Goal: Check status: Check status

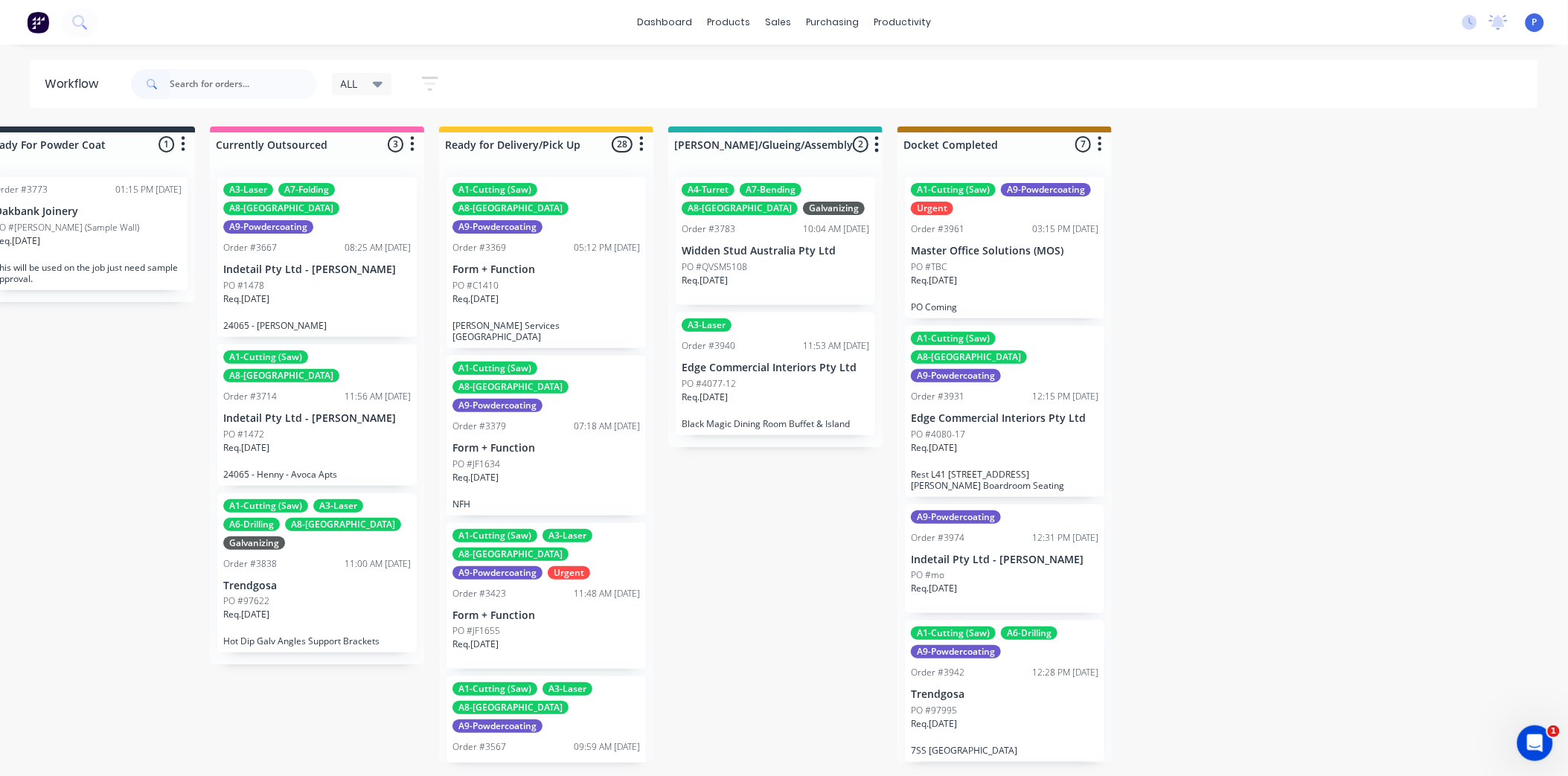
click at [262, 79] on input "text" at bounding box center [243, 84] width 147 height 30
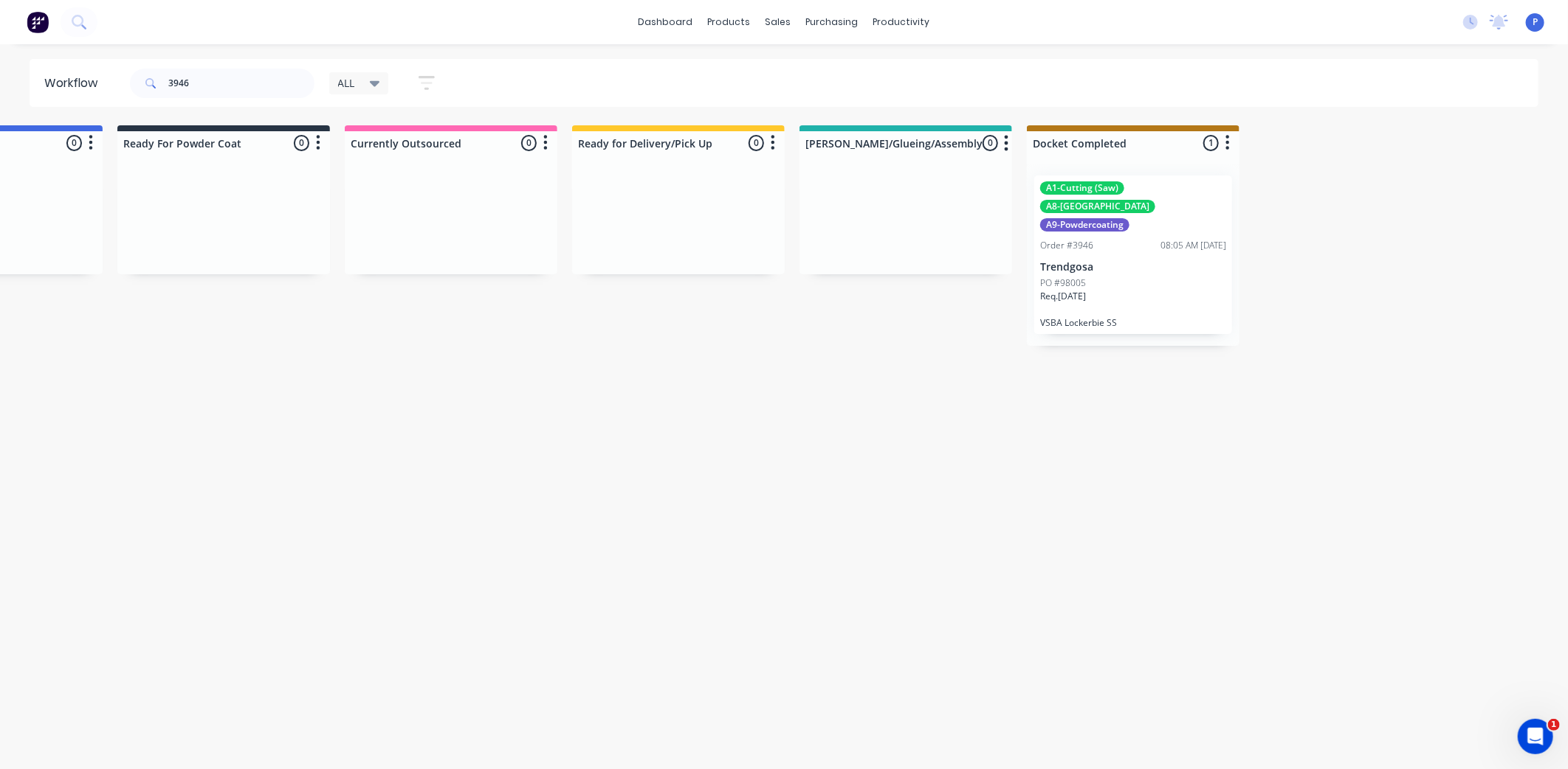
scroll to position [0, 3677]
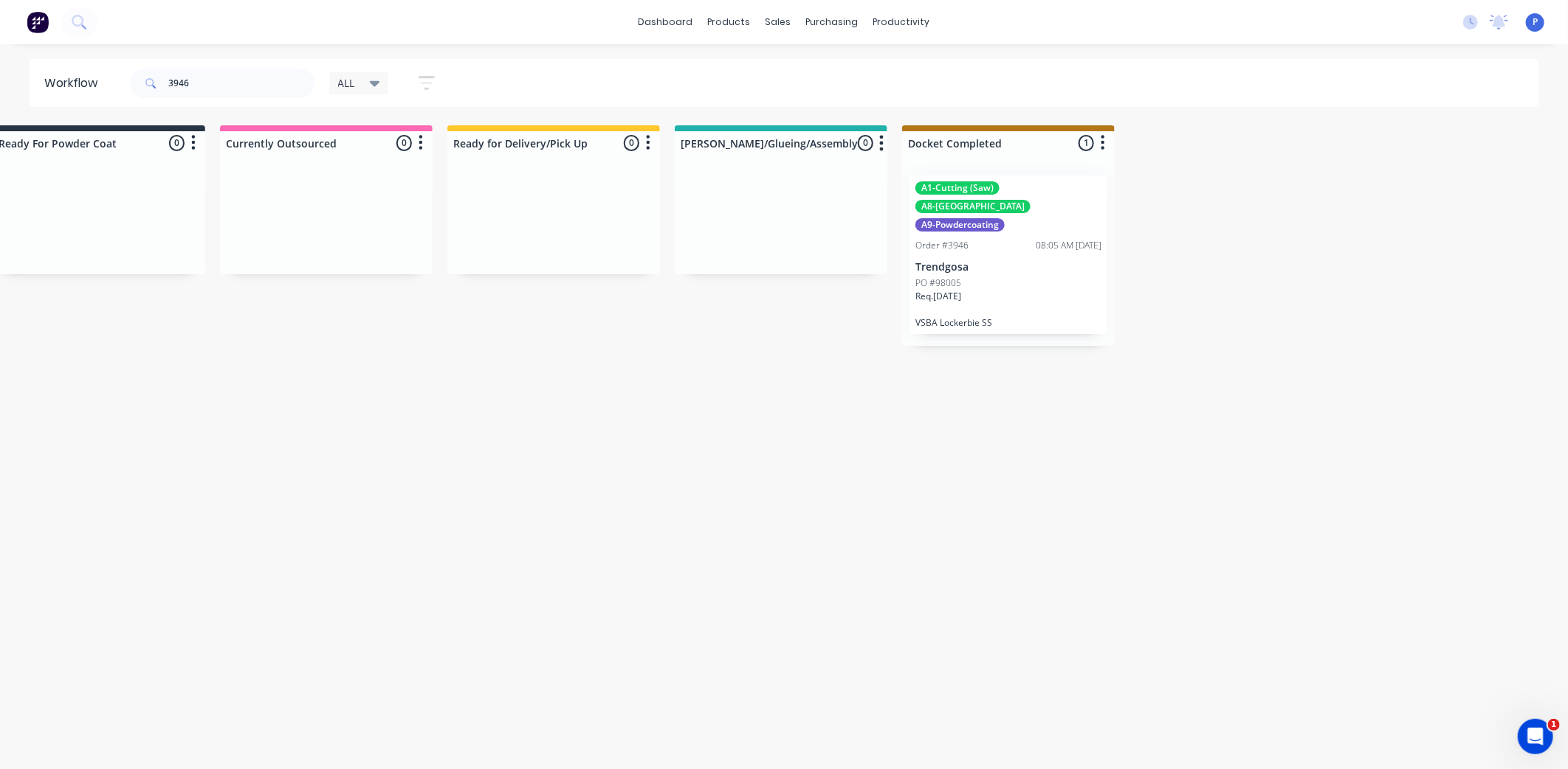
drag, startPoint x: 269, startPoint y: 394, endPoint x: 390, endPoint y: 395, distance: 121.0
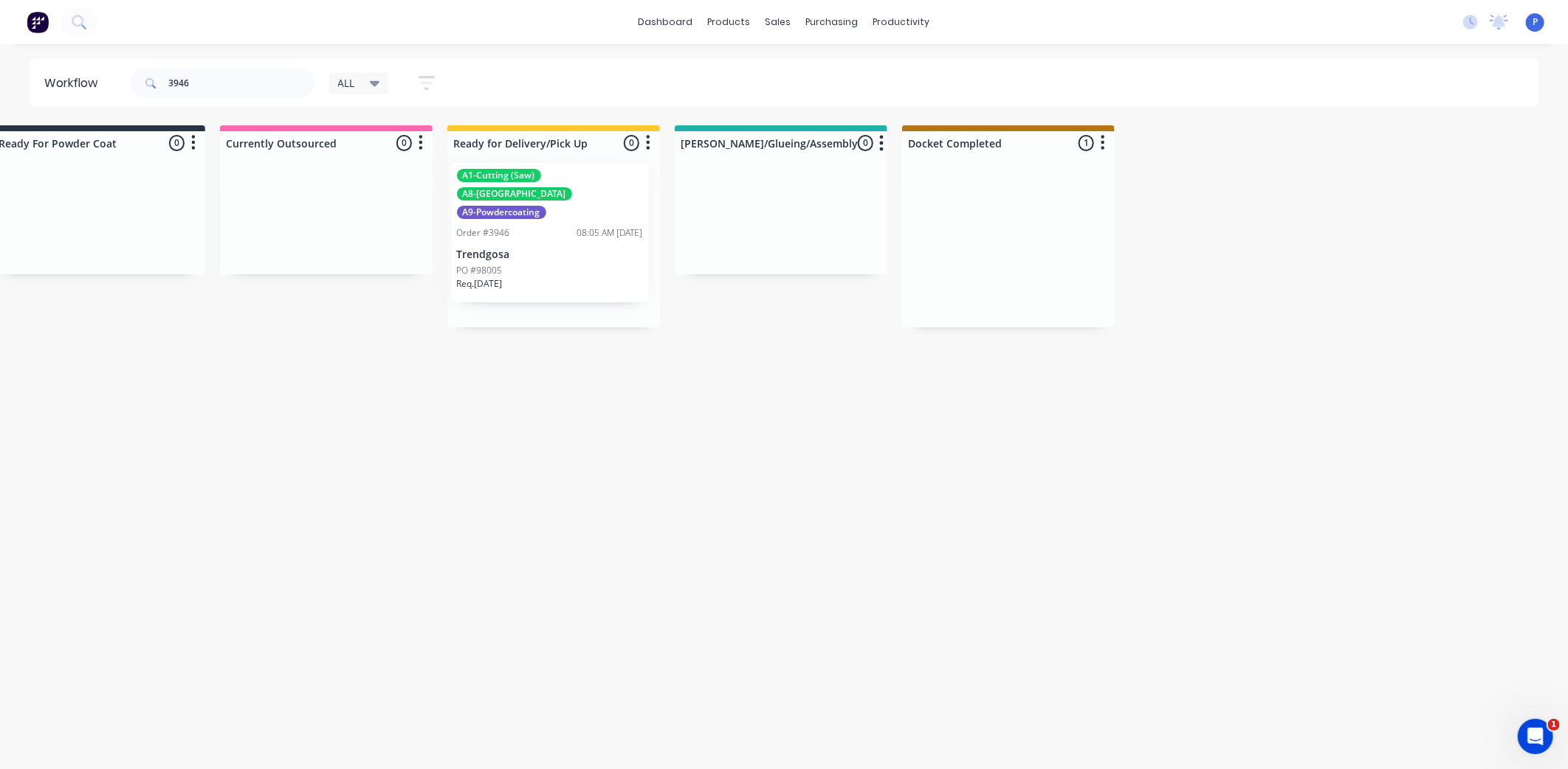
drag, startPoint x: 992, startPoint y: 260, endPoint x: 527, endPoint y: 249, distance: 465.1
click at [189, 83] on input "3946" at bounding box center [241, 83] width 146 height 30
type input "3"
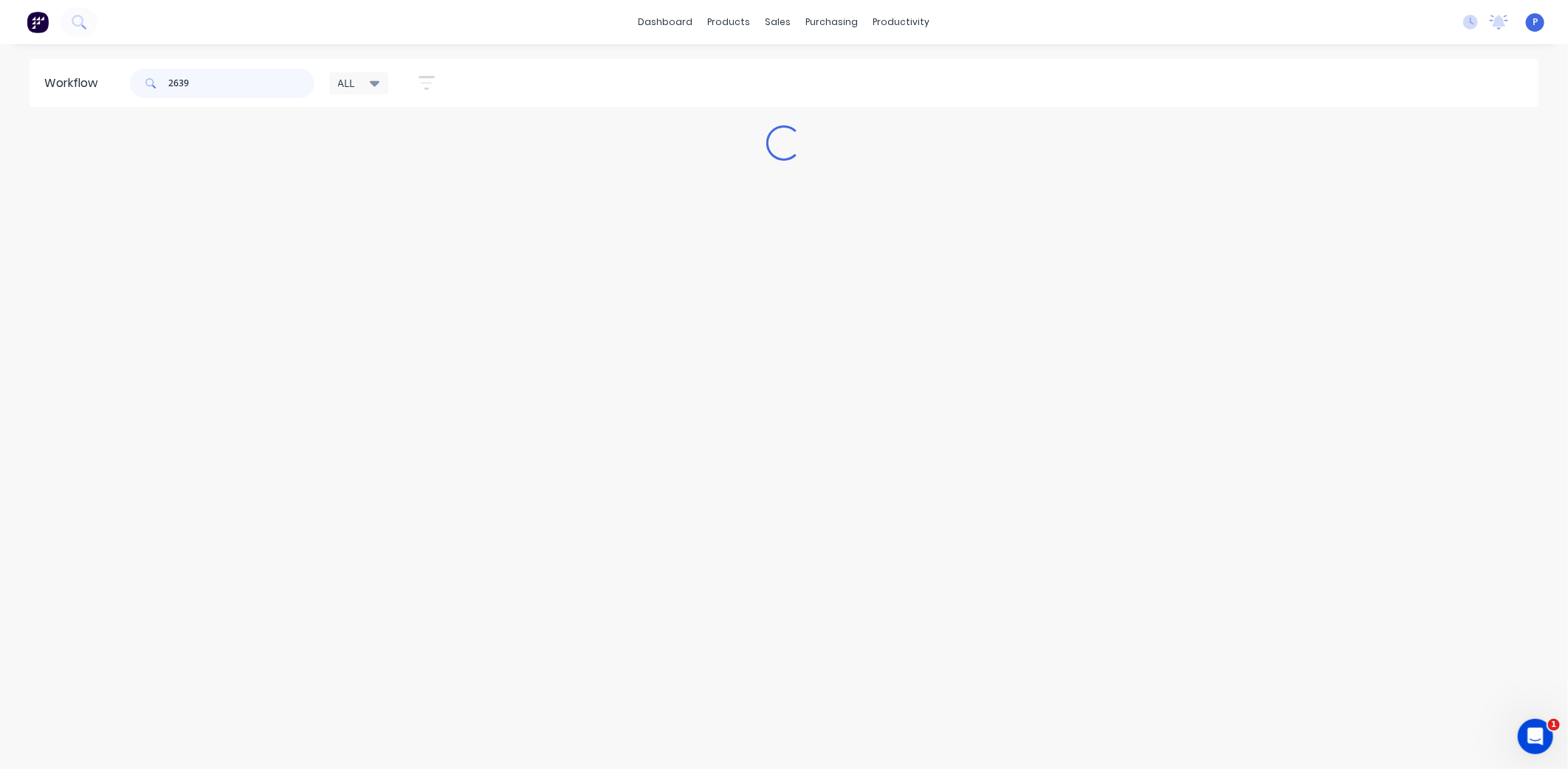
scroll to position [0, 0]
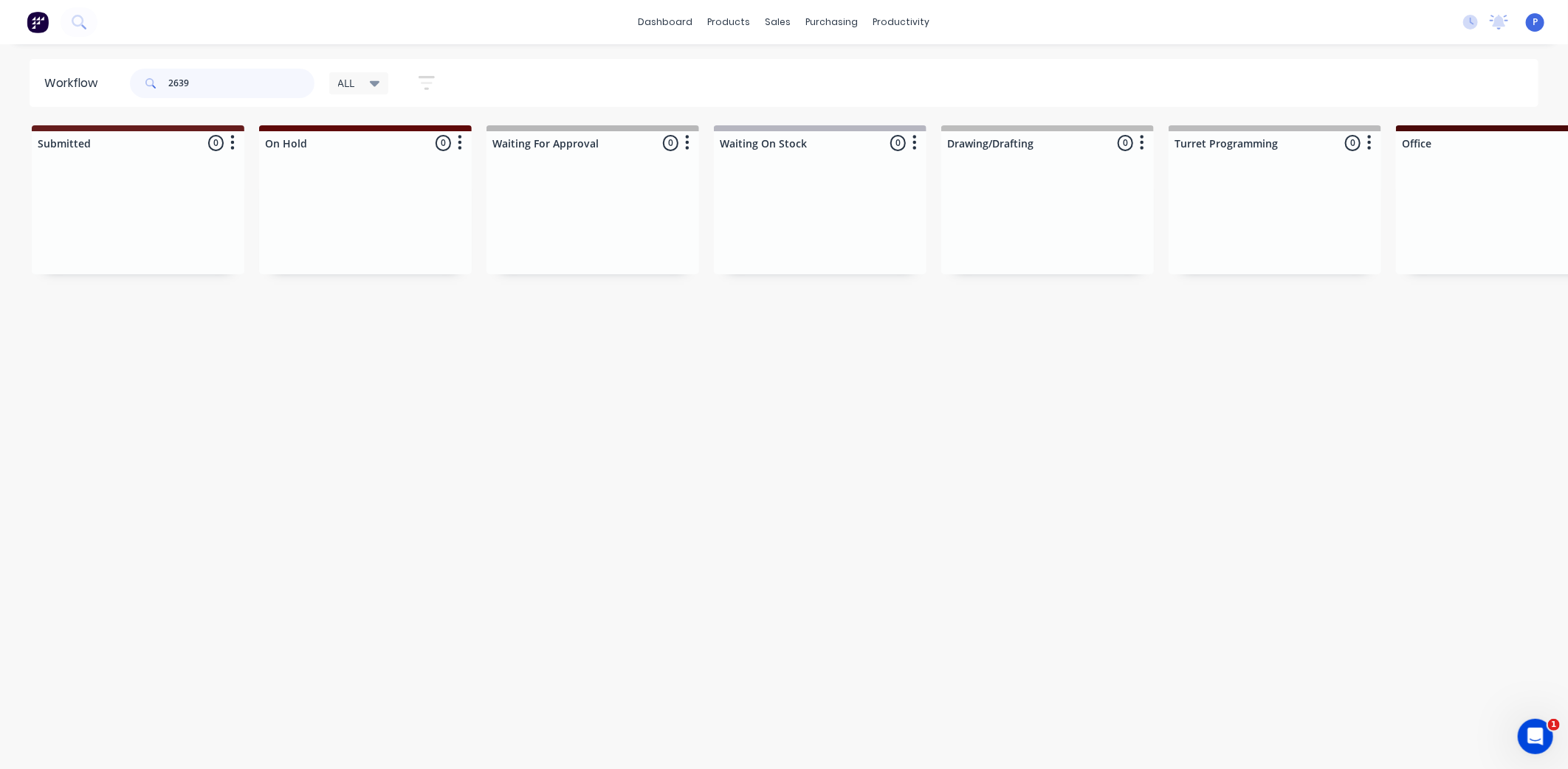
type input "2639"
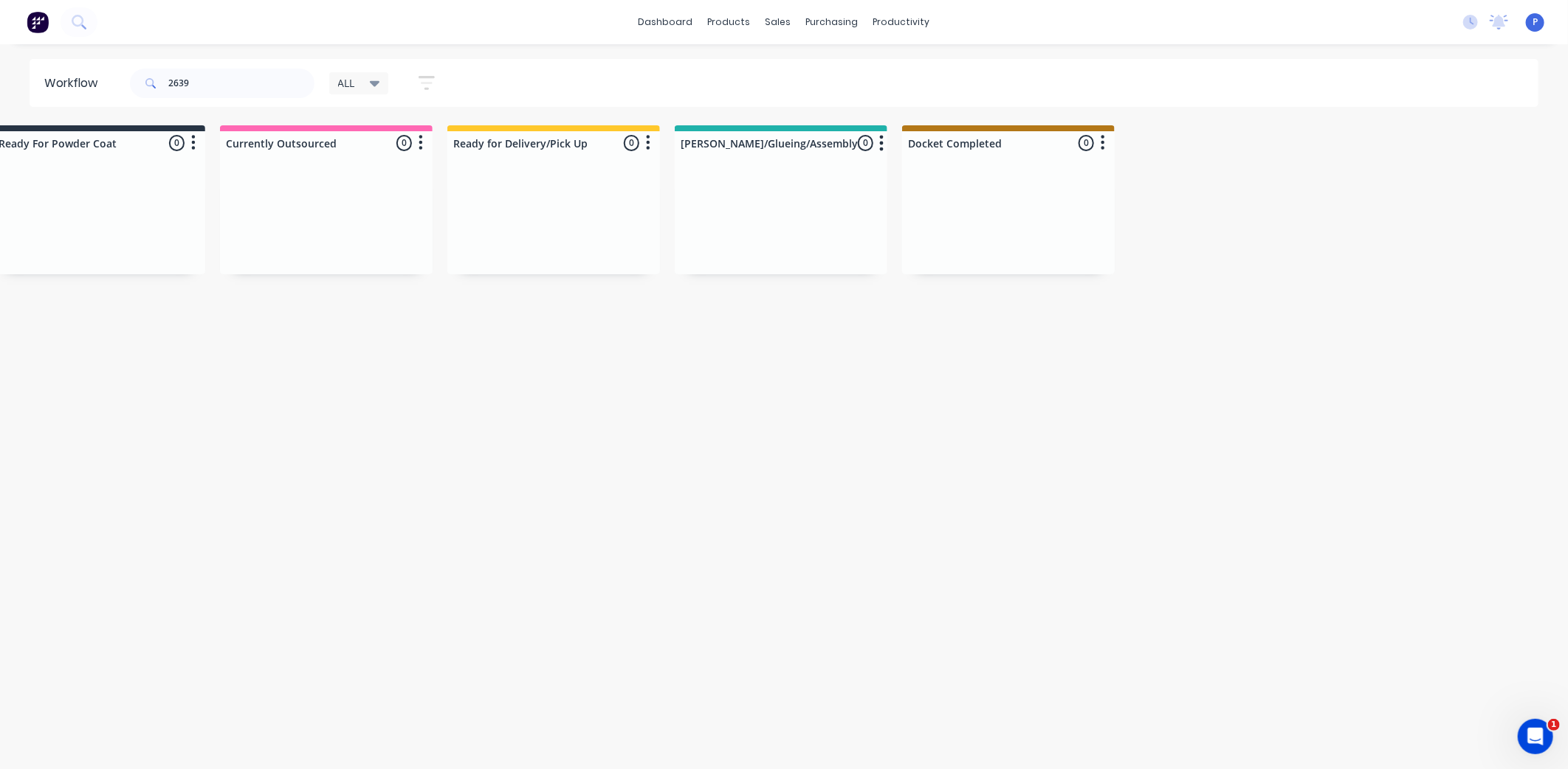
drag, startPoint x: 389, startPoint y: 388, endPoint x: 555, endPoint y: 380, distance: 166.2
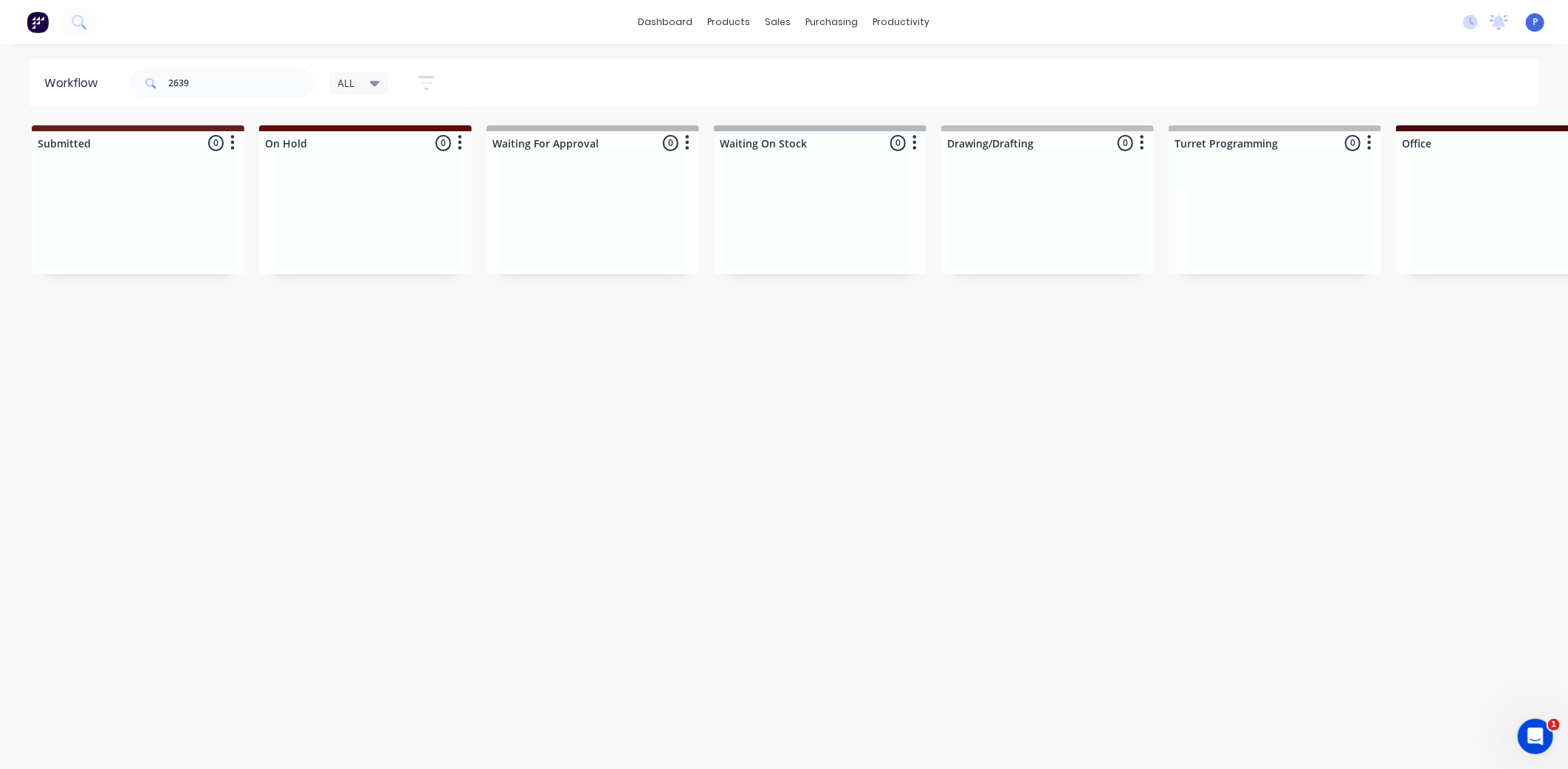
drag, startPoint x: 551, startPoint y: 380, endPoint x: 377, endPoint y: 387, distance: 174.1
click at [810, 64] on div "Sales Orders" at bounding box center [833, 71] width 61 height 14
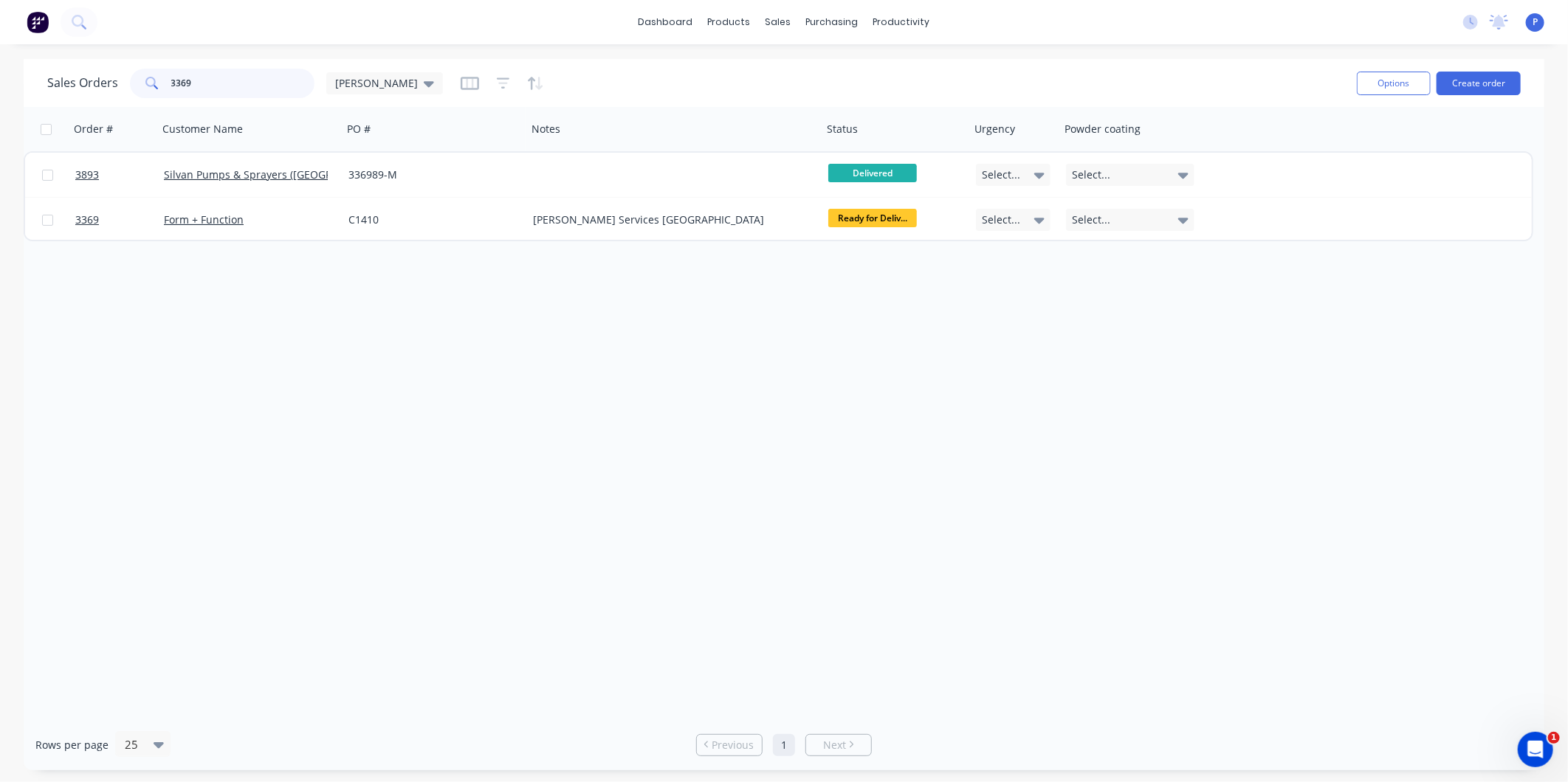
click at [221, 78] on input "3369" at bounding box center [243, 83] width 144 height 30
type input "3"
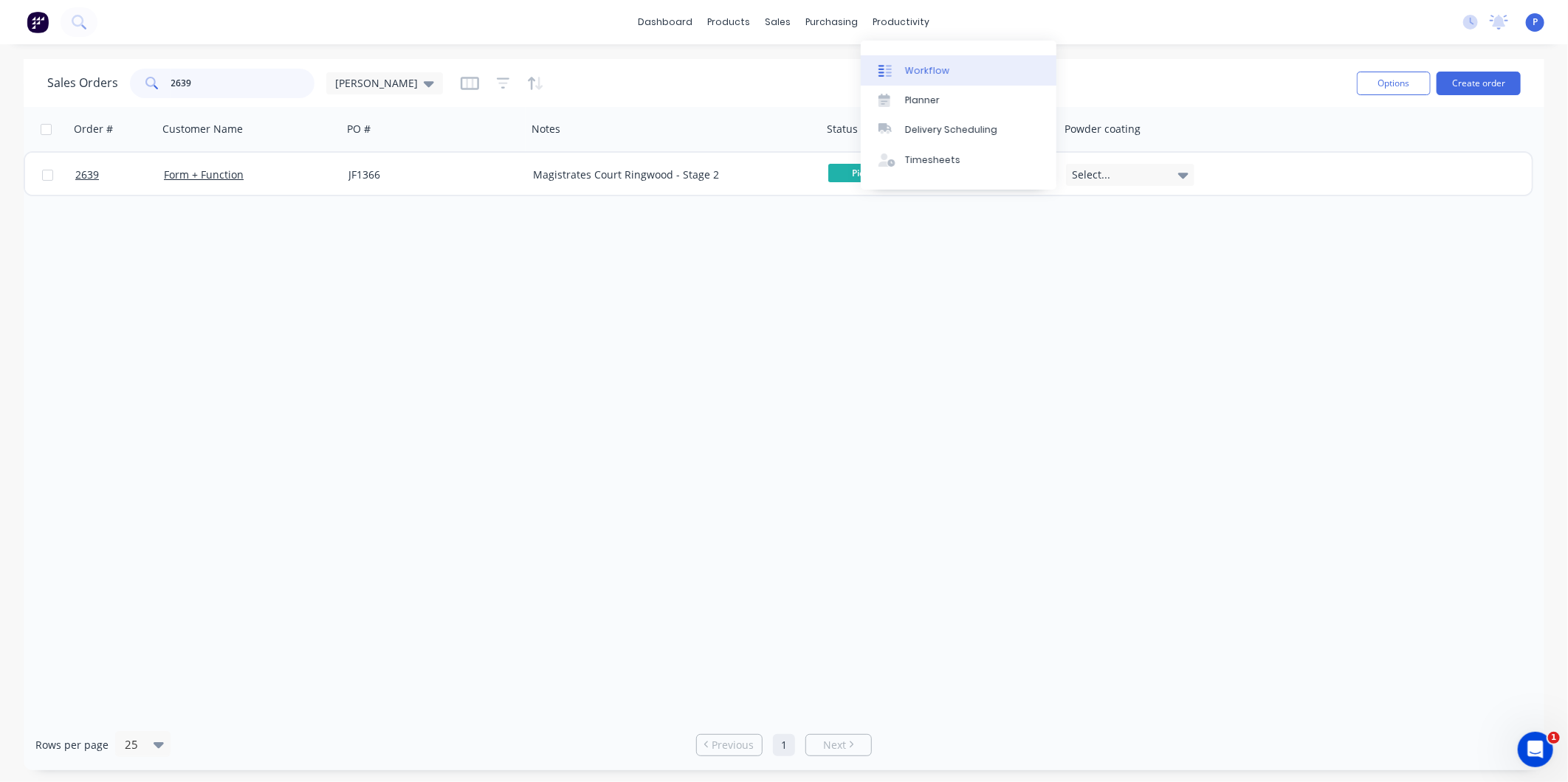
type input "2639"
click at [927, 71] on div "Workflow" at bounding box center [926, 71] width 44 height 14
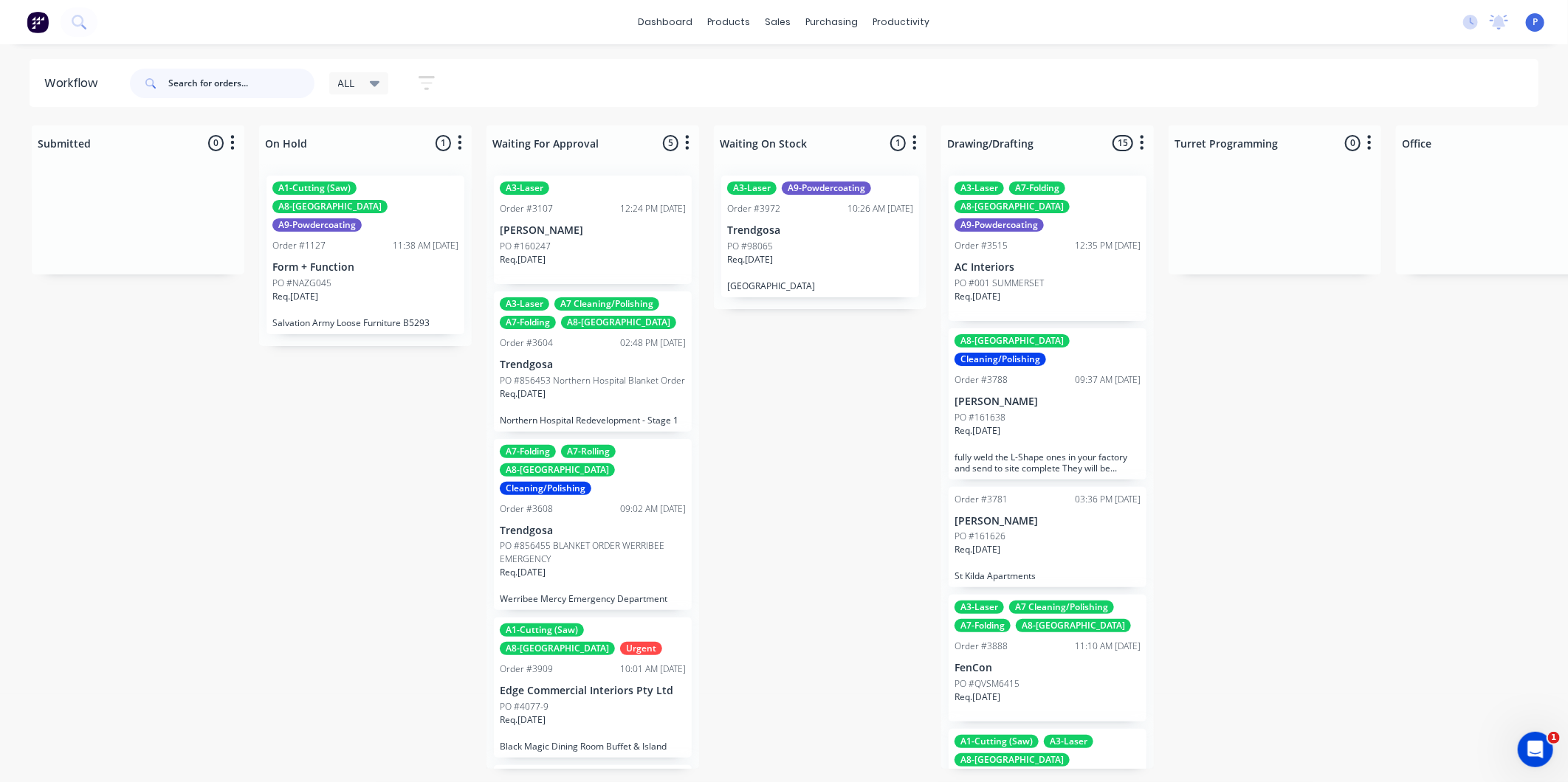
click at [251, 84] on input "text" at bounding box center [241, 83] width 146 height 30
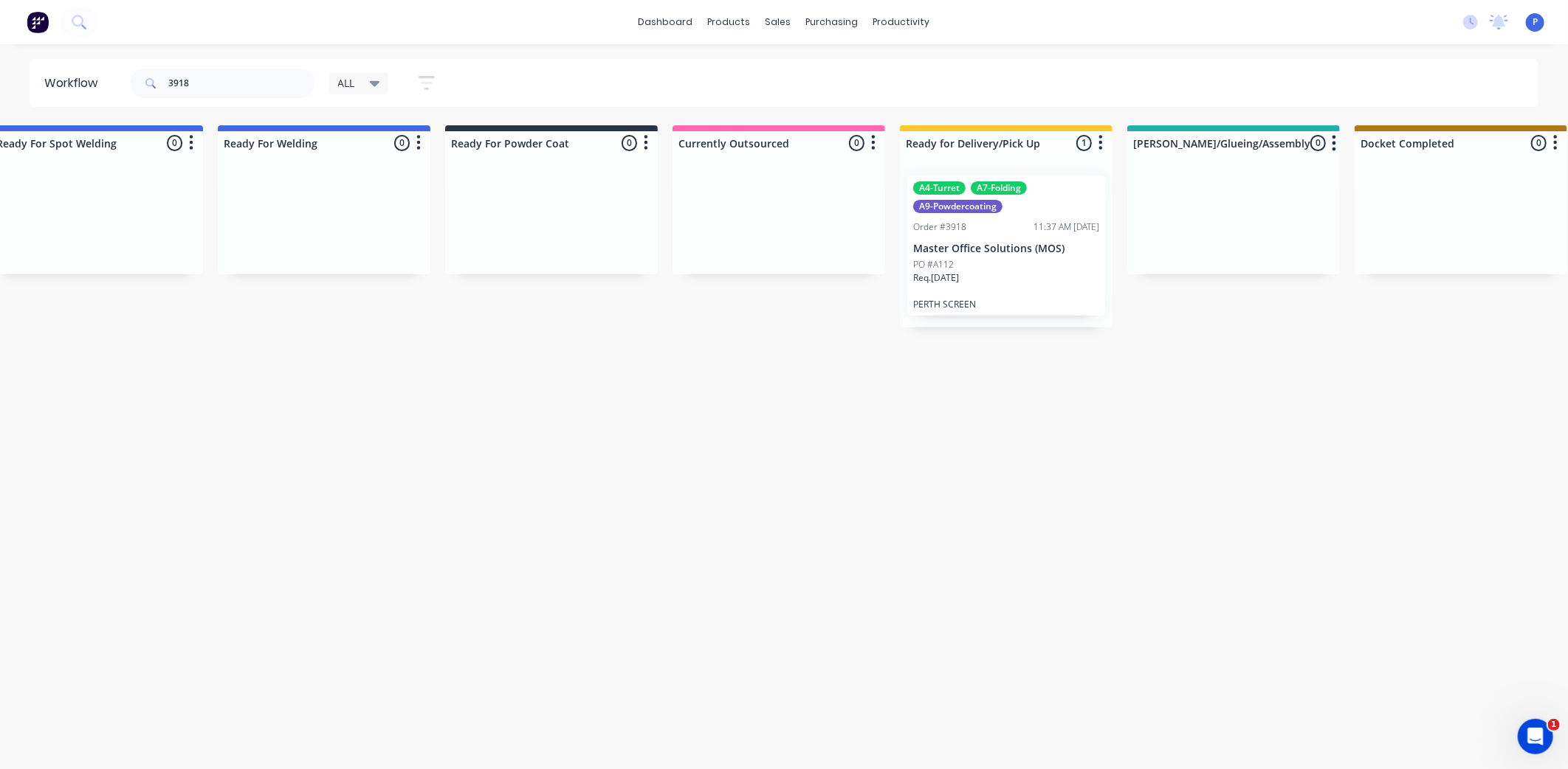
drag, startPoint x: 485, startPoint y: 373, endPoint x: 581, endPoint y: 401, distance: 100.0
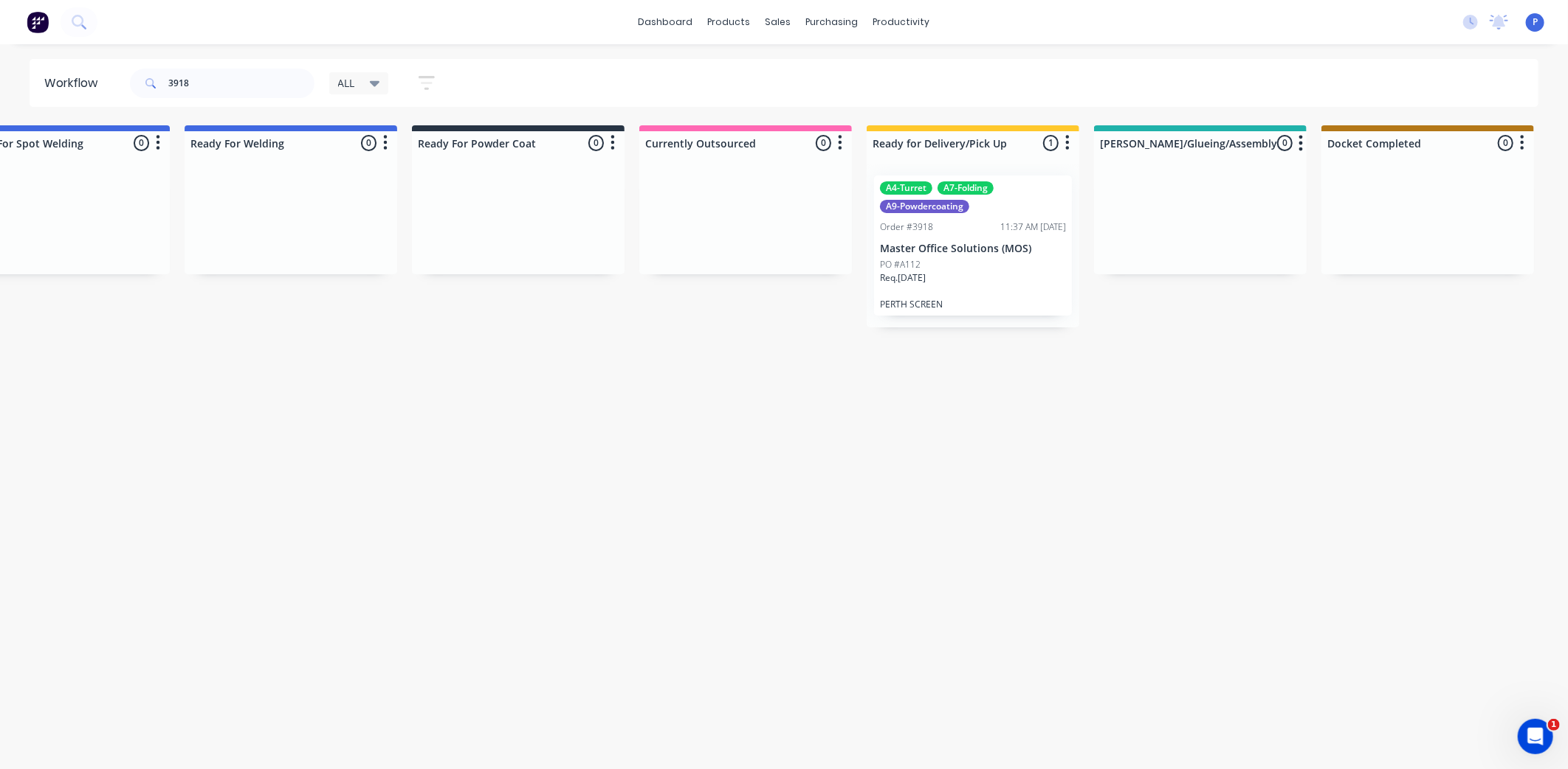
click at [983, 245] on p "Master Office Solutions (MOS)" at bounding box center [973, 249] width 186 height 13
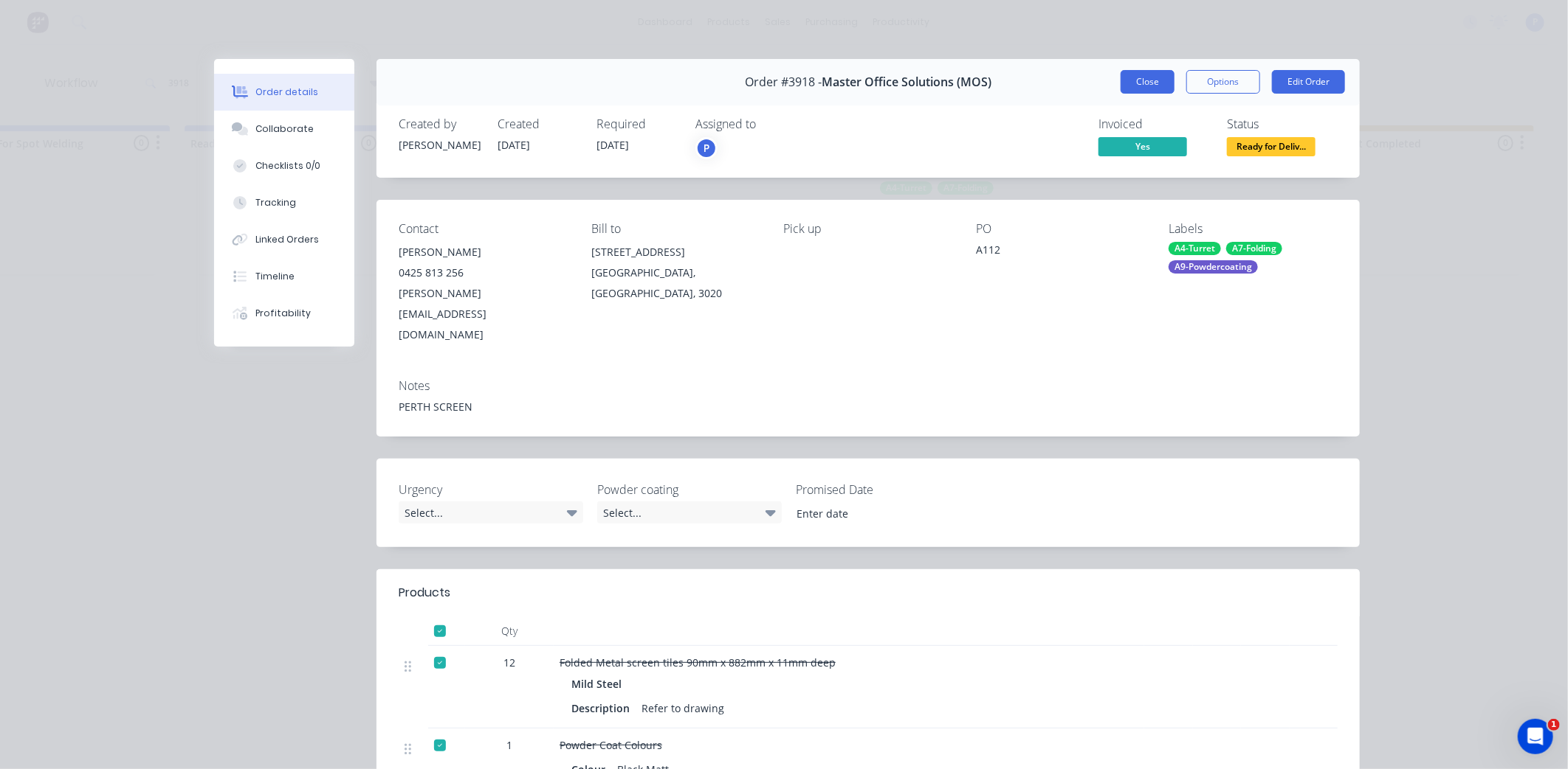
click at [1152, 84] on button "Close" at bounding box center [1147, 82] width 53 height 24
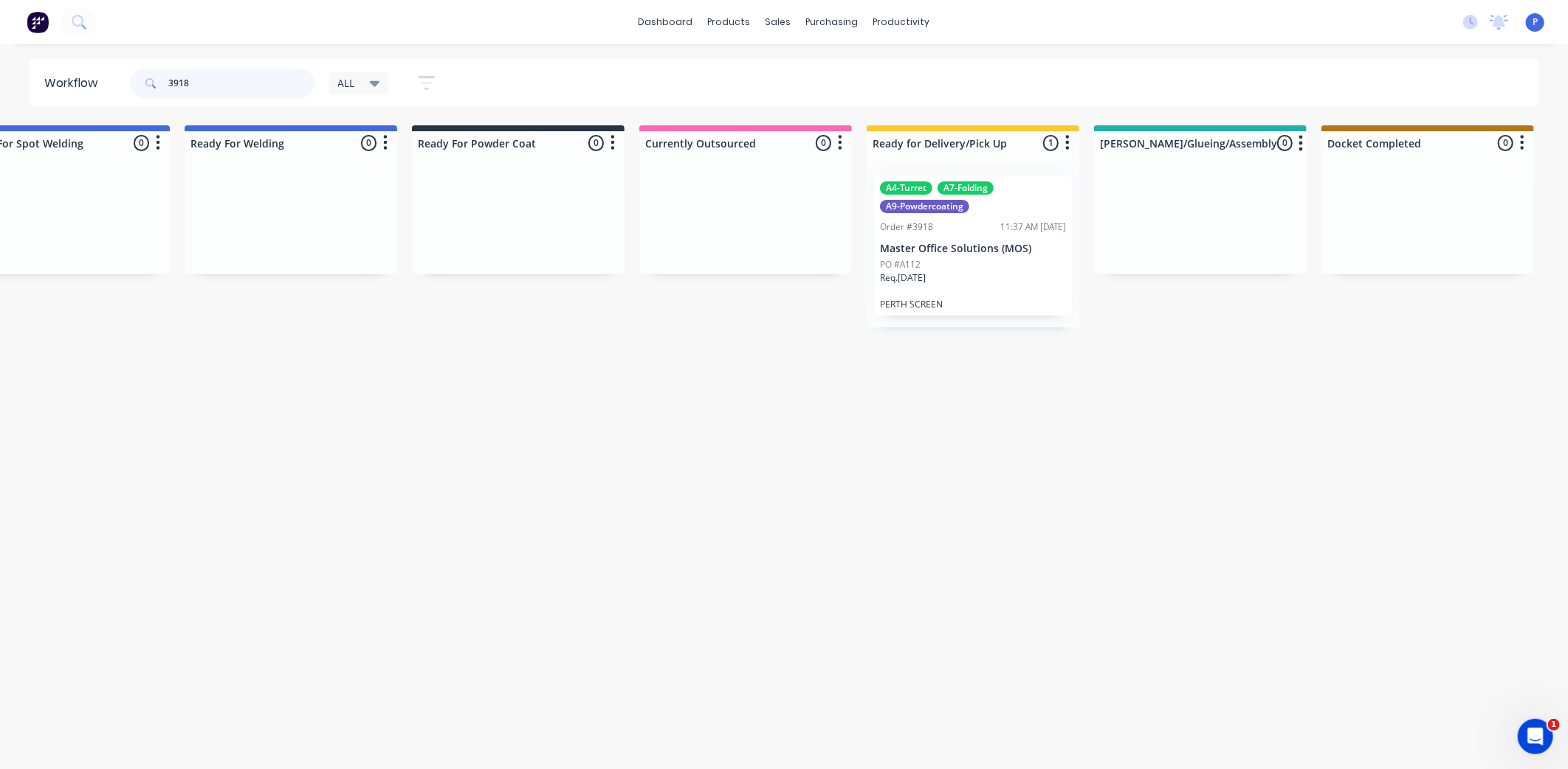
click at [210, 75] on input "3918" at bounding box center [241, 83] width 146 height 30
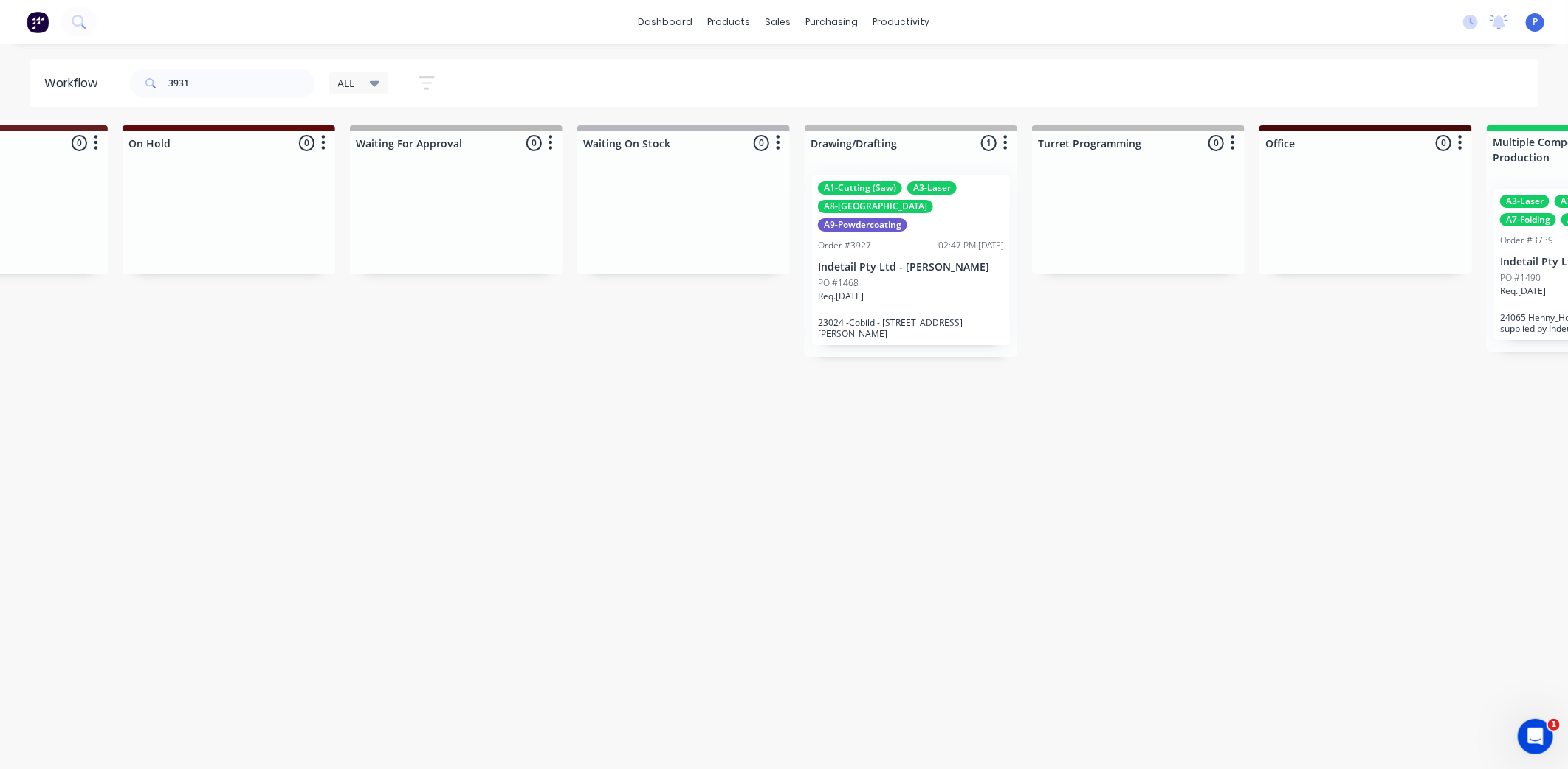
scroll to position [0, 429]
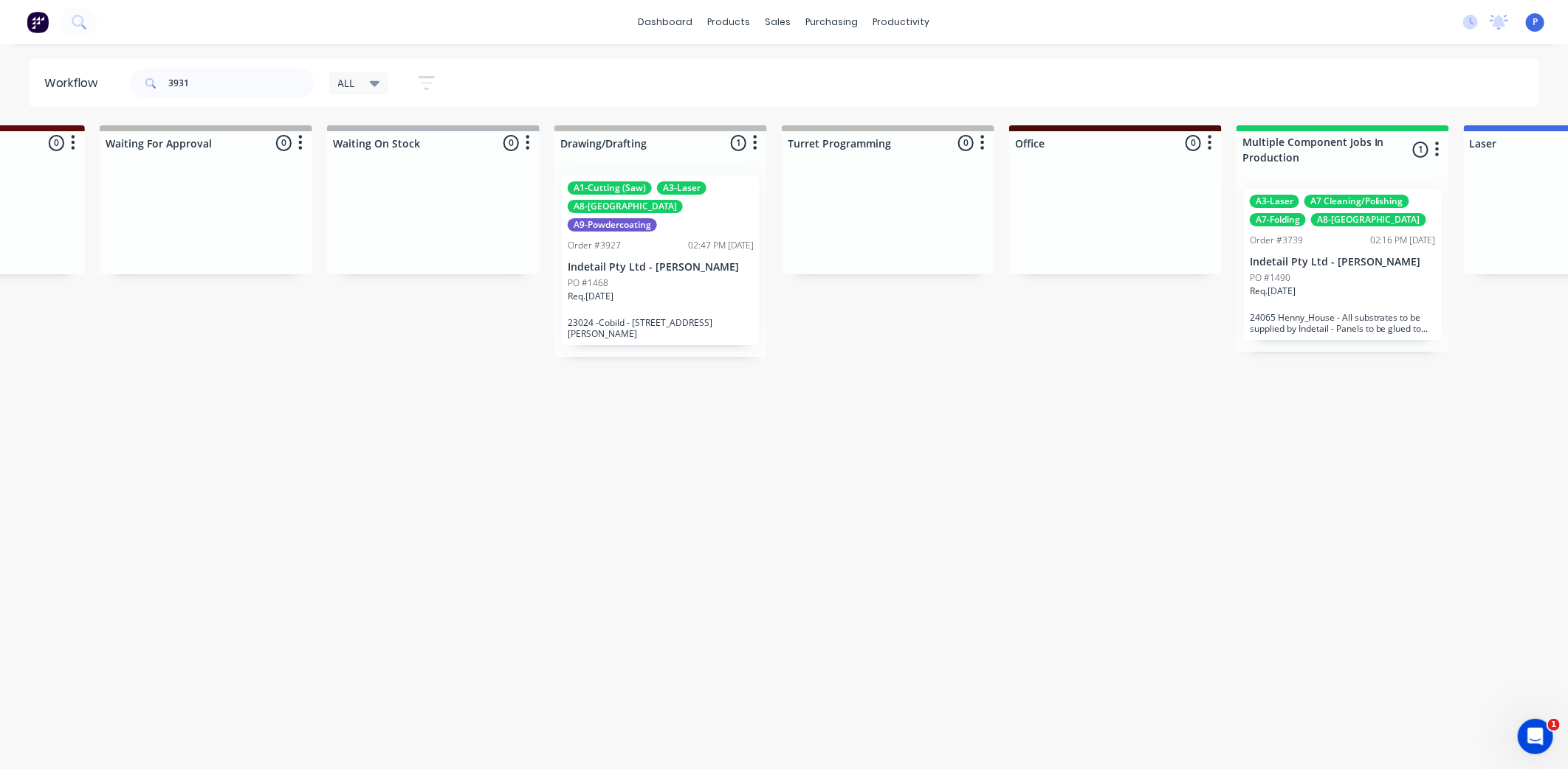
drag, startPoint x: 551, startPoint y: 455, endPoint x: 660, endPoint y: 469, distance: 109.9
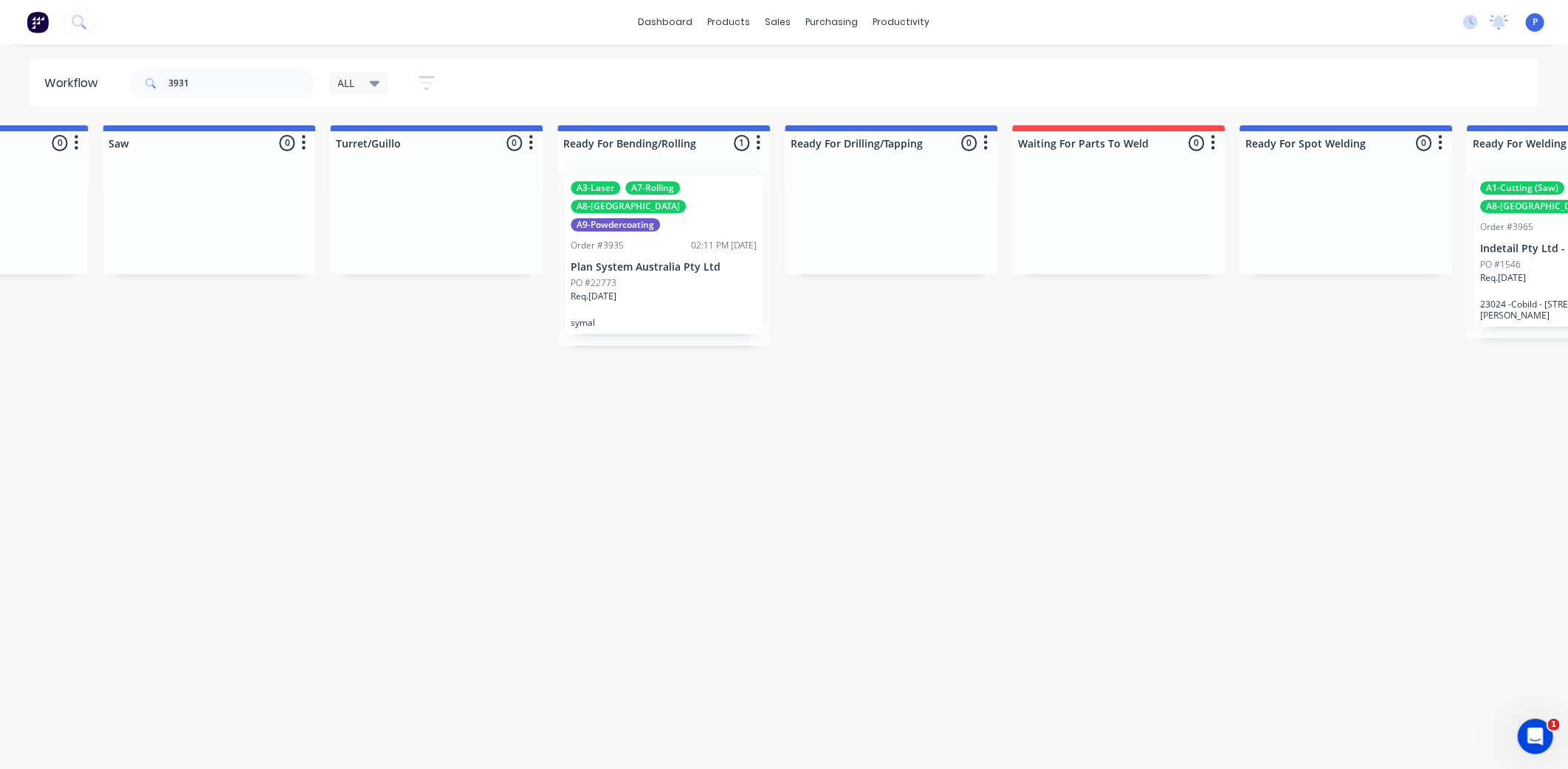
drag, startPoint x: 1061, startPoint y: 424, endPoint x: 1100, endPoint y: 429, distance: 39.3
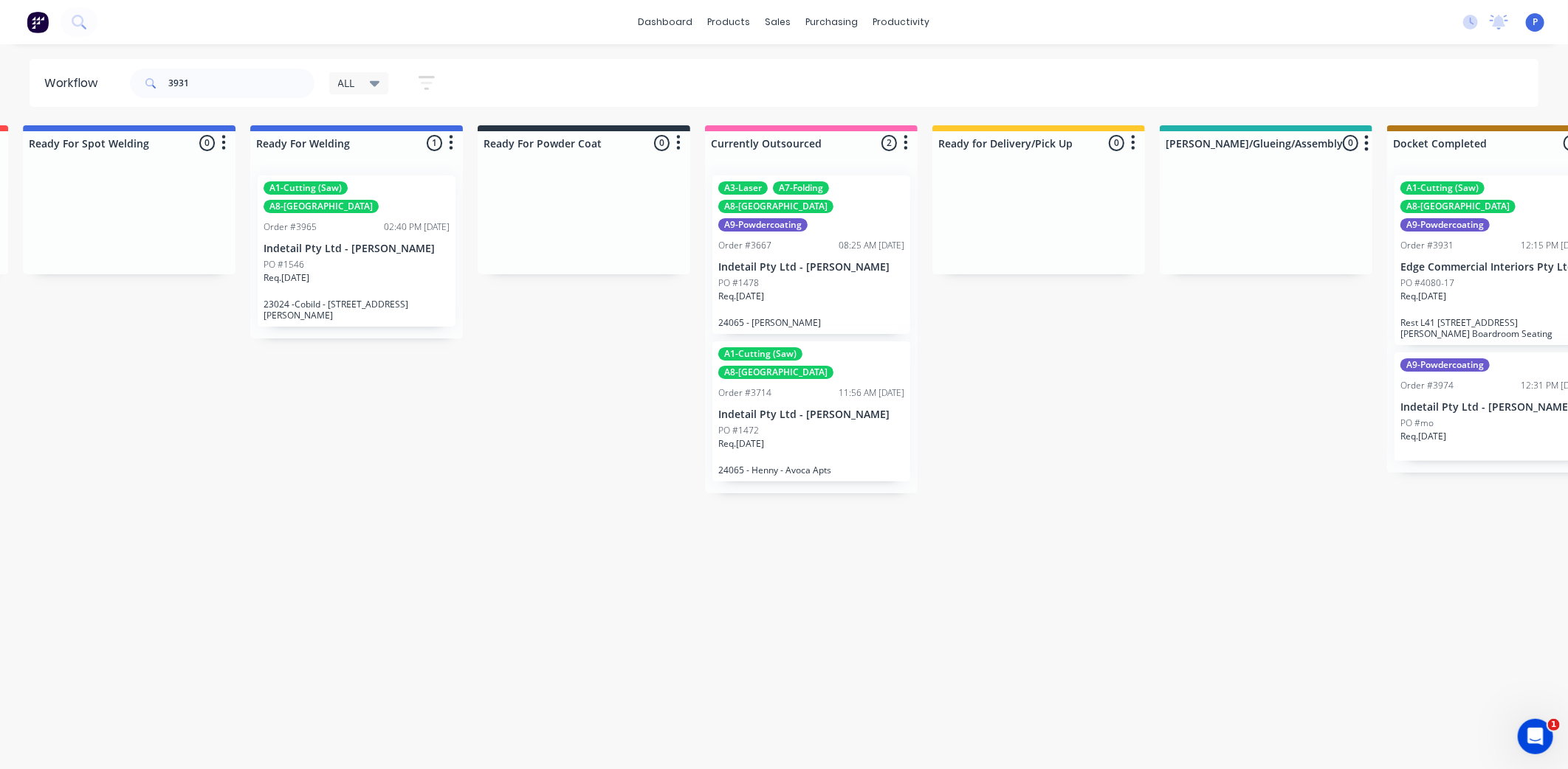
drag, startPoint x: 1163, startPoint y: 429, endPoint x: 1242, endPoint y: 428, distance: 79.0
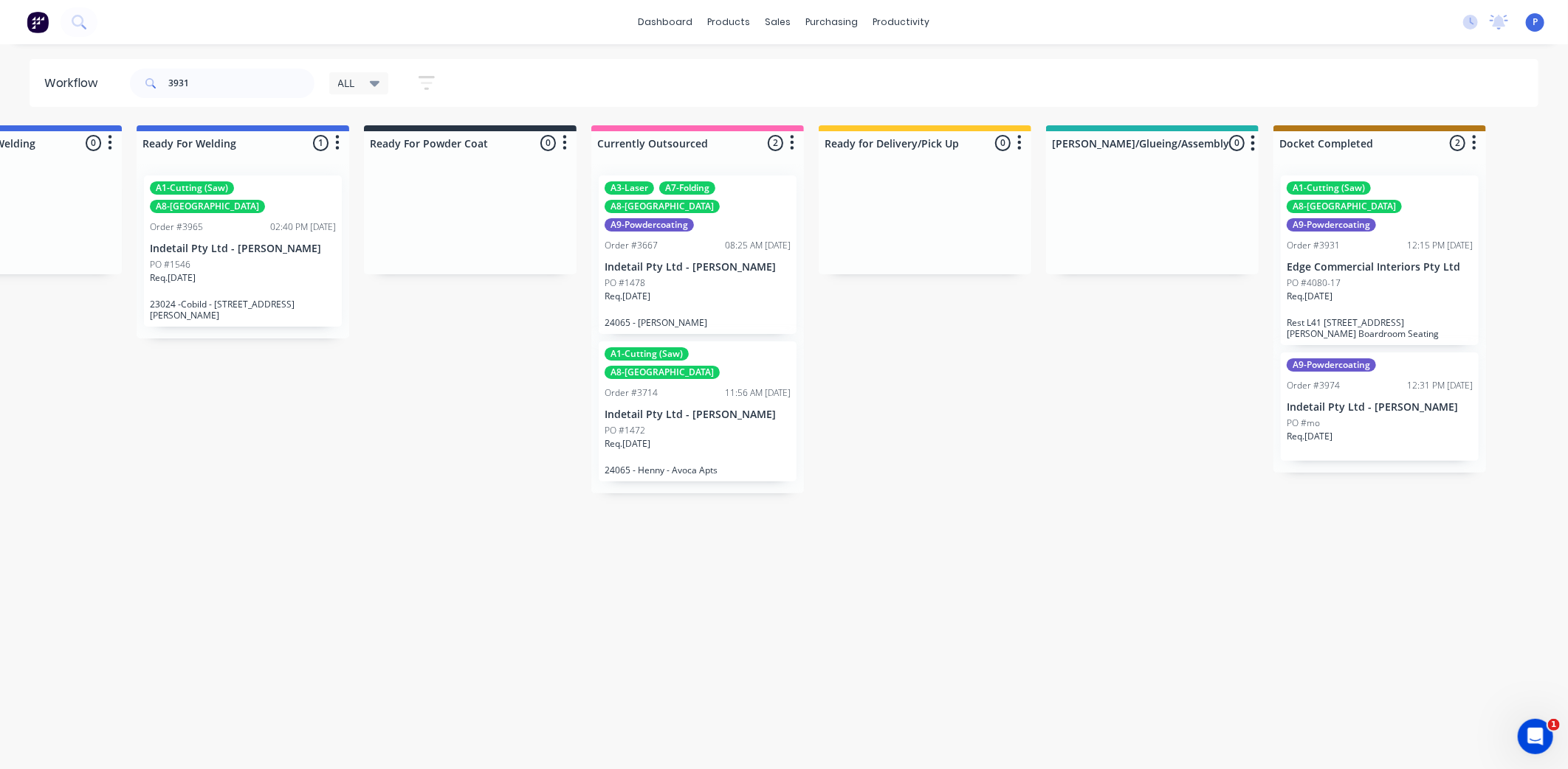
click at [1331, 261] on p "Edge Commercial Interiors Pty Ltd" at bounding box center [1379, 267] width 186 height 13
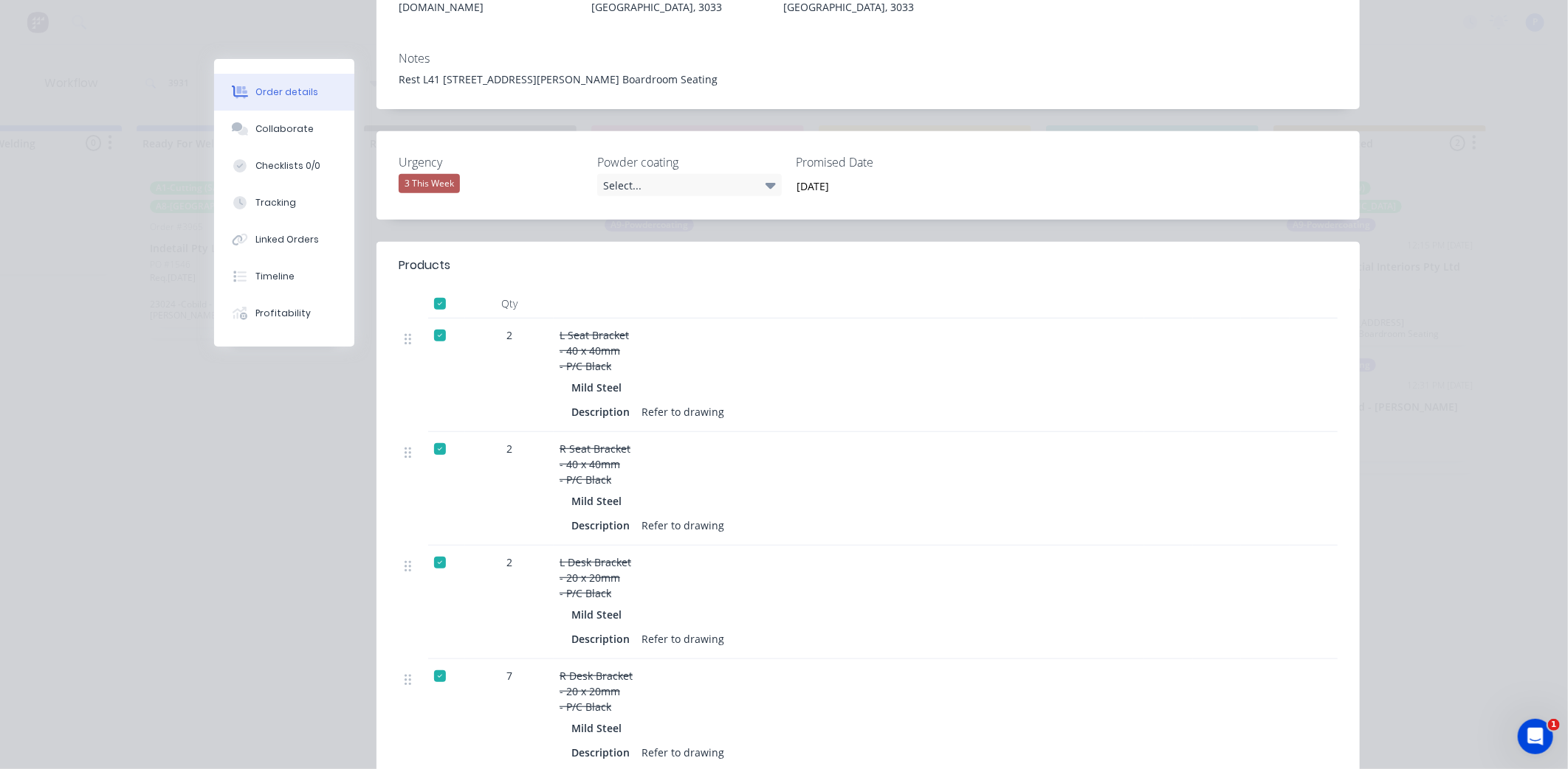
scroll to position [164, 0]
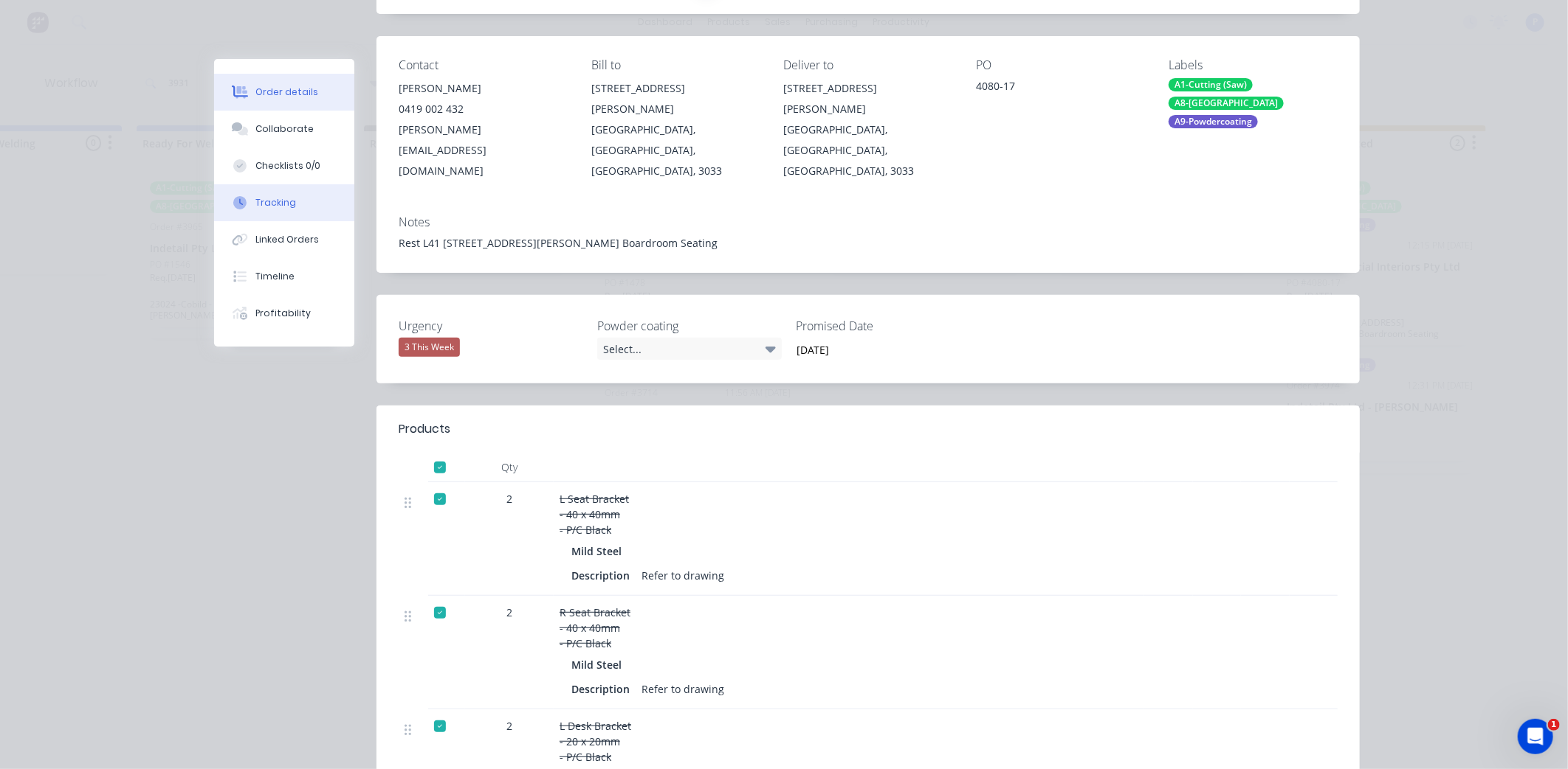
click at [276, 195] on button "Tracking" at bounding box center [284, 203] width 140 height 37
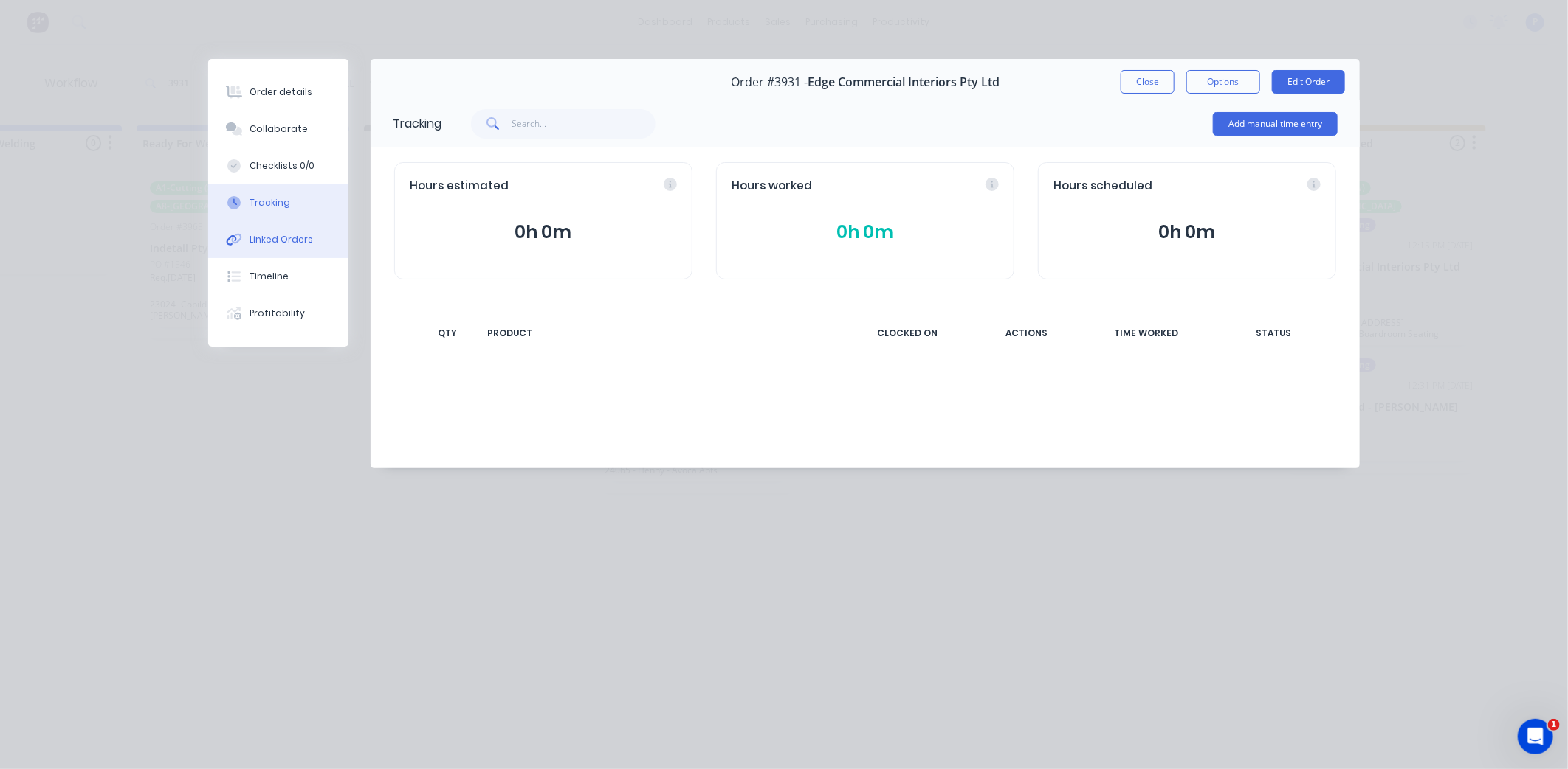
scroll to position [0, 0]
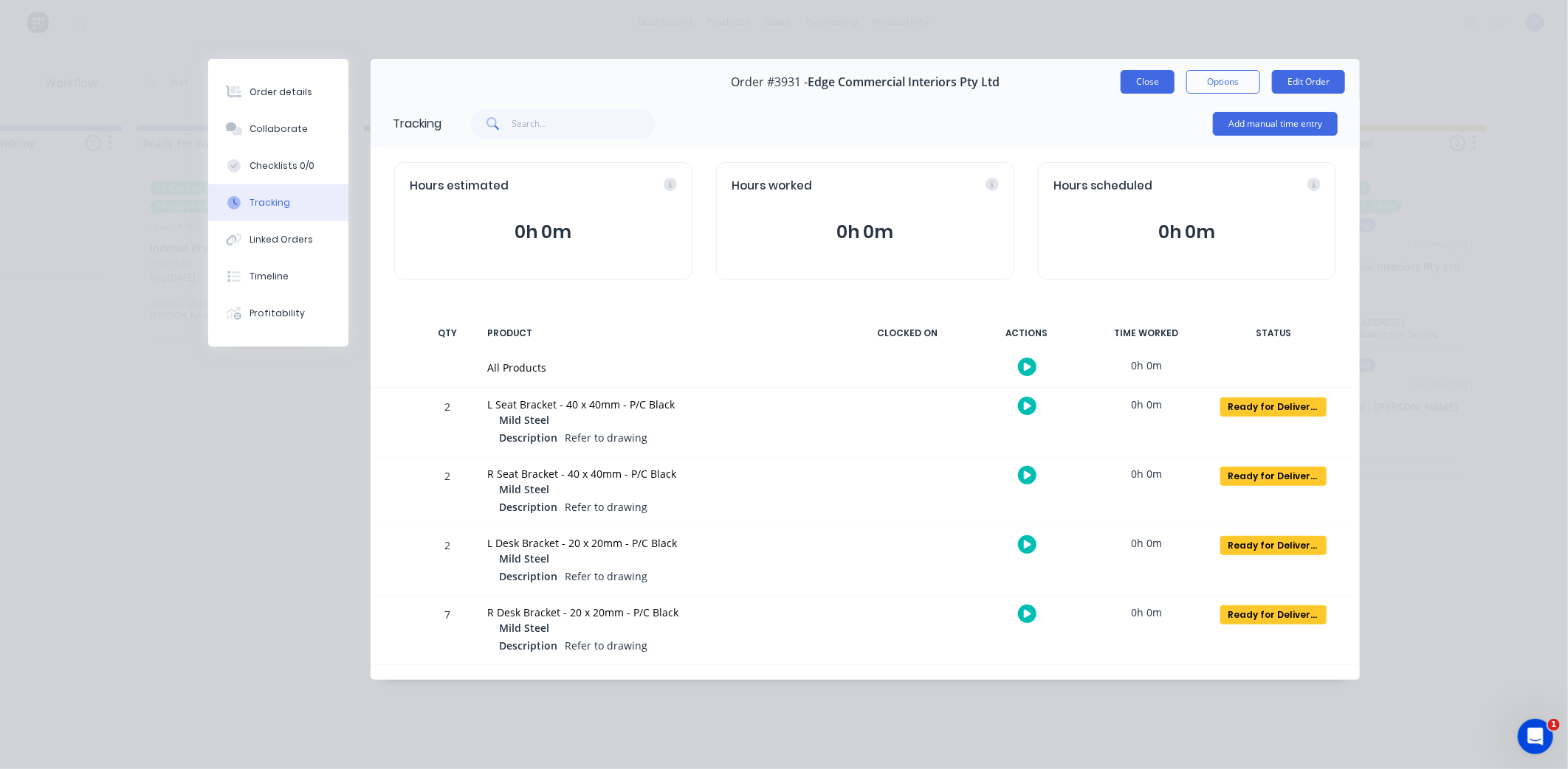
click at [1139, 84] on button "Close" at bounding box center [1147, 82] width 53 height 24
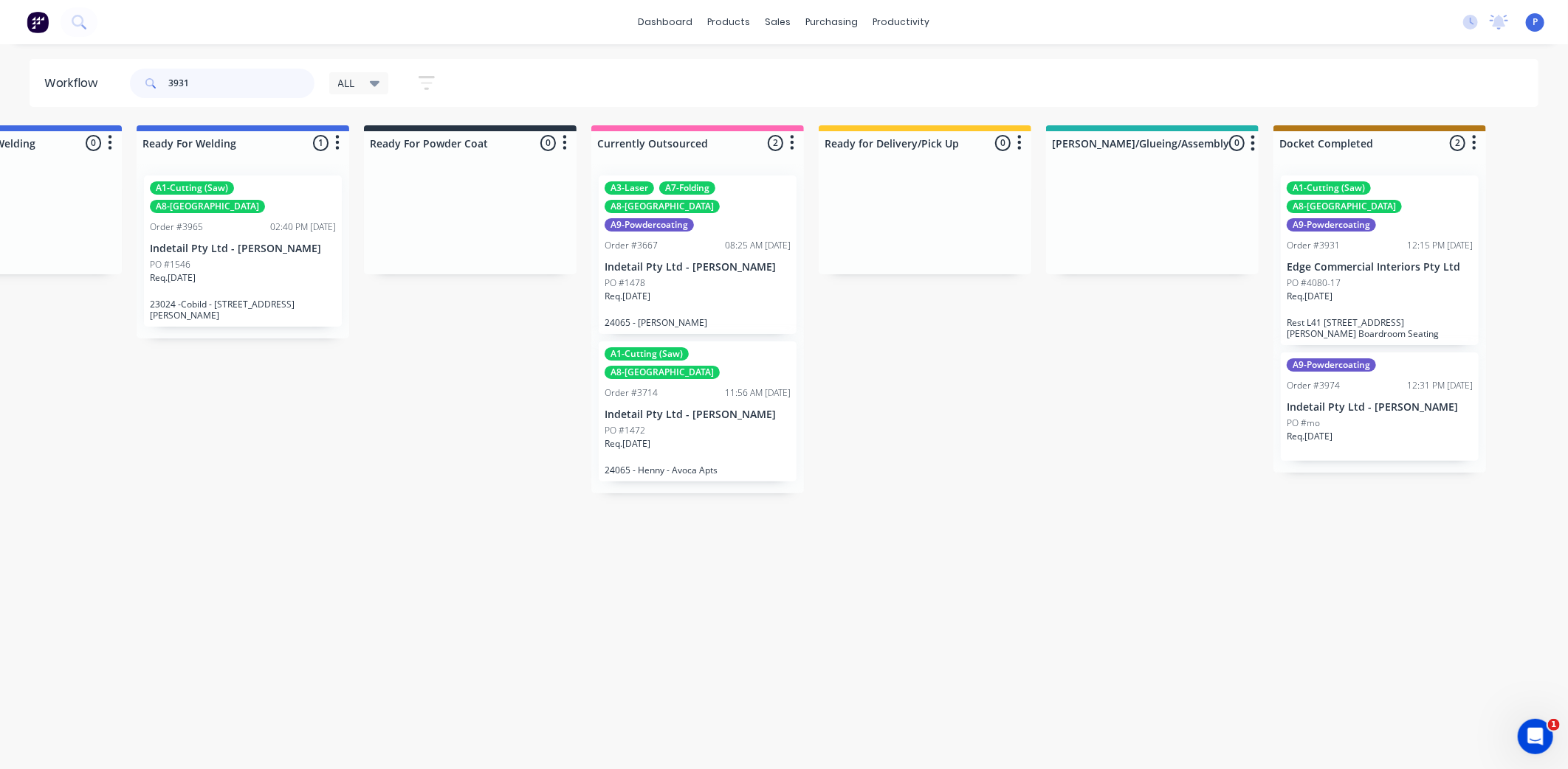
click at [197, 79] on input "3931" at bounding box center [241, 83] width 146 height 30
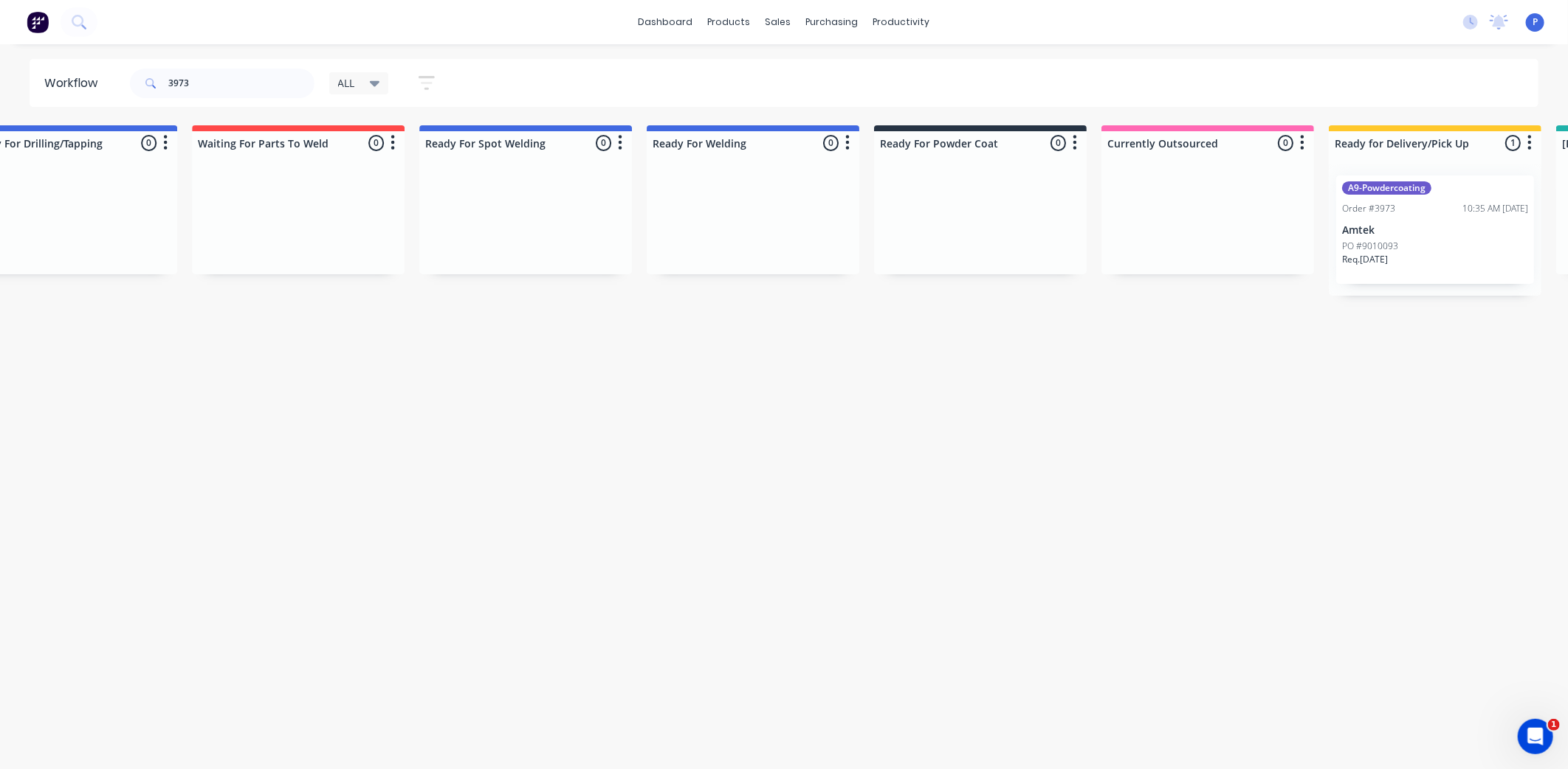
scroll to position [0, 3677]
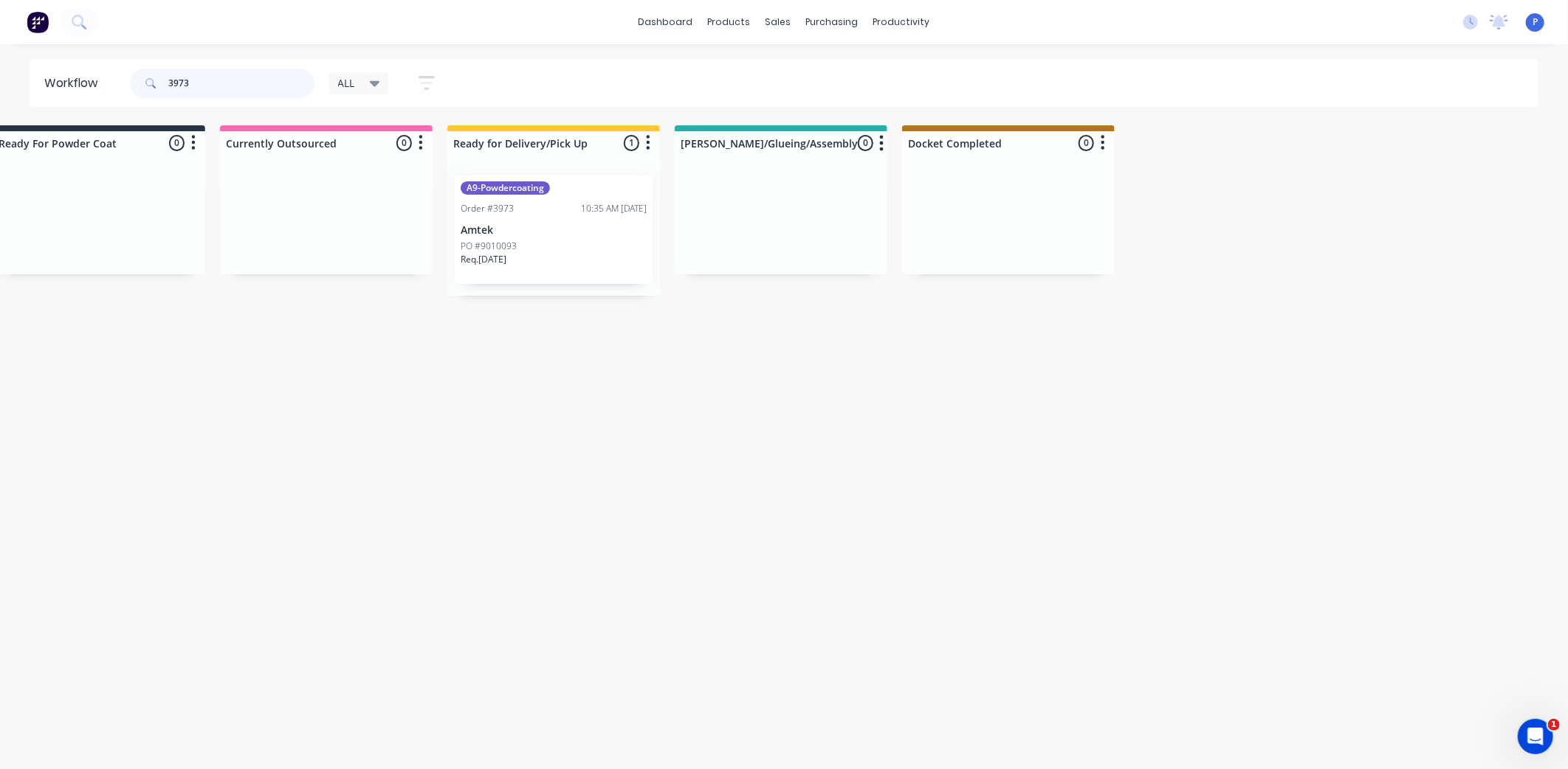
click at [200, 82] on input "3973" at bounding box center [241, 83] width 146 height 30
type input "3"
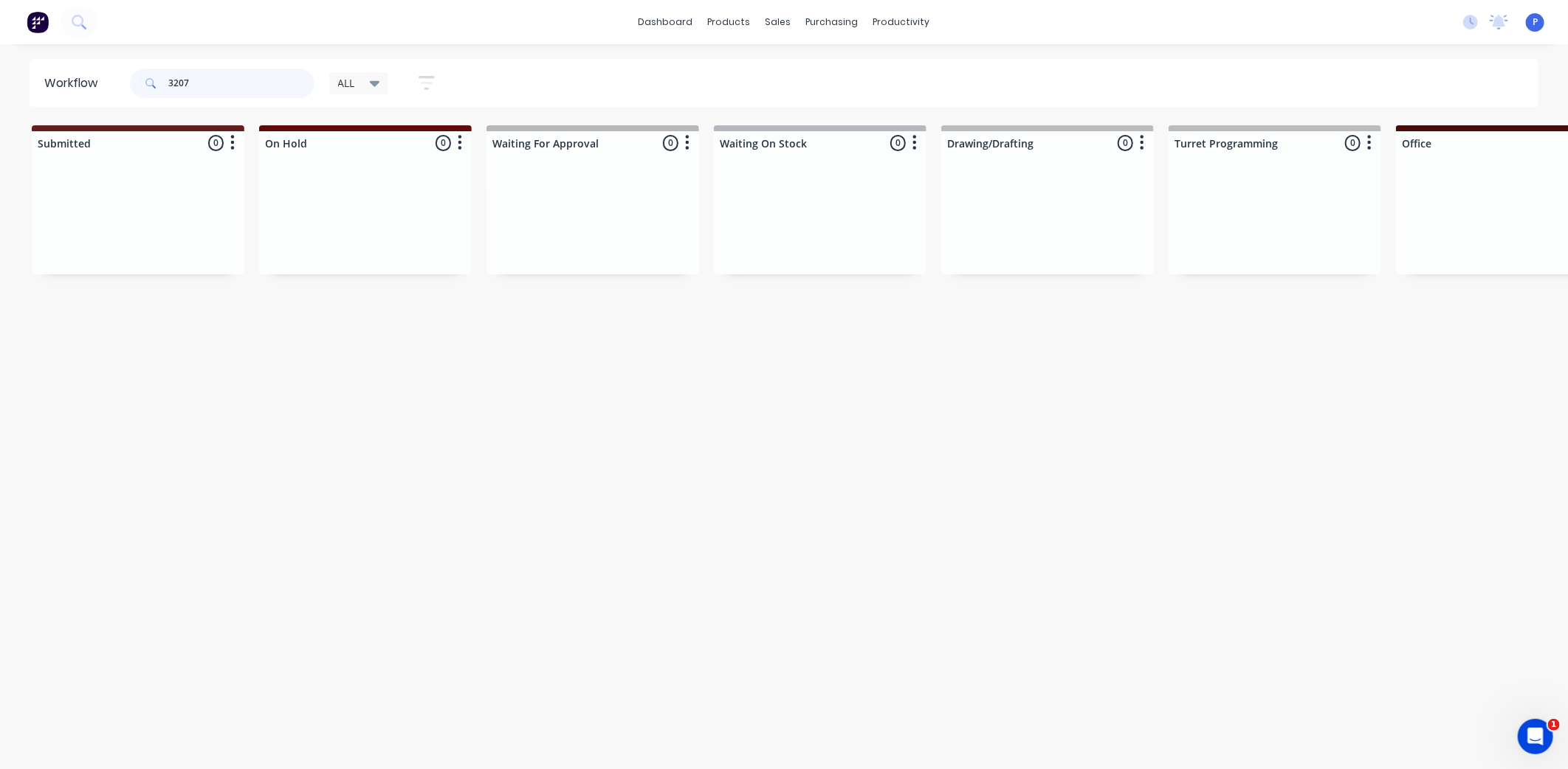
type input "3207"
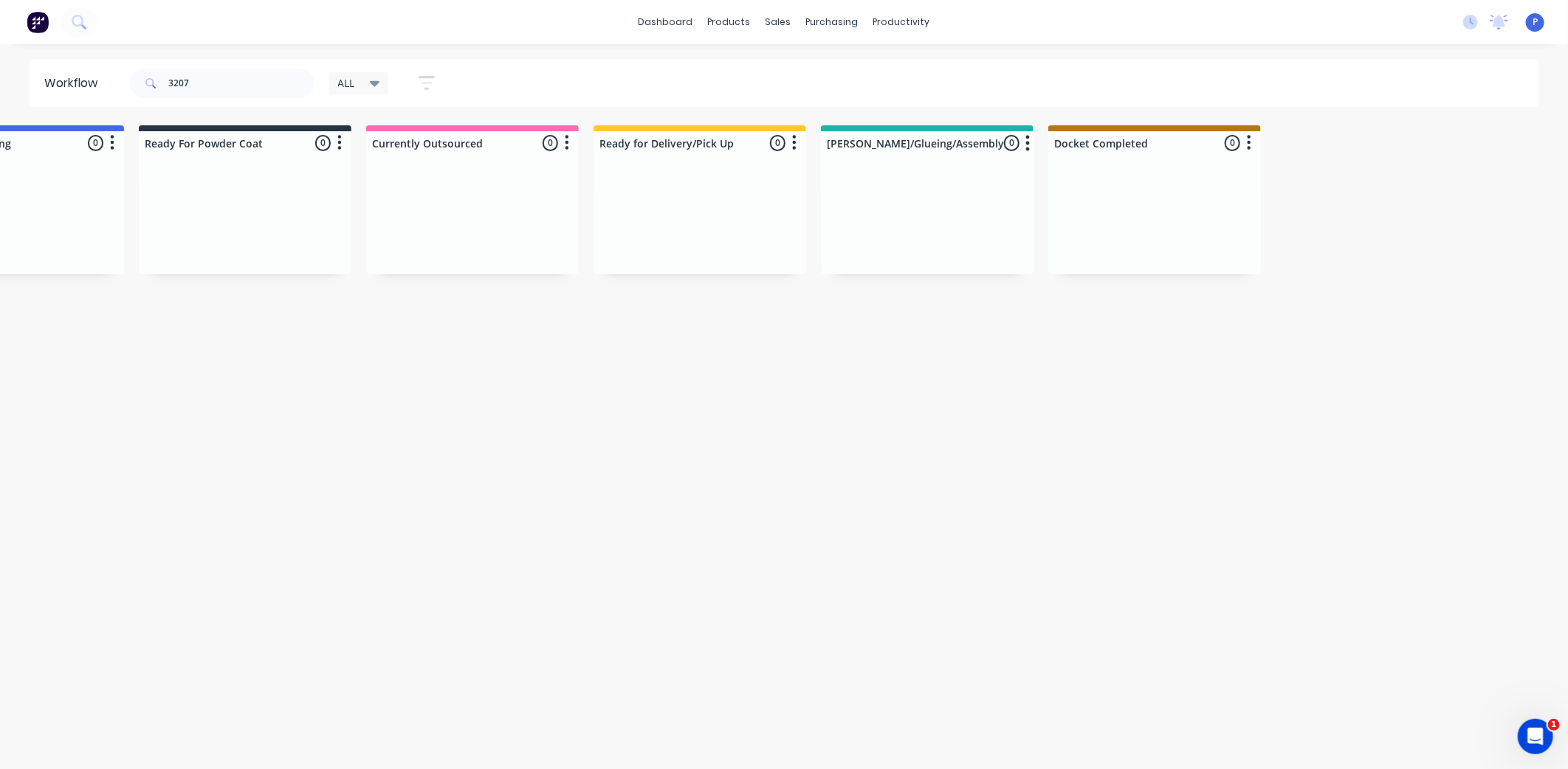
scroll to position [0, 3677]
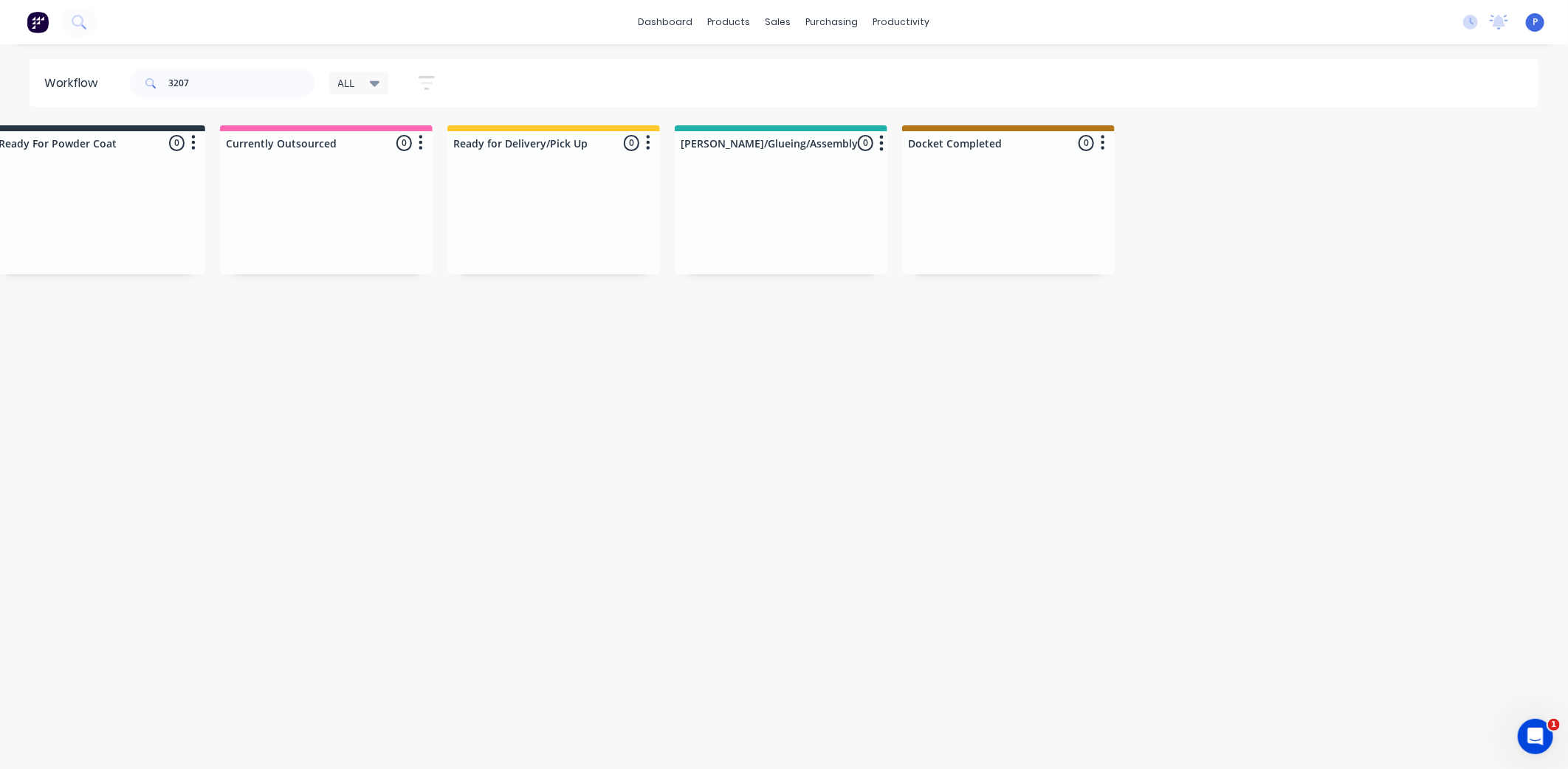
drag, startPoint x: 592, startPoint y: 454, endPoint x: 714, endPoint y: 465, distance: 122.5
click at [810, 73] on div "Sales Orders" at bounding box center [833, 71] width 61 height 14
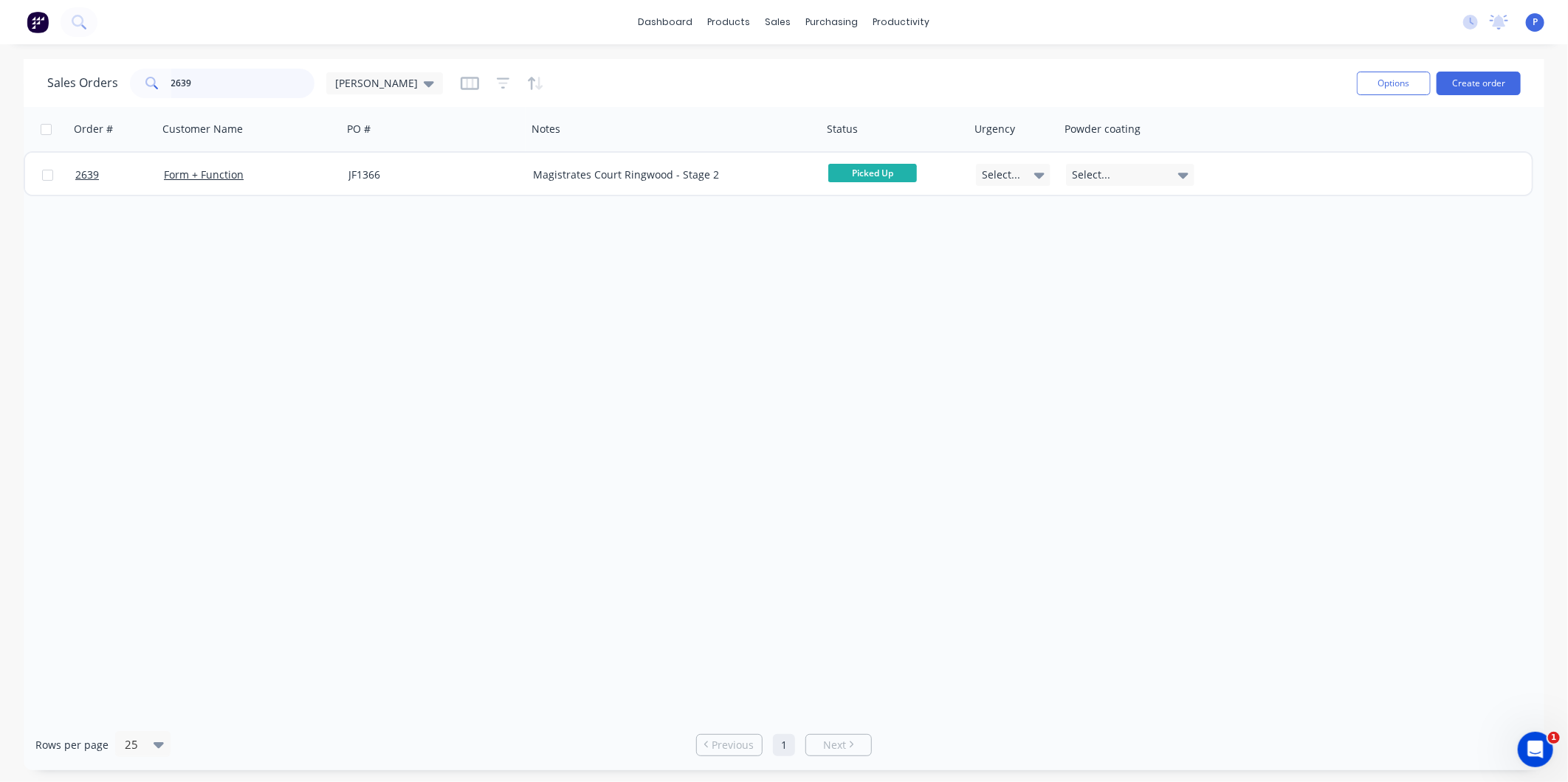
click at [197, 82] on input "2639" at bounding box center [243, 83] width 144 height 30
type input "2"
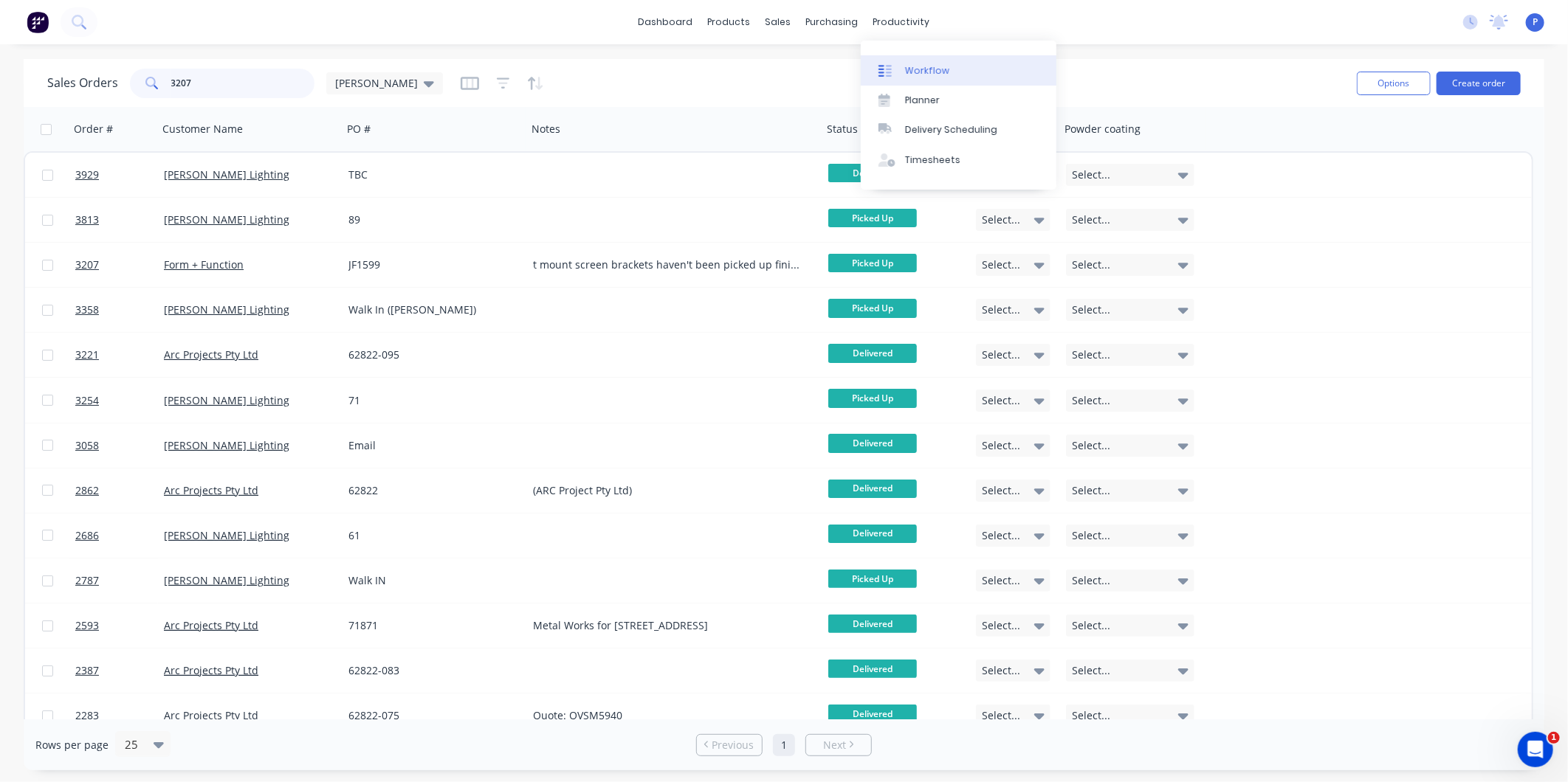
type input "3207"
click at [939, 72] on div "Workflow" at bounding box center [926, 71] width 44 height 14
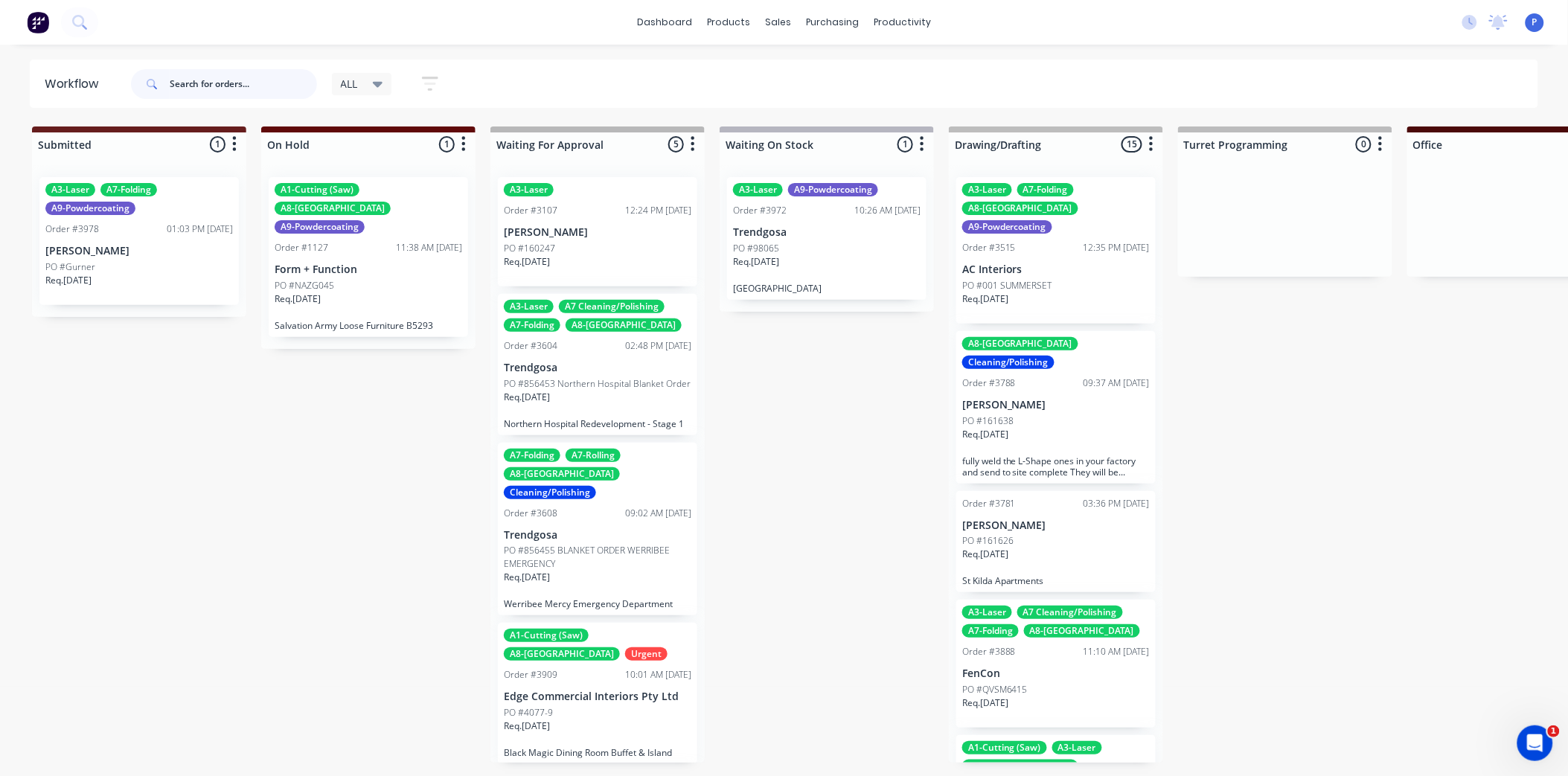
click at [271, 79] on input "text" at bounding box center [243, 84] width 147 height 30
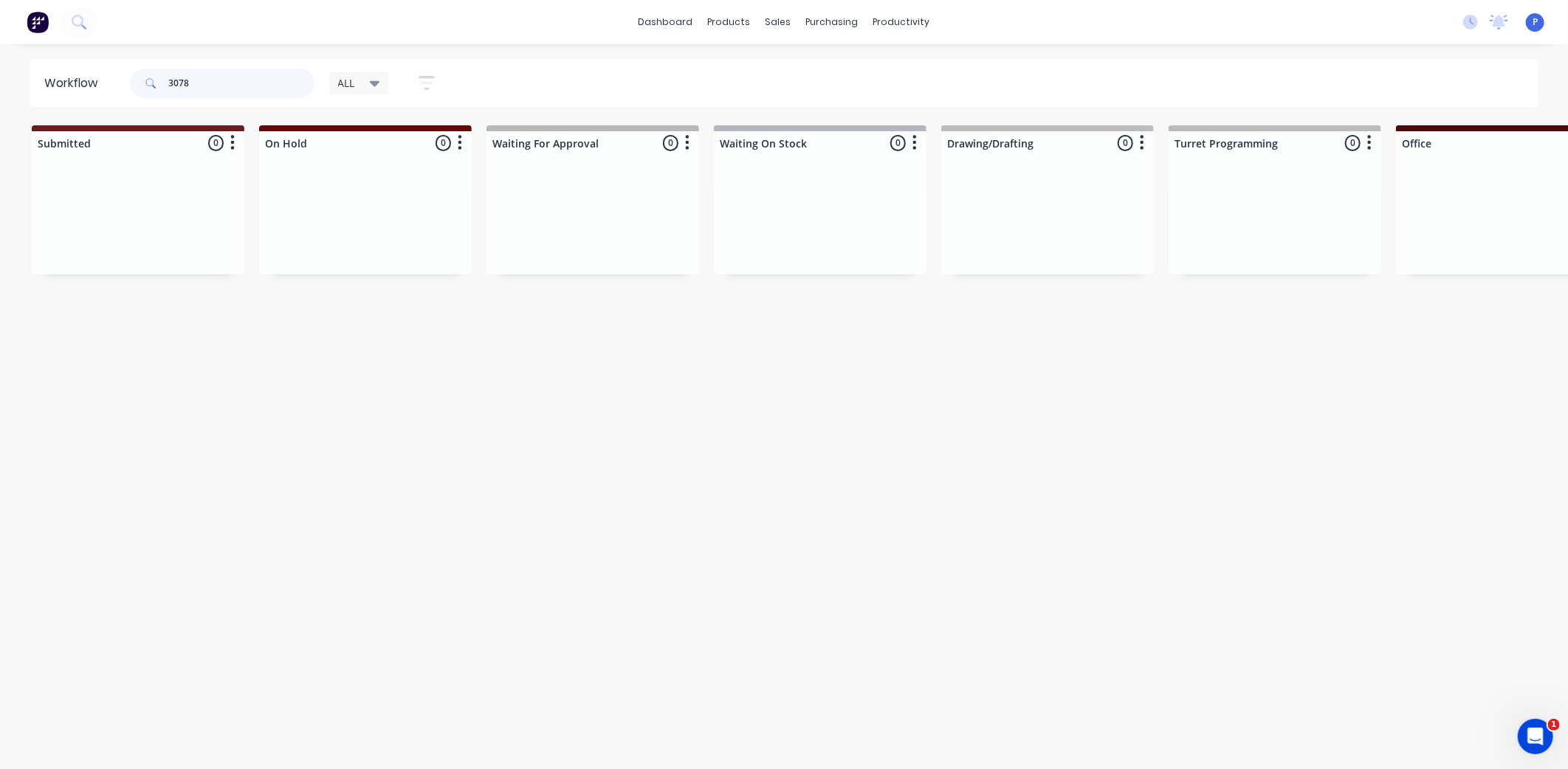
type input "3078"
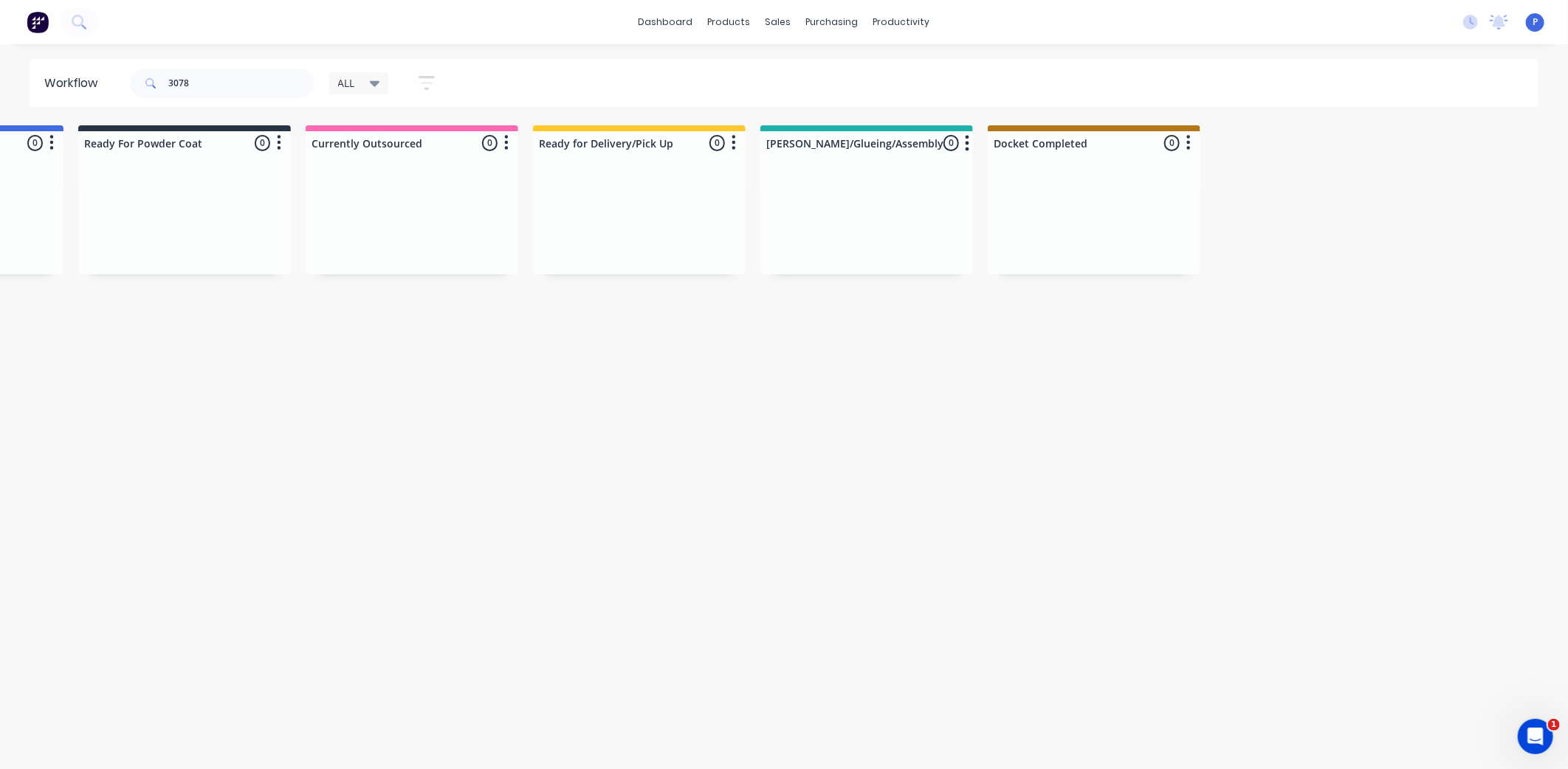
scroll to position [0, 3677]
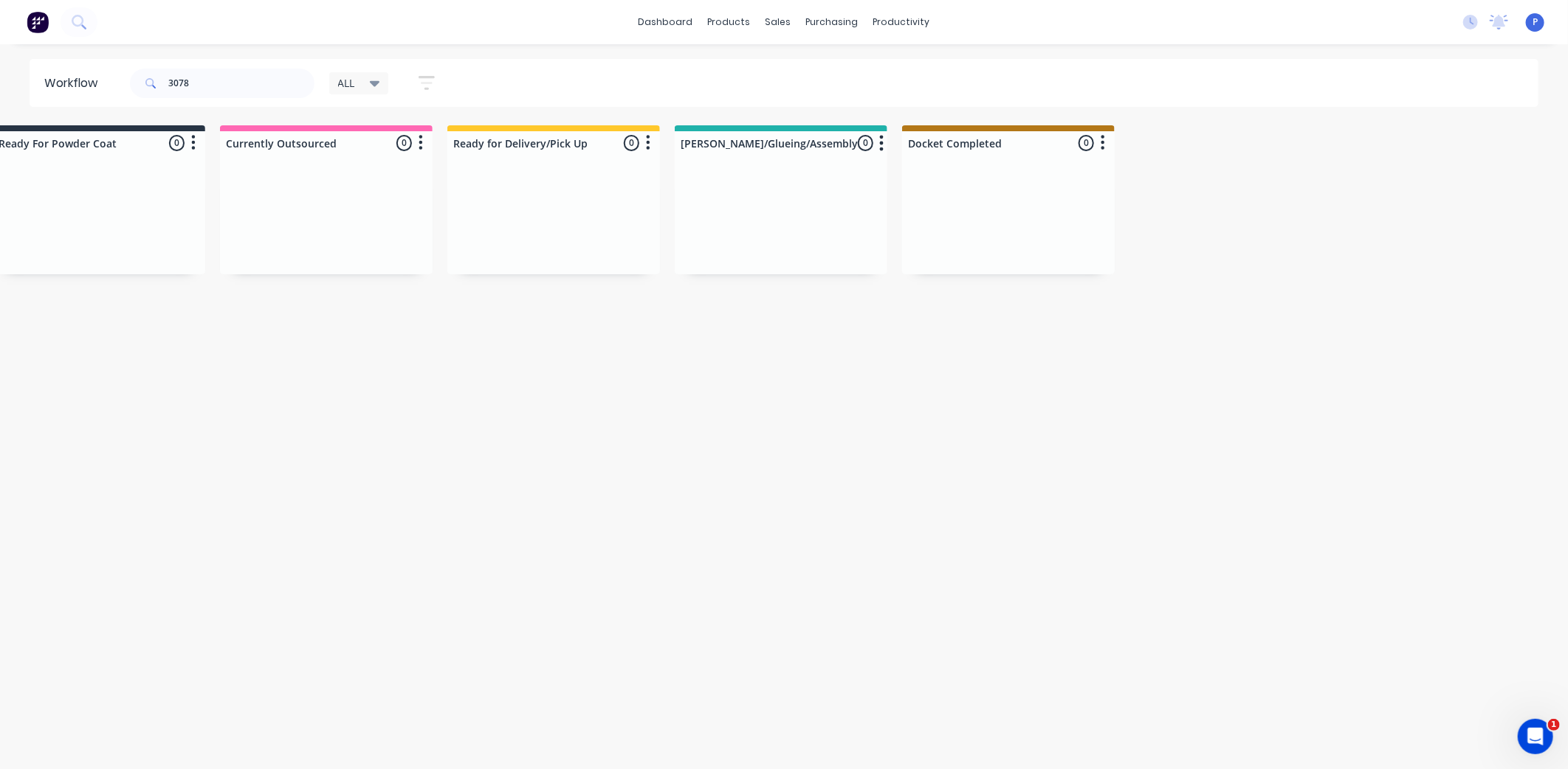
drag, startPoint x: 421, startPoint y: 321, endPoint x: 537, endPoint y: 338, distance: 117.2
click at [817, 71] on div "Sales Orders" at bounding box center [833, 71] width 61 height 14
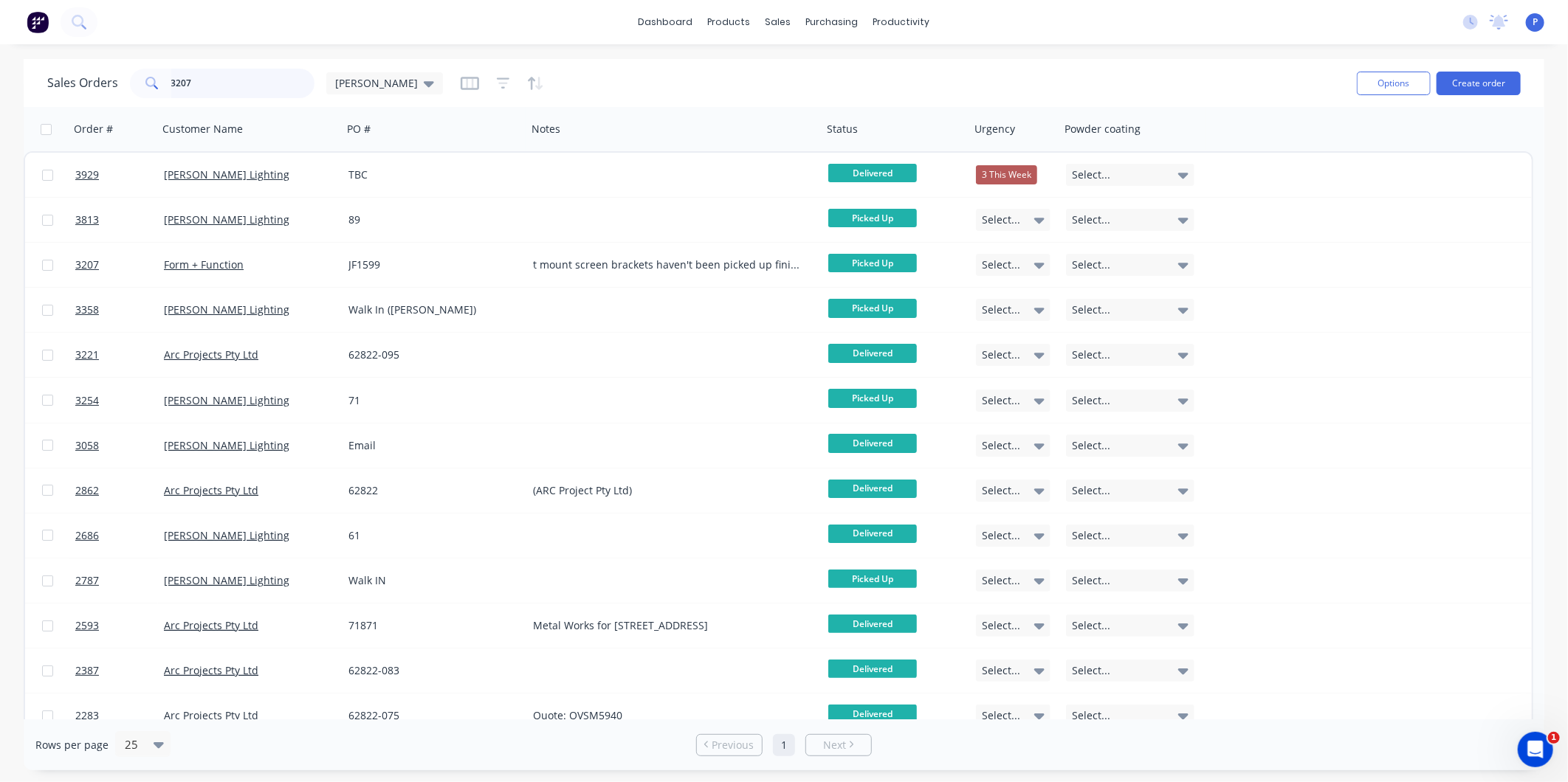
click at [256, 79] on input "3207" at bounding box center [243, 83] width 144 height 30
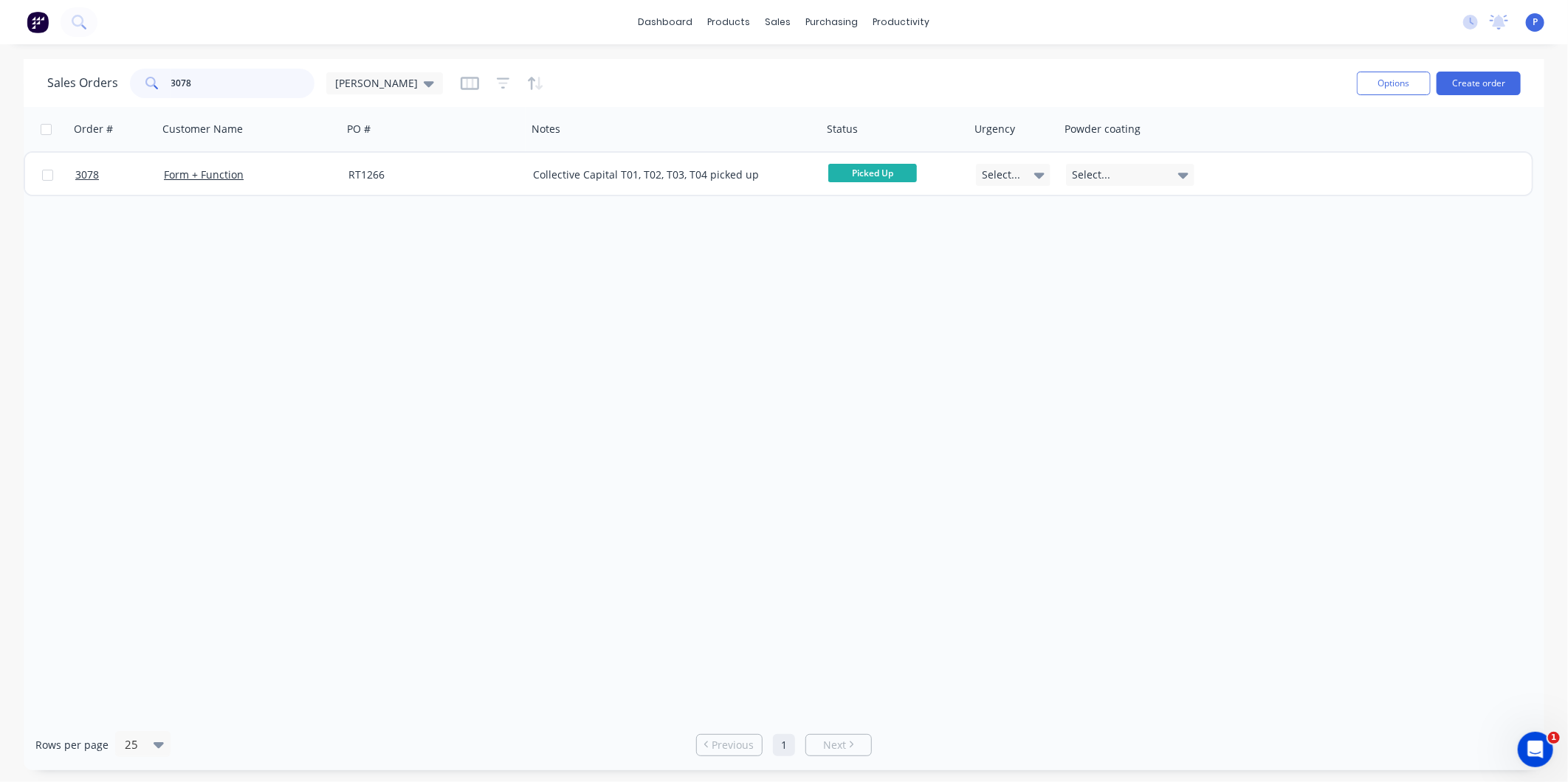
type input "3078"
click at [912, 66] on div "Workflow" at bounding box center [926, 71] width 44 height 14
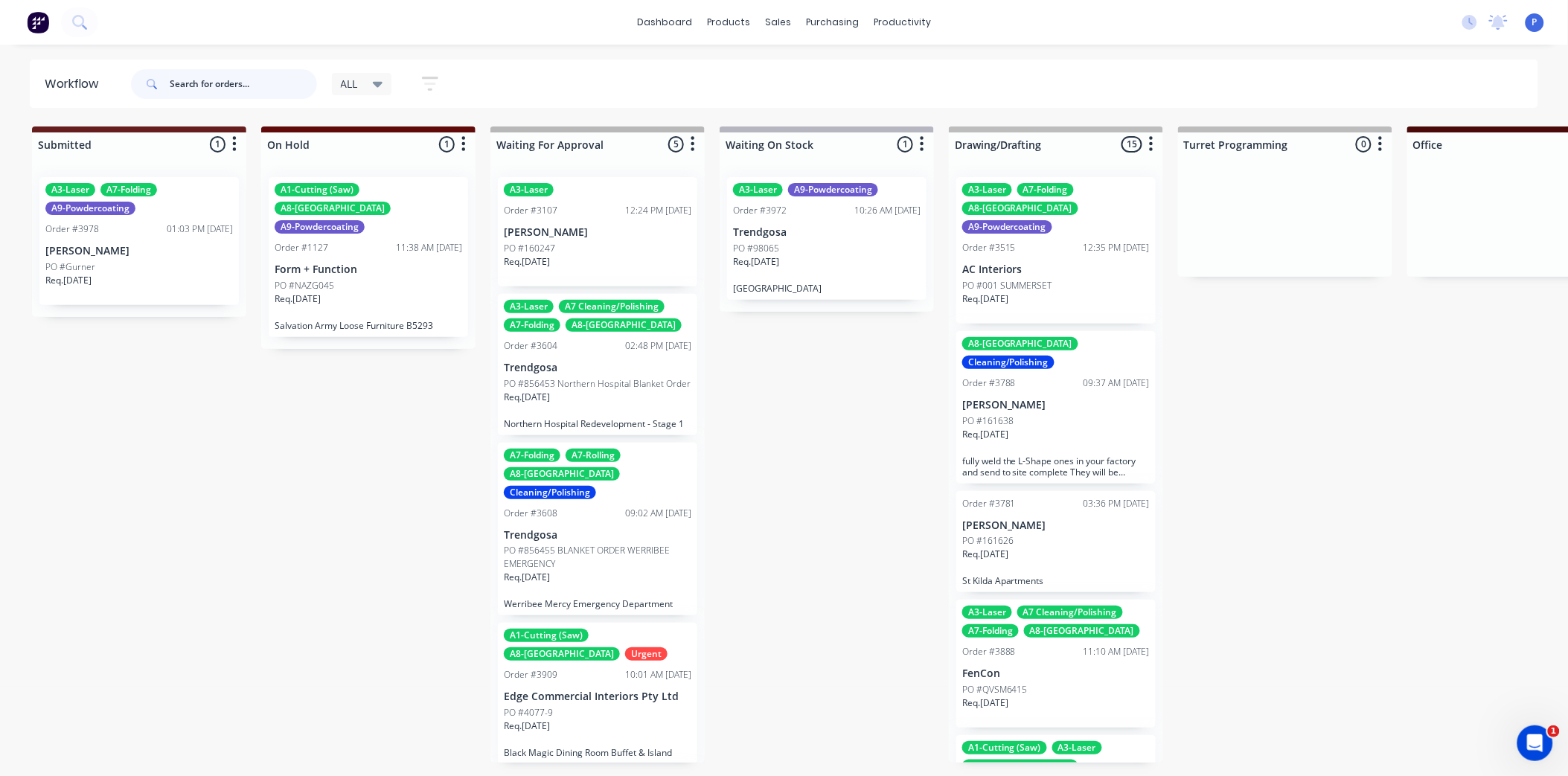
click at [272, 86] on input "text" at bounding box center [243, 84] width 147 height 30
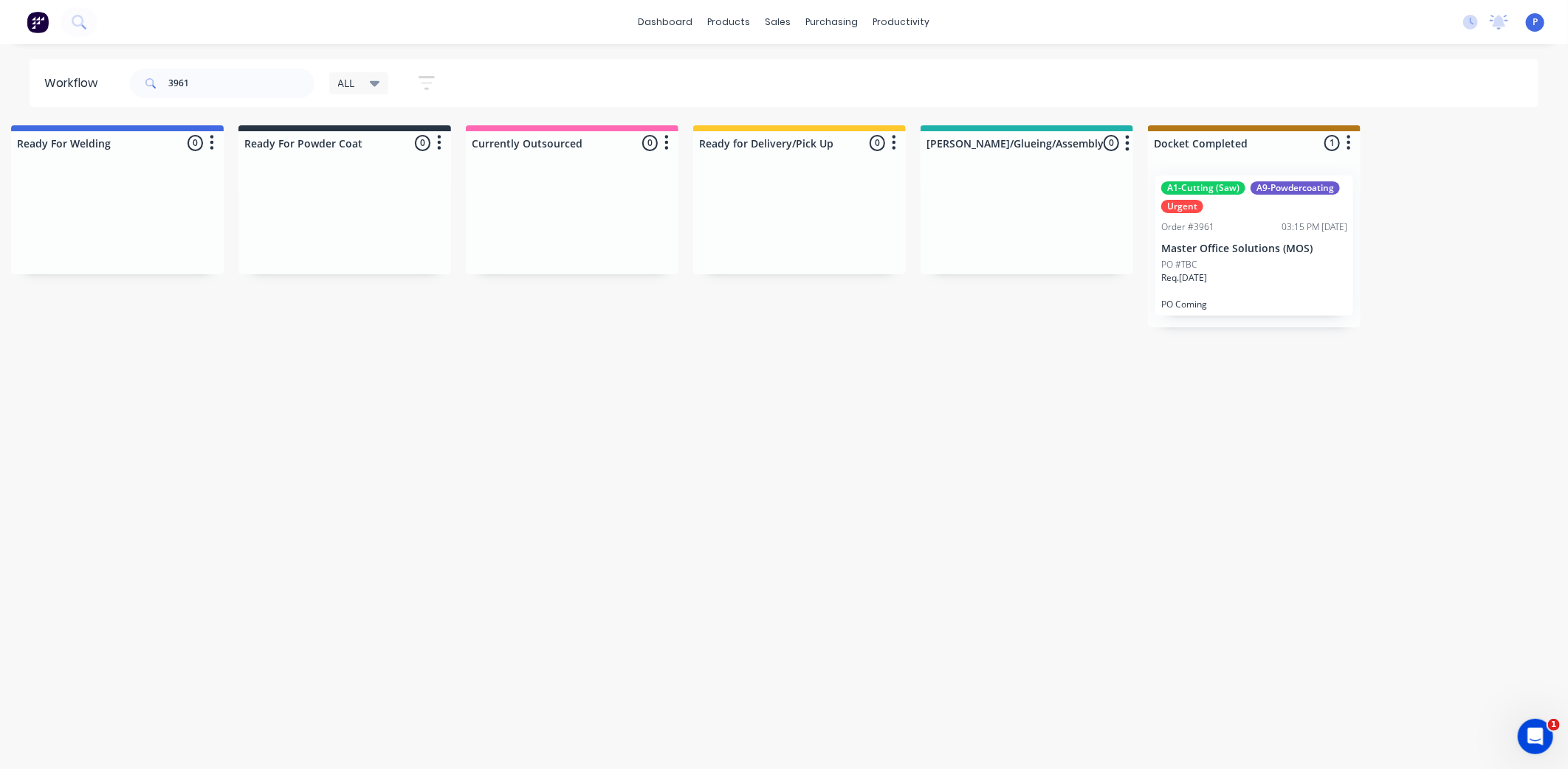
scroll to position [0, 3677]
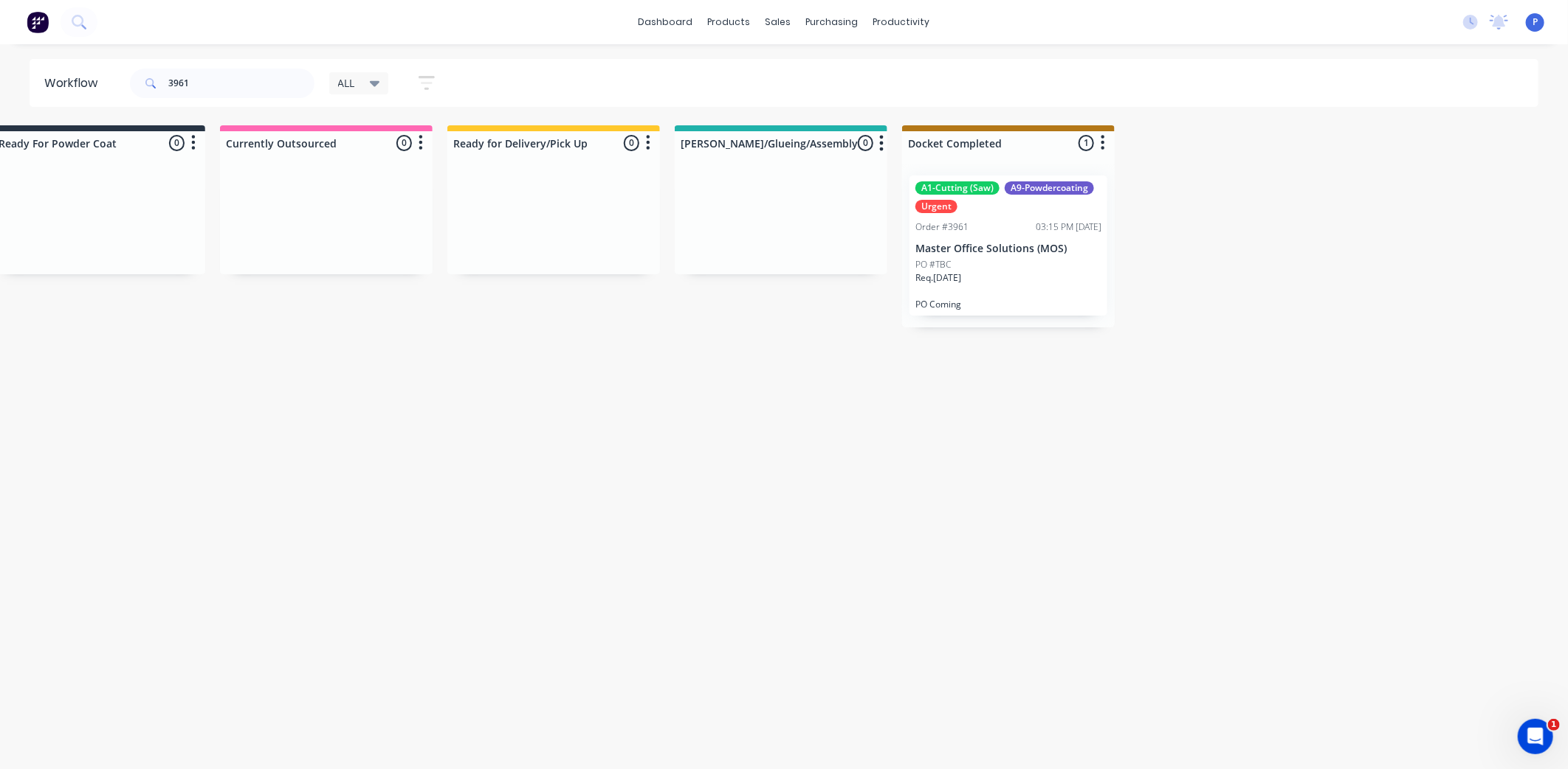
drag, startPoint x: 503, startPoint y: 431, endPoint x: 595, endPoint y: 436, distance: 92.1
click at [980, 248] on p "Master Office Solutions (MOS)" at bounding box center [1008, 249] width 186 height 13
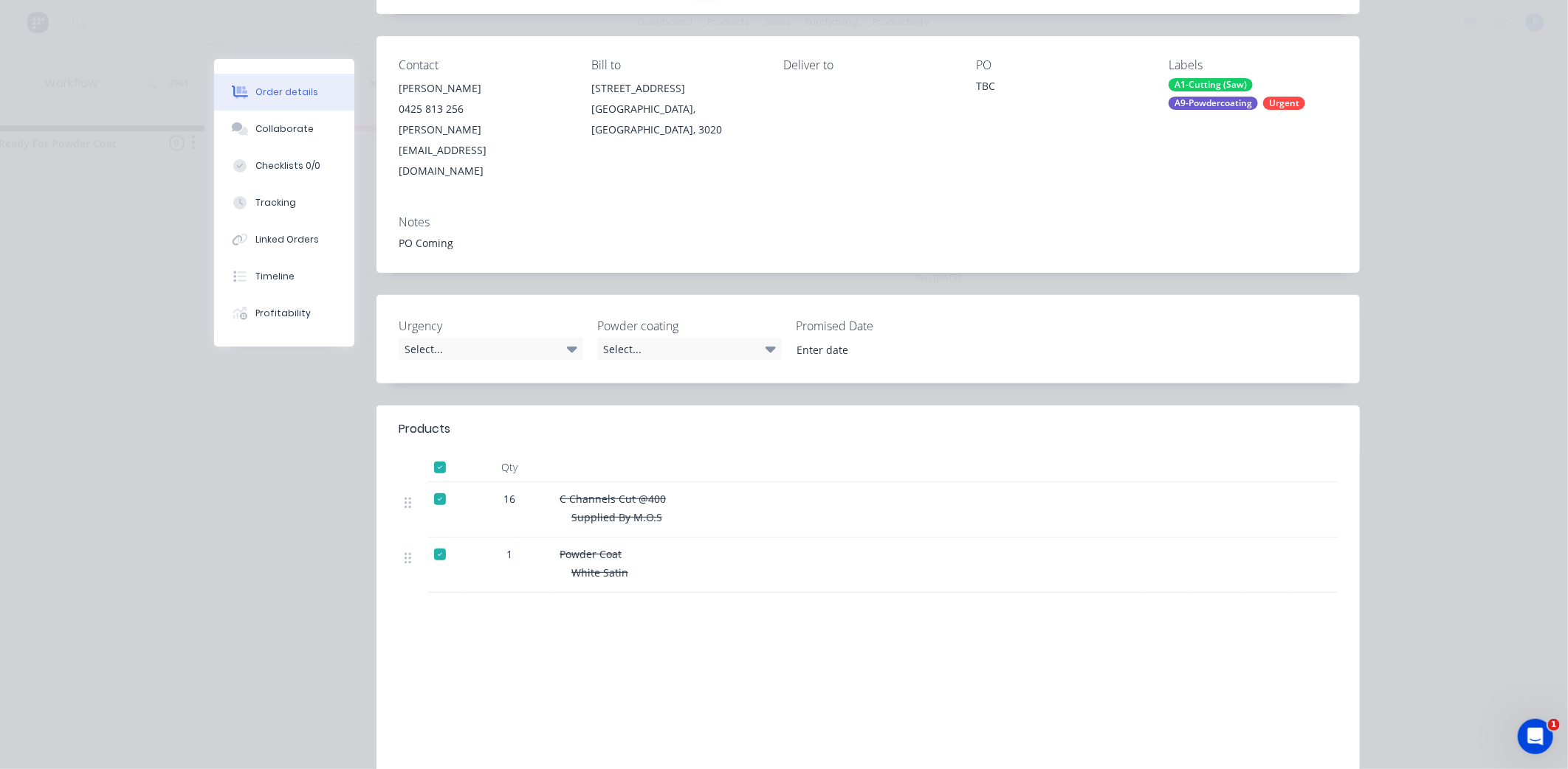
scroll to position [0, 0]
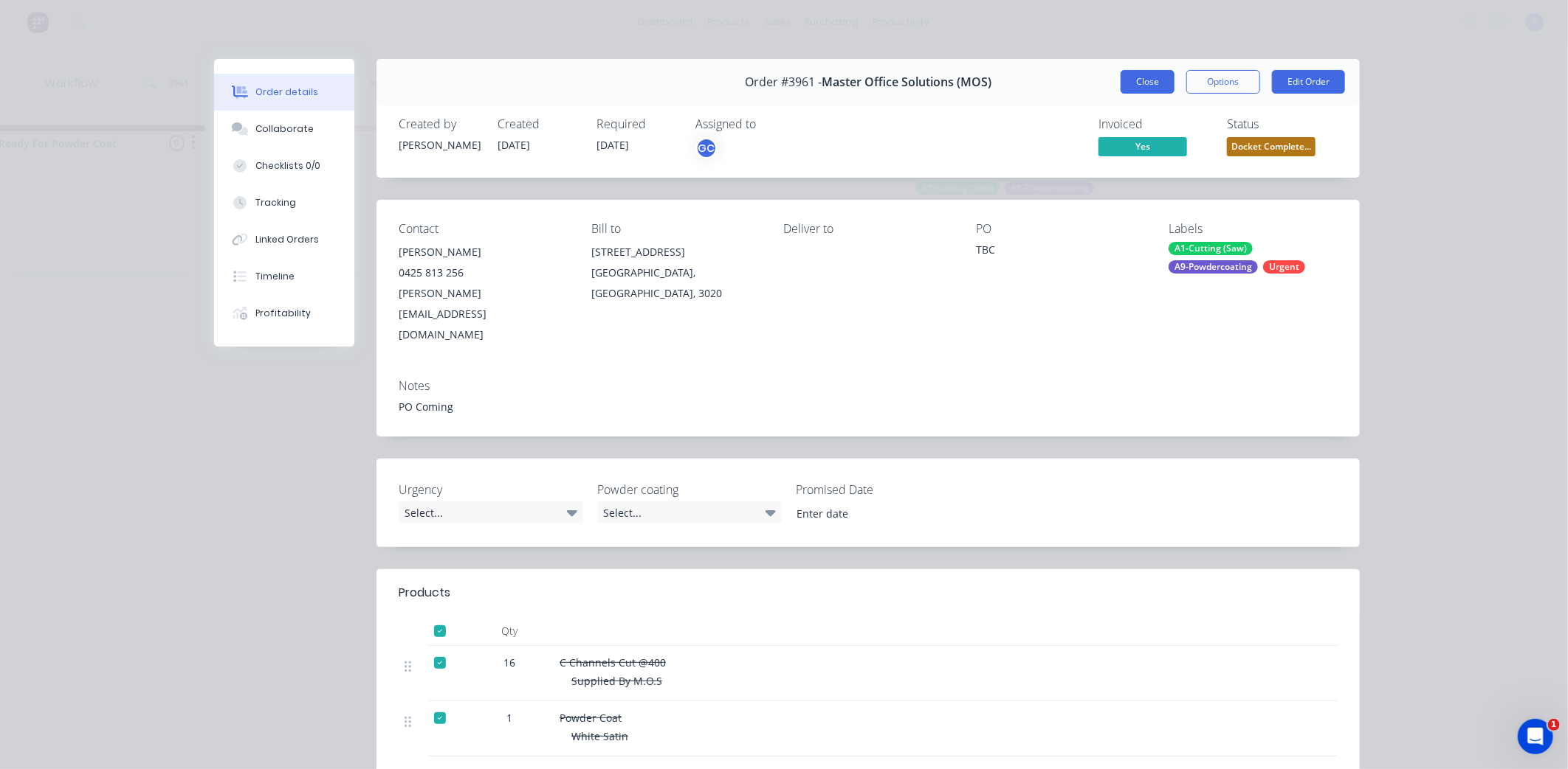
click at [1150, 89] on button "Close" at bounding box center [1147, 82] width 53 height 24
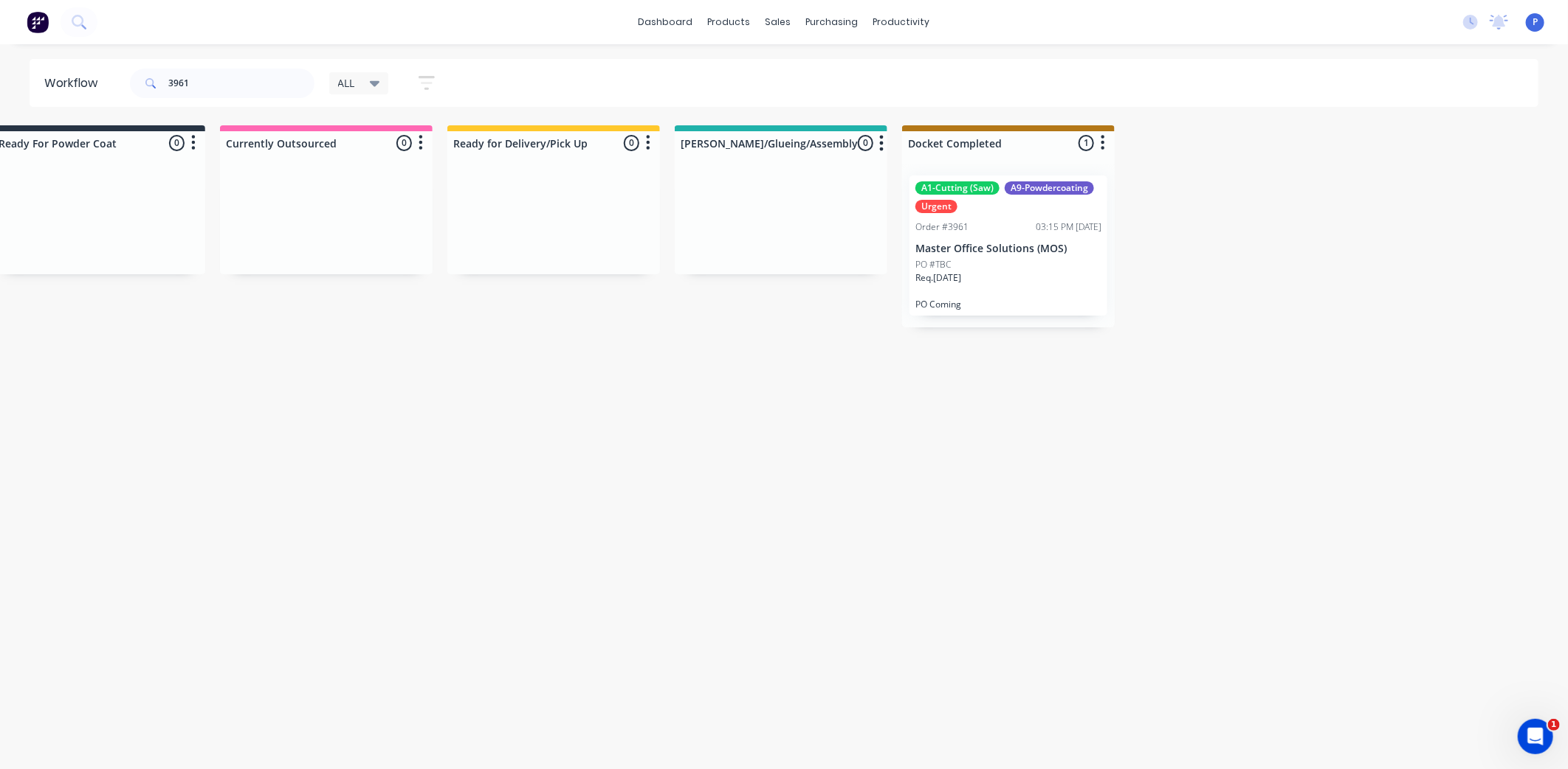
click at [162, 82] on span at bounding box center [149, 83] width 38 height 30
click at [189, 82] on input "3961" at bounding box center [241, 83] width 146 height 30
type input "3"
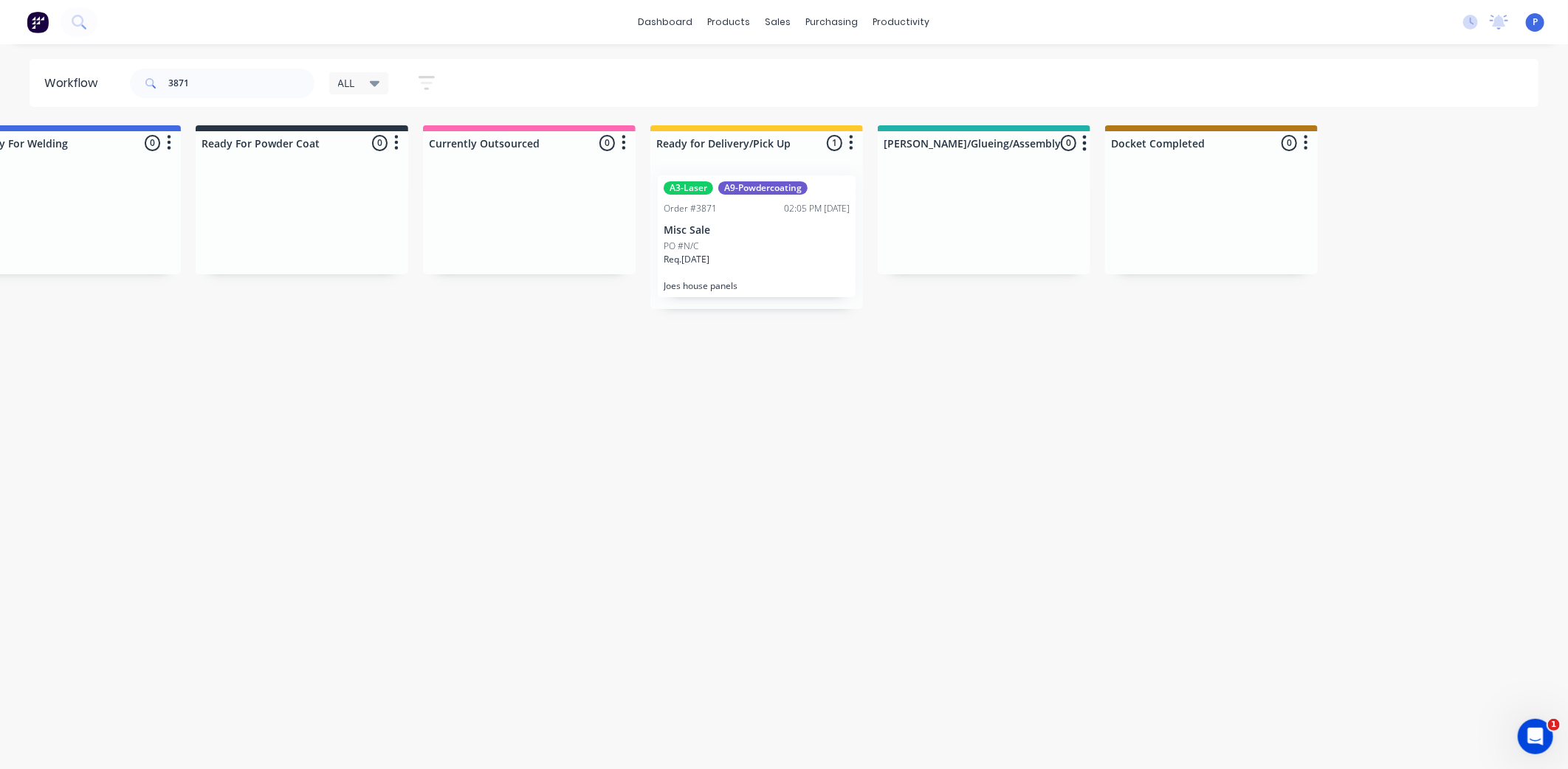
drag, startPoint x: 689, startPoint y: 371, endPoint x: 828, endPoint y: 380, distance: 139.3
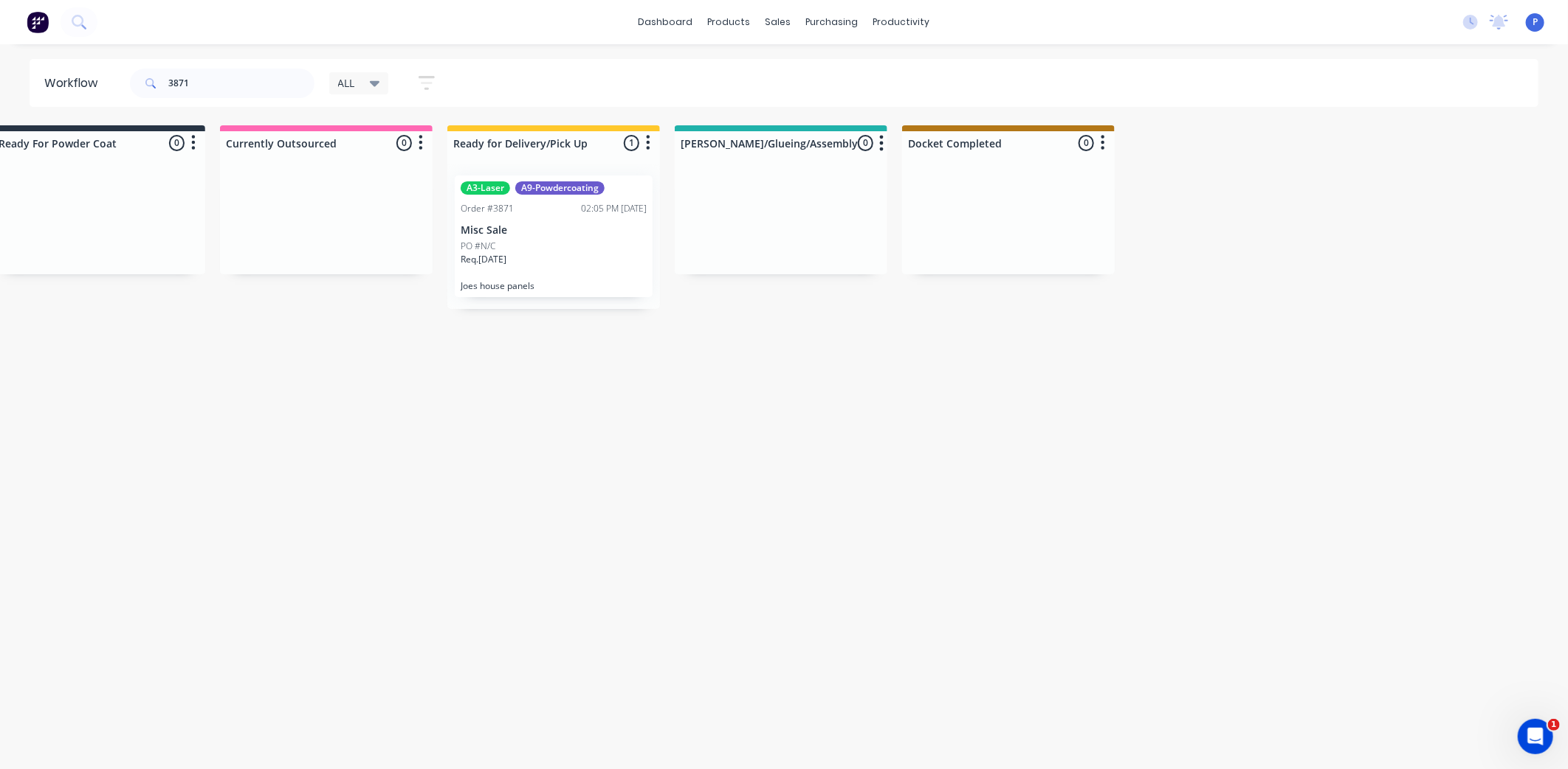
click at [547, 241] on div "PO #N/C" at bounding box center [553, 246] width 186 height 14
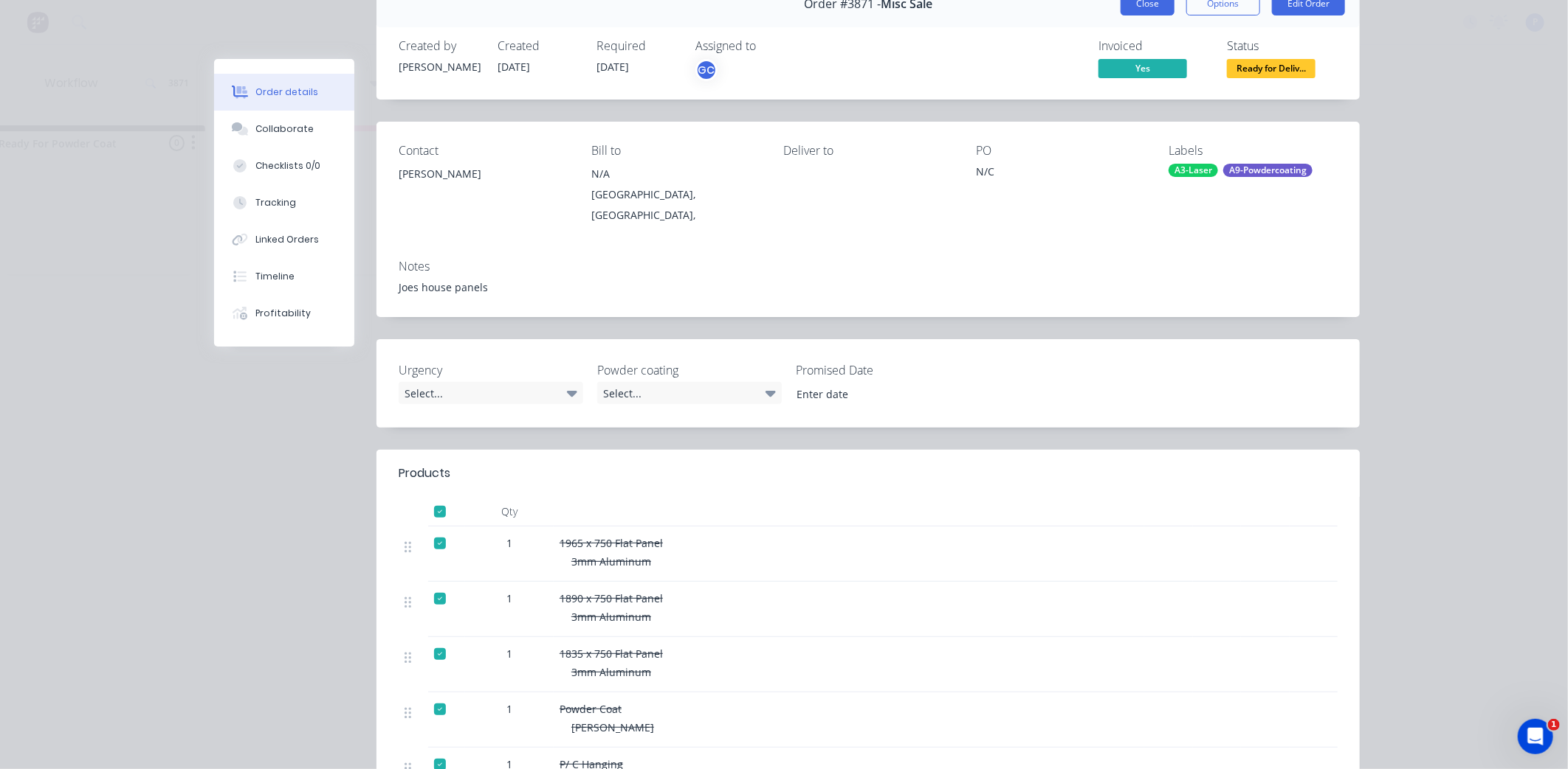
scroll to position [0, 0]
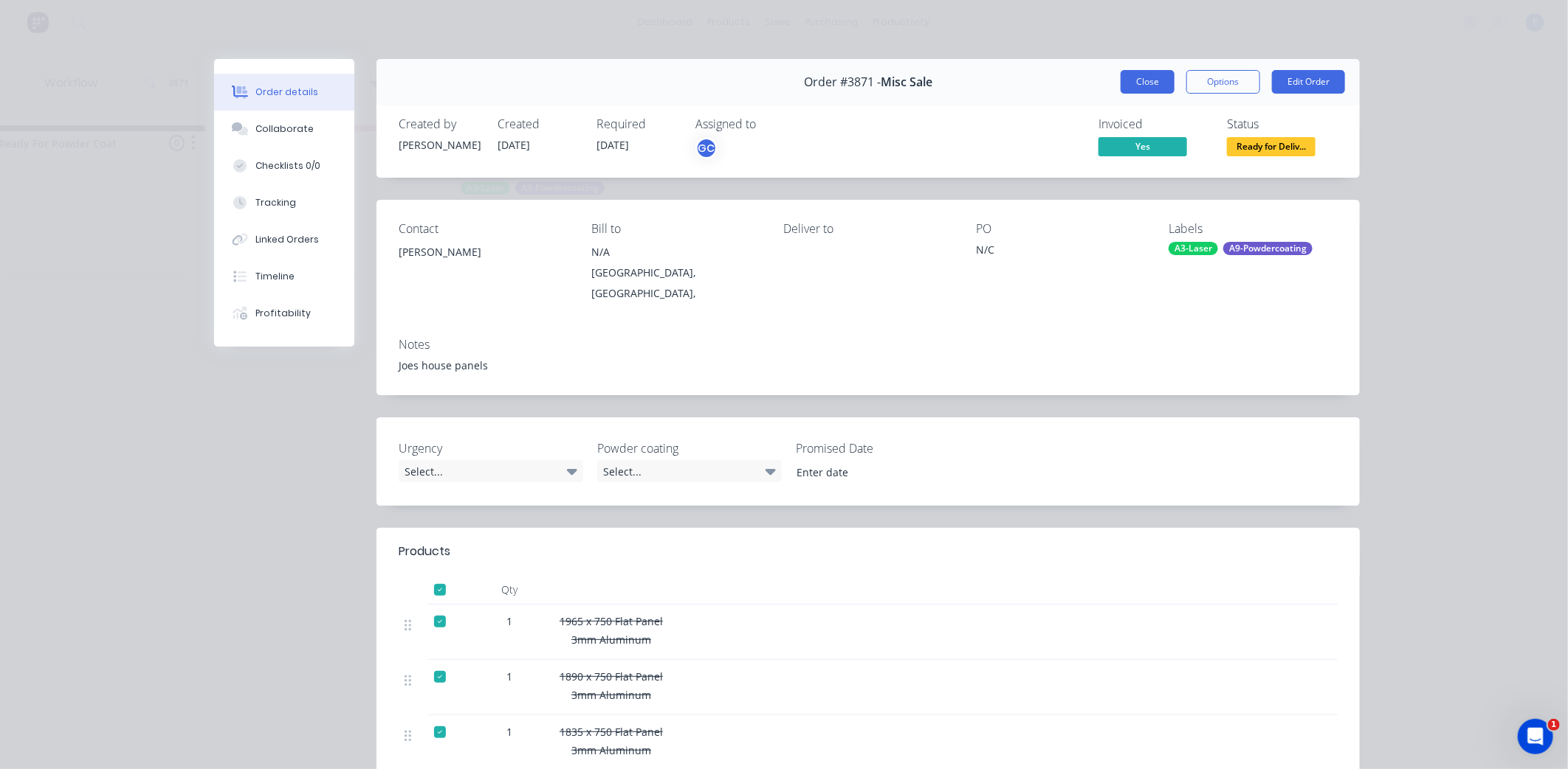
click at [1139, 87] on button "Close" at bounding box center [1147, 82] width 53 height 24
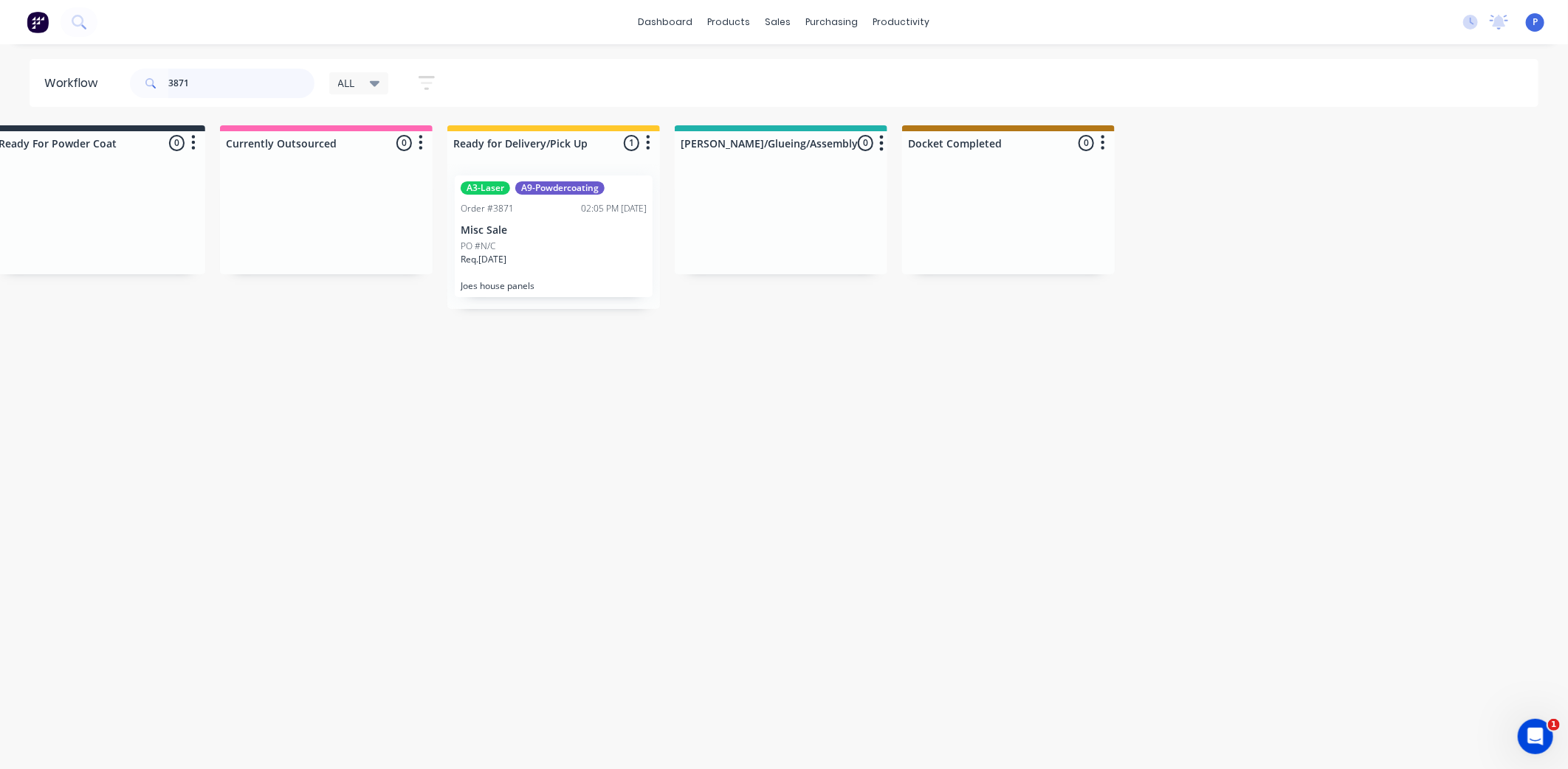
click at [185, 78] on input "3871" at bounding box center [241, 83] width 146 height 30
click at [193, 78] on input "3871" at bounding box center [241, 83] width 146 height 30
type input "3"
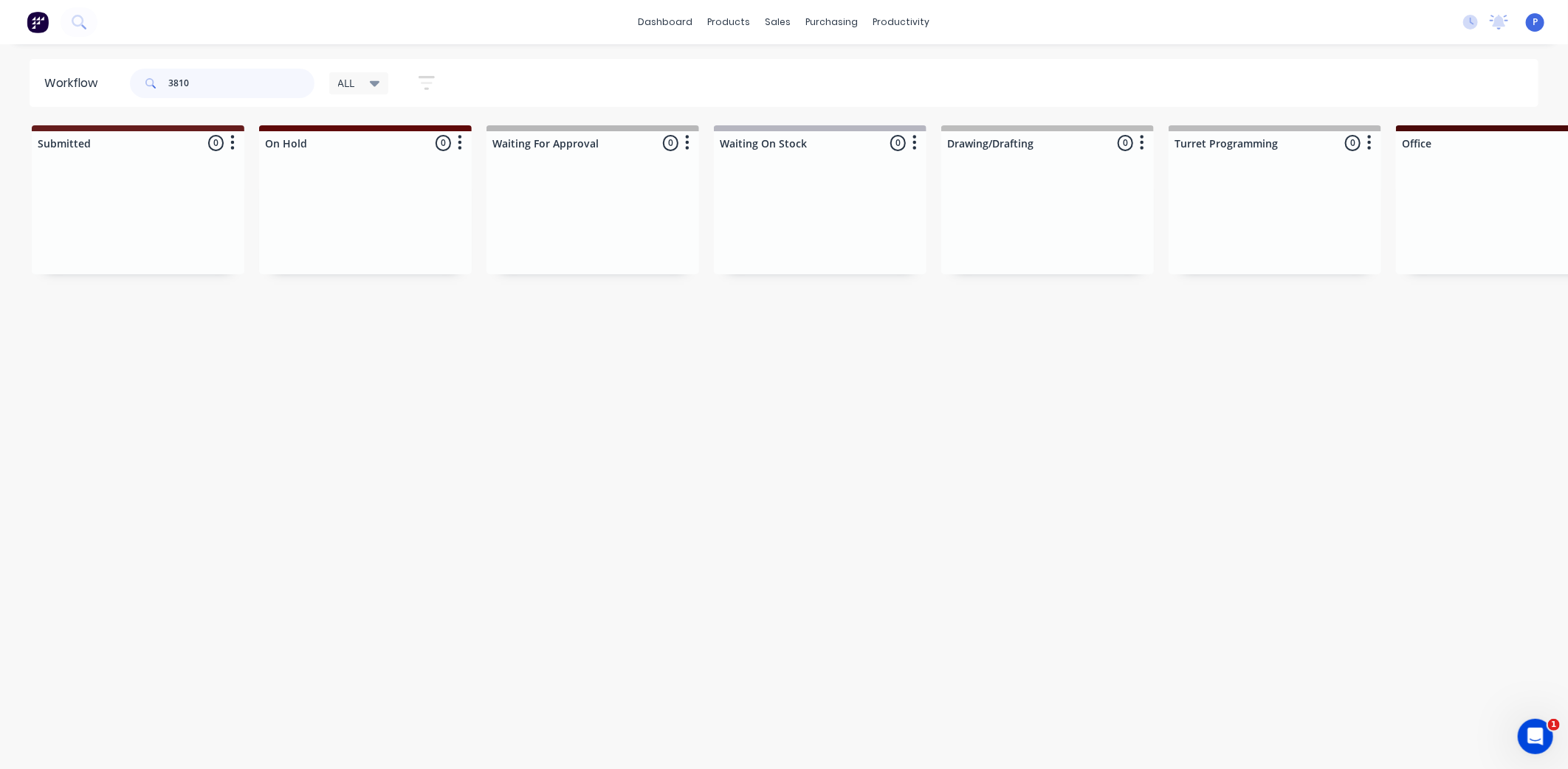
type input "3810"
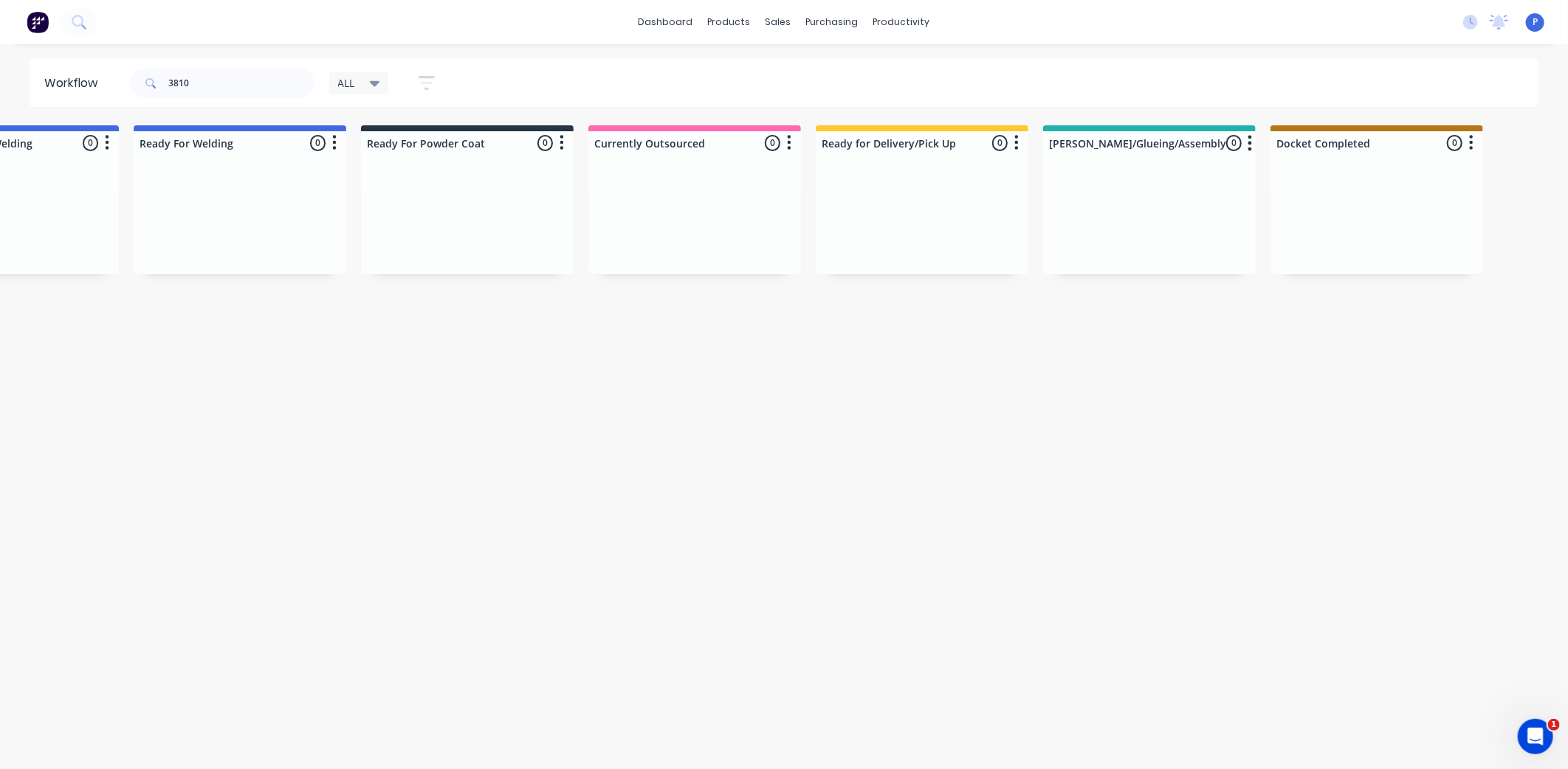
scroll to position [0, 3677]
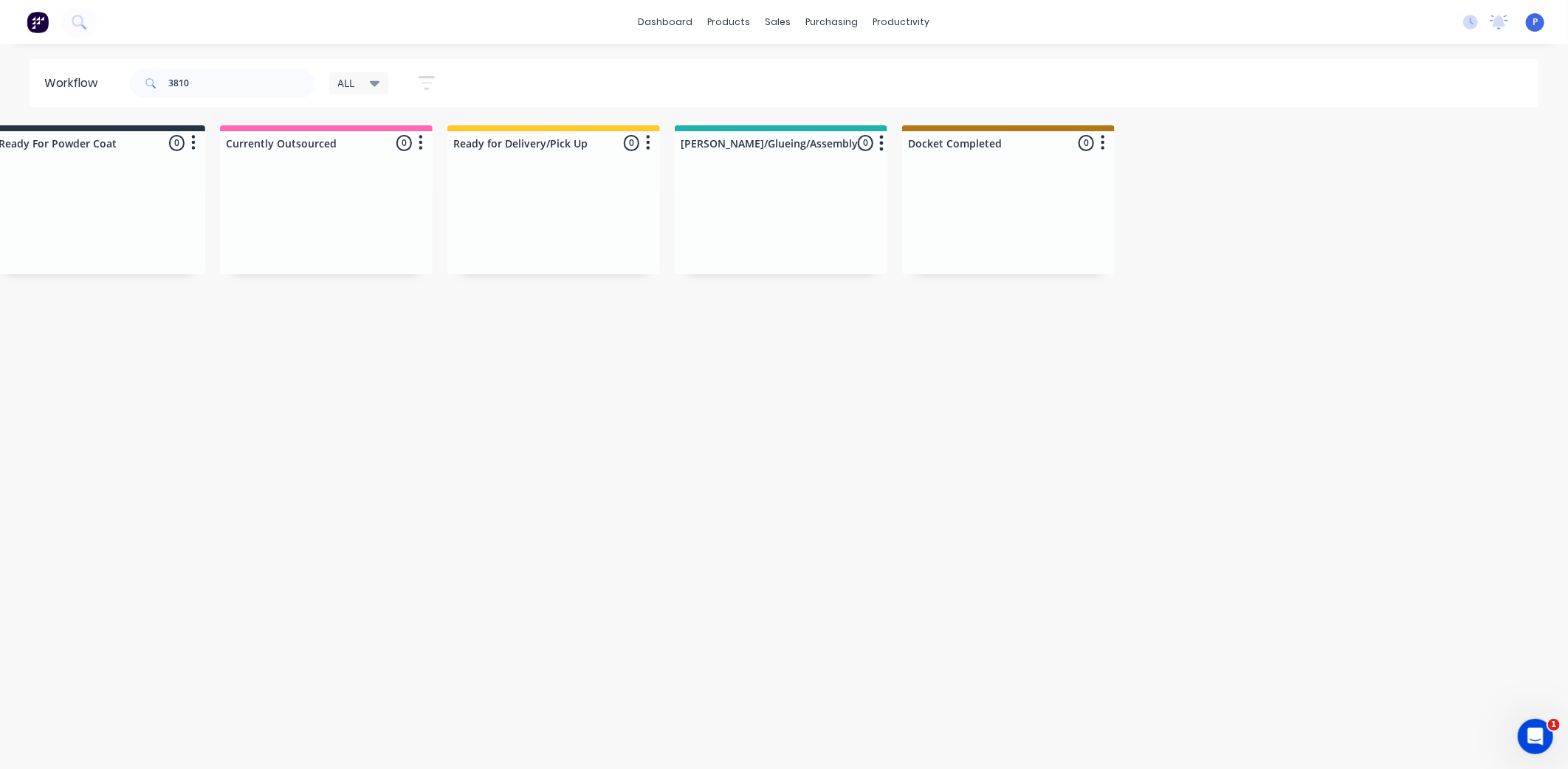
drag, startPoint x: 451, startPoint y: 366, endPoint x: 573, endPoint y: 387, distance: 123.8
click at [809, 62] on link "Sales Orders" at bounding box center [857, 70] width 196 height 30
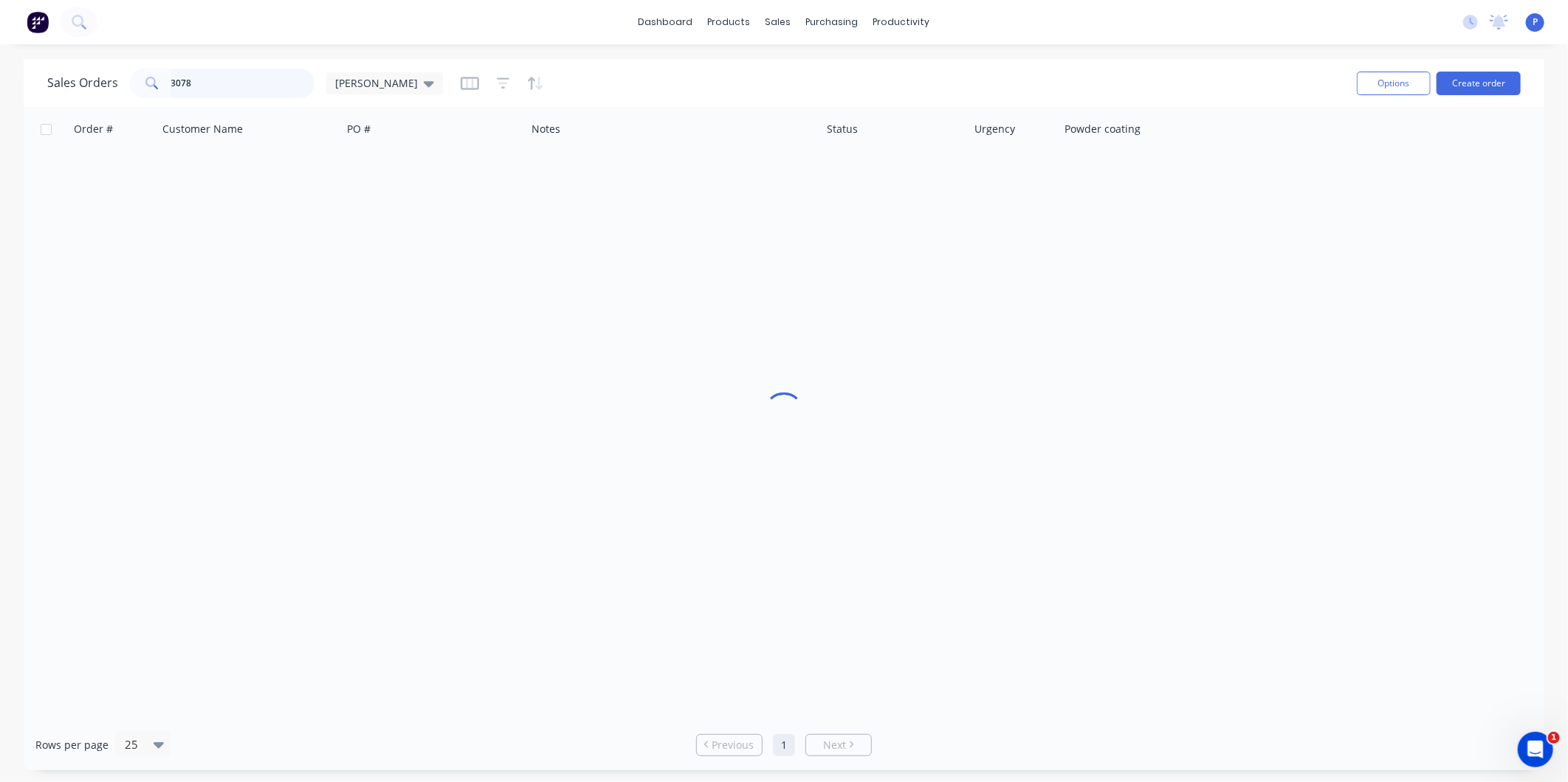
click at [207, 70] on input "3078" at bounding box center [243, 83] width 144 height 30
type input "3"
type input "3810"
drag, startPoint x: 256, startPoint y: 322, endPoint x: 326, endPoint y: 322, distance: 70.0
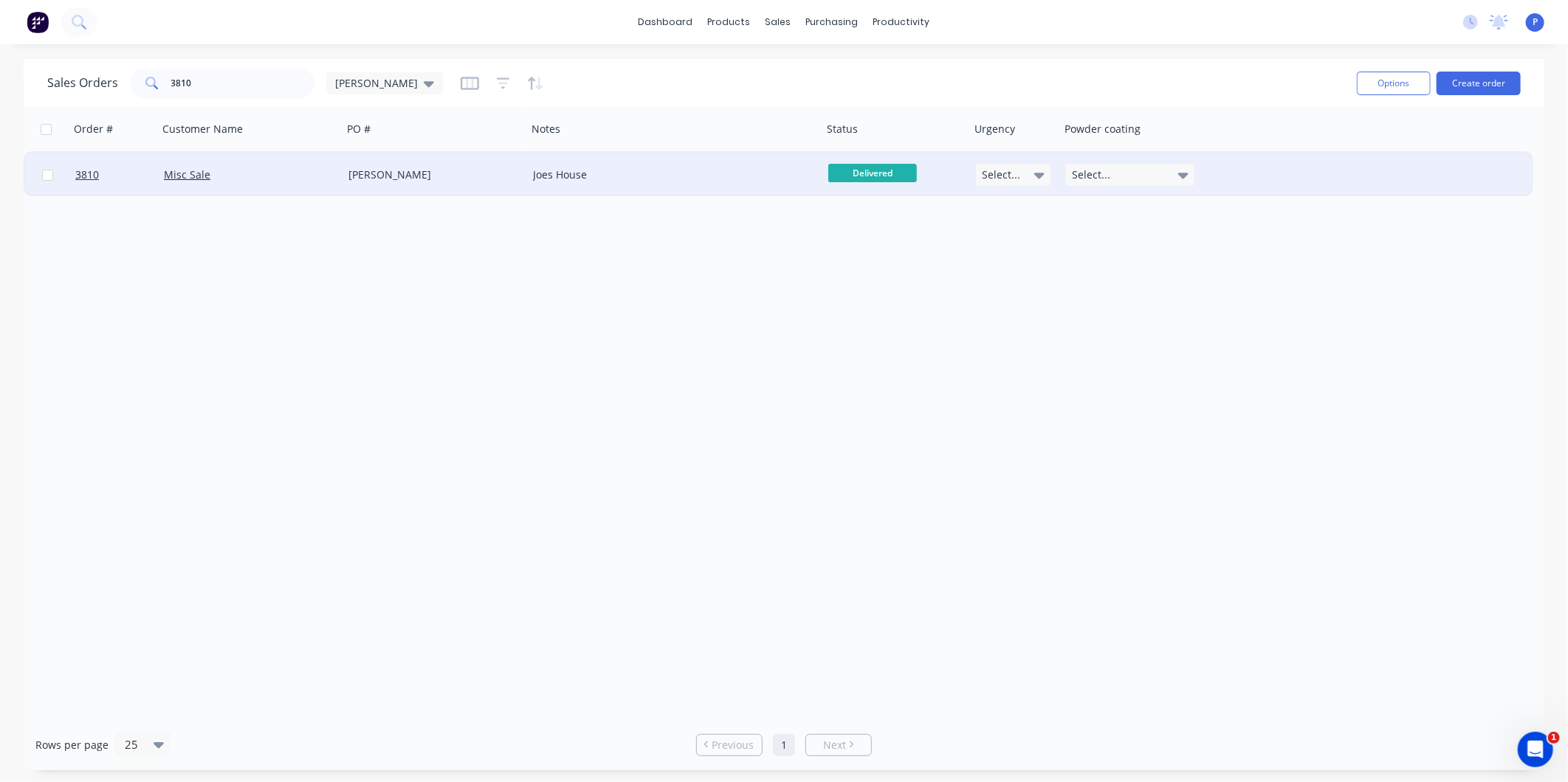
click at [871, 173] on span "Delivered" at bounding box center [873, 173] width 89 height 18
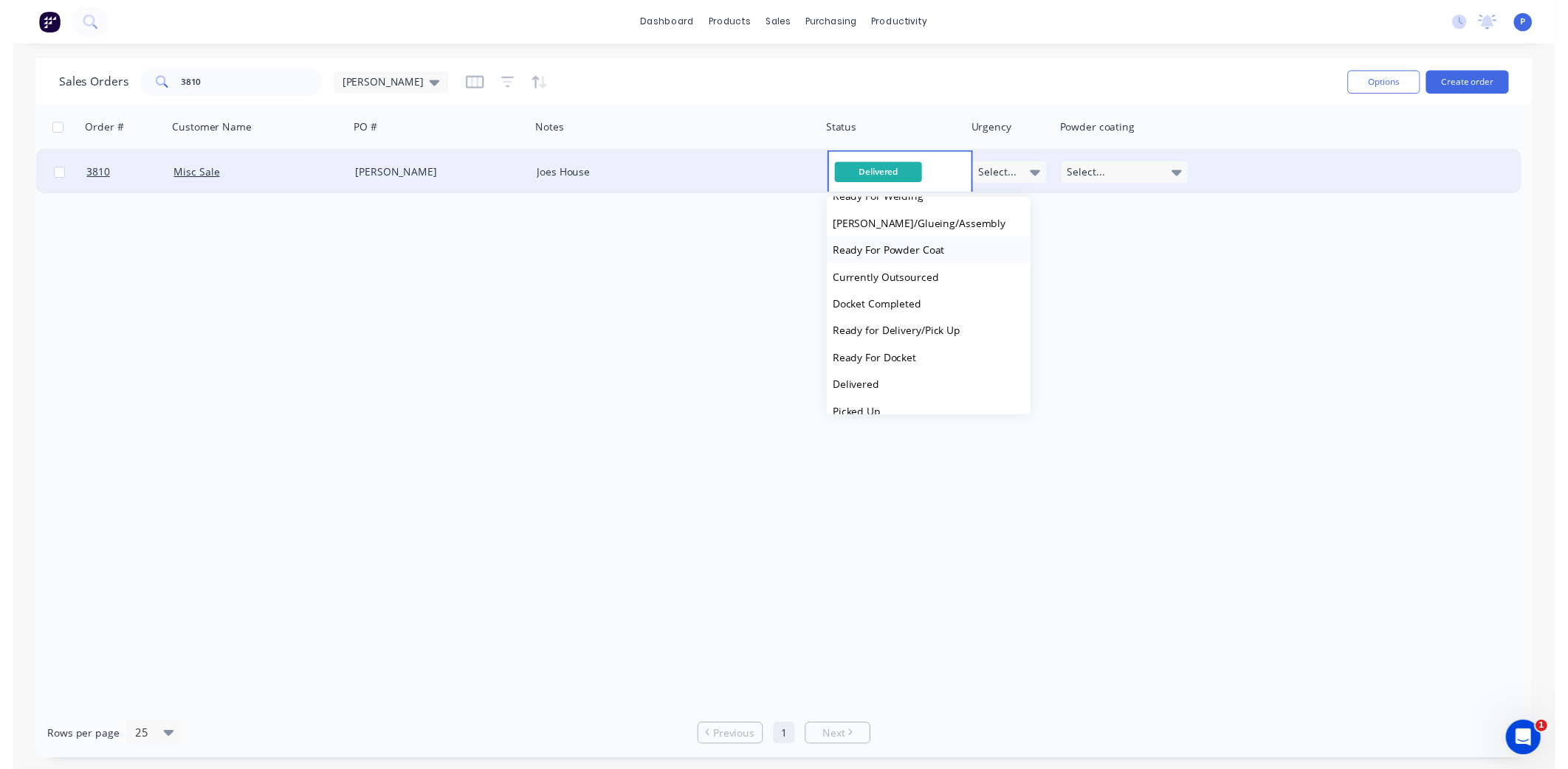
scroll to position [445, 0]
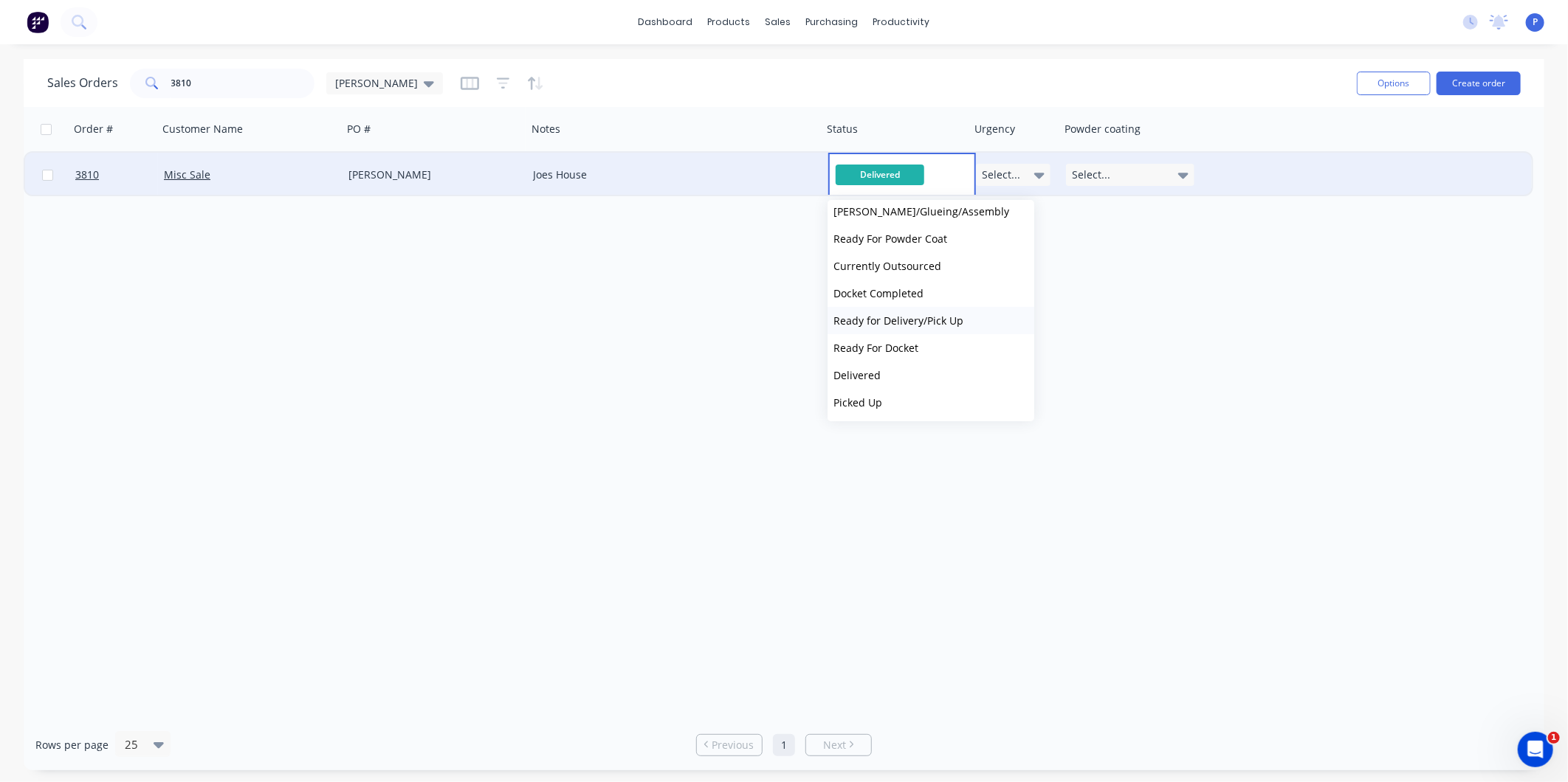
click at [899, 316] on span "Ready for Delivery/Pick Up" at bounding box center [897, 320] width 130 height 14
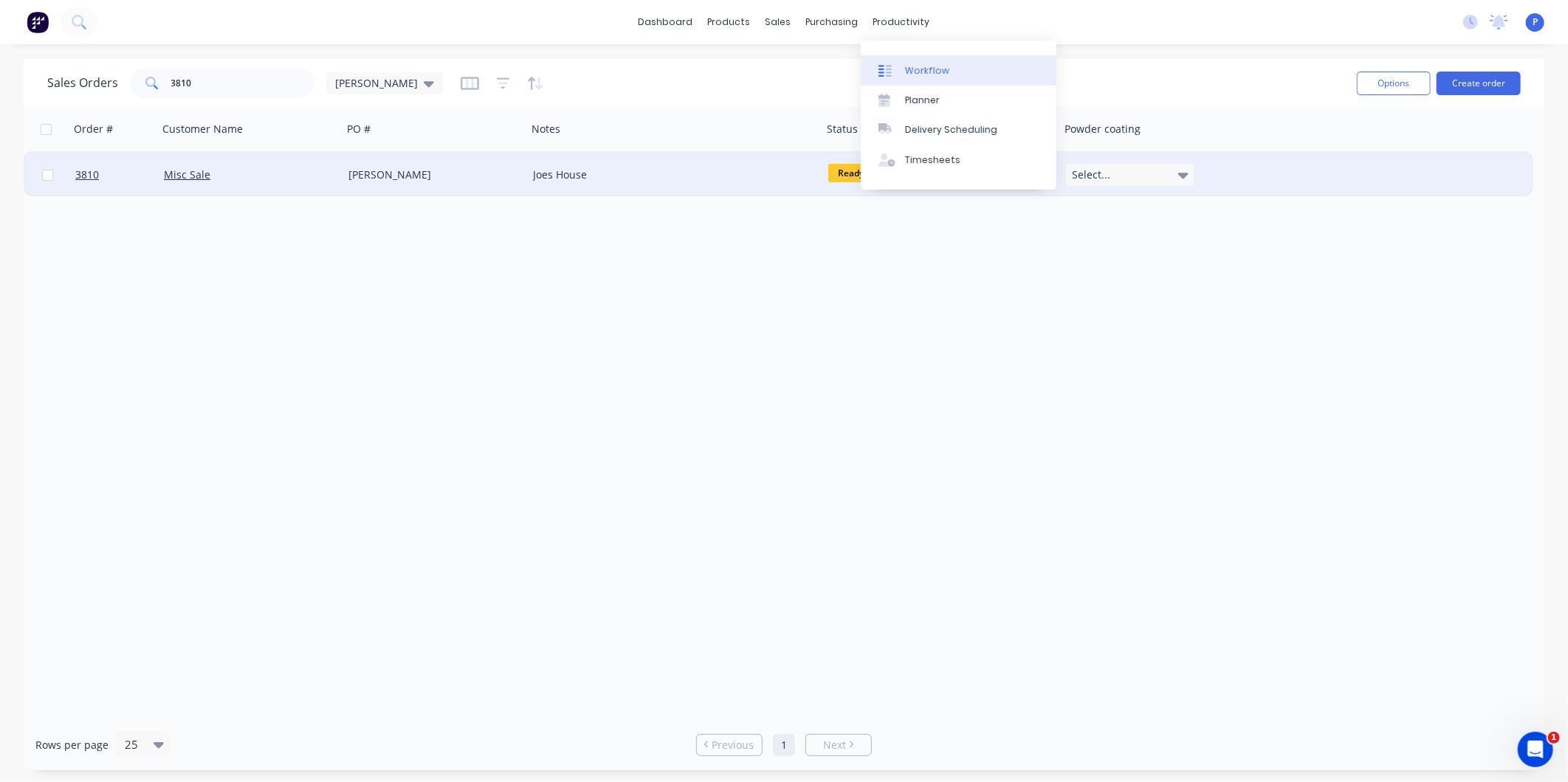
click at [926, 67] on div "Workflow" at bounding box center [926, 71] width 44 height 14
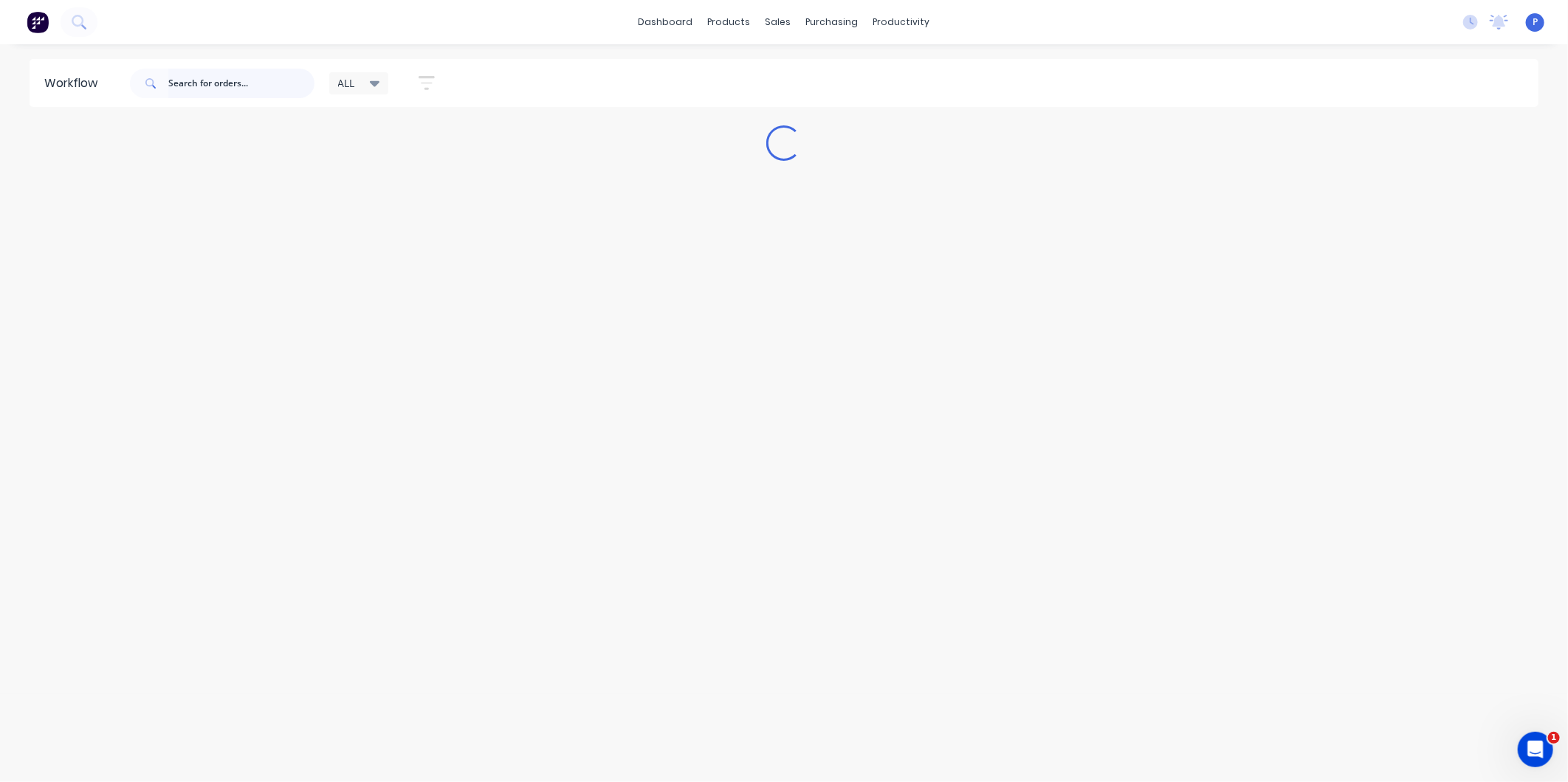
click at [265, 82] on input "text" at bounding box center [241, 83] width 146 height 30
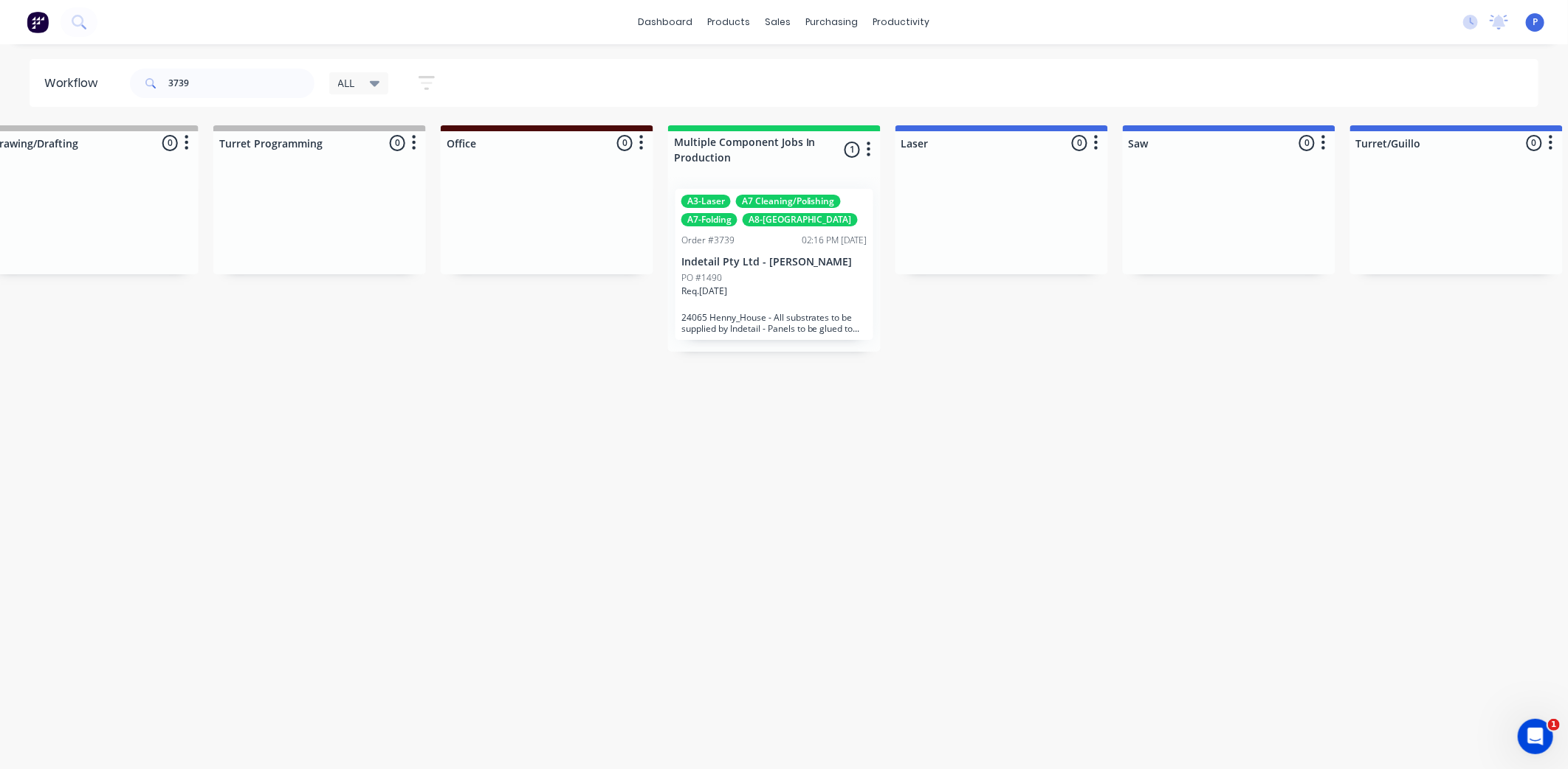
drag, startPoint x: 551, startPoint y: 401, endPoint x: 661, endPoint y: 410, distance: 110.4
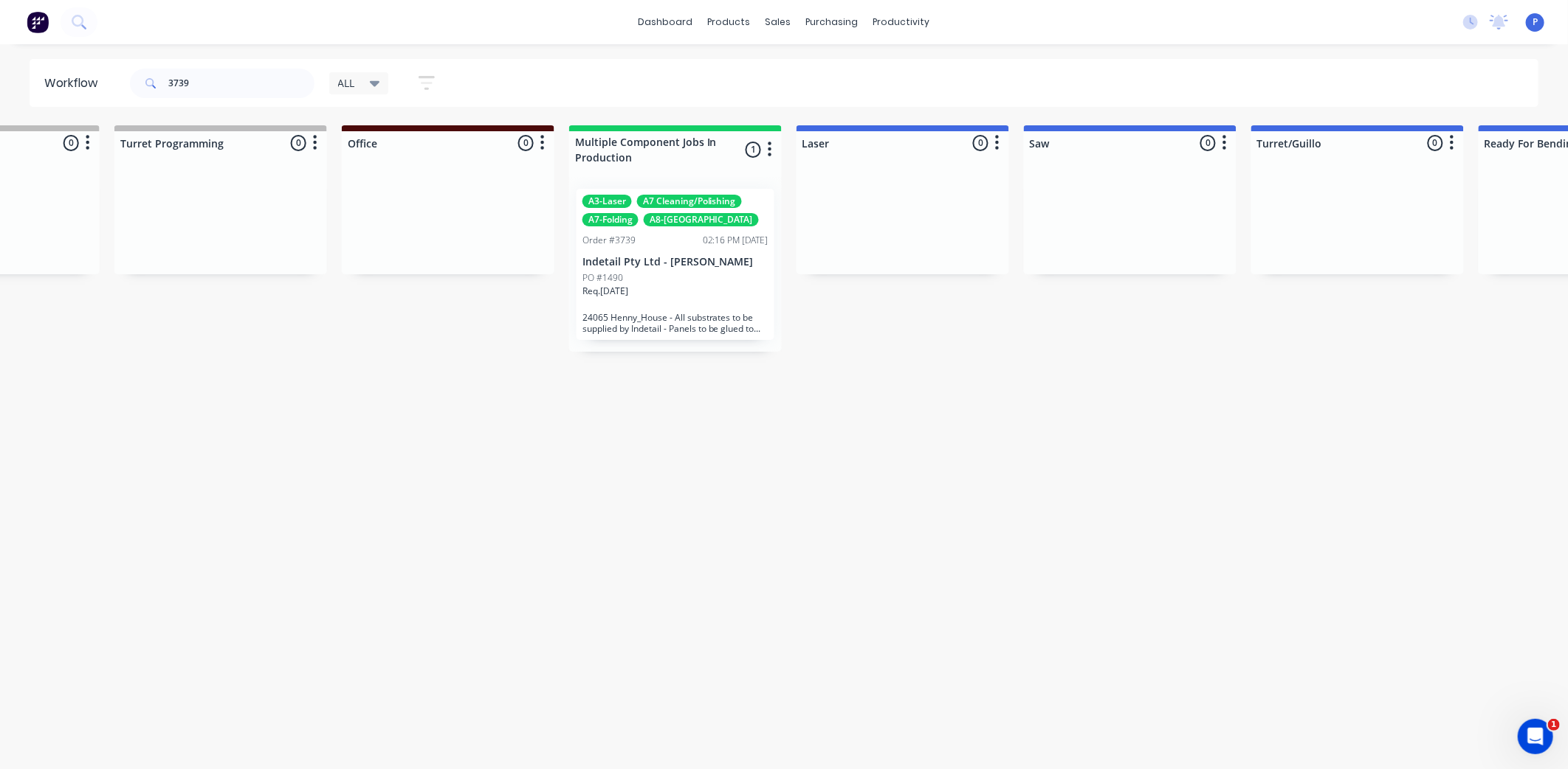
click at [665, 264] on p "Indetail Pty Ltd - [PERSON_NAME]" at bounding box center [675, 263] width 186 height 13
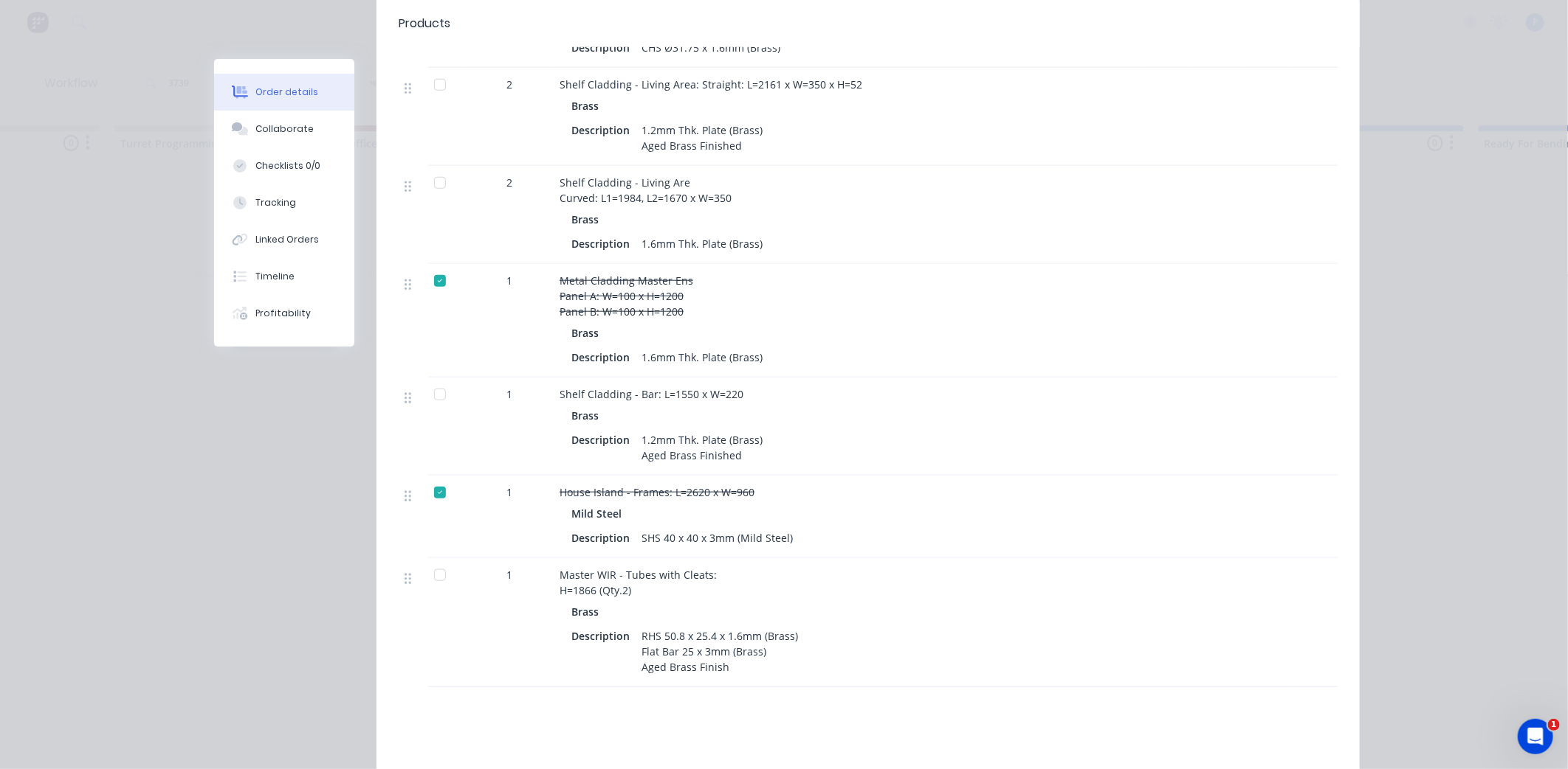
scroll to position [820, 0]
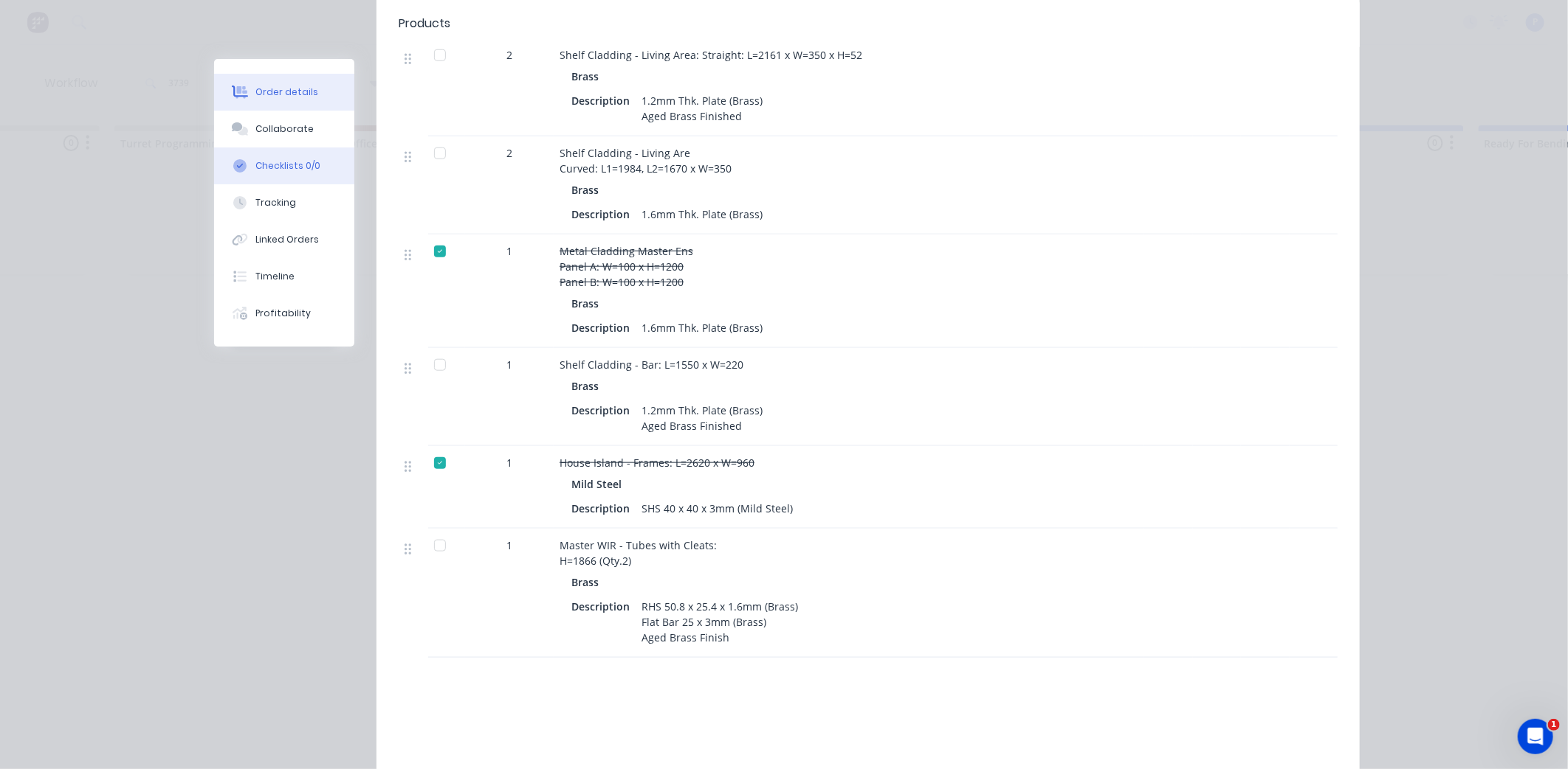
drag, startPoint x: 288, startPoint y: 130, endPoint x: 316, endPoint y: 157, distance: 38.9
click at [288, 130] on div "Collaborate" at bounding box center [285, 129] width 58 height 14
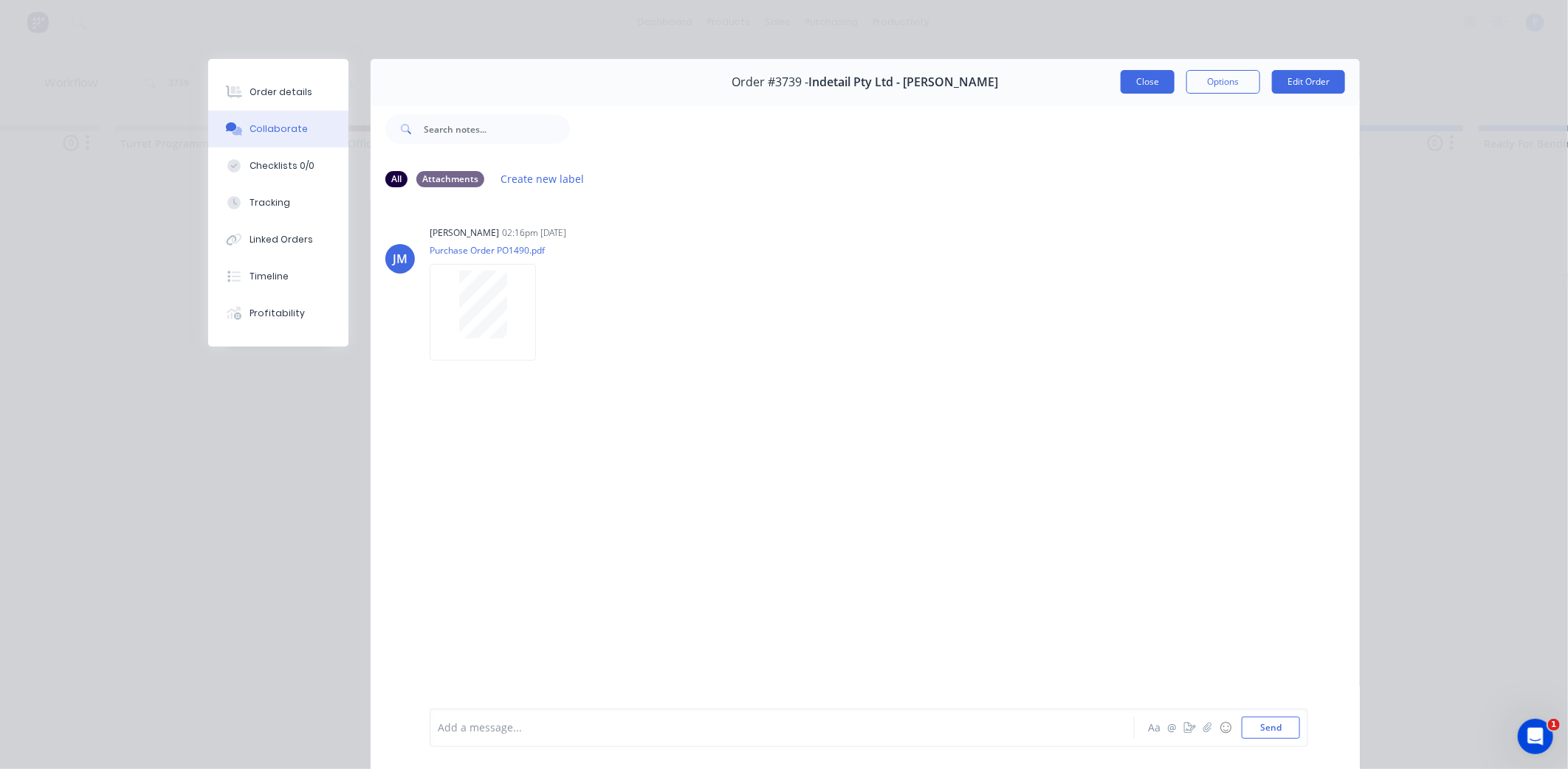
click at [1131, 78] on button "Close" at bounding box center [1147, 82] width 53 height 24
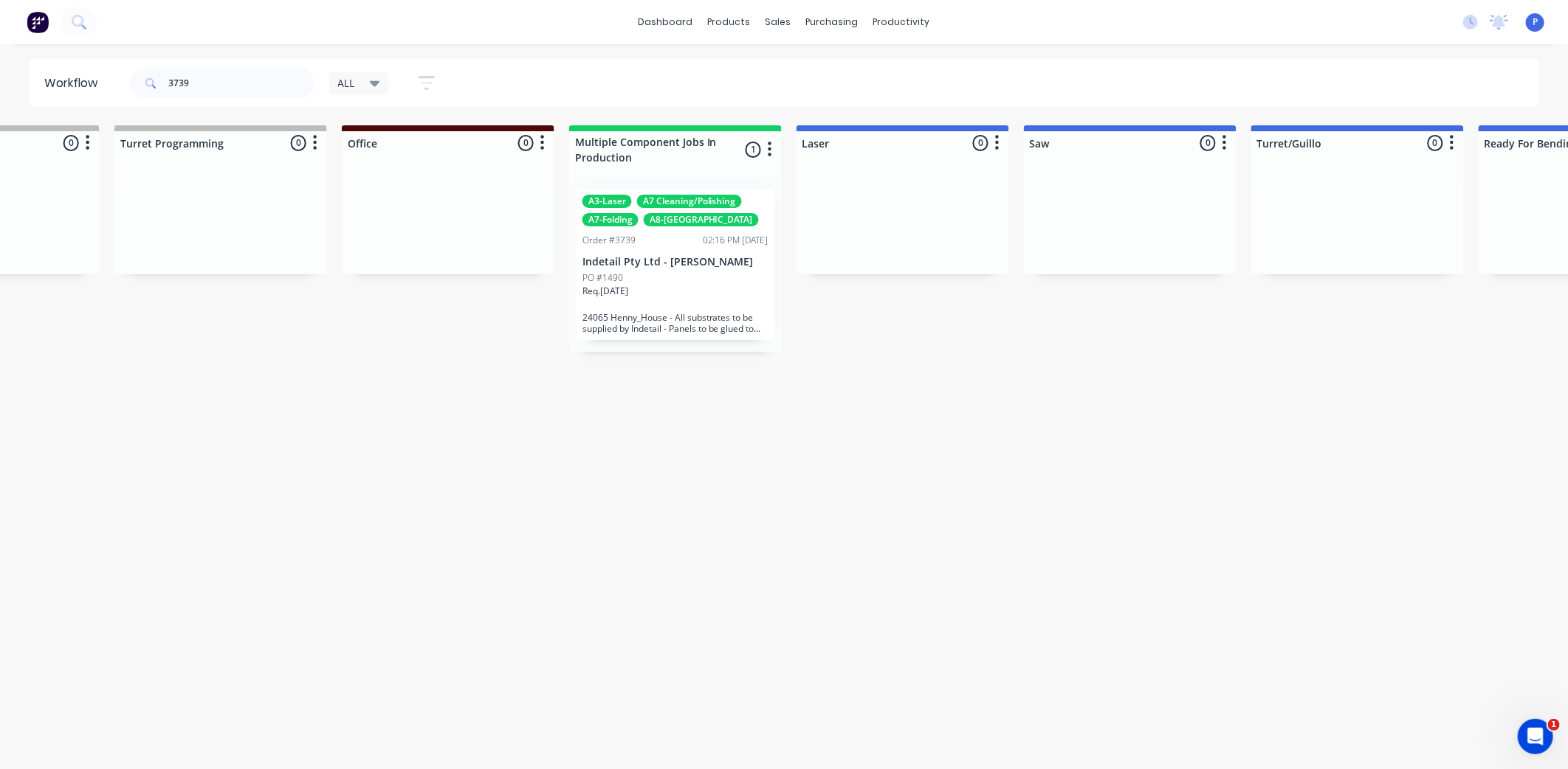
click at [650, 276] on div "PO #1490" at bounding box center [675, 278] width 186 height 14
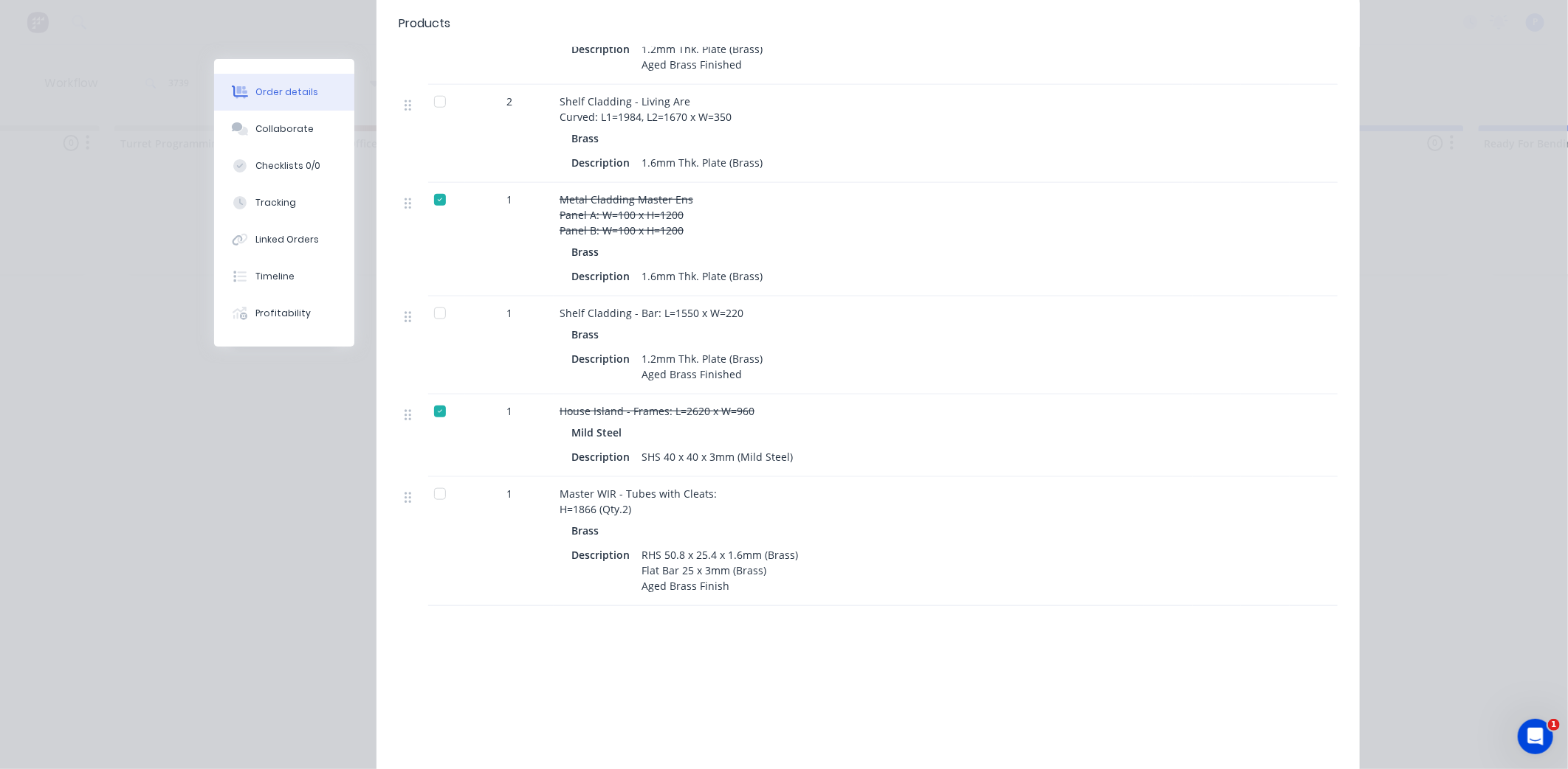
scroll to position [901, 0]
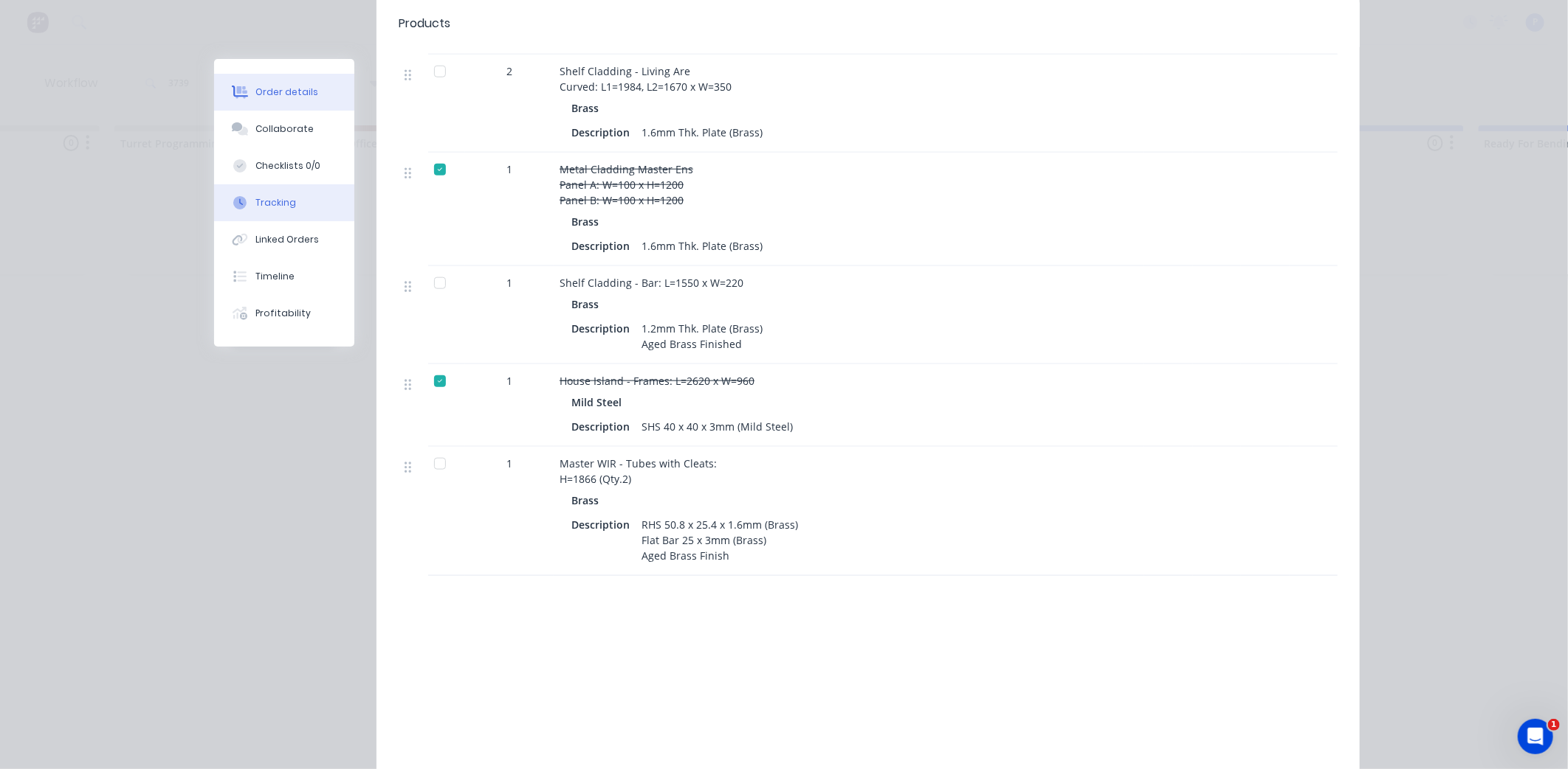
click at [284, 202] on div "Tracking" at bounding box center [276, 203] width 41 height 14
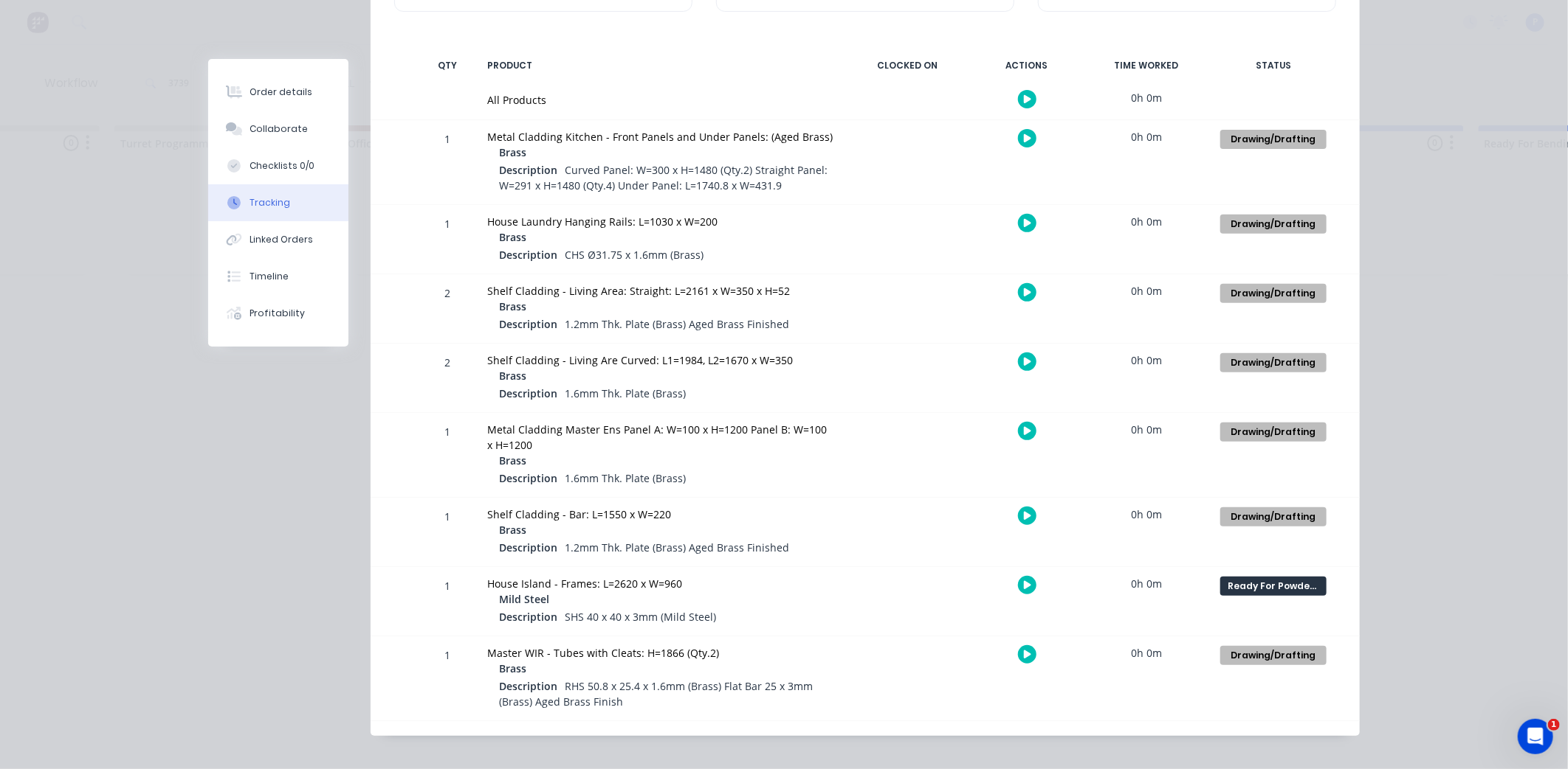
scroll to position [280, 0]
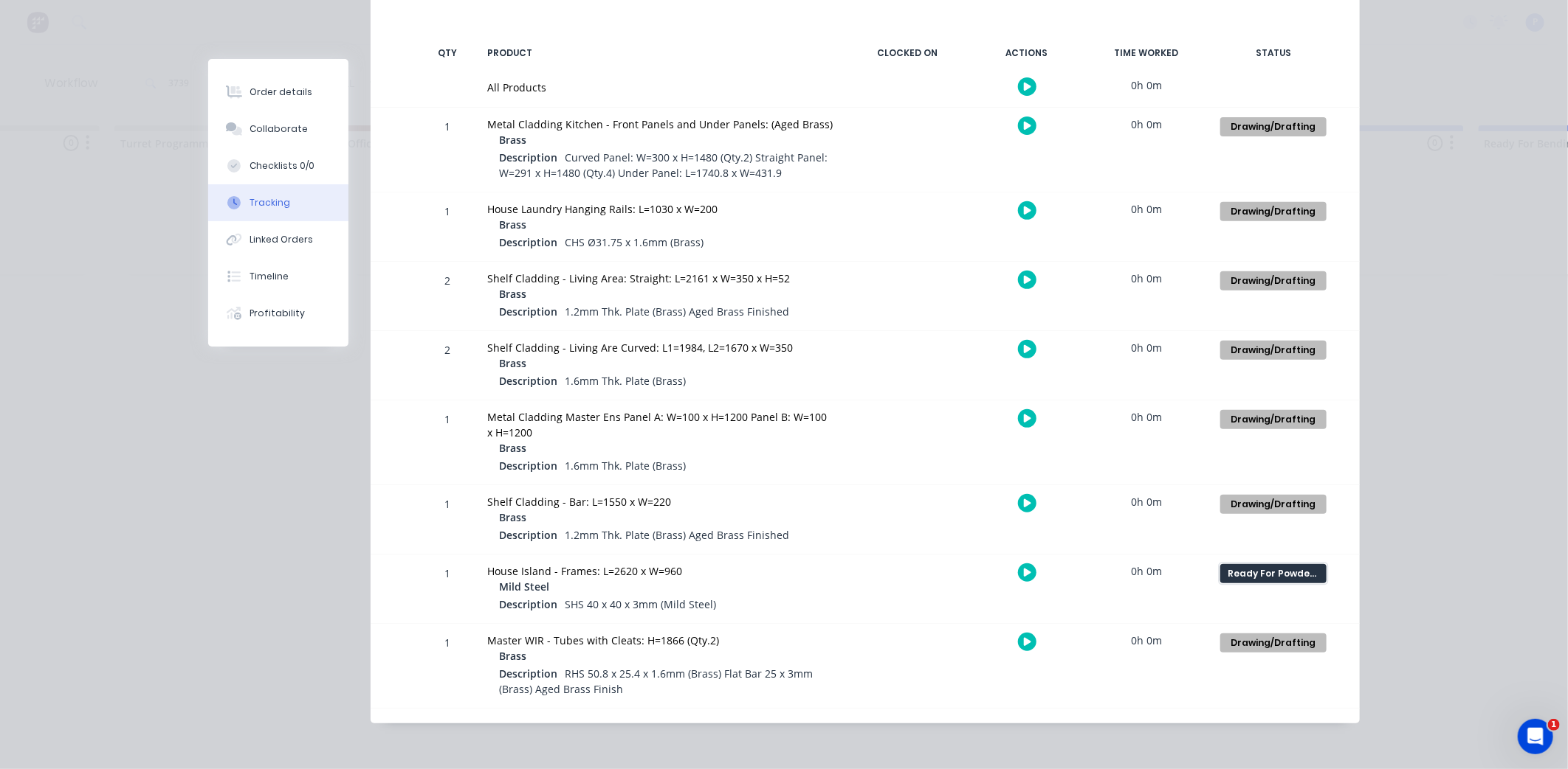
click at [1271, 573] on div "Ready For Powder Coat" at bounding box center [1273, 573] width 106 height 19
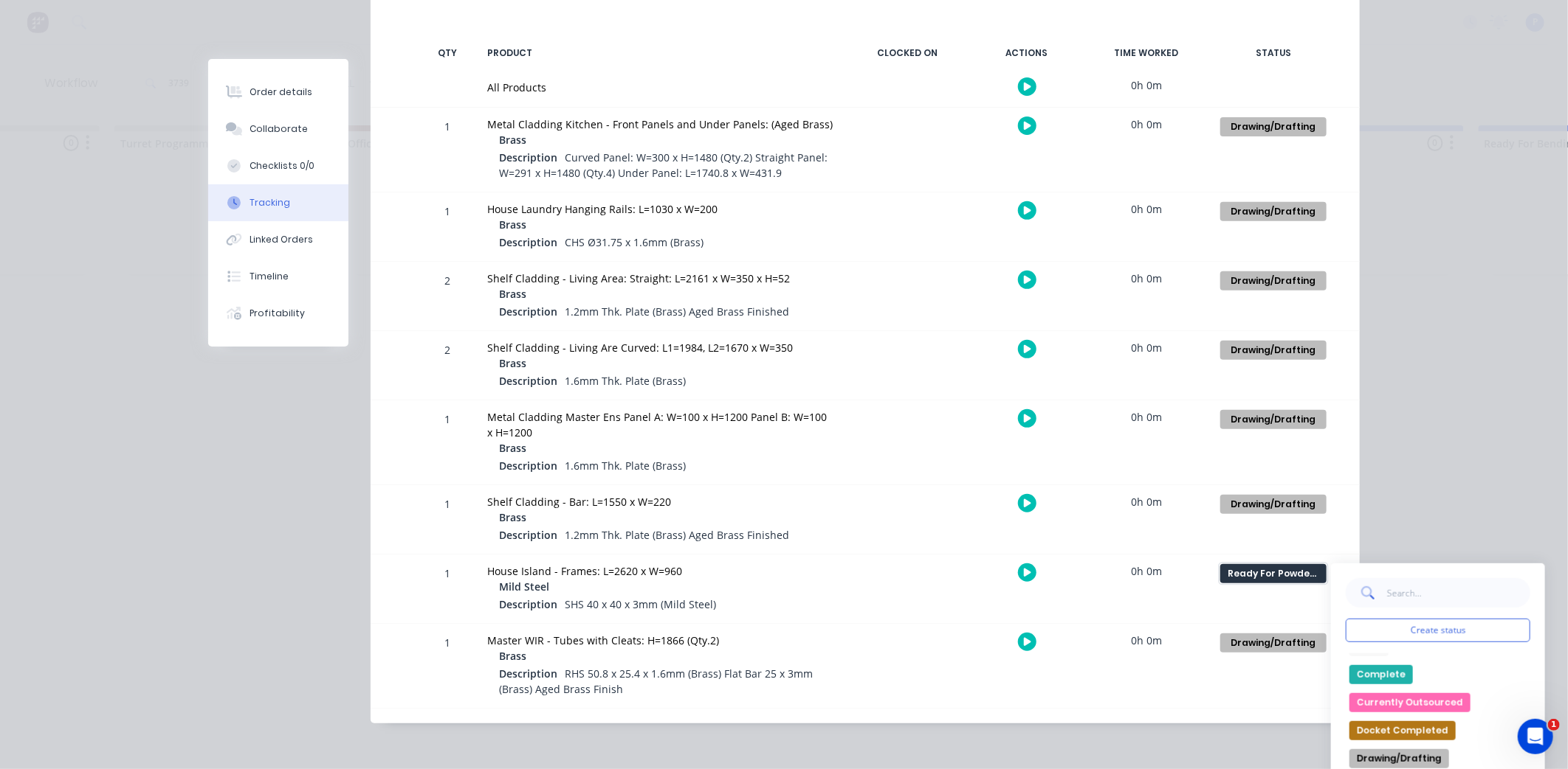
scroll to position [0, 0]
click at [1377, 690] on button "Complete" at bounding box center [1381, 691] width 63 height 19
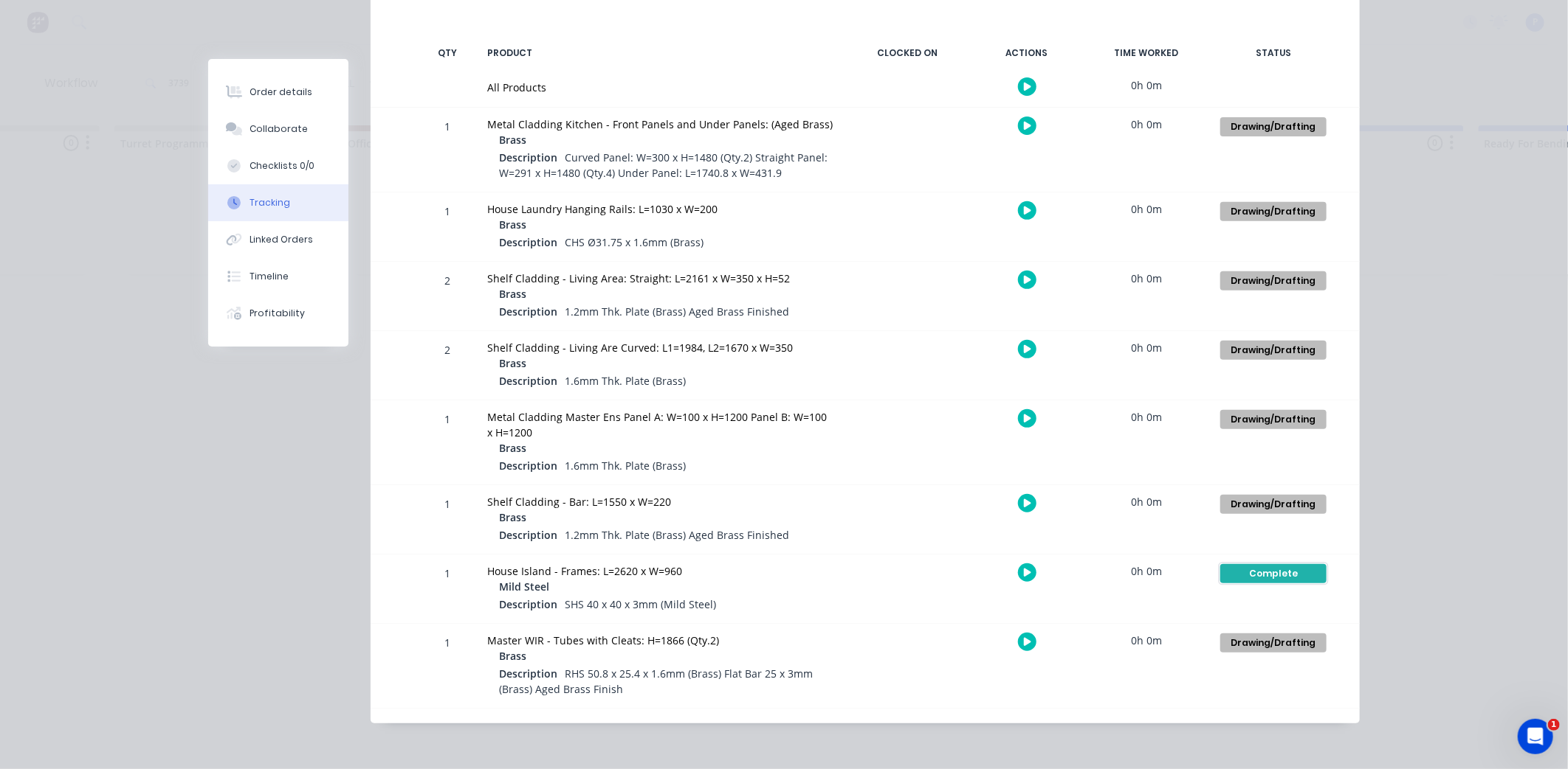
click at [1293, 577] on div "Complete" at bounding box center [1273, 573] width 106 height 19
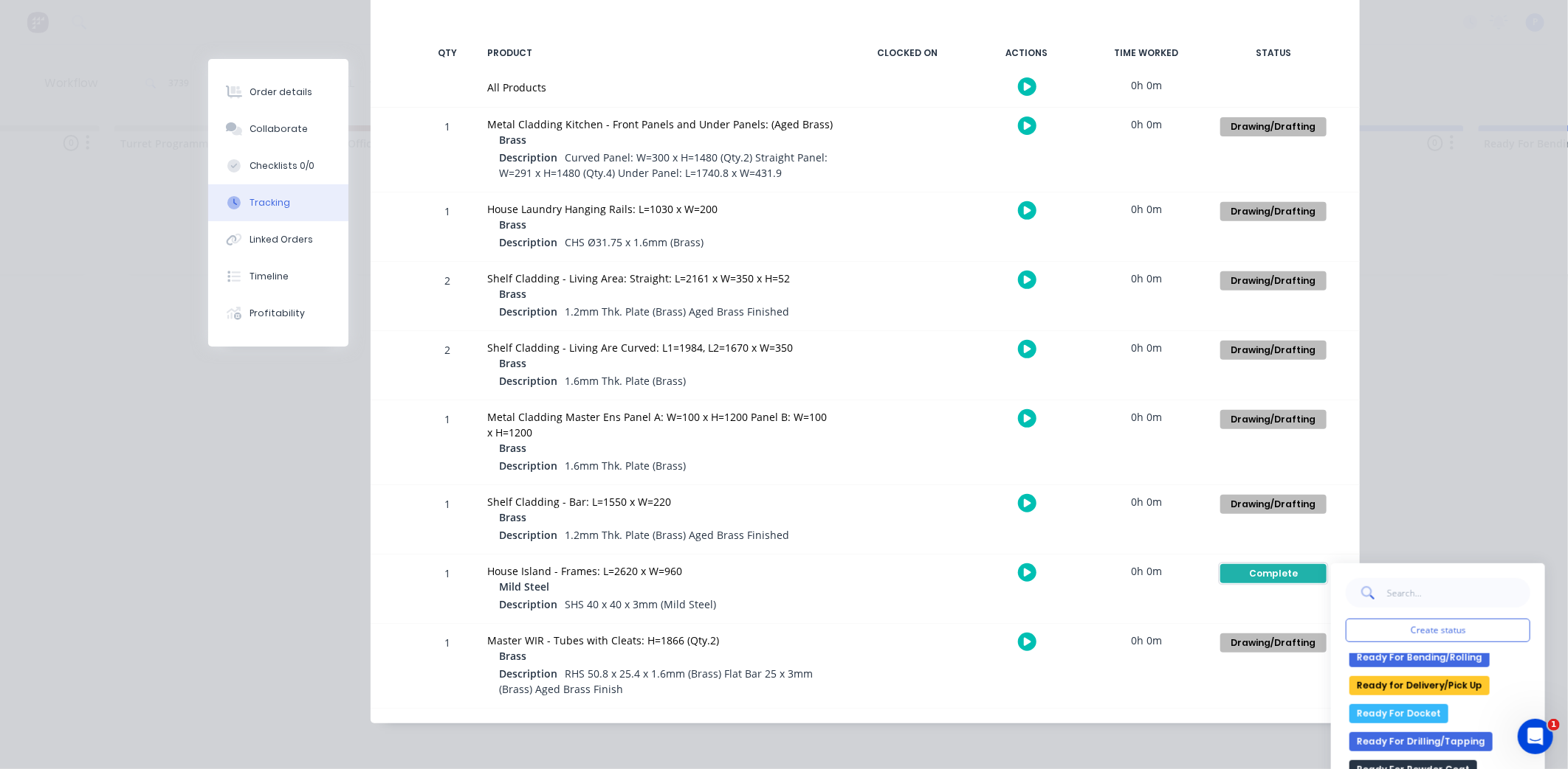
scroll to position [245, 0]
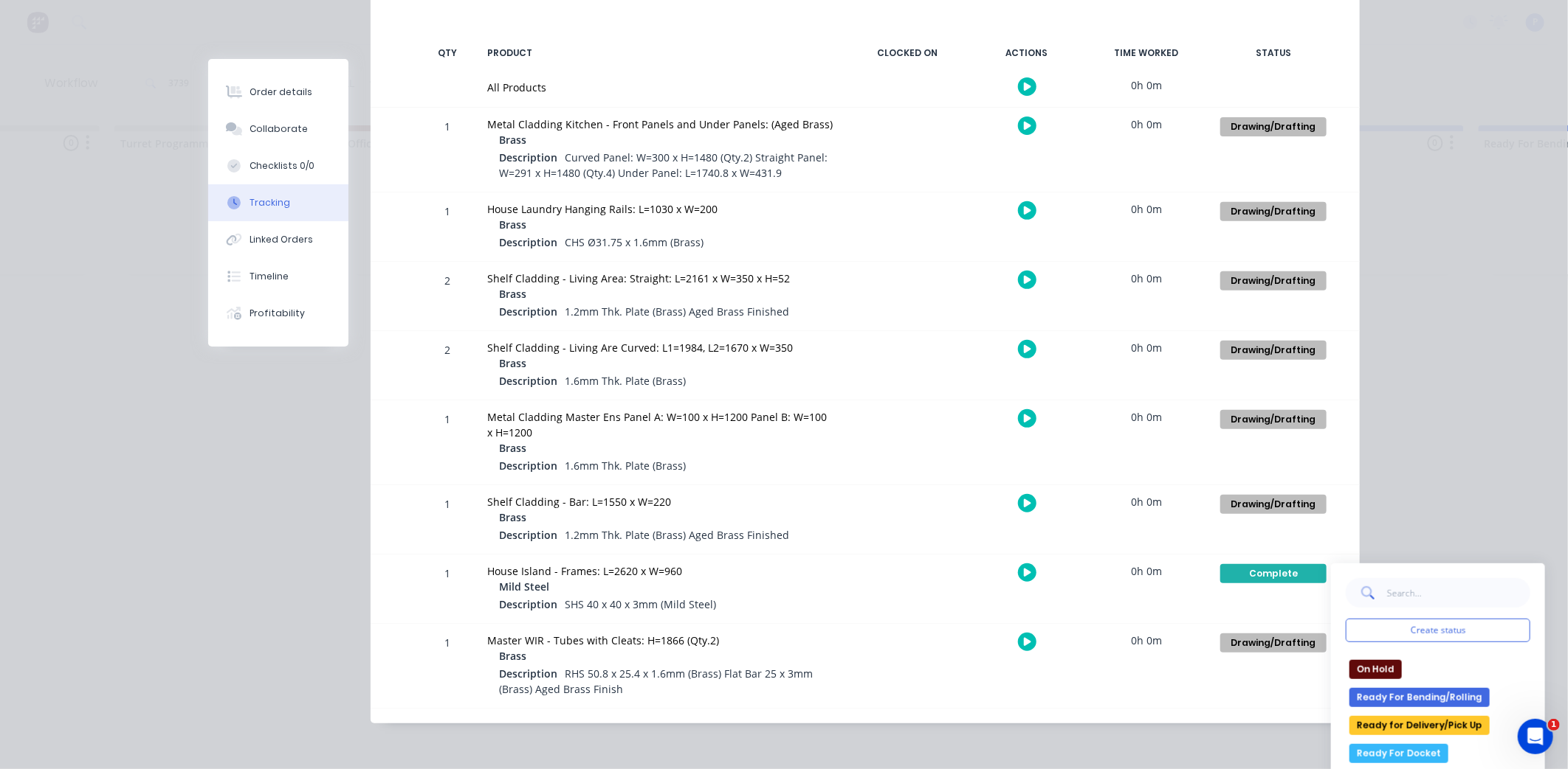
click at [1418, 723] on button "Ready for Delivery/Pick Up" at bounding box center [1419, 726] width 140 height 19
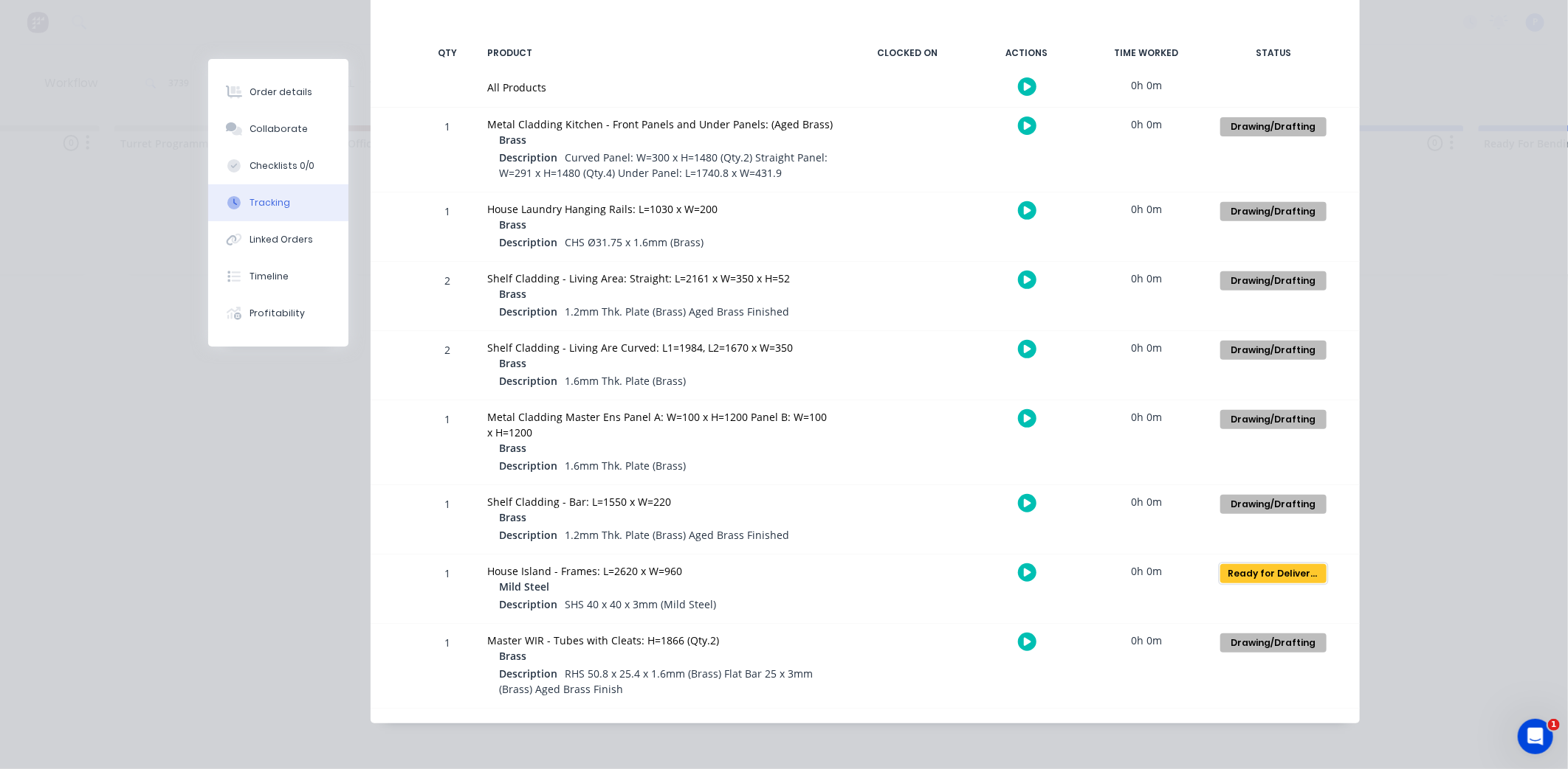
click at [1284, 579] on div "Ready for Delivery/Pick Up" at bounding box center [1273, 573] width 106 height 19
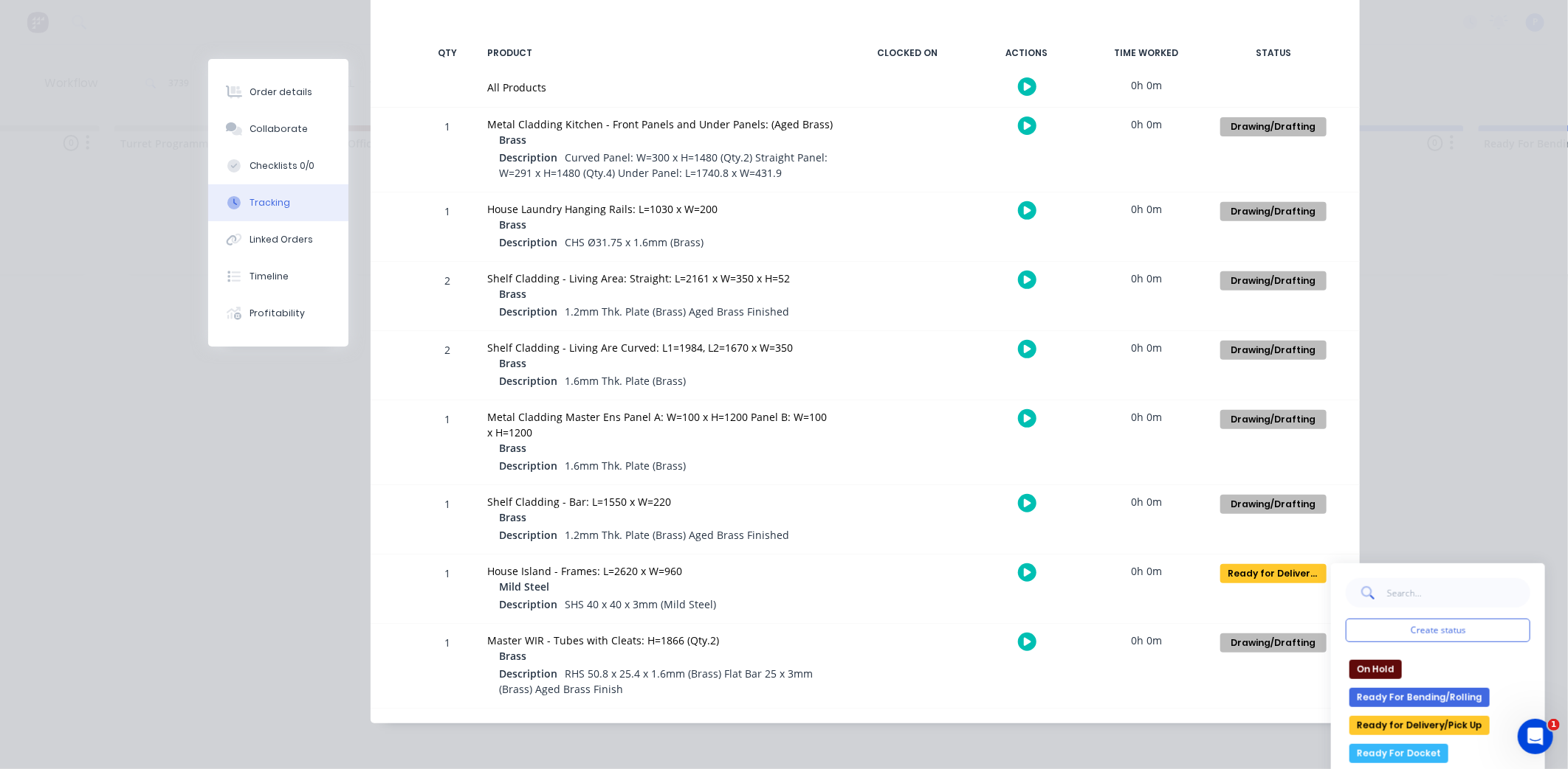
click at [1388, 728] on button "Ready for Delivery/Pick Up" at bounding box center [1419, 726] width 140 height 19
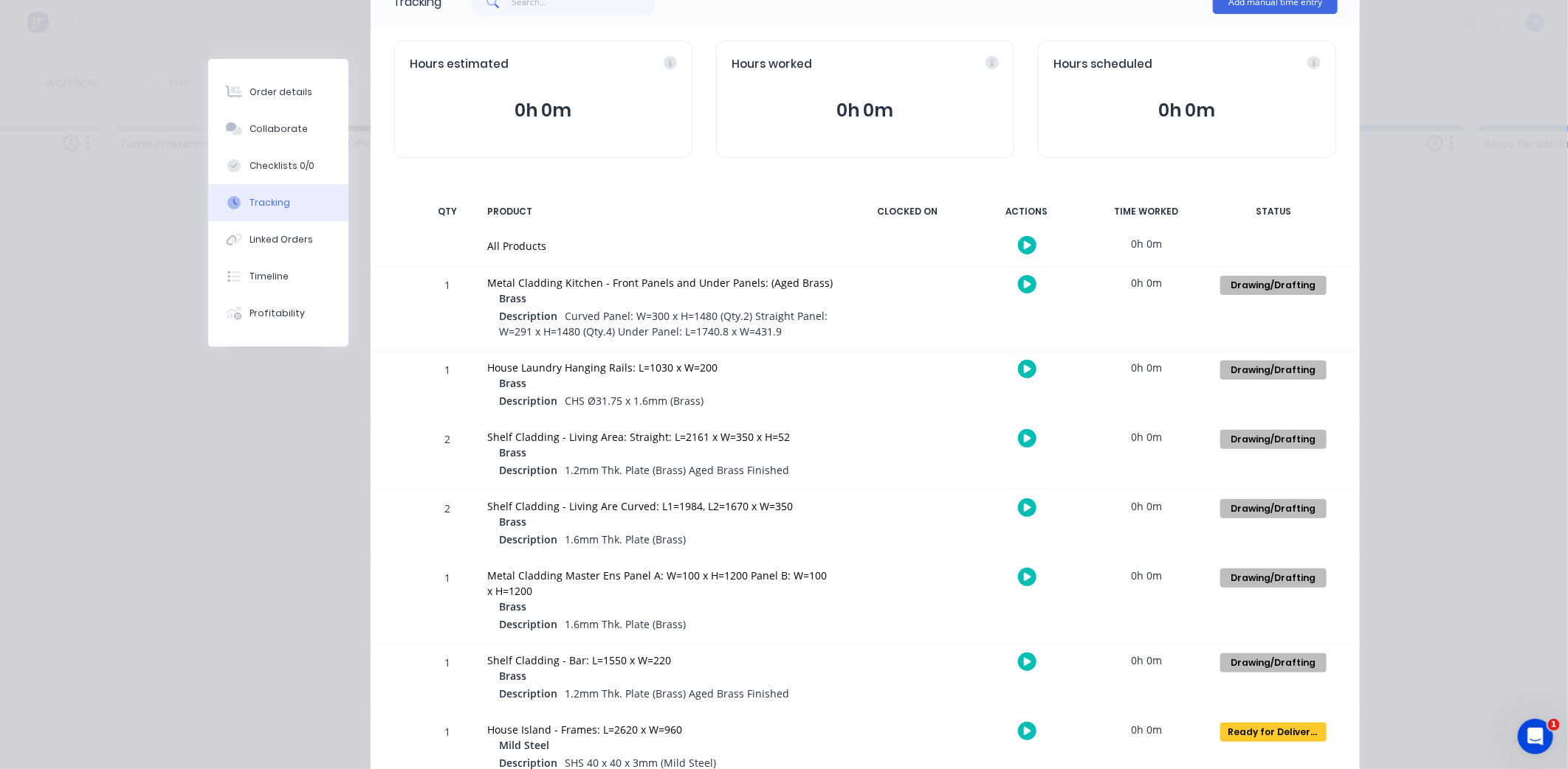
scroll to position [116, 0]
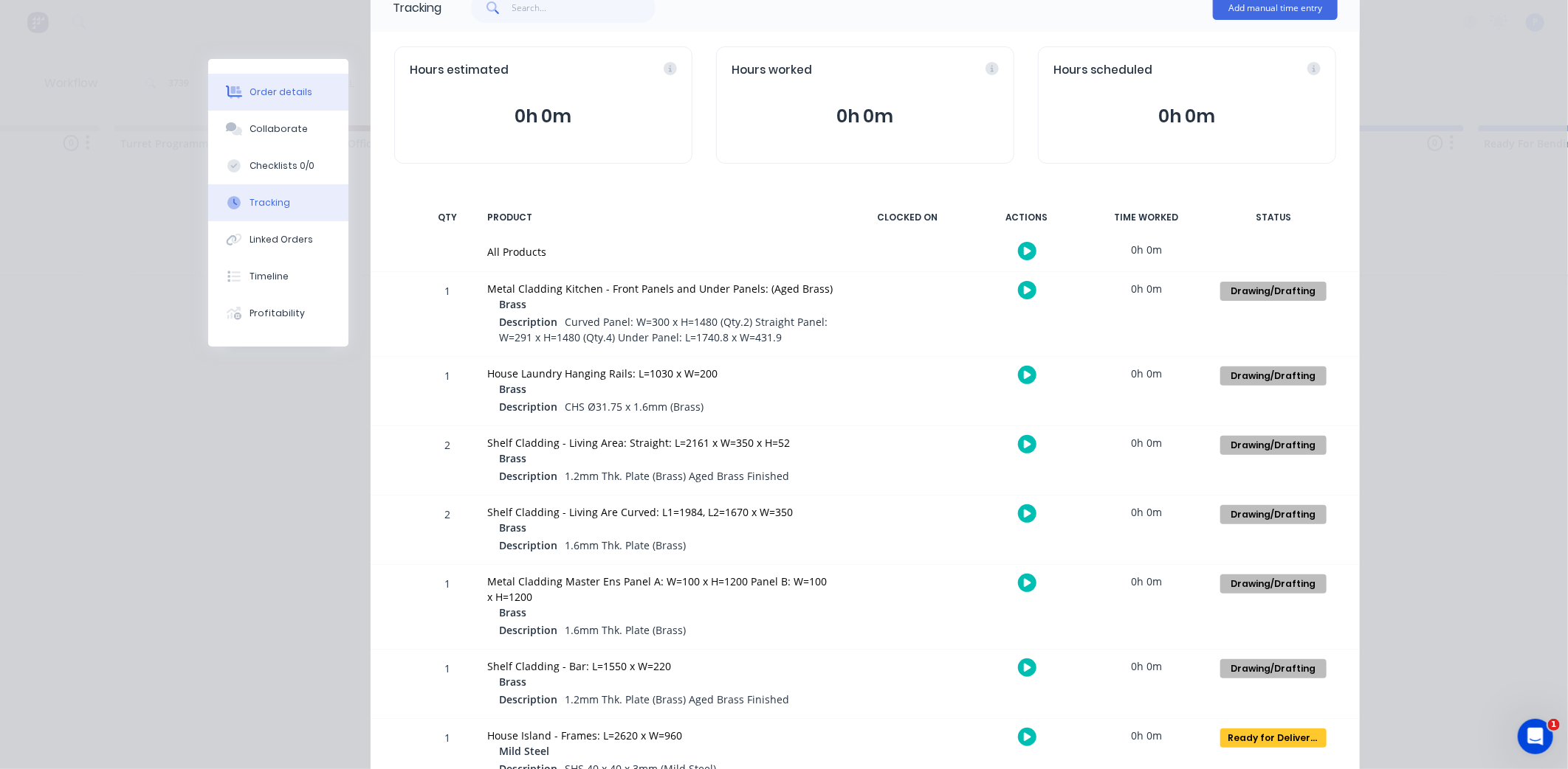
click at [288, 97] on div "Order details" at bounding box center [280, 91] width 63 height 14
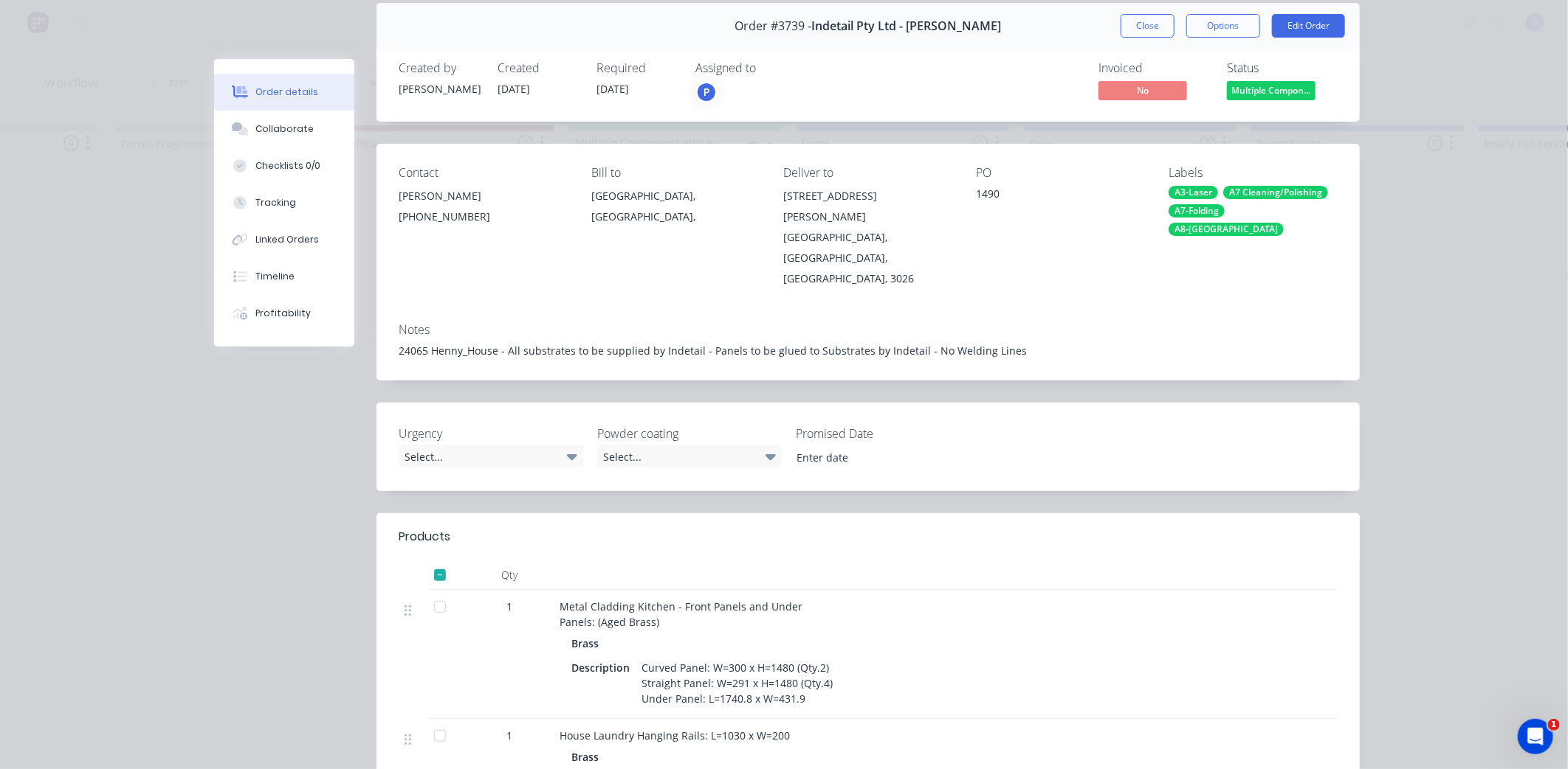
scroll to position [0, 0]
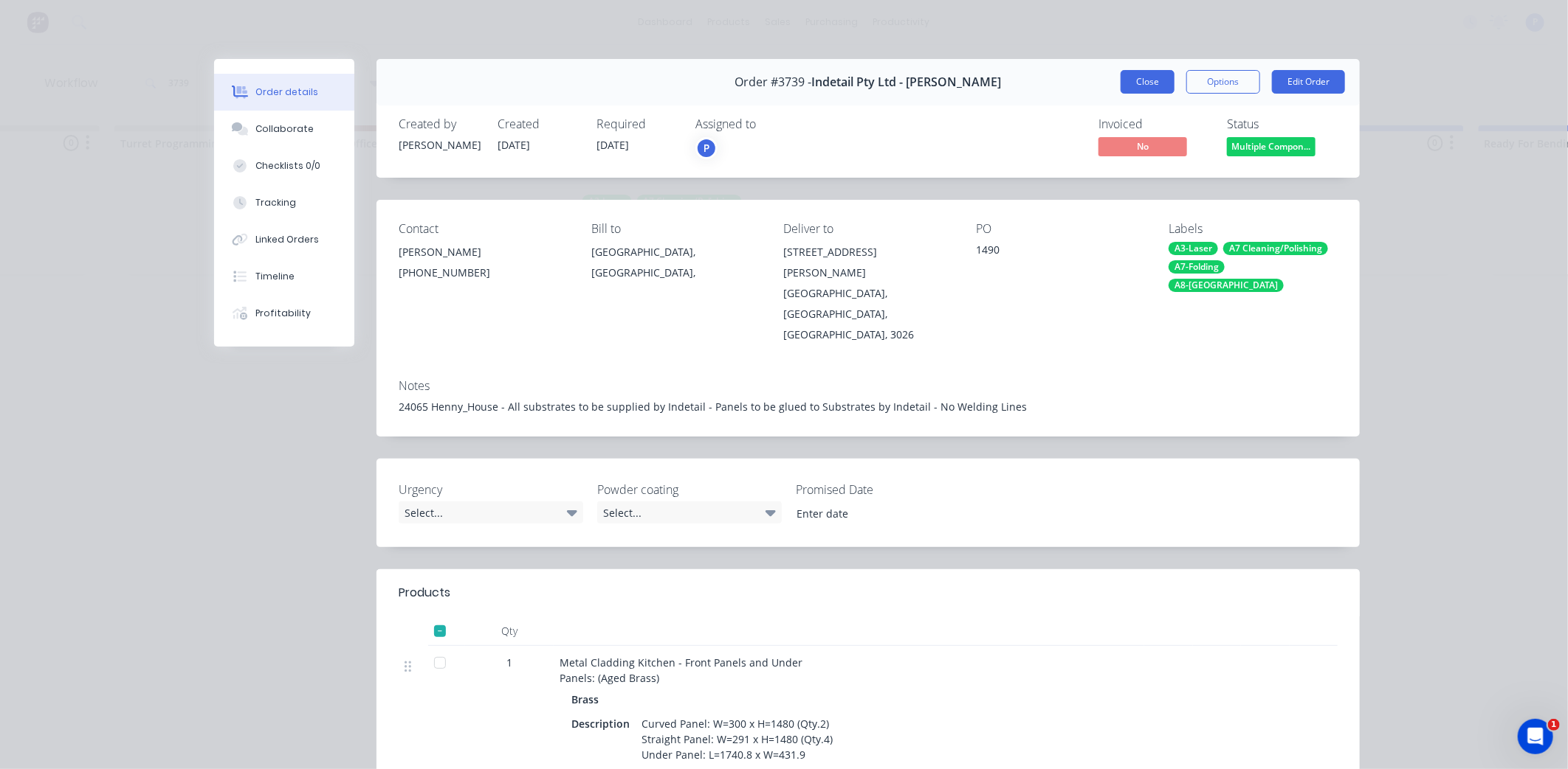
click at [1127, 83] on button "Close" at bounding box center [1147, 82] width 53 height 24
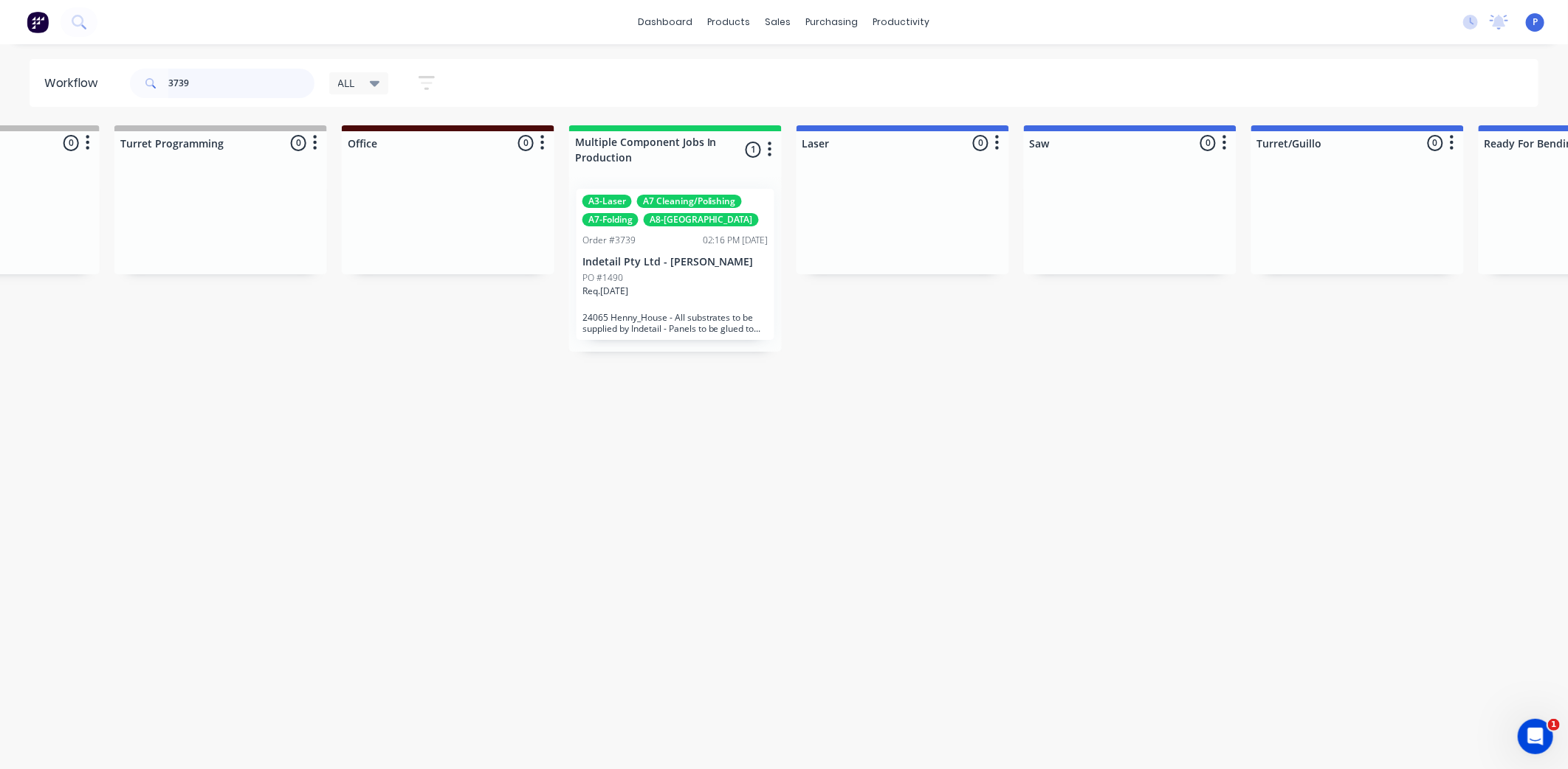
click at [209, 82] on input "3739" at bounding box center [241, 83] width 146 height 30
type input "3"
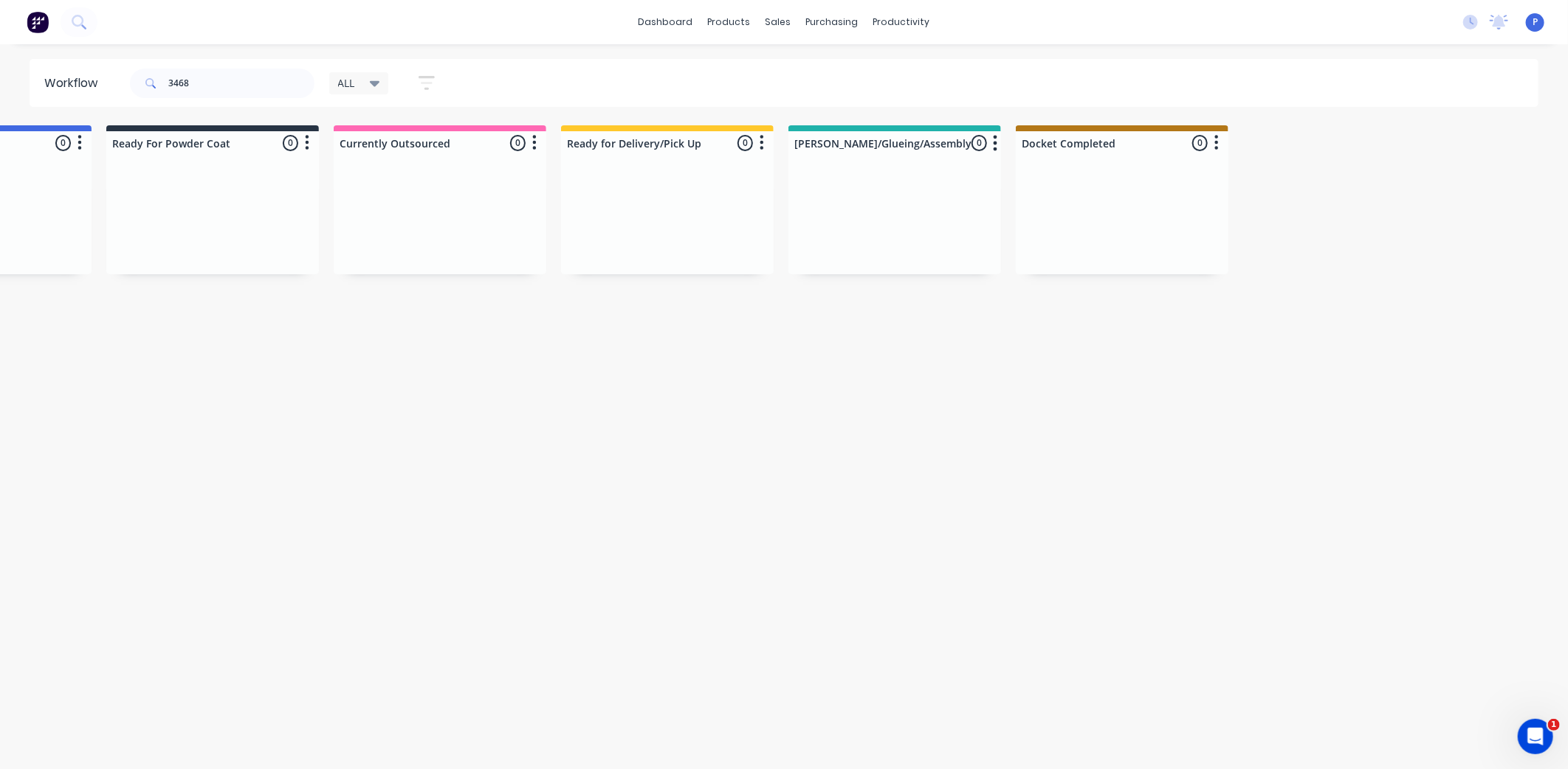
scroll to position [0, 3677]
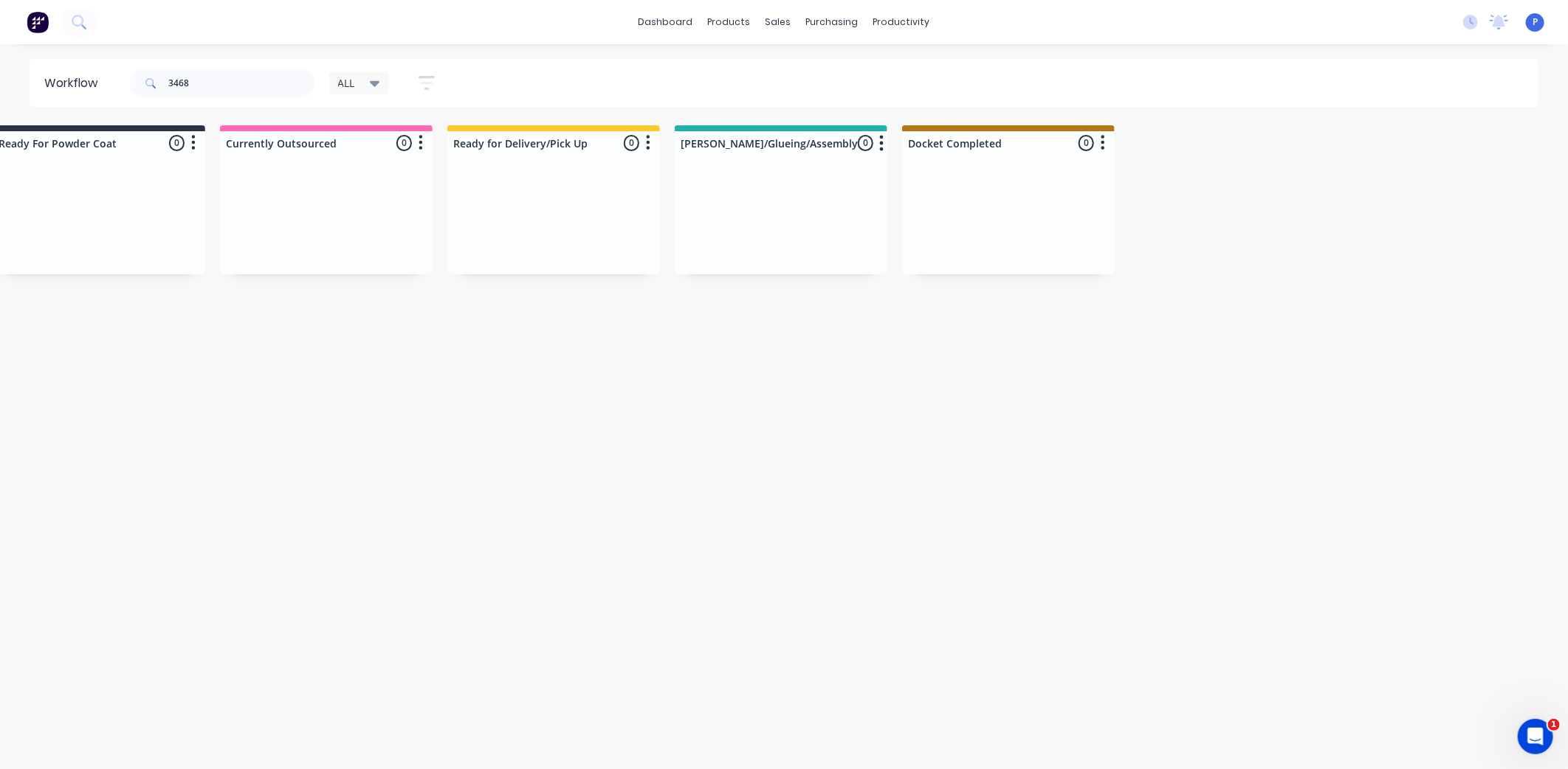
drag, startPoint x: 470, startPoint y: 438, endPoint x: 595, endPoint y: 446, distance: 125.3
click at [222, 70] on input "3468" at bounding box center [241, 83] width 146 height 30
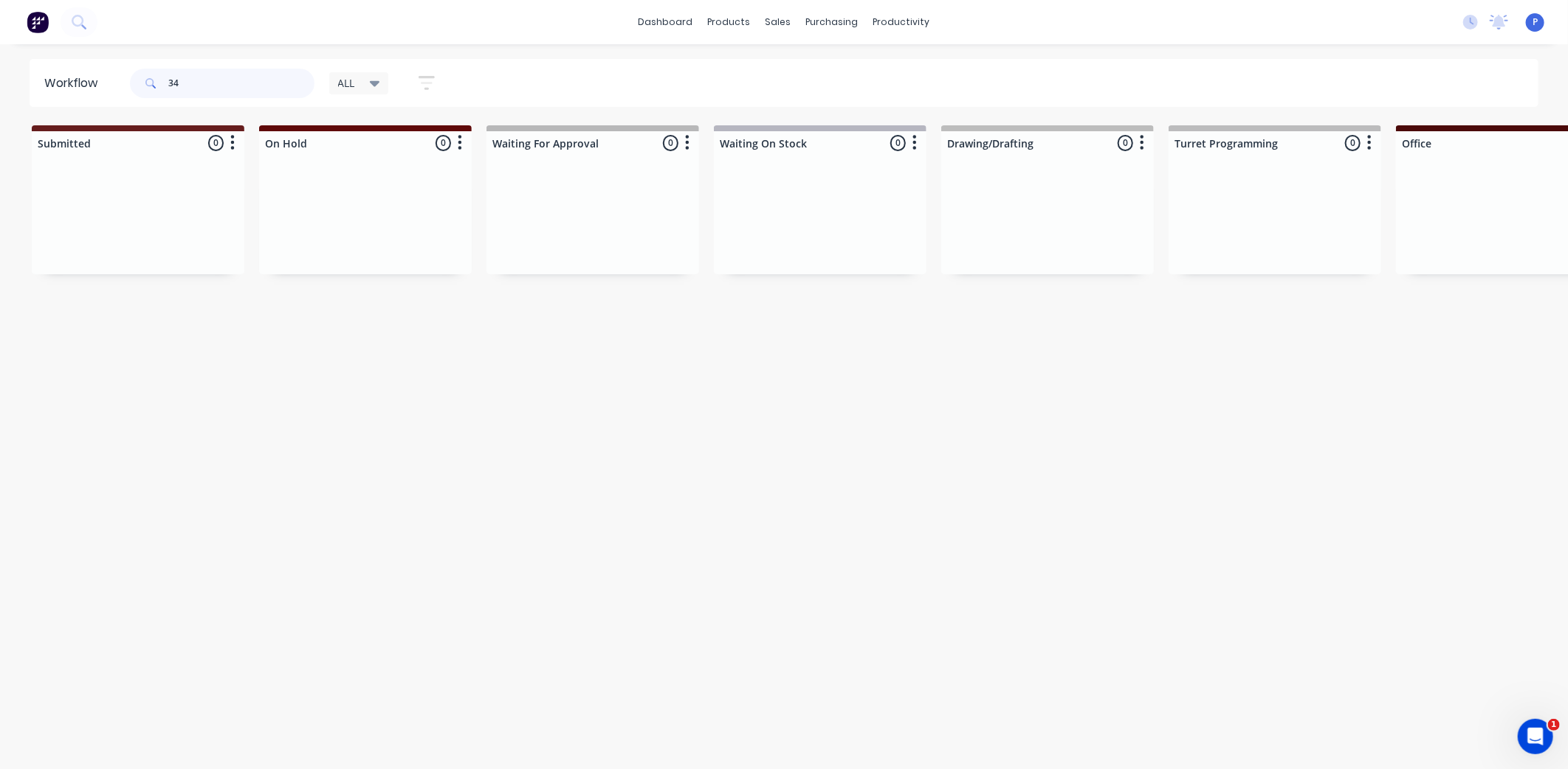
type input "3"
click at [488, 418] on div "Workflow jf1787 ALL Save new view None edit ALL (Default) edit ALLx edit Dispat…" at bounding box center [784, 399] width 1568 height 681
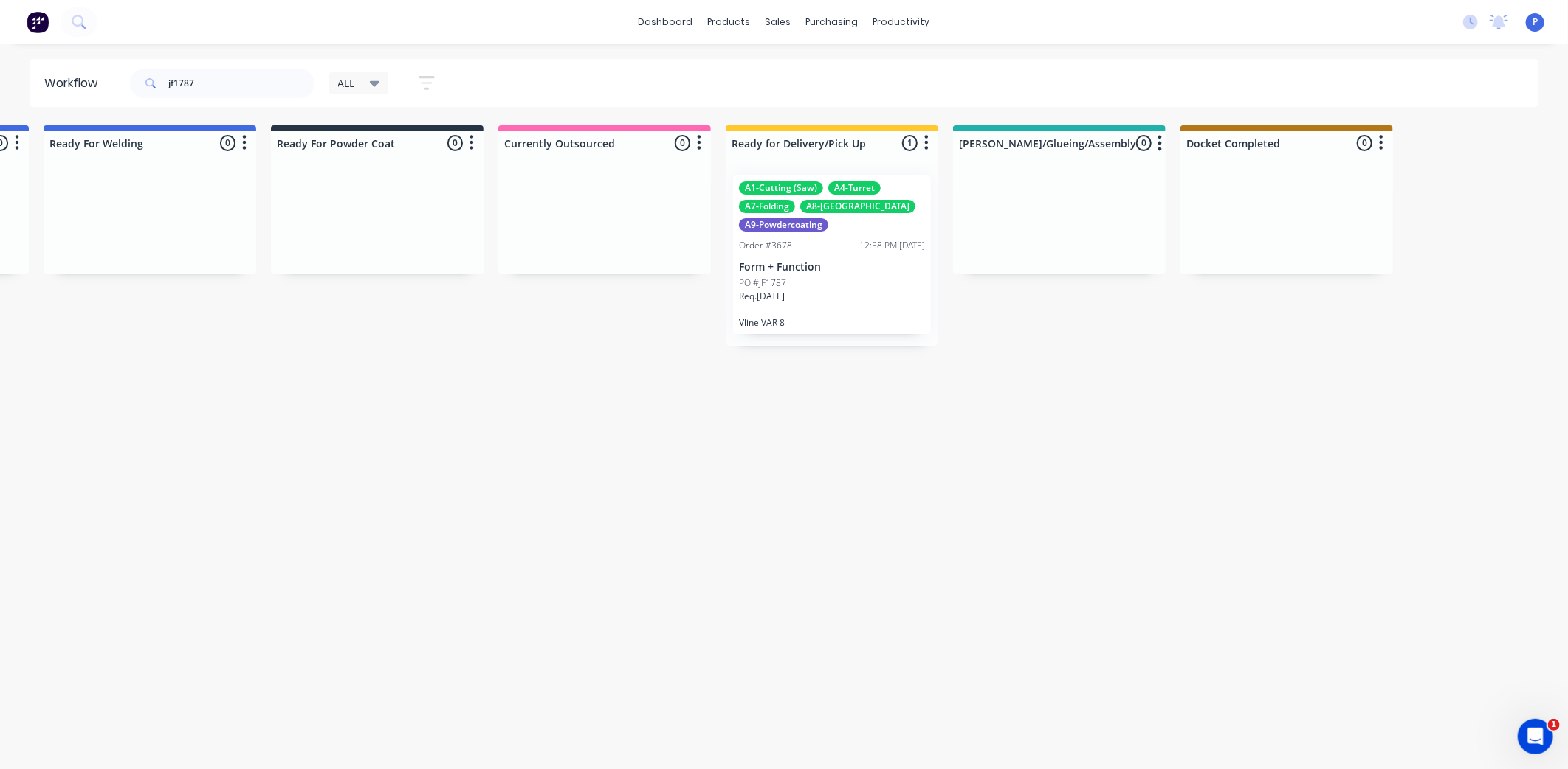
scroll to position [0, 3619]
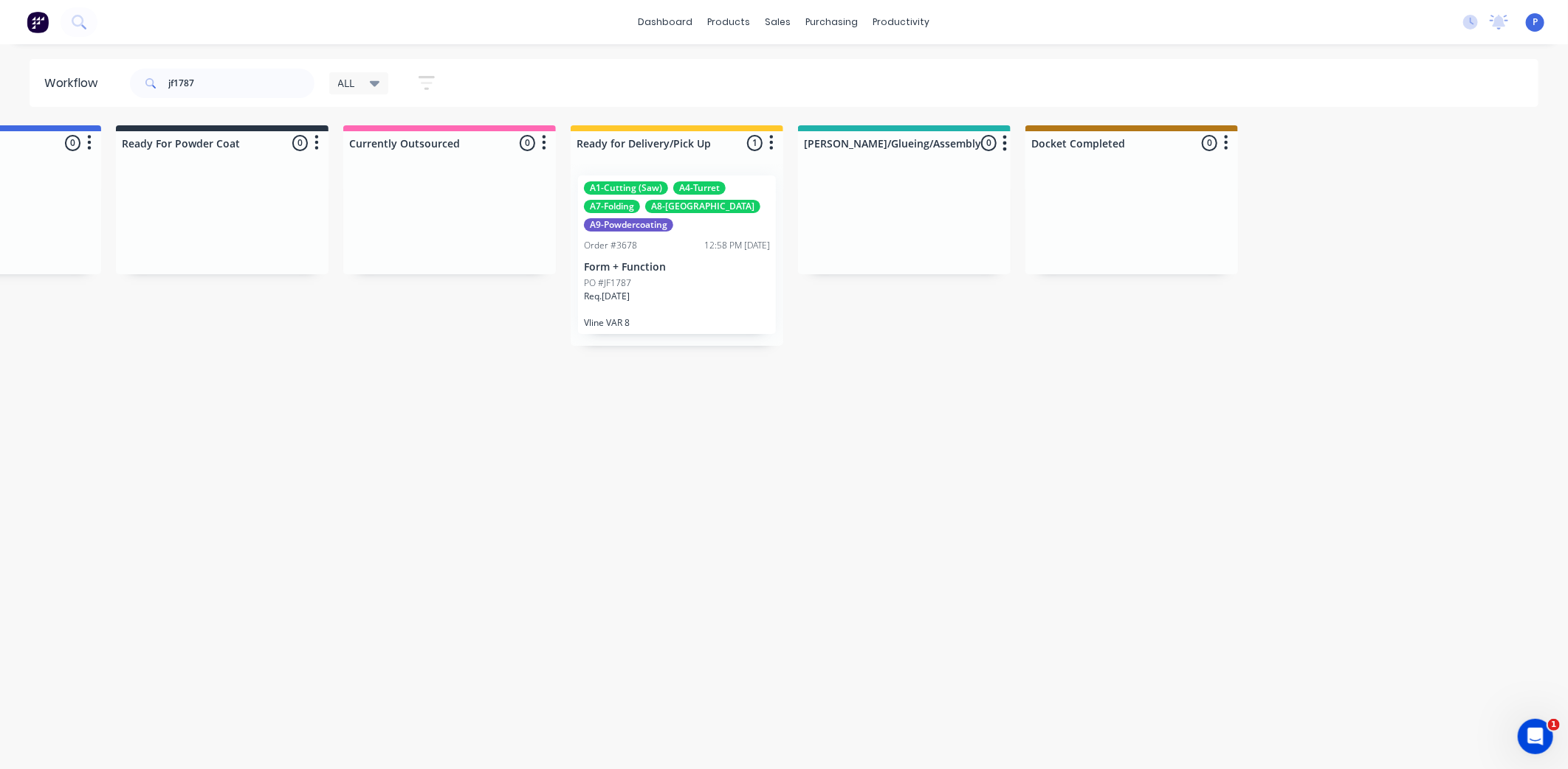
drag, startPoint x: 555, startPoint y: 402, endPoint x: 680, endPoint y: 411, distance: 125.3
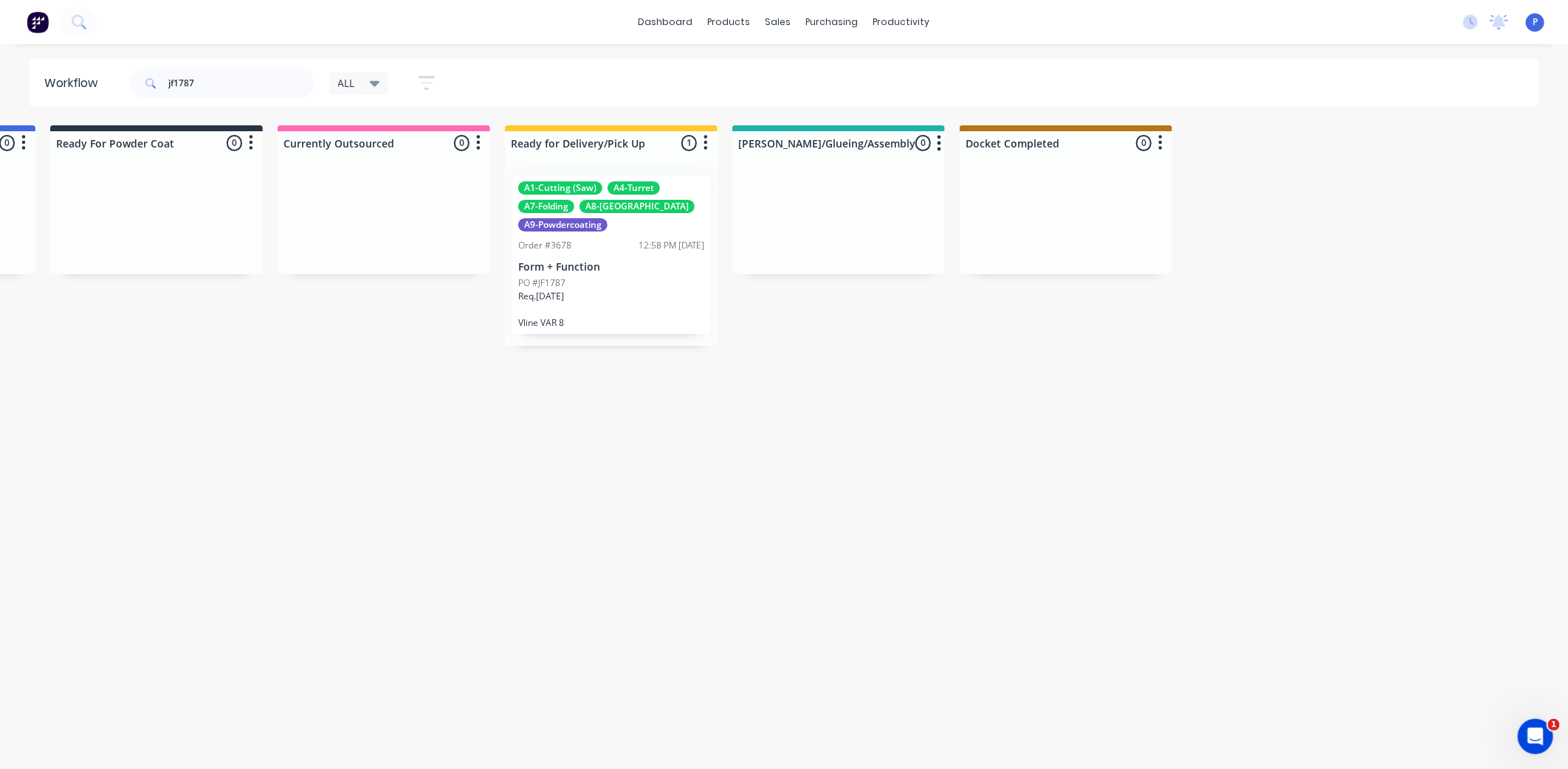
click at [595, 256] on div "A1-Cutting (Saw) A4-Turret A7-Folding A8-Welding A9-Powdercoating Order #3678 1…" at bounding box center [611, 255] width 198 height 159
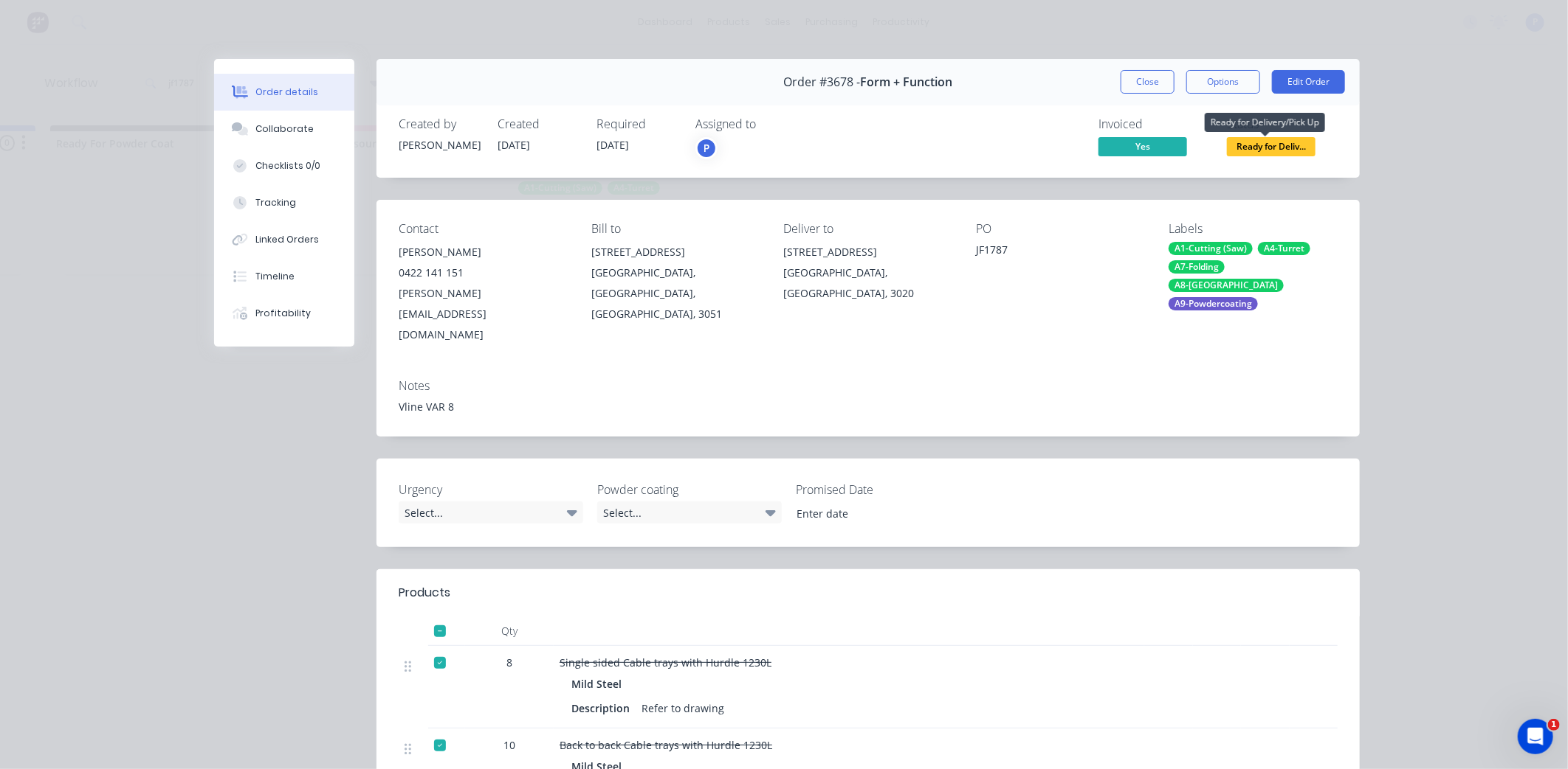
click at [1244, 145] on span "Ready for Deliv..." at bounding box center [1272, 146] width 89 height 18
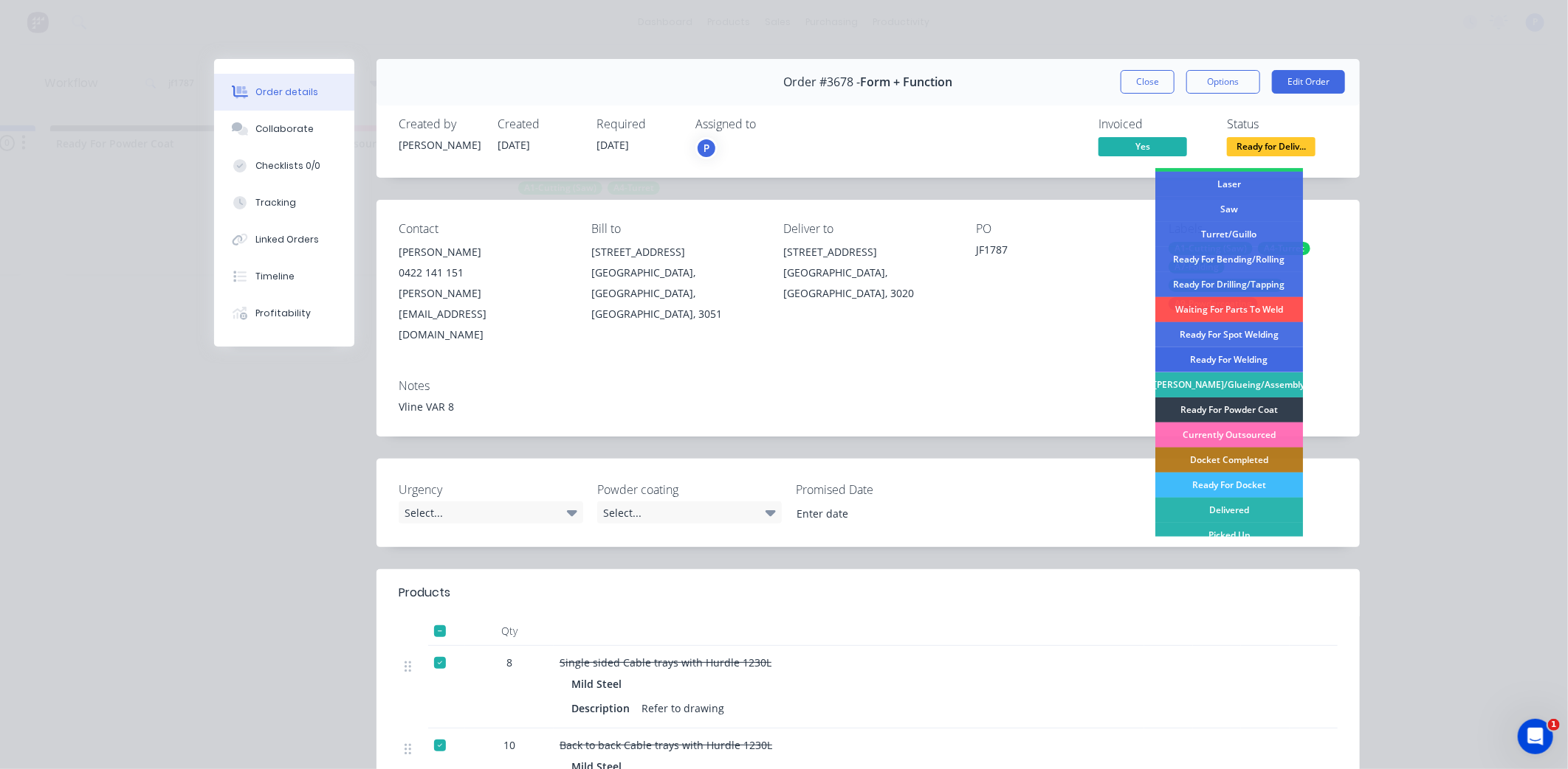
scroll to position [216, 0]
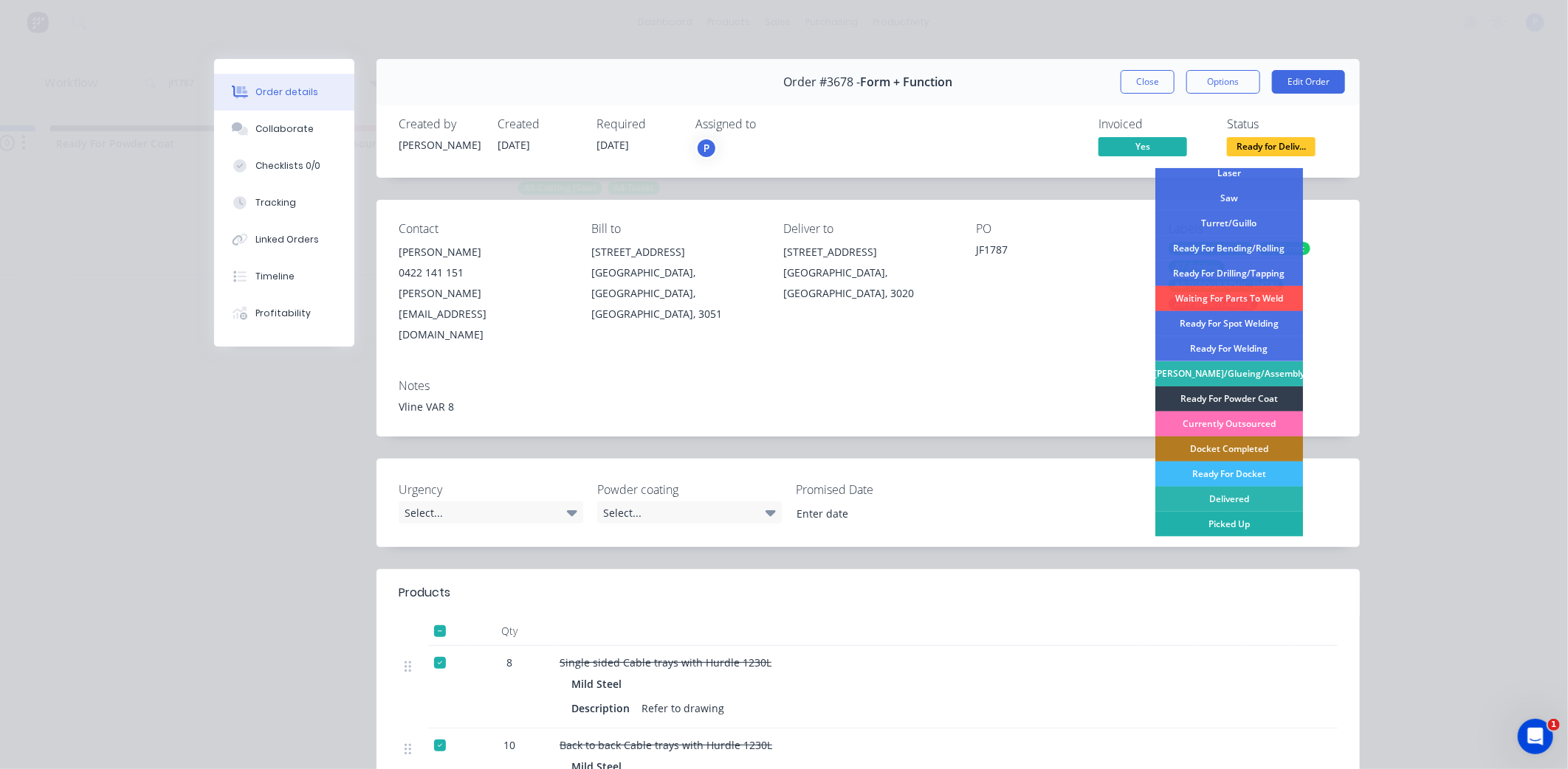
click at [1231, 527] on div "Picked Up" at bounding box center [1229, 524] width 148 height 25
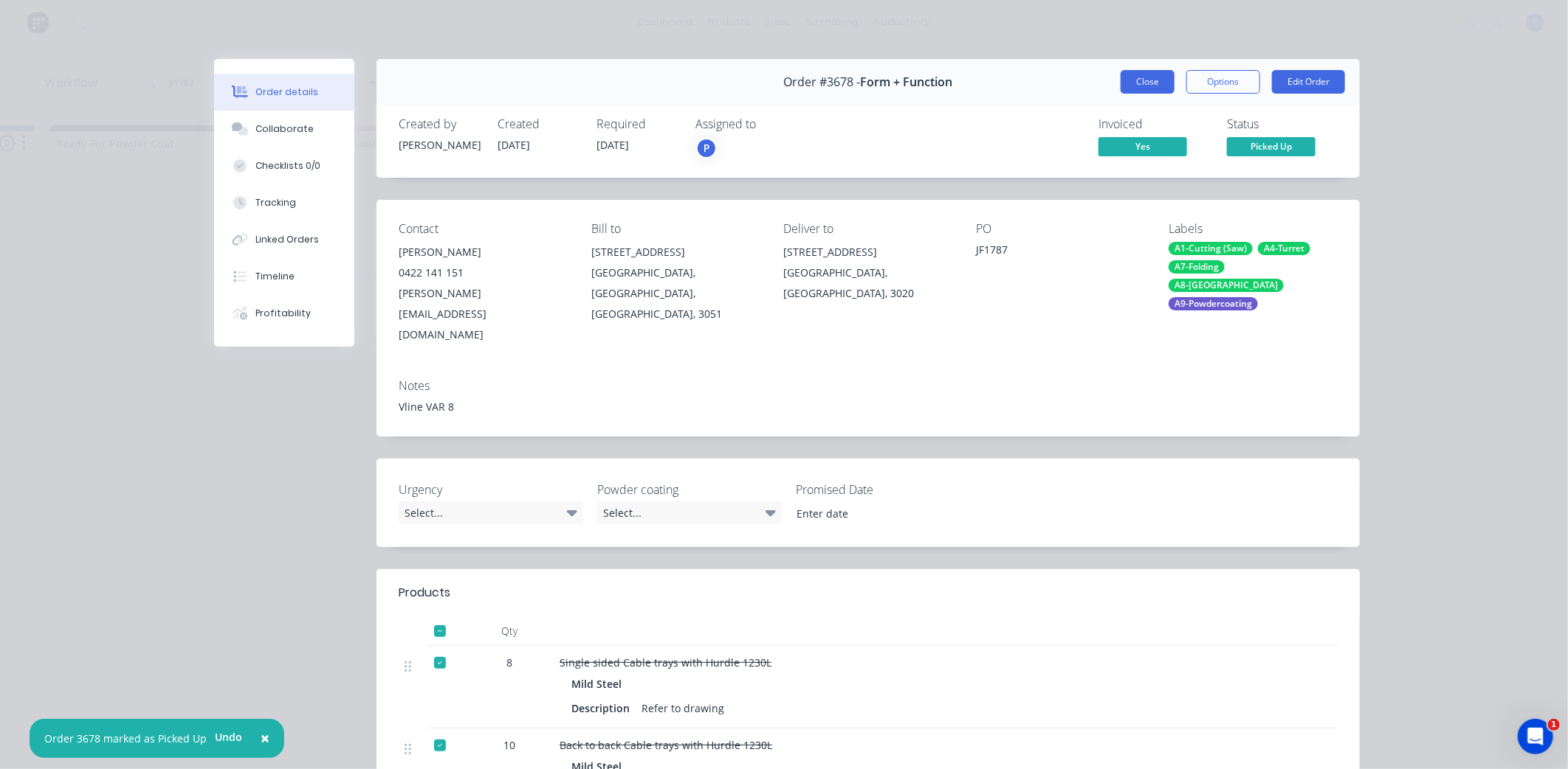
click at [1142, 82] on button "Close" at bounding box center [1147, 82] width 53 height 24
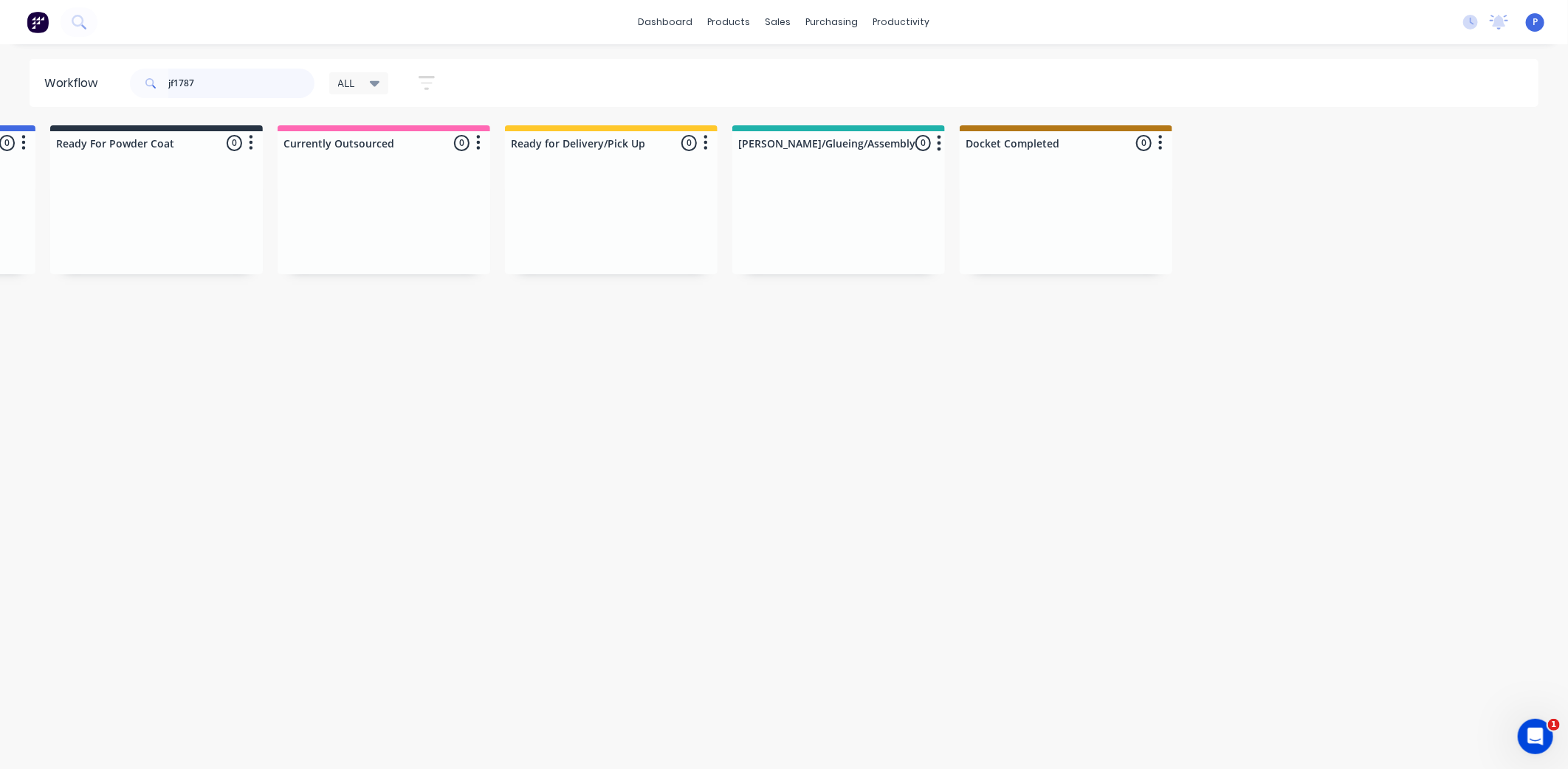
click at [229, 78] on input "jf1787" at bounding box center [241, 83] width 146 height 30
type input "j"
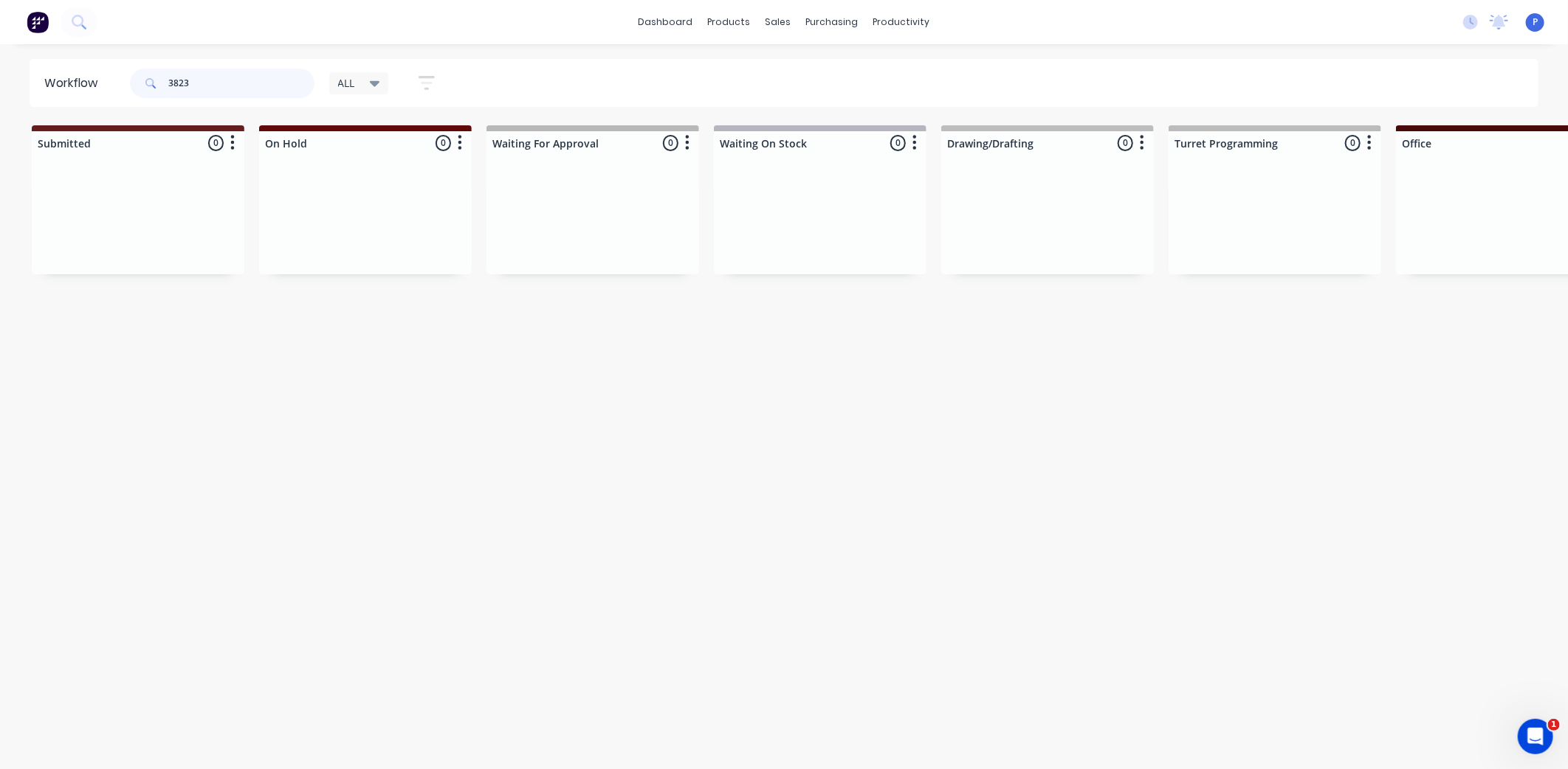
type input "3823"
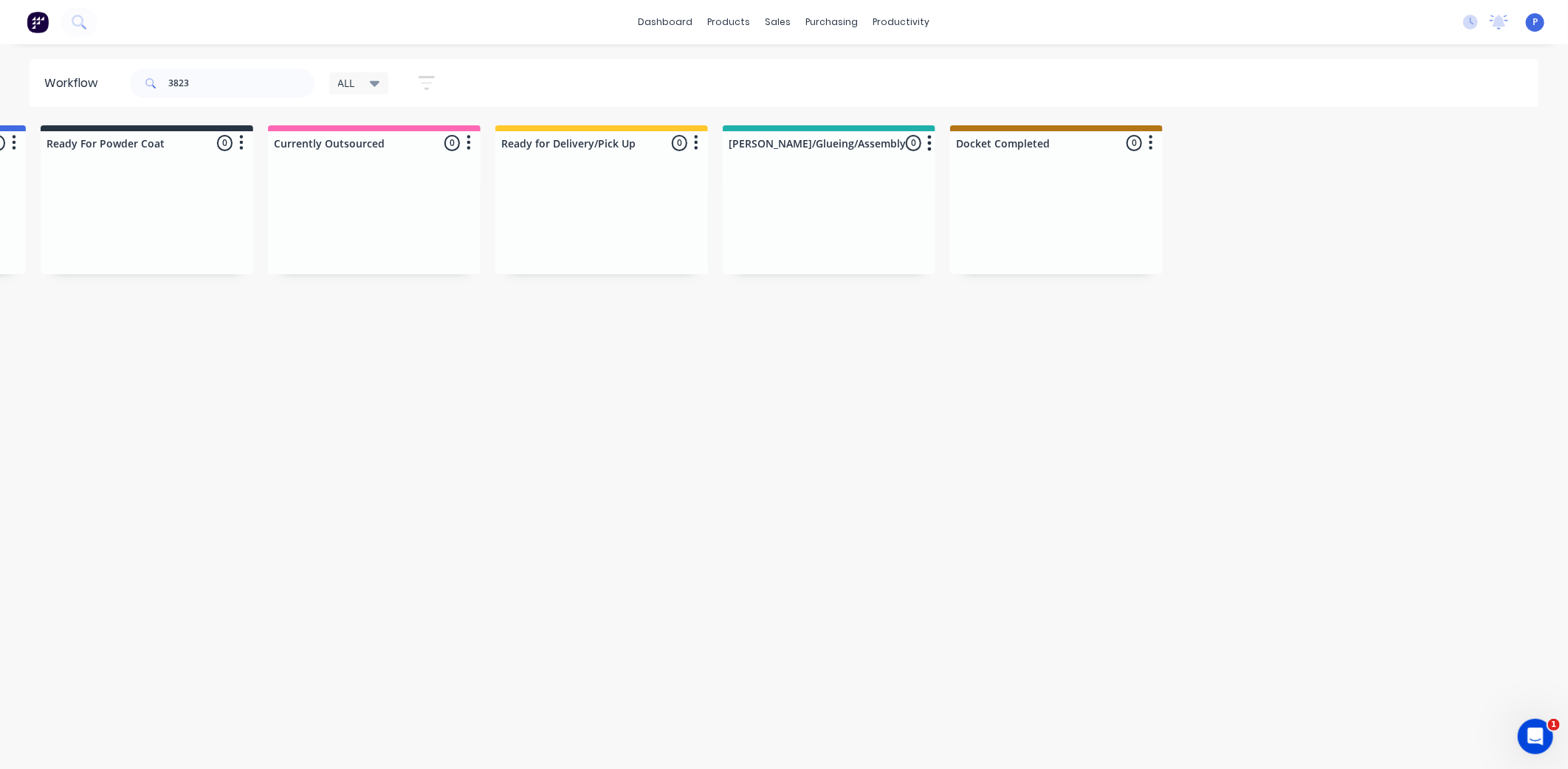
scroll to position [0, 3677]
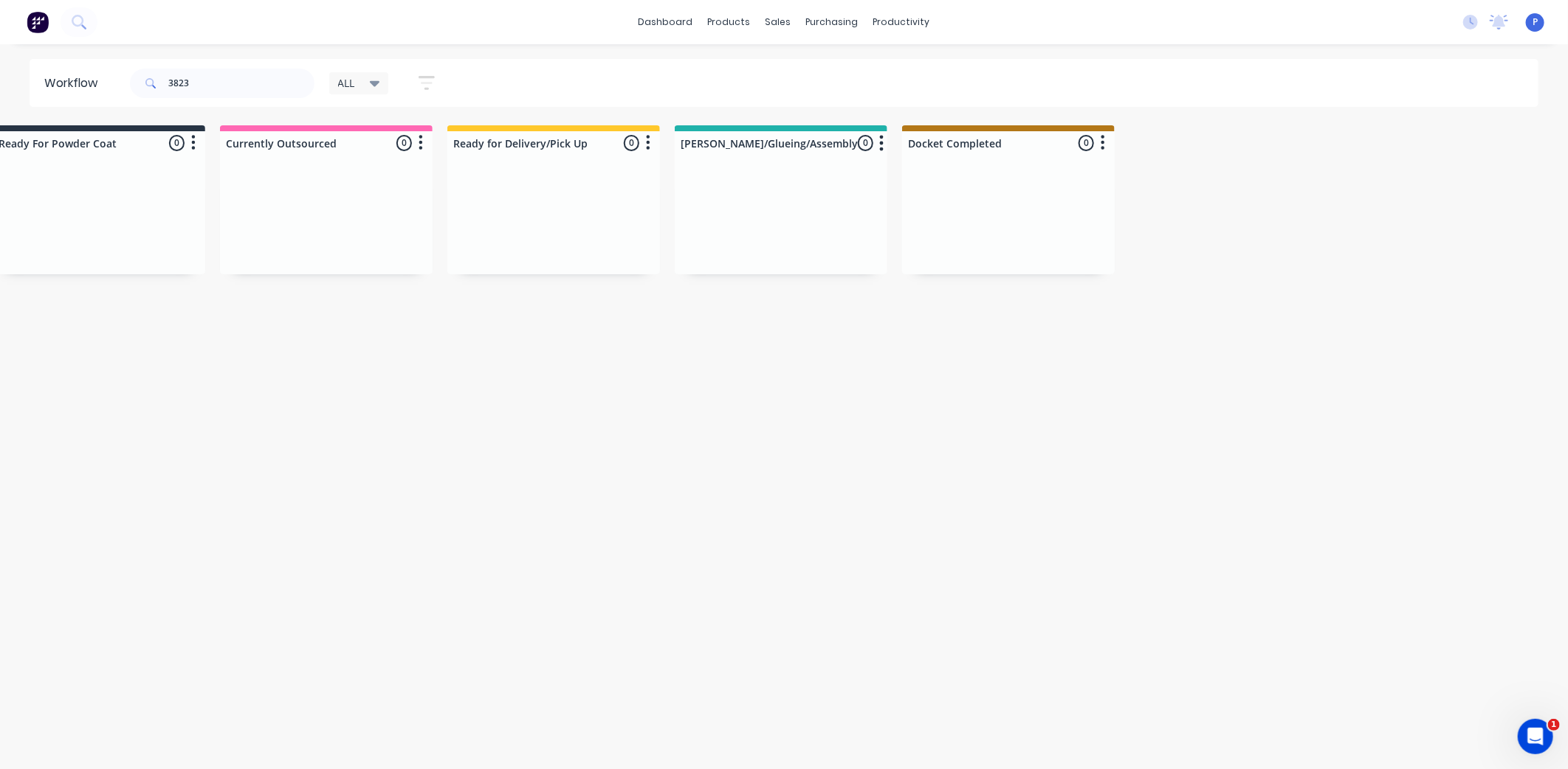
drag, startPoint x: 641, startPoint y: 466, endPoint x: 775, endPoint y: 483, distance: 135.1
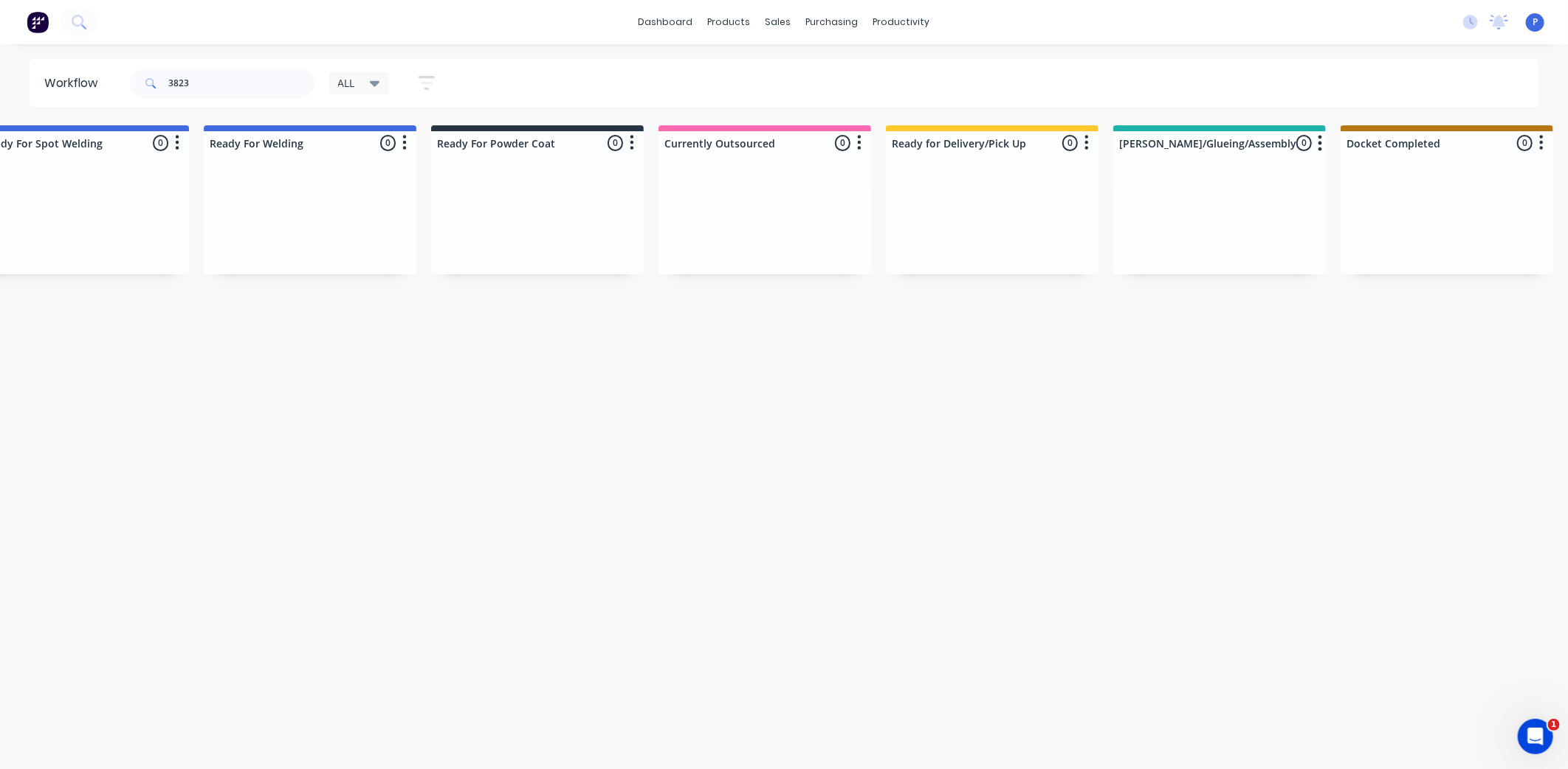
drag, startPoint x: 769, startPoint y: 474, endPoint x: 683, endPoint y: 480, distance: 86.2
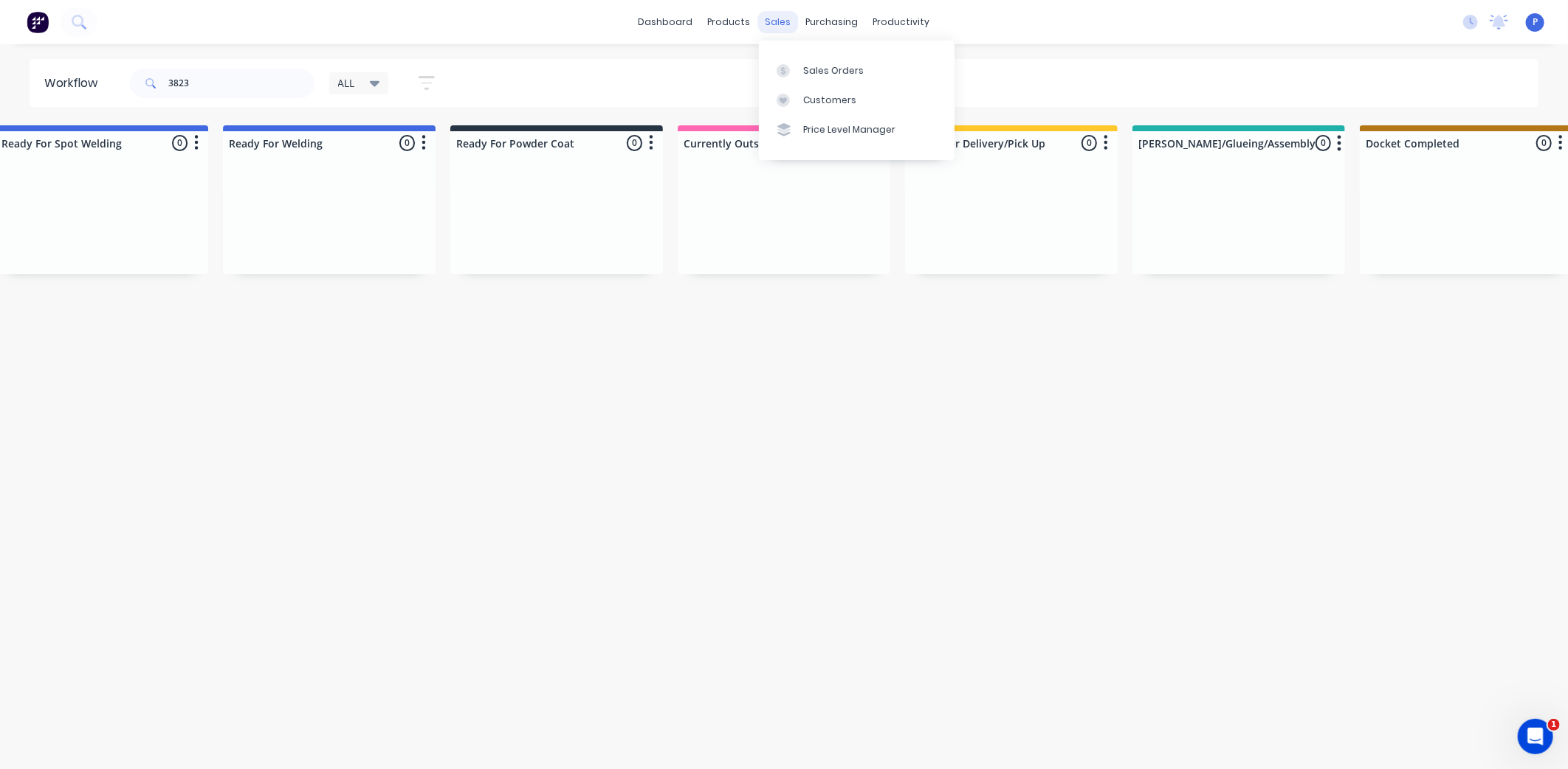
click at [788, 24] on div "sales" at bounding box center [778, 22] width 41 height 22
click at [799, 70] on link "Sales Orders" at bounding box center [857, 70] width 196 height 30
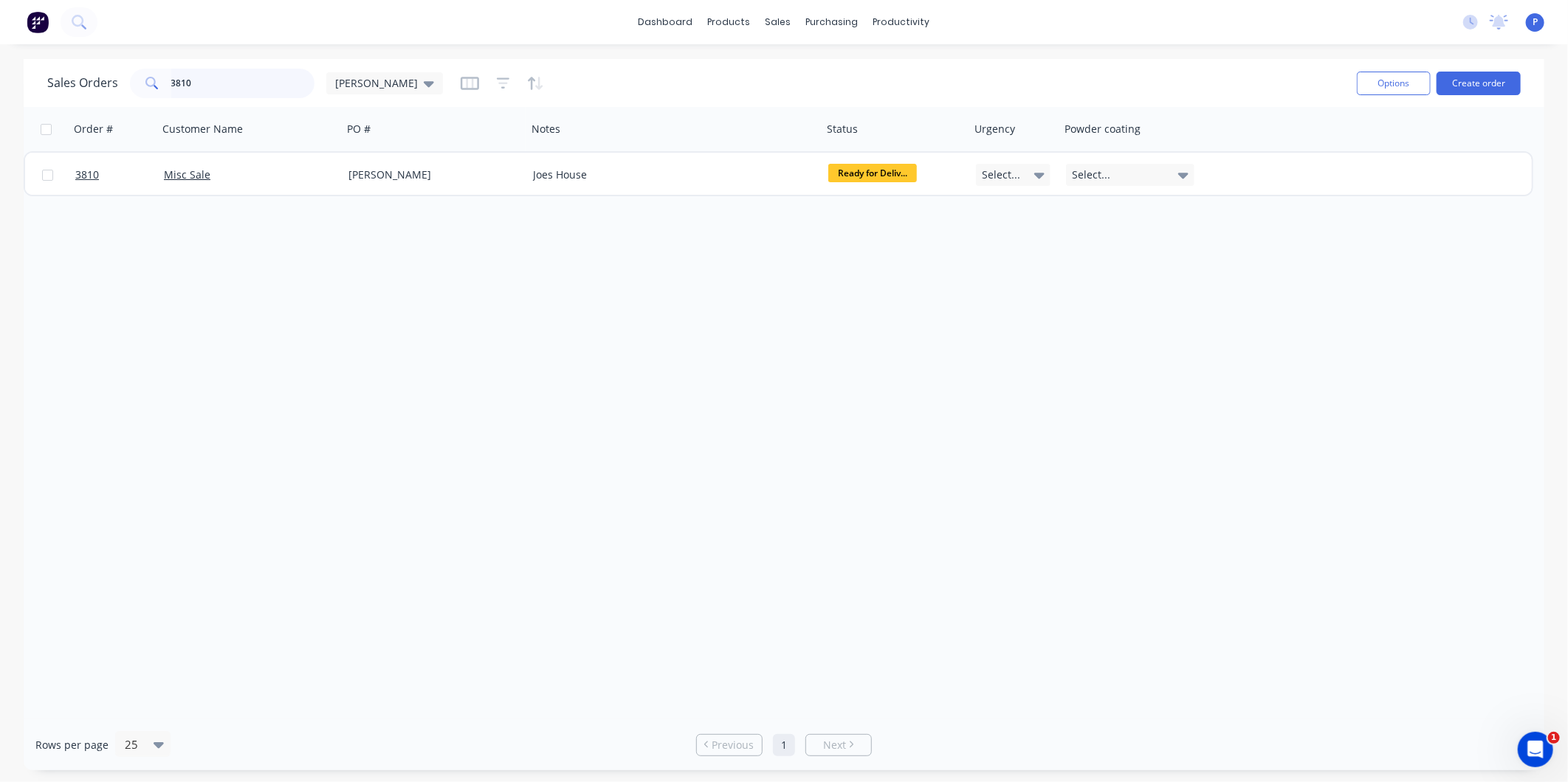
click at [239, 78] on input "3810" at bounding box center [243, 83] width 144 height 30
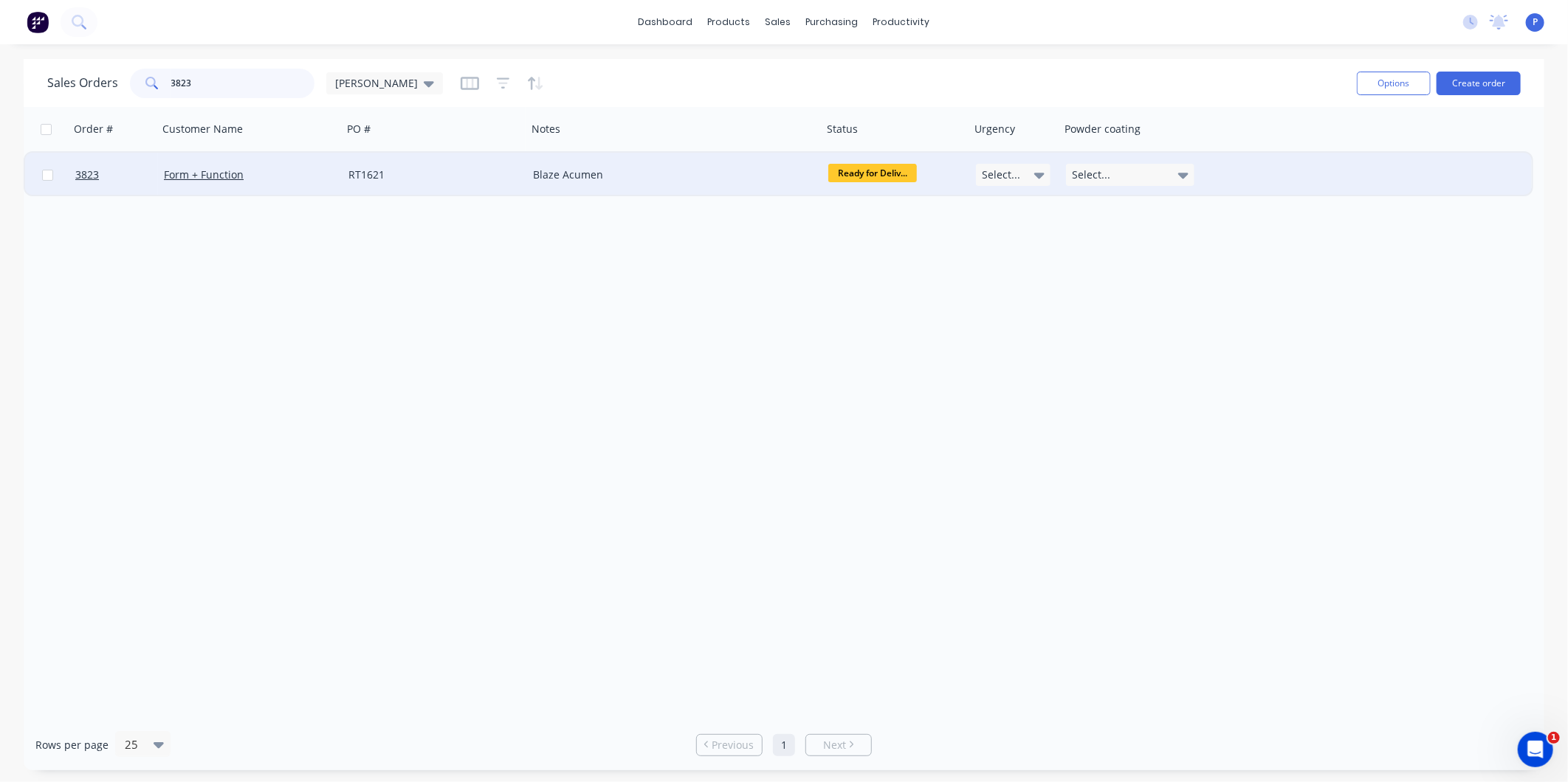
type input "3823"
click at [880, 173] on span "Ready for Deliv..." at bounding box center [873, 173] width 89 height 18
click at [909, 67] on div "Workflow" at bounding box center [926, 71] width 44 height 14
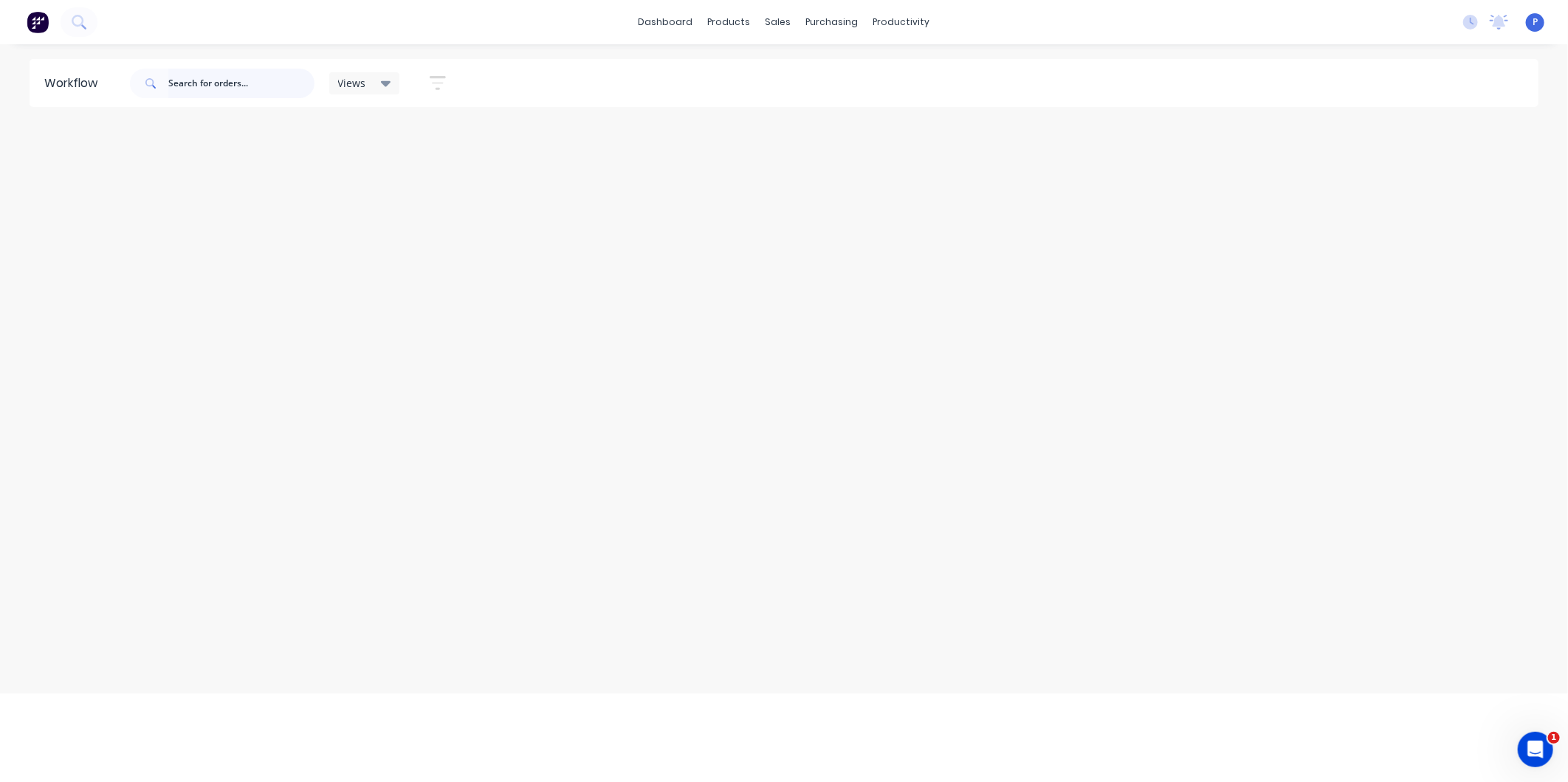
click at [256, 82] on input "text" at bounding box center [241, 83] width 146 height 30
type input "3823"
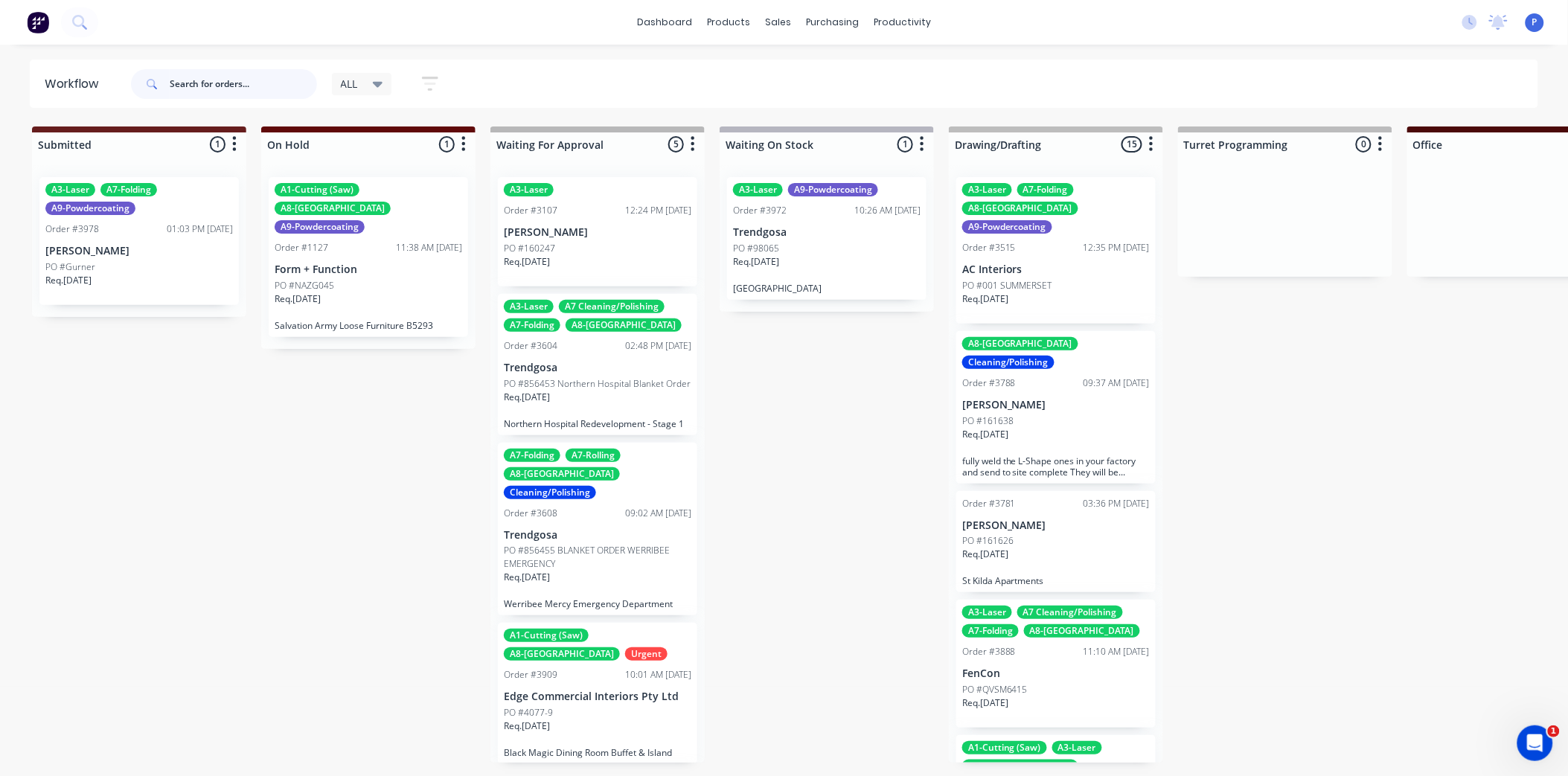
click at [251, 83] on input "text" at bounding box center [243, 84] width 147 height 30
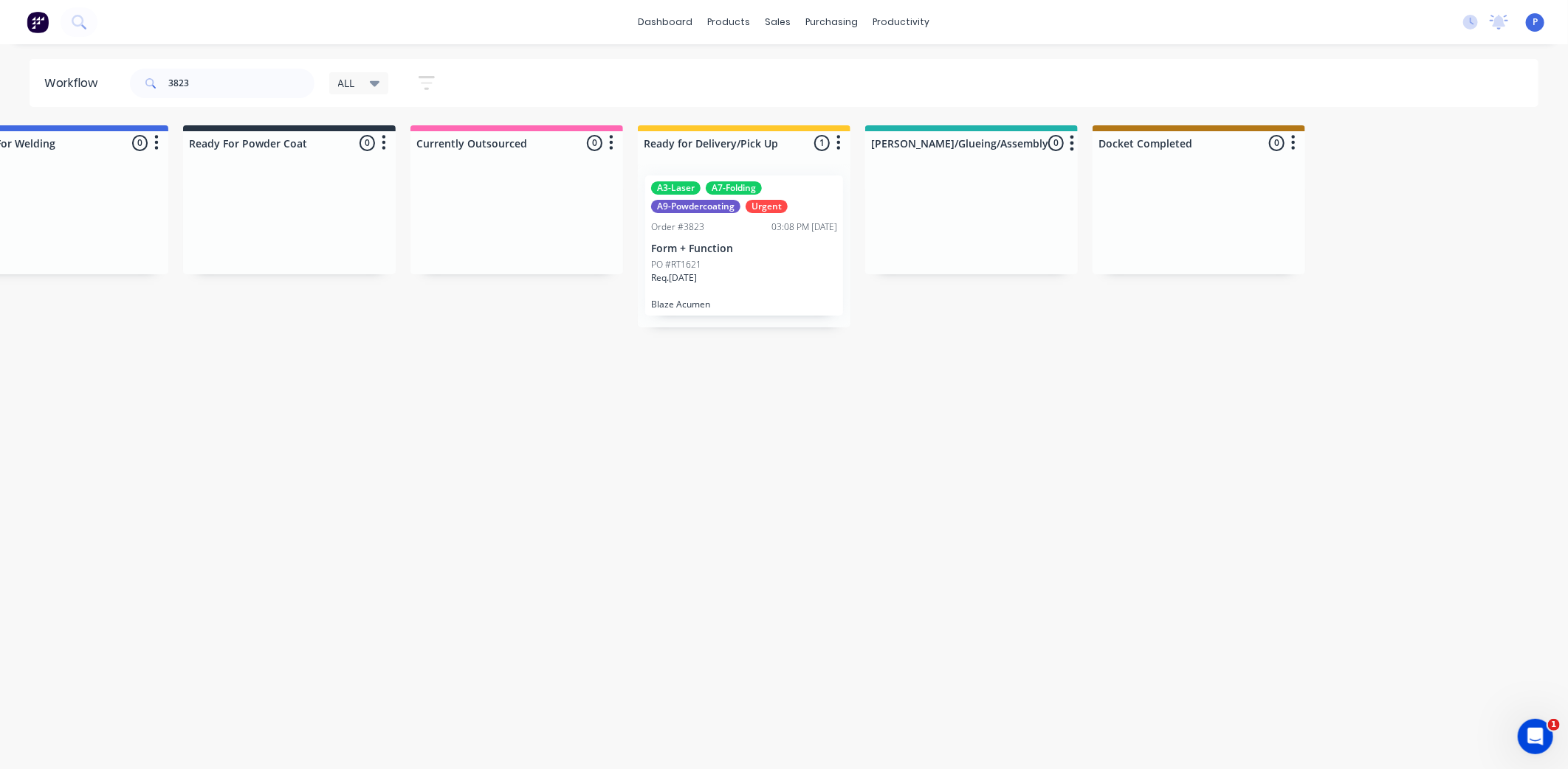
scroll to position [0, 3677]
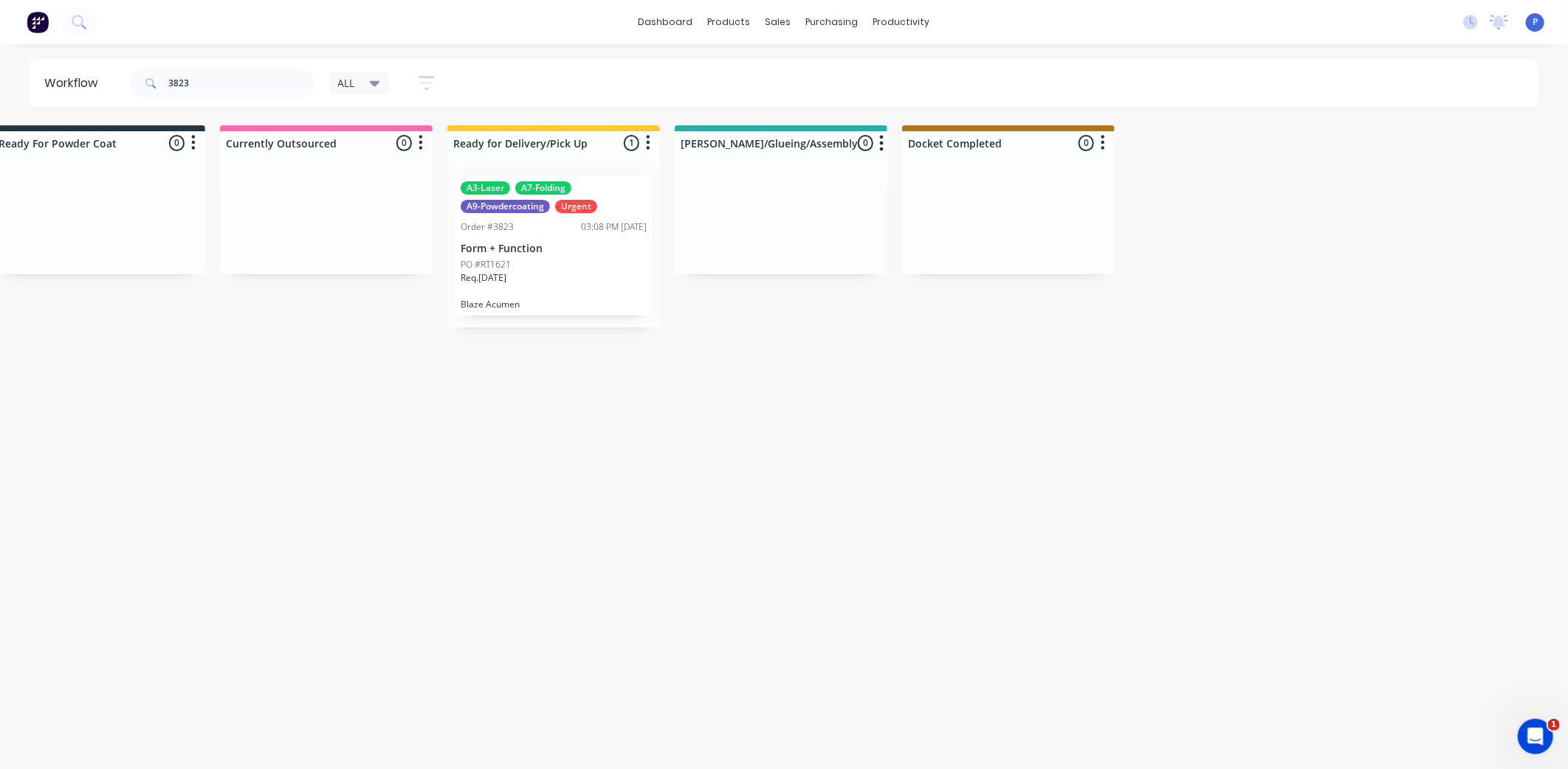
drag, startPoint x: 483, startPoint y: 355, endPoint x: 618, endPoint y: 371, distance: 135.9
click at [520, 253] on p "Form + Function" at bounding box center [553, 249] width 186 height 13
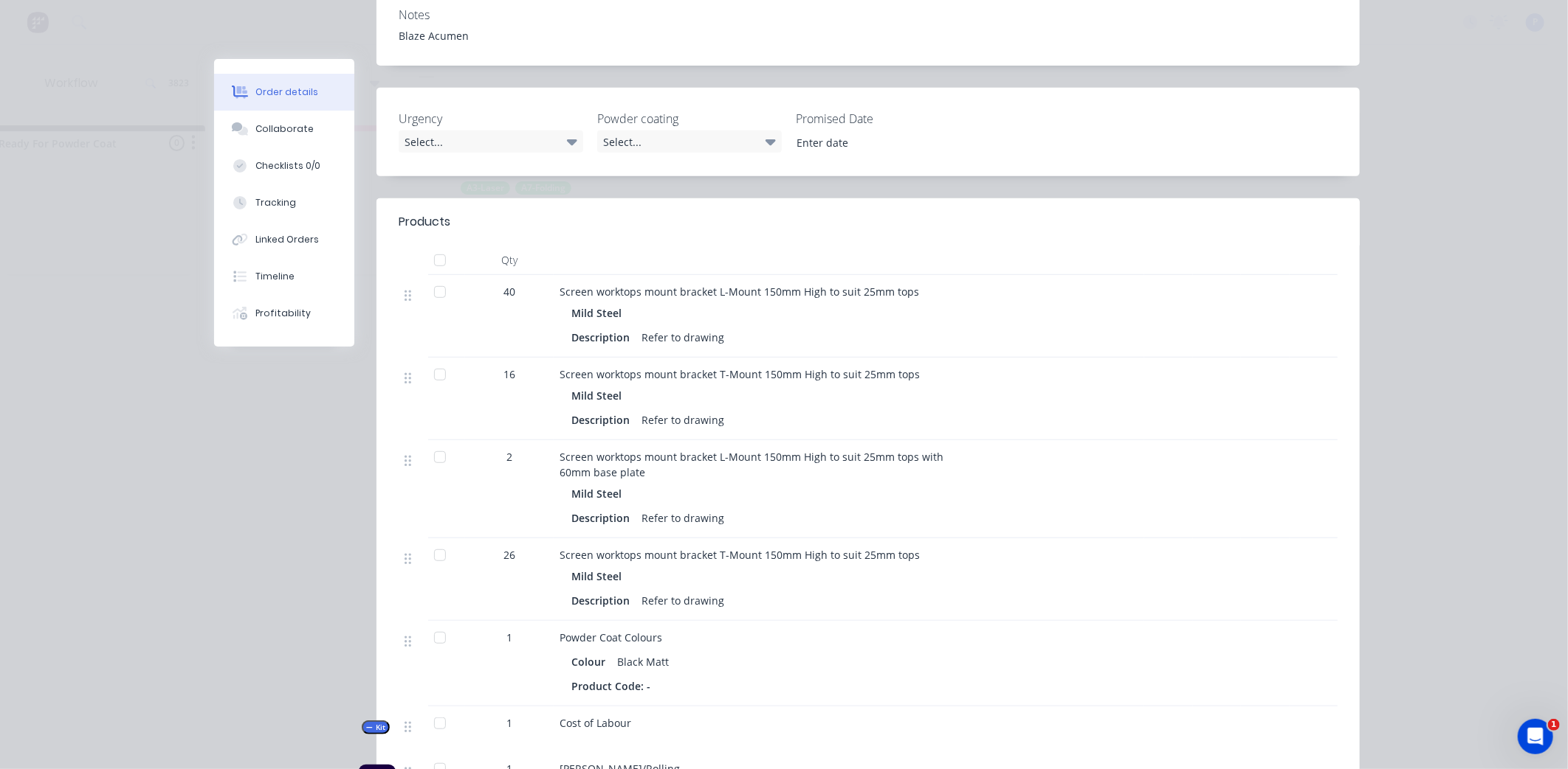
scroll to position [409, 0]
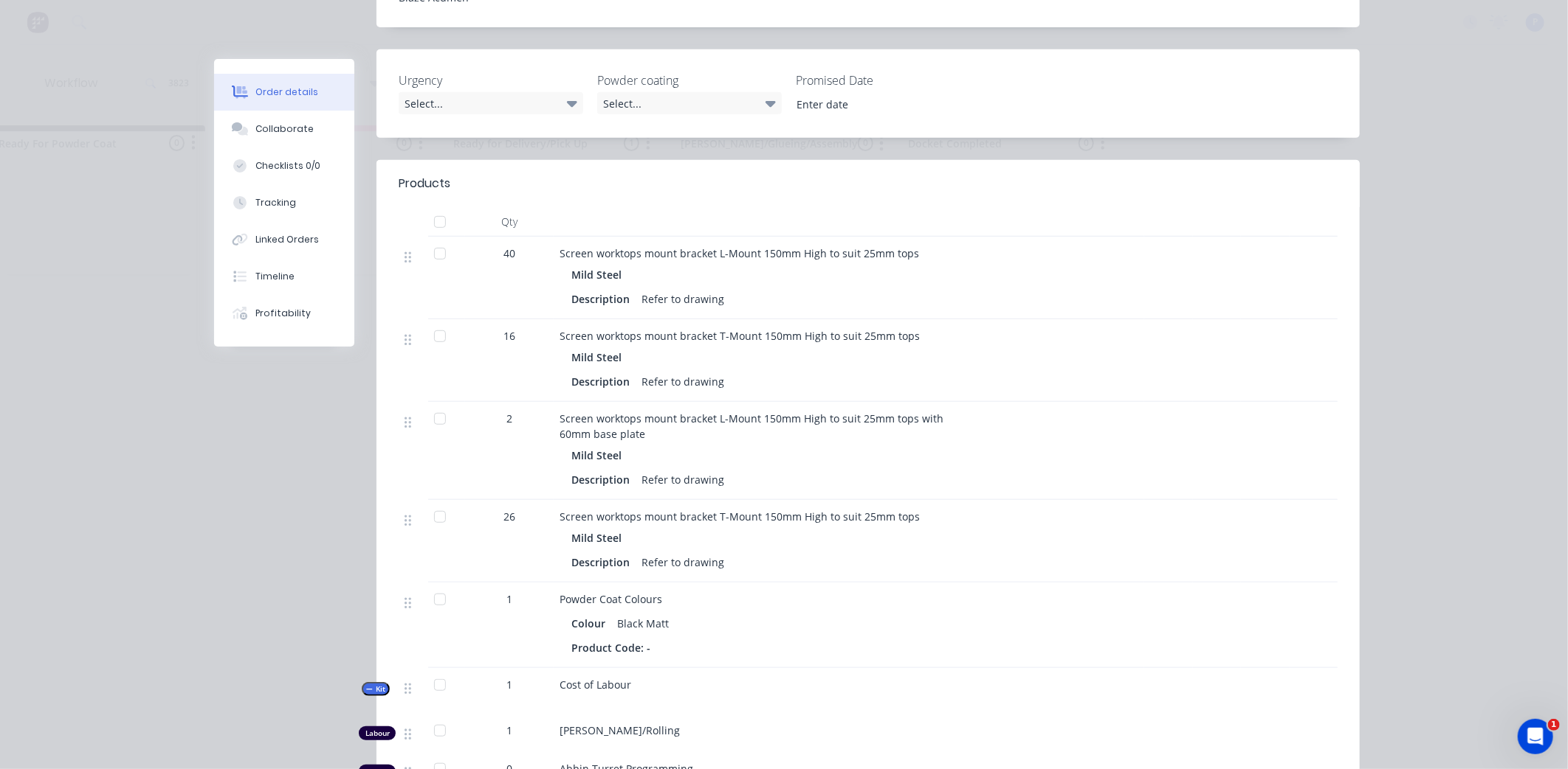
click at [434, 207] on div at bounding box center [440, 222] width 30 height 30
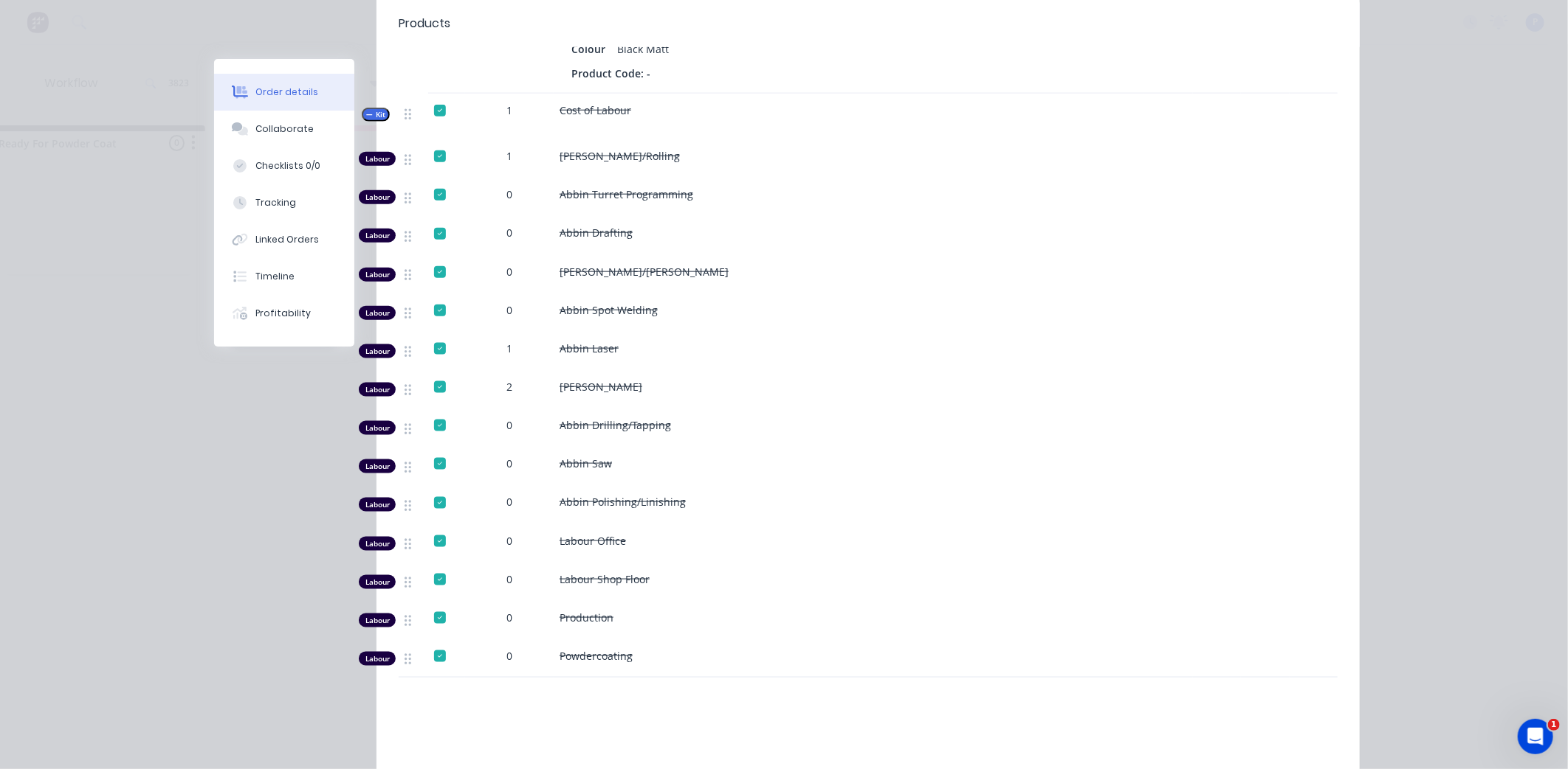
scroll to position [901, 0]
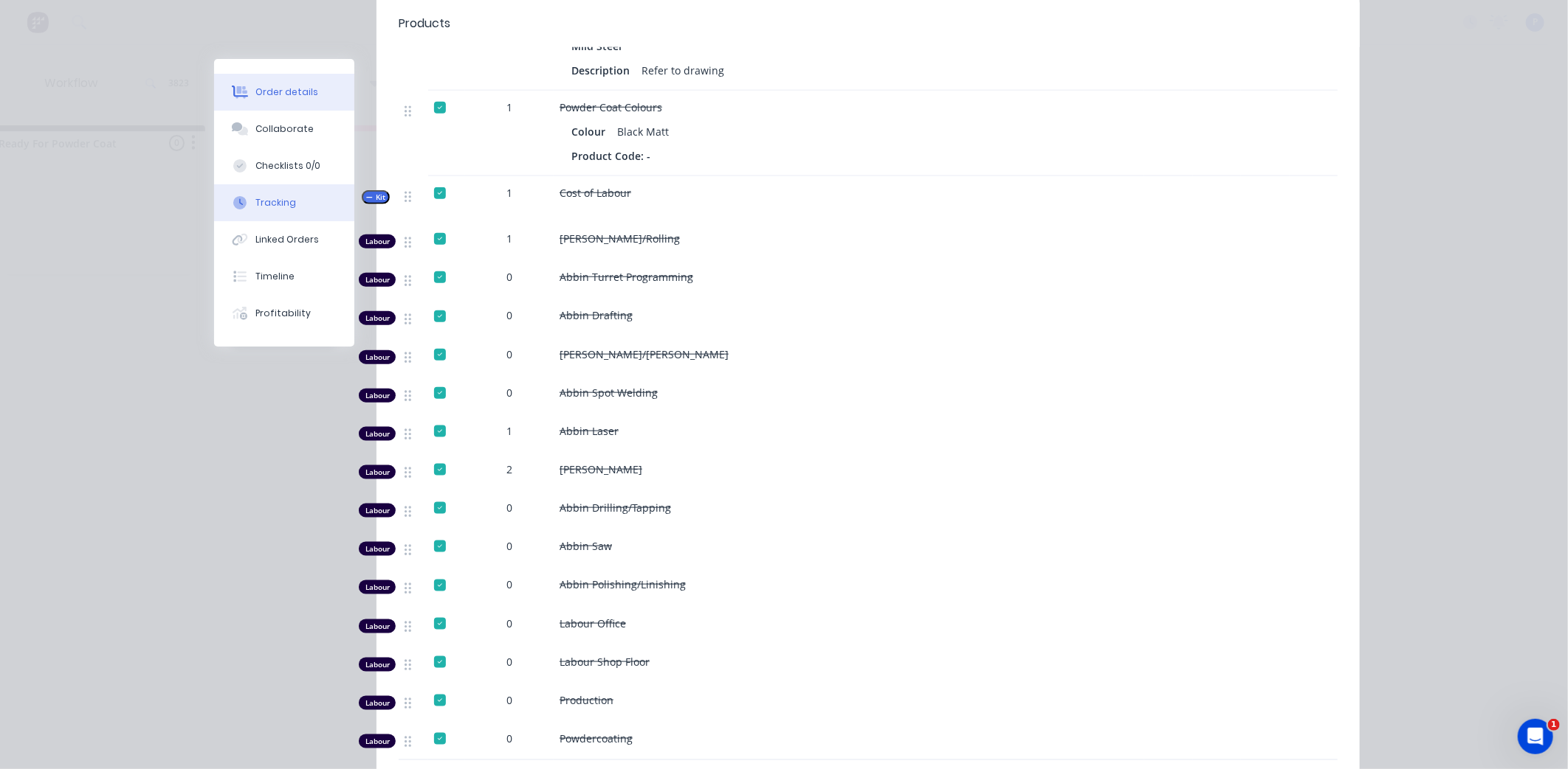
click at [261, 197] on div "Tracking" at bounding box center [276, 203] width 41 height 14
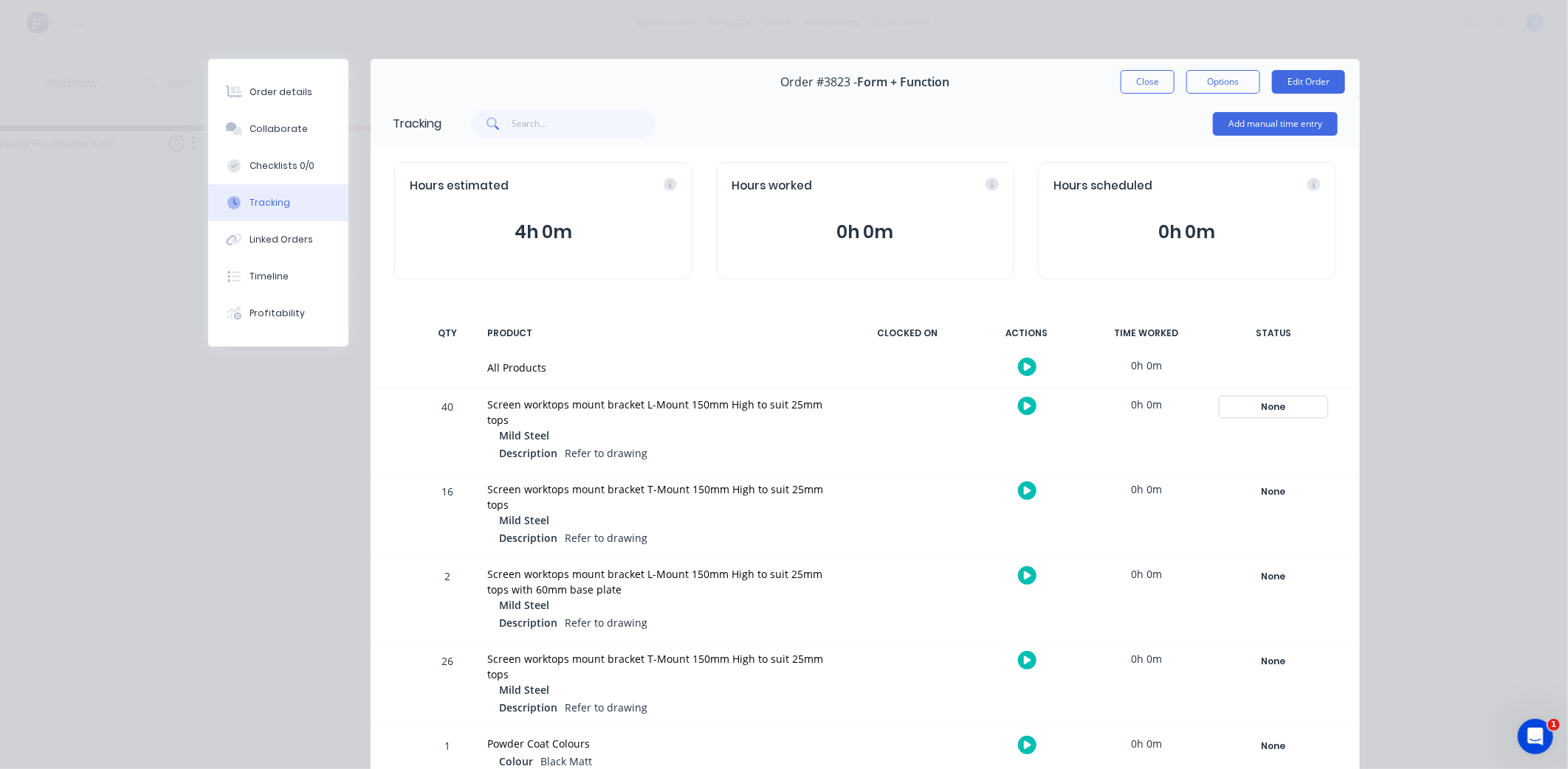
click at [1270, 406] on div "None" at bounding box center [1273, 407] width 106 height 19
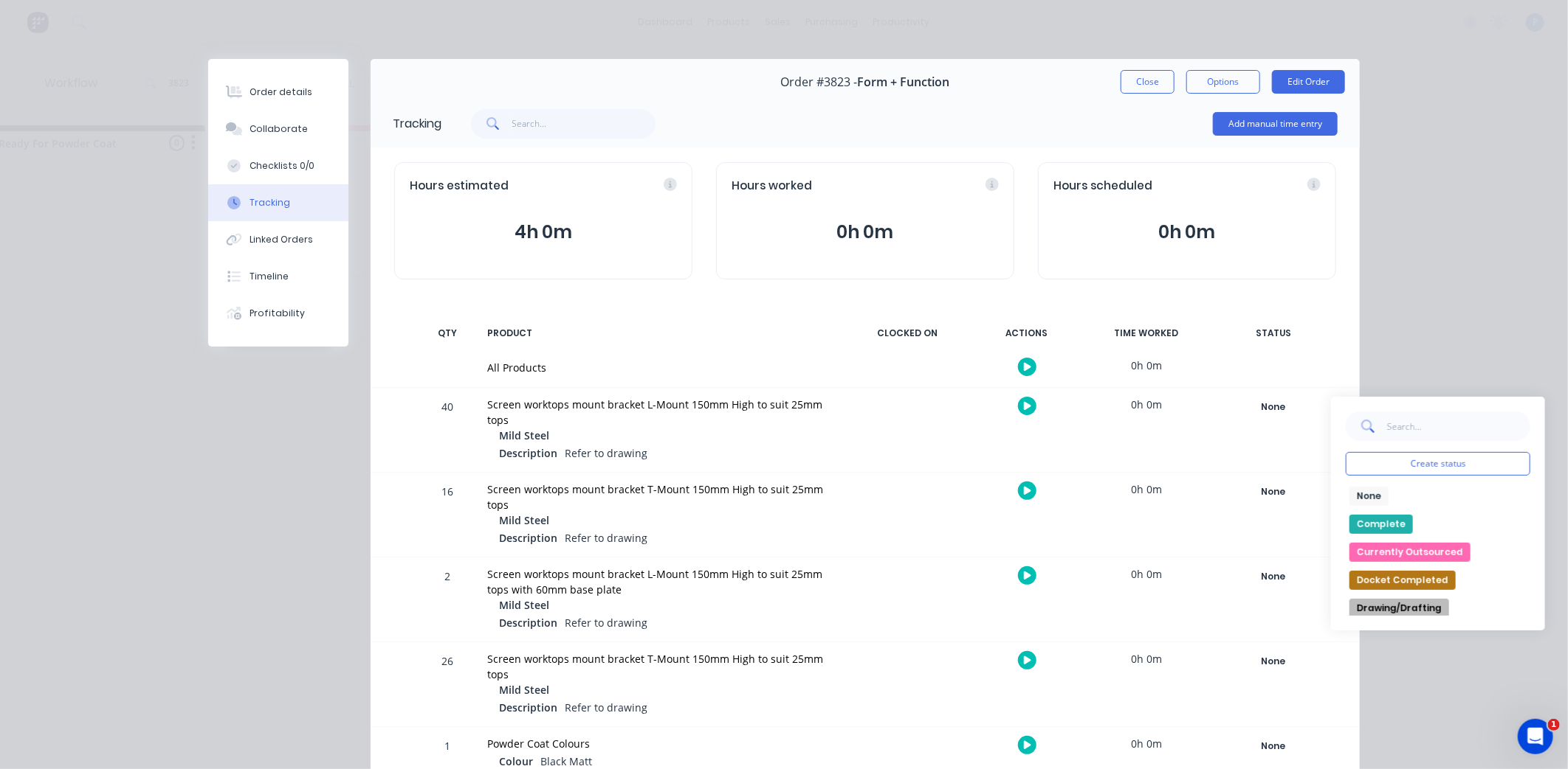
scroll to position [258, 0]
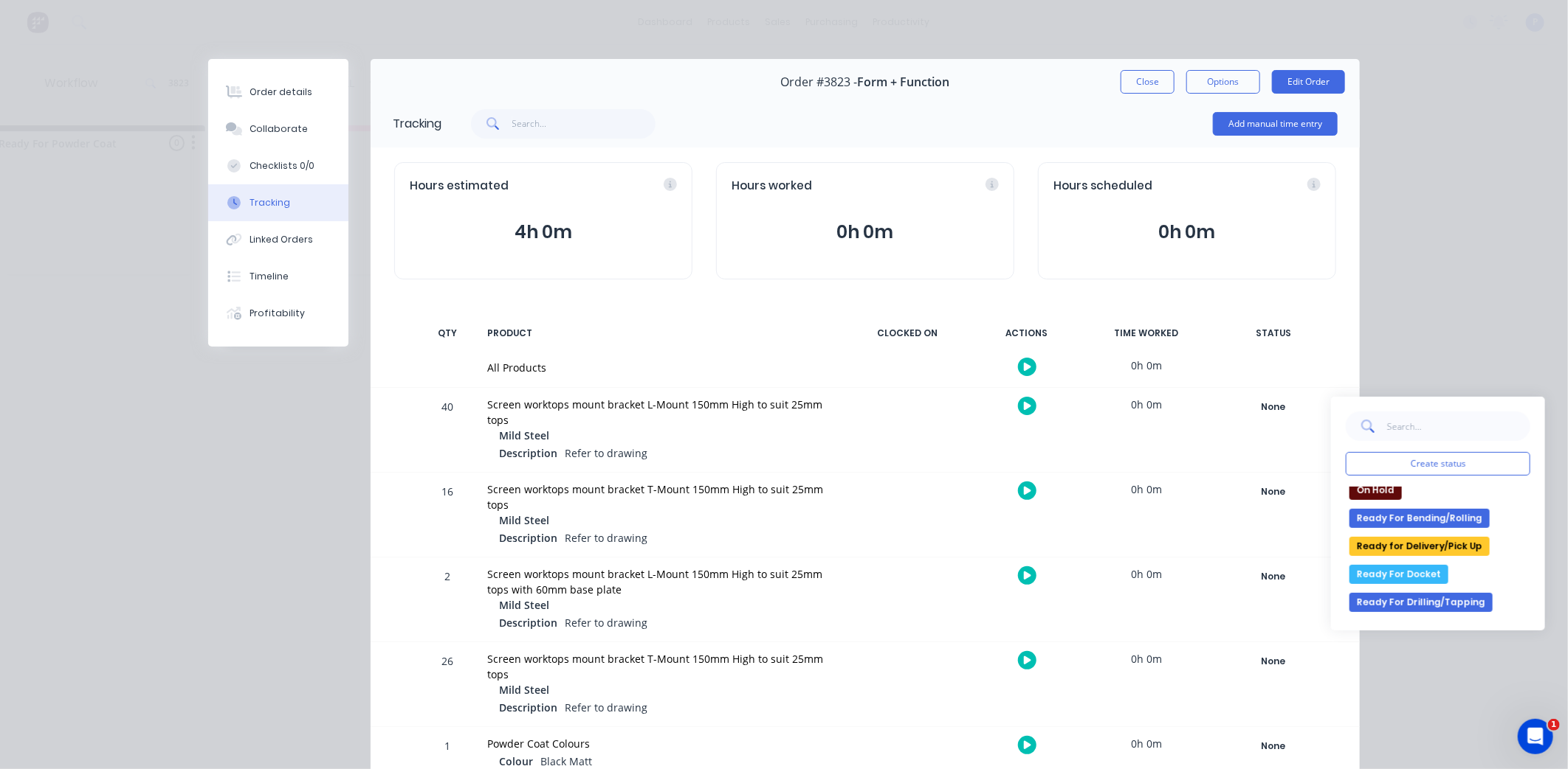
click at [1462, 546] on button "Ready for Delivery/Pick Up" at bounding box center [1419, 546] width 140 height 19
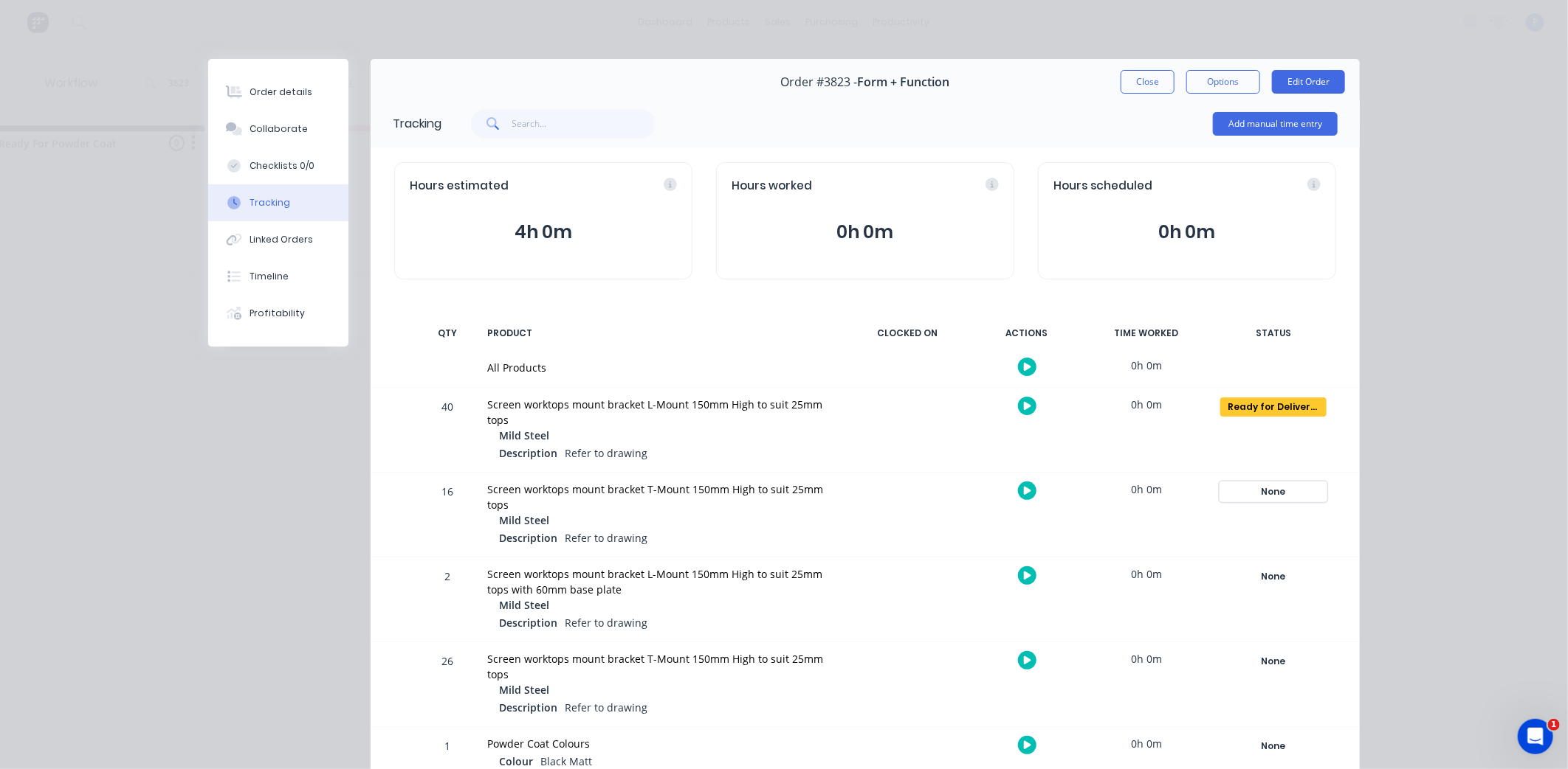
click at [1273, 495] on div "None" at bounding box center [1273, 492] width 106 height 19
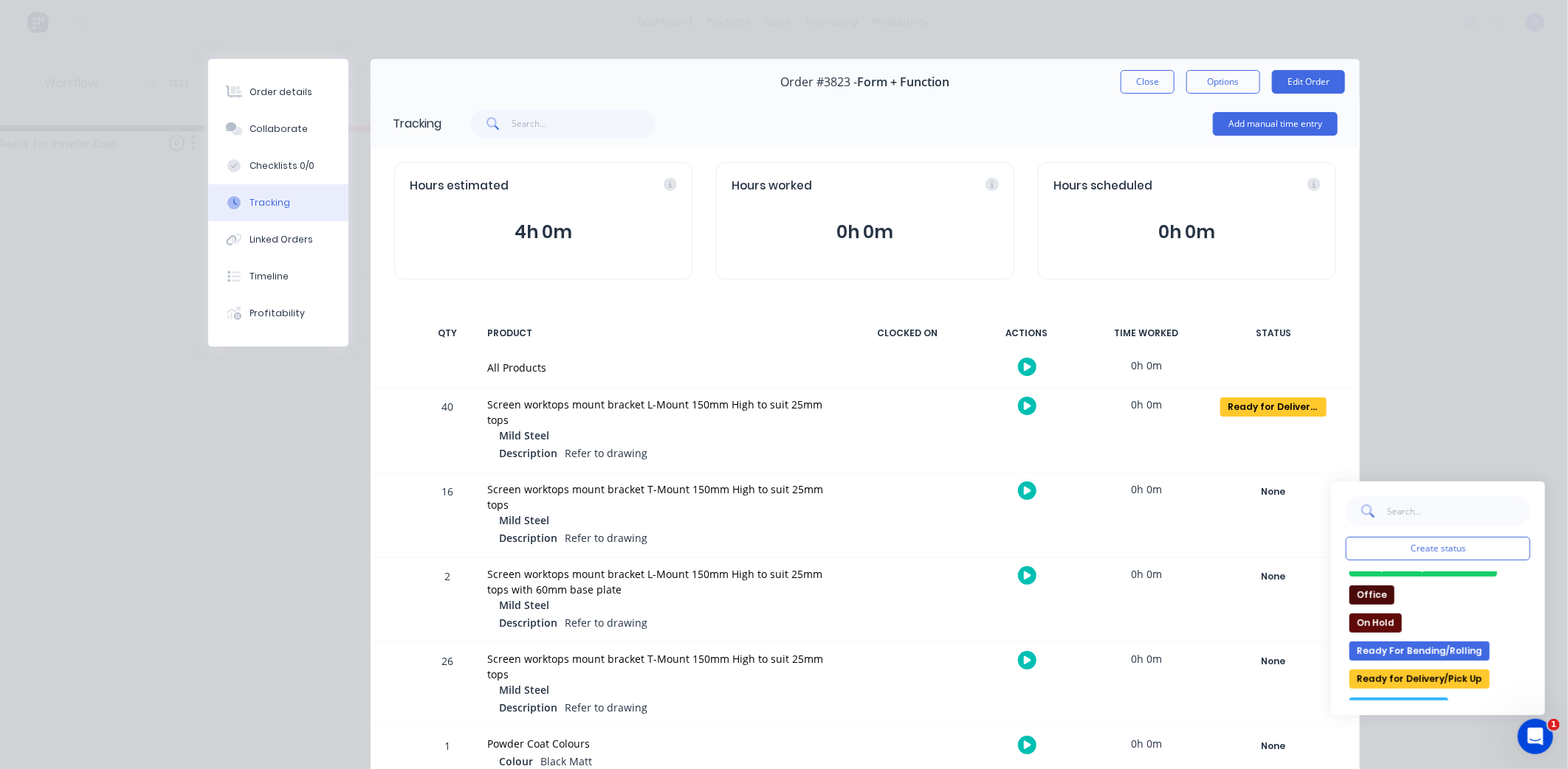
scroll to position [222, 0]
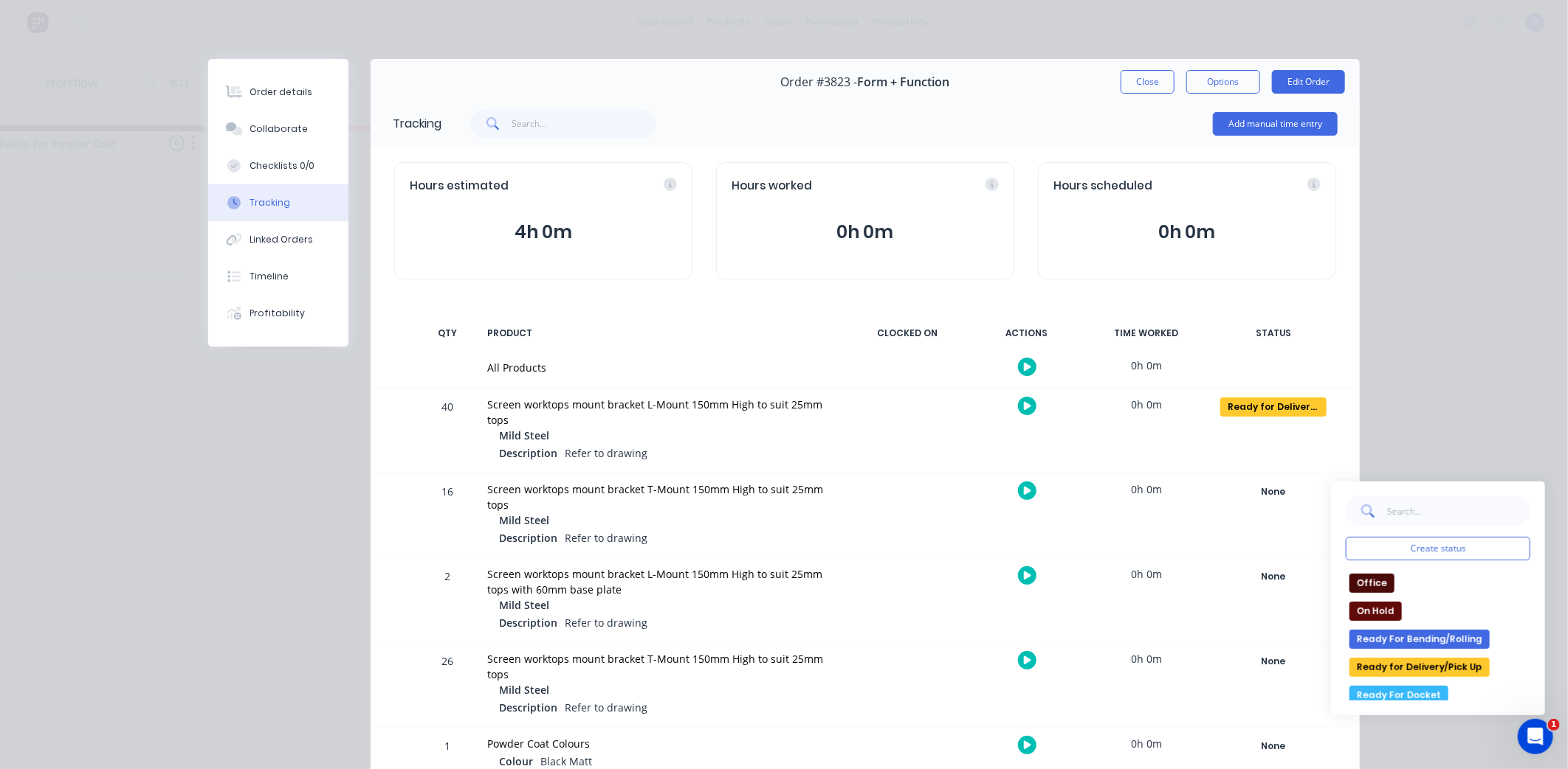
drag, startPoint x: 1467, startPoint y: 669, endPoint x: 1406, endPoint y: 624, distance: 75.8
click at [1466, 668] on button "Ready for Delivery/Pick Up" at bounding box center [1419, 667] width 140 height 19
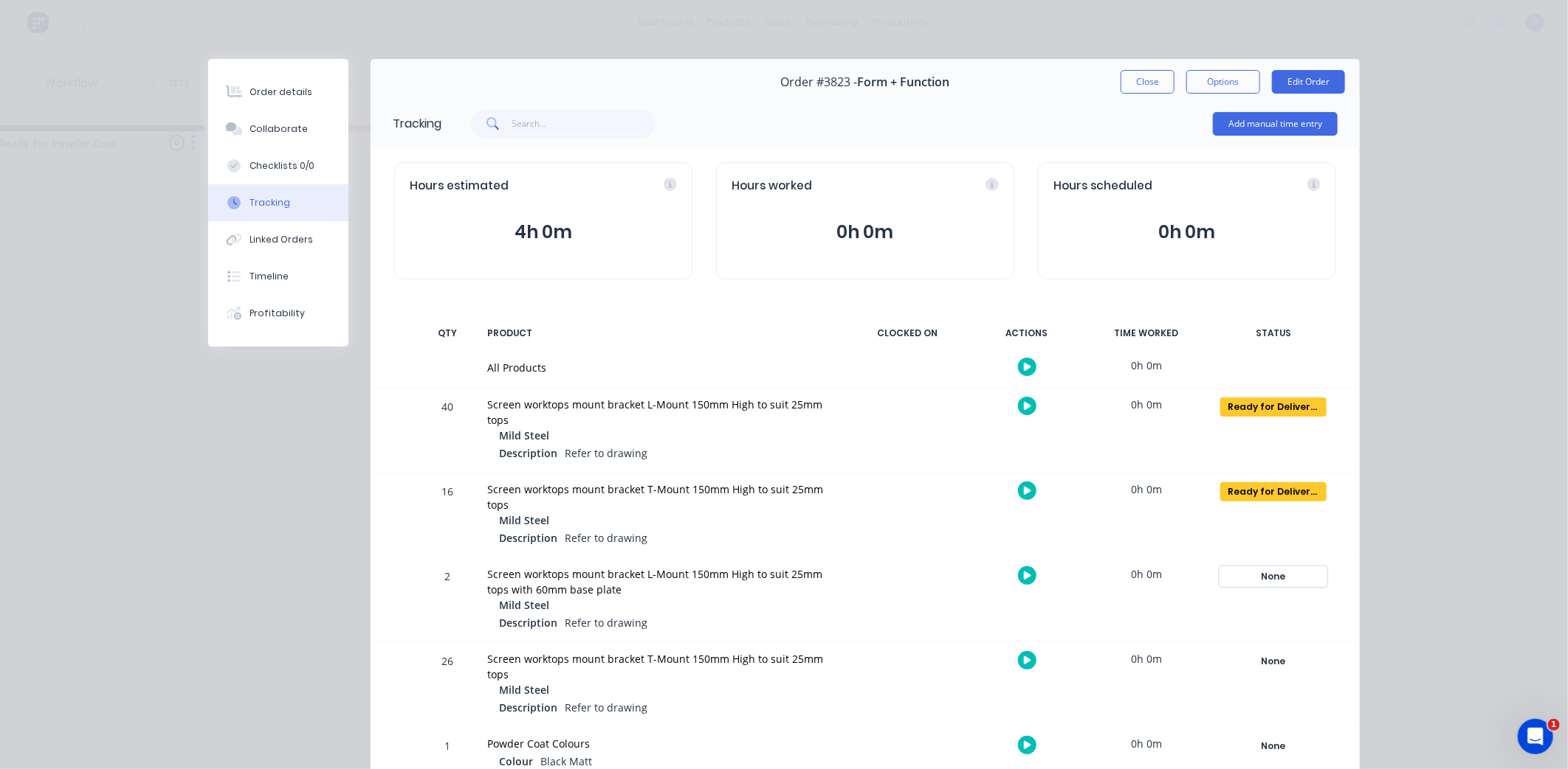
click at [1275, 571] on div "None" at bounding box center [1273, 576] width 106 height 19
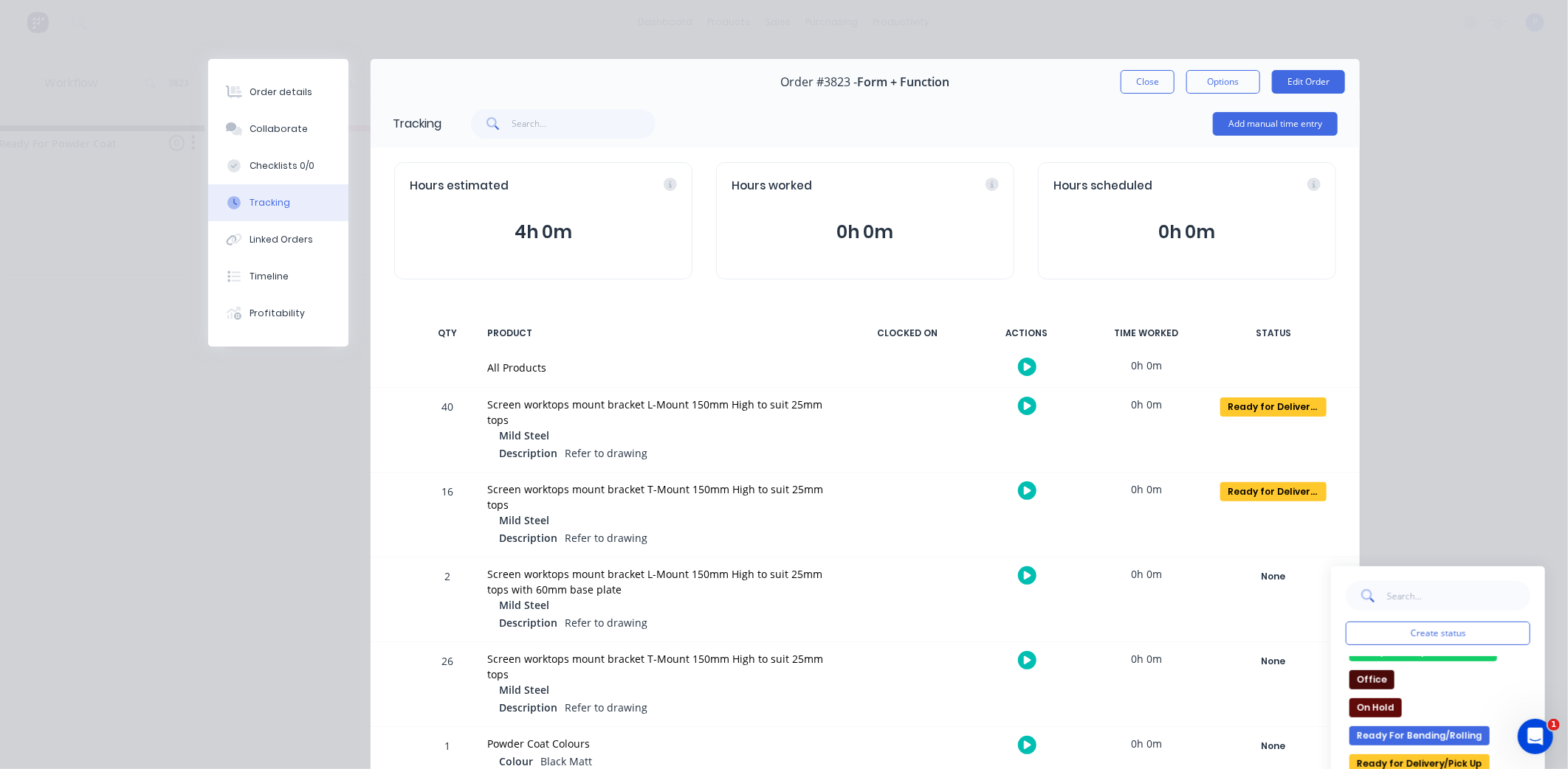
scroll to position [234, 0]
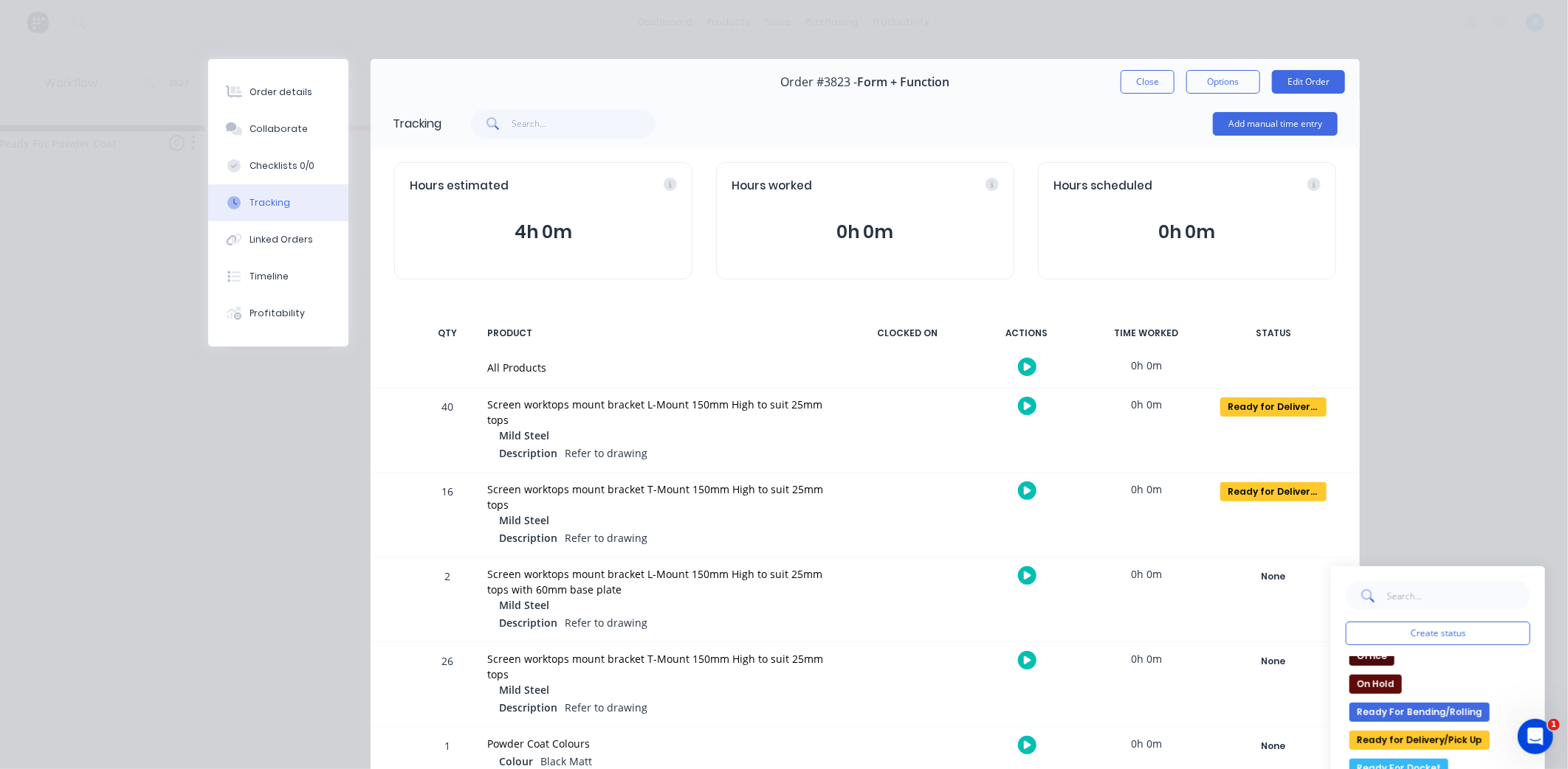
click at [1435, 741] on button "Ready for Delivery/Pick Up" at bounding box center [1419, 740] width 140 height 19
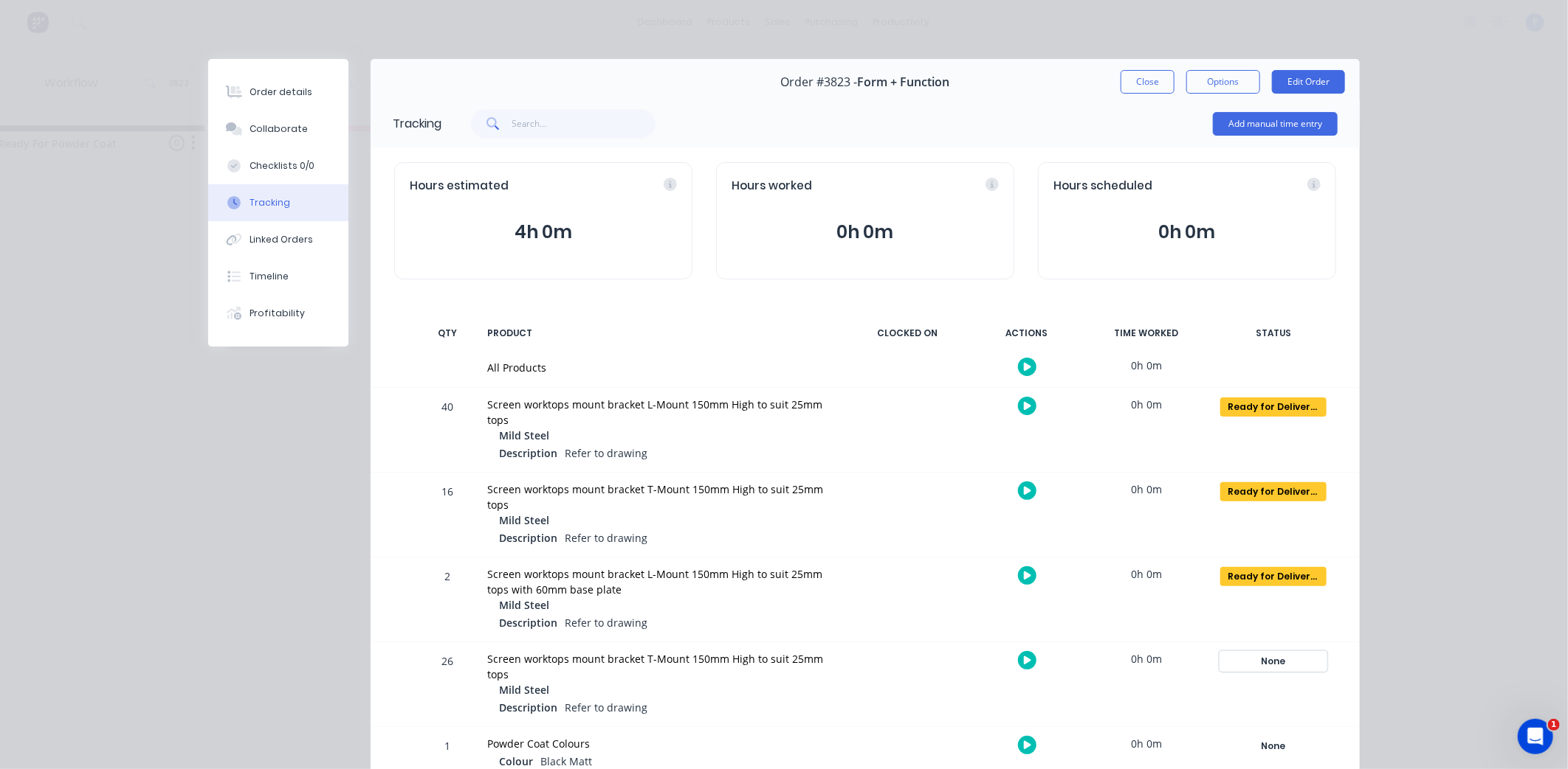
click at [1291, 664] on div "None" at bounding box center [1273, 661] width 106 height 19
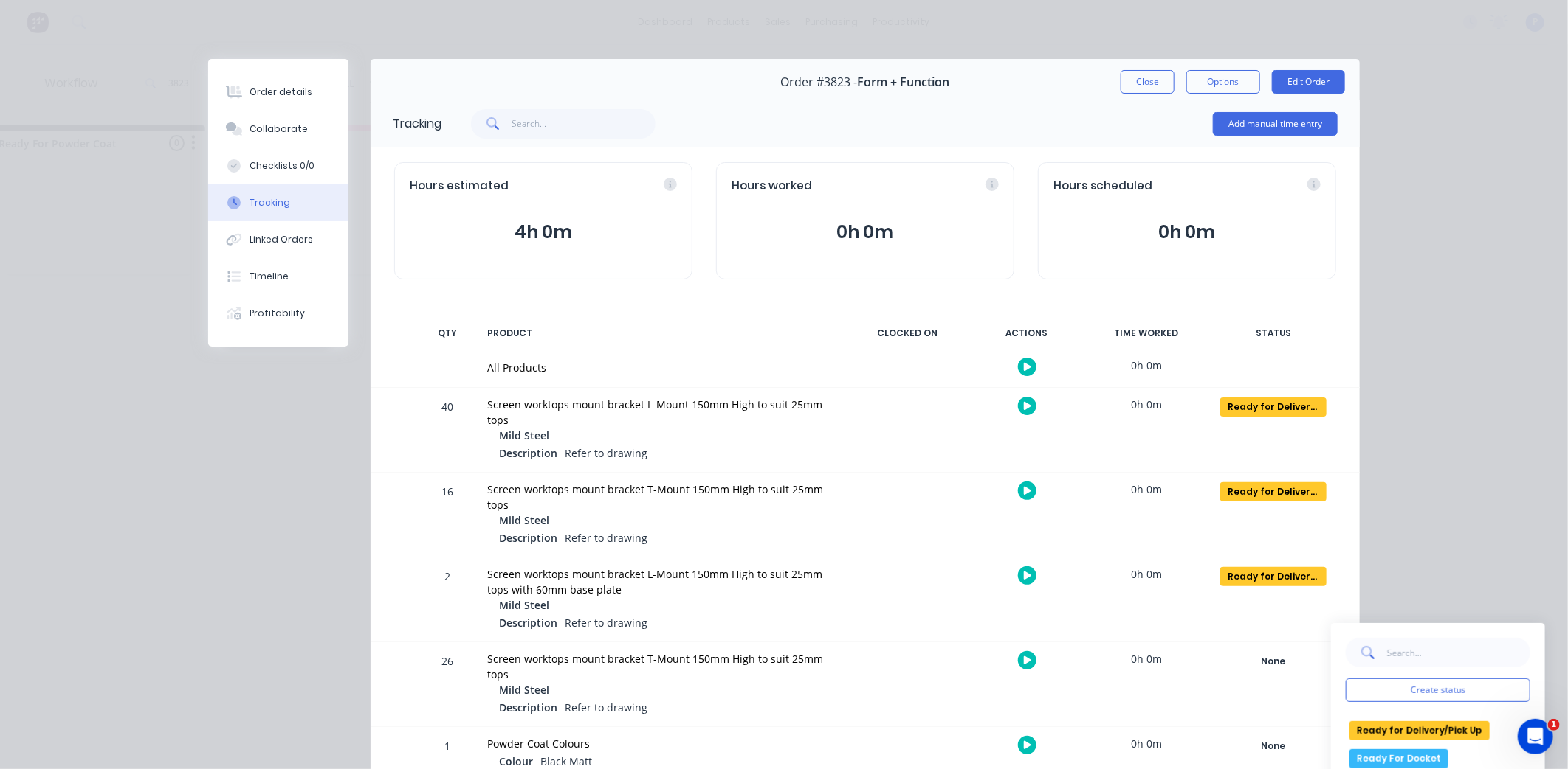
scroll to position [306, 0]
click at [1454, 725] on button "Ready for Delivery/Pick Up" at bounding box center [1419, 725] width 140 height 19
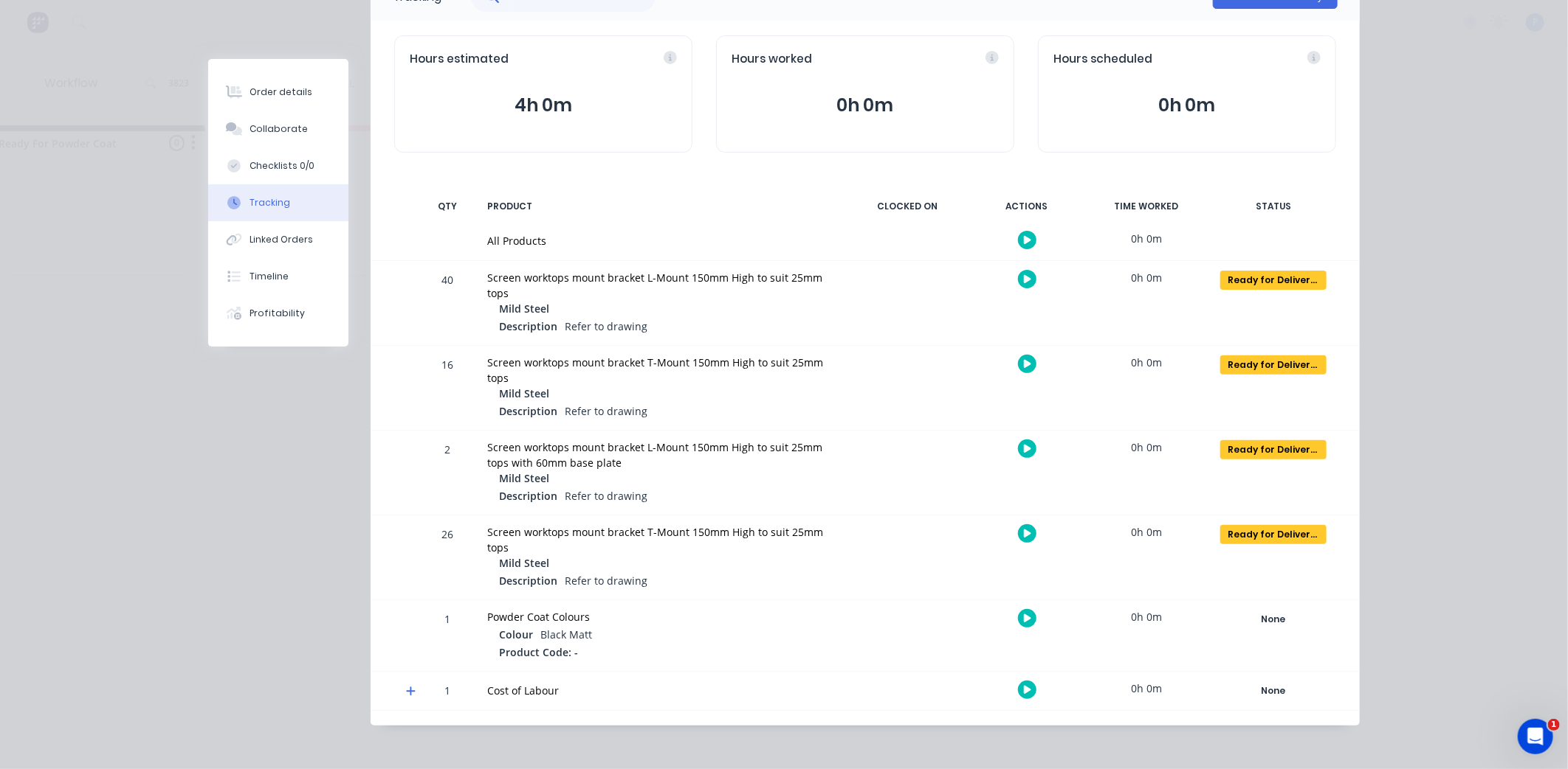
scroll to position [130, 0]
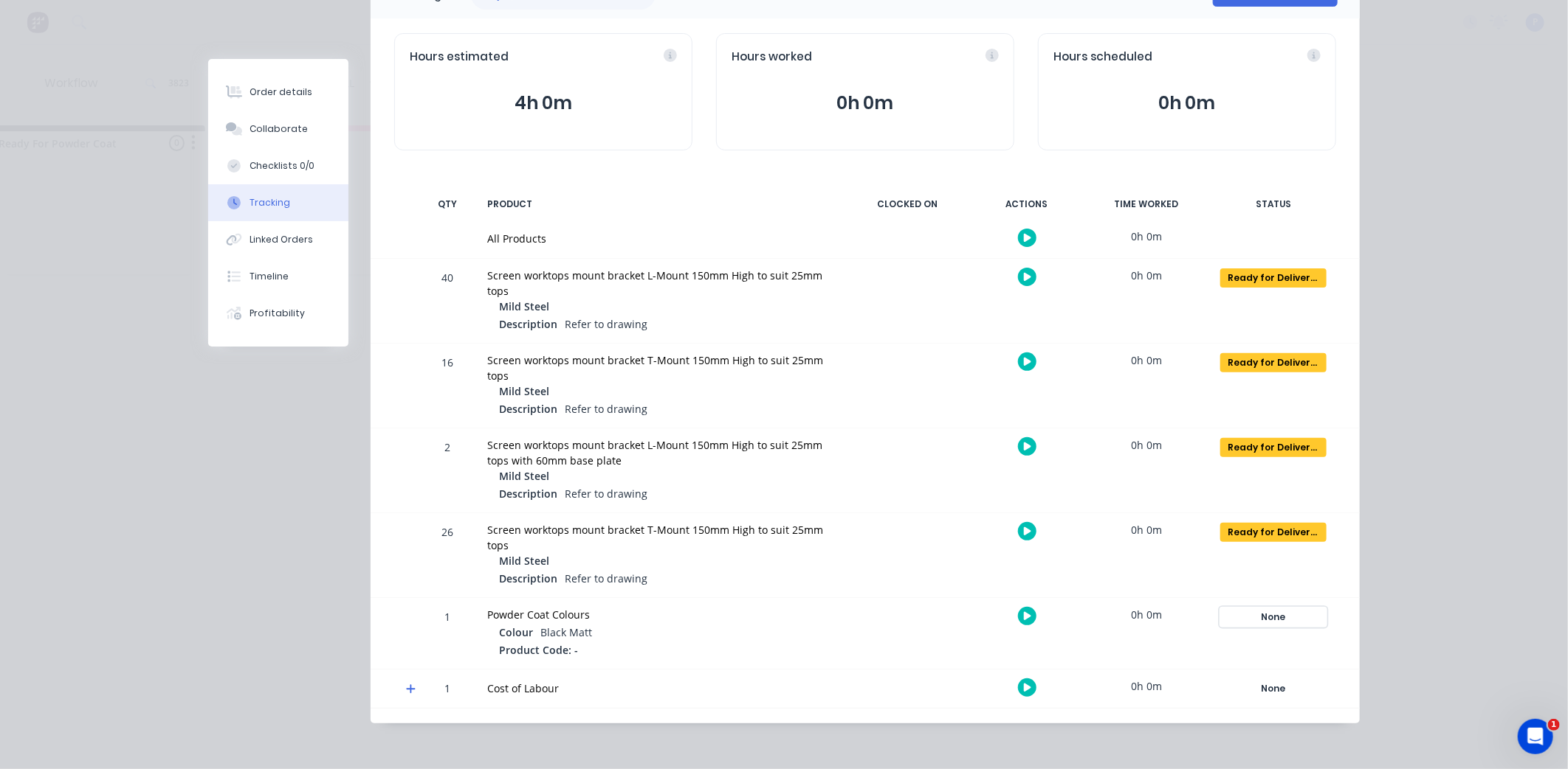
click at [1248, 614] on div "None" at bounding box center [1273, 617] width 106 height 19
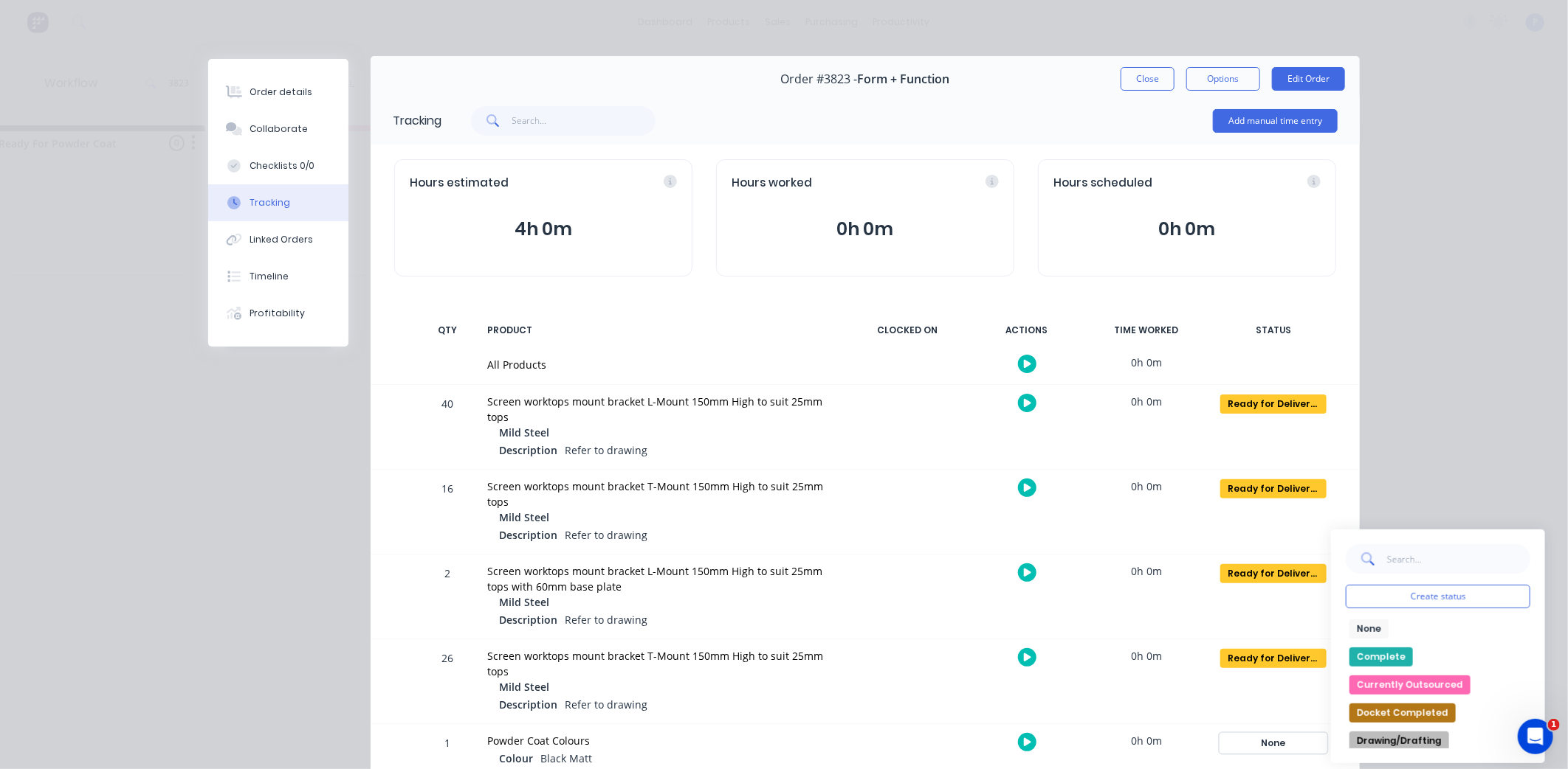
scroll to position [0, 0]
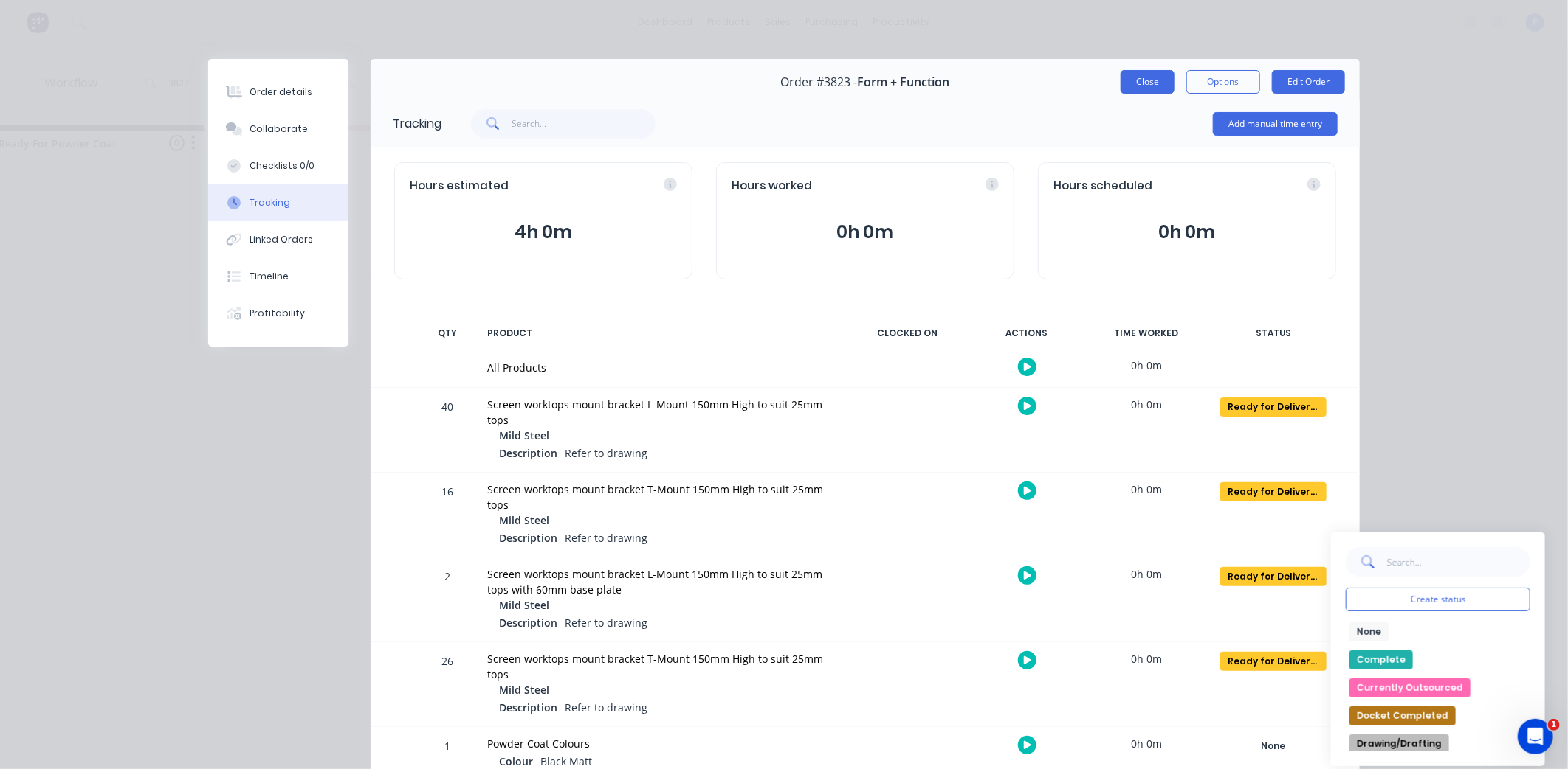
click at [1127, 82] on button "Close" at bounding box center [1147, 82] width 53 height 24
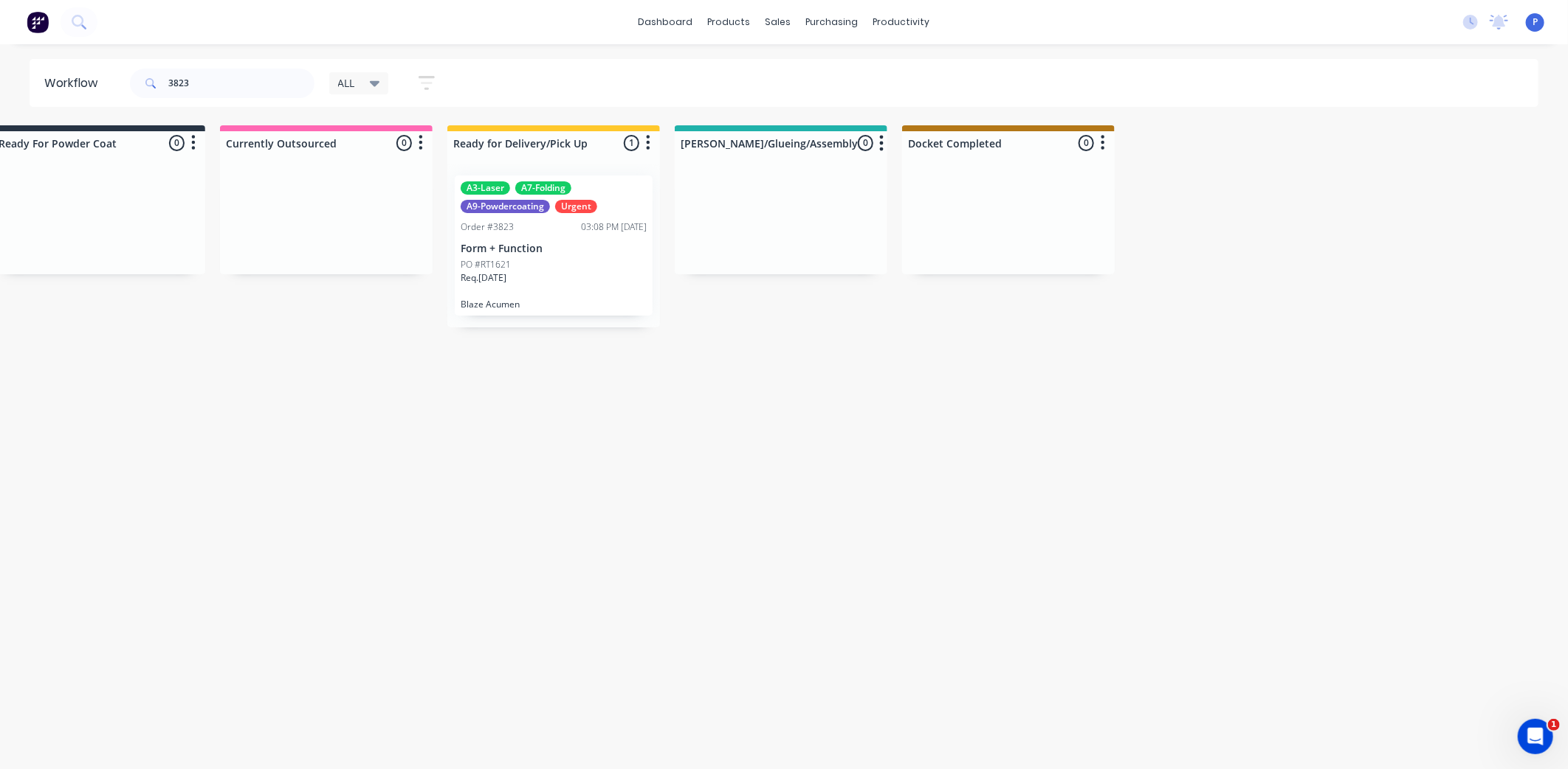
click at [596, 231] on div "03:08 PM [DATE]" at bounding box center [614, 227] width 65 height 14
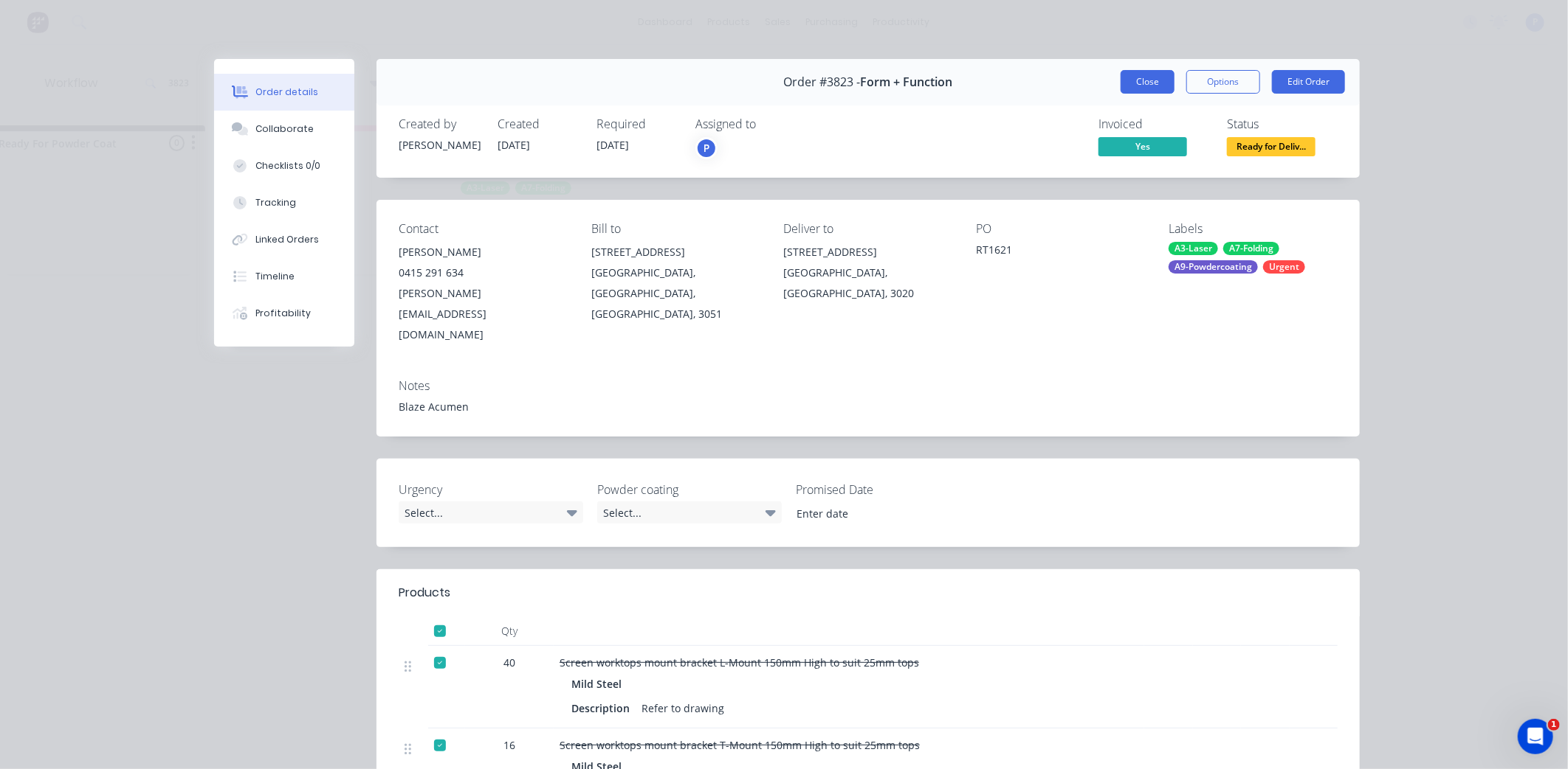
click at [1145, 76] on button "Close" at bounding box center [1147, 82] width 53 height 24
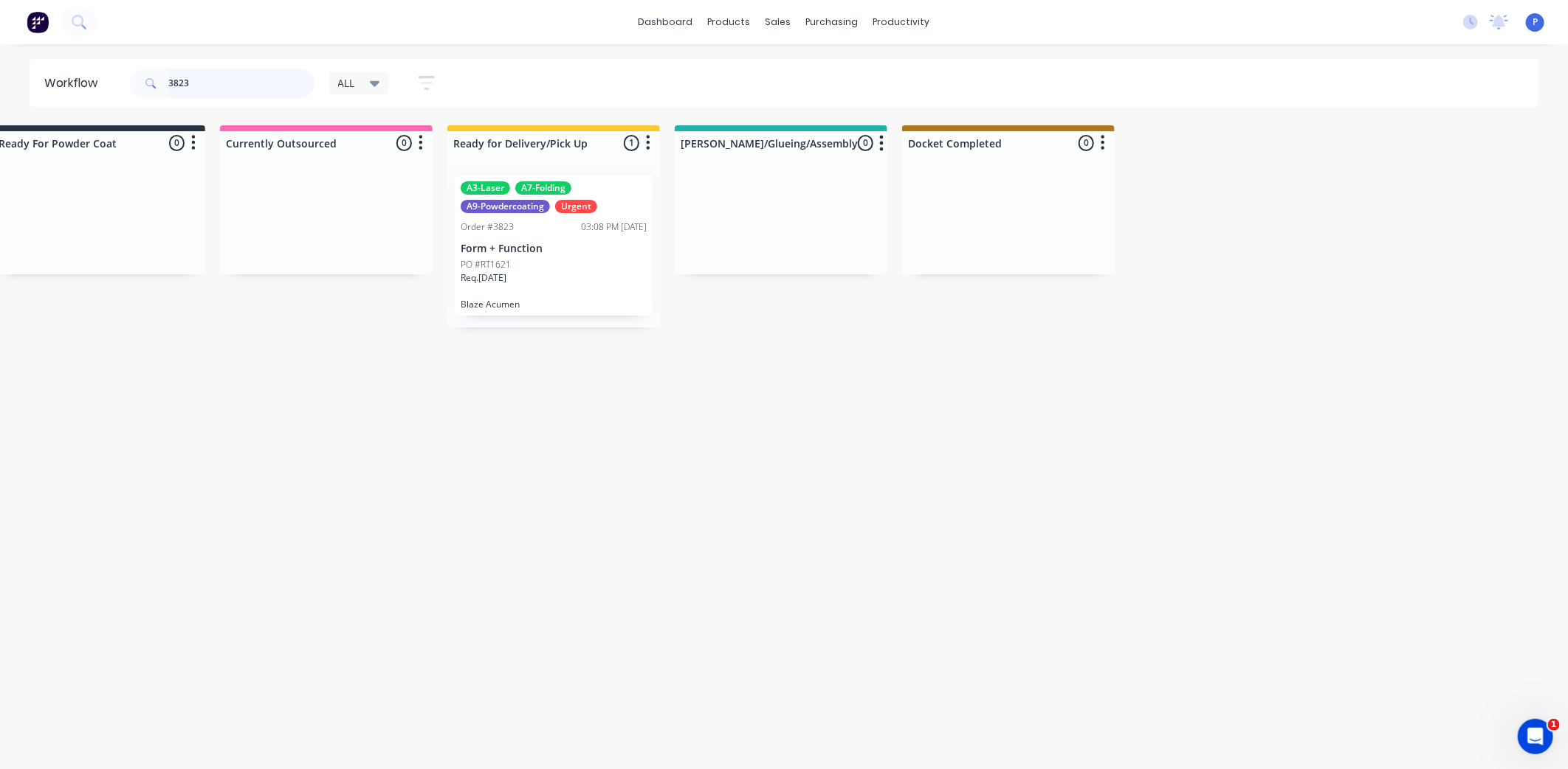
click at [258, 72] on input "3823" at bounding box center [241, 83] width 146 height 30
click at [195, 78] on input "3823" at bounding box center [241, 83] width 146 height 30
type input "3"
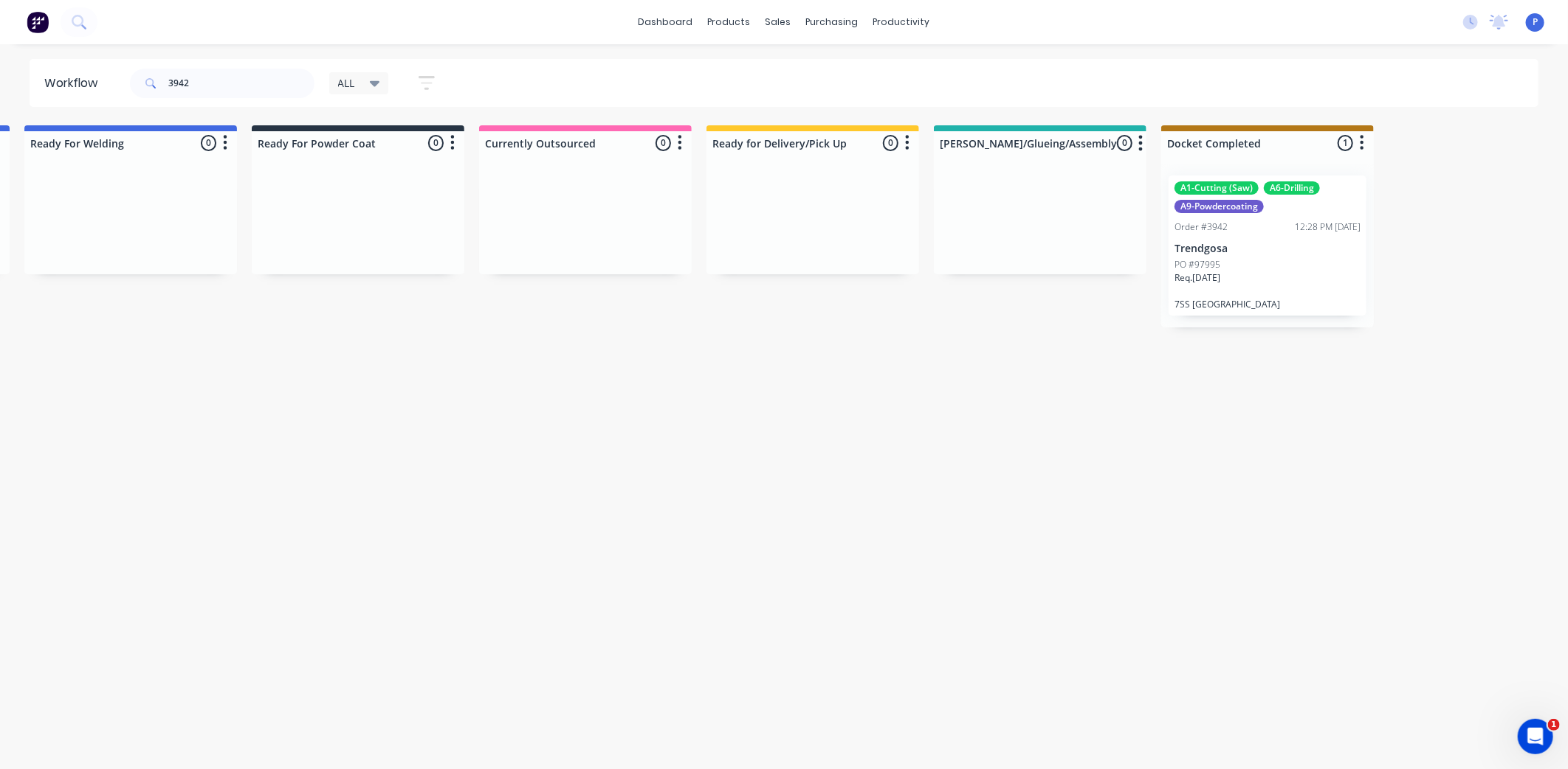
scroll to position [0, 3677]
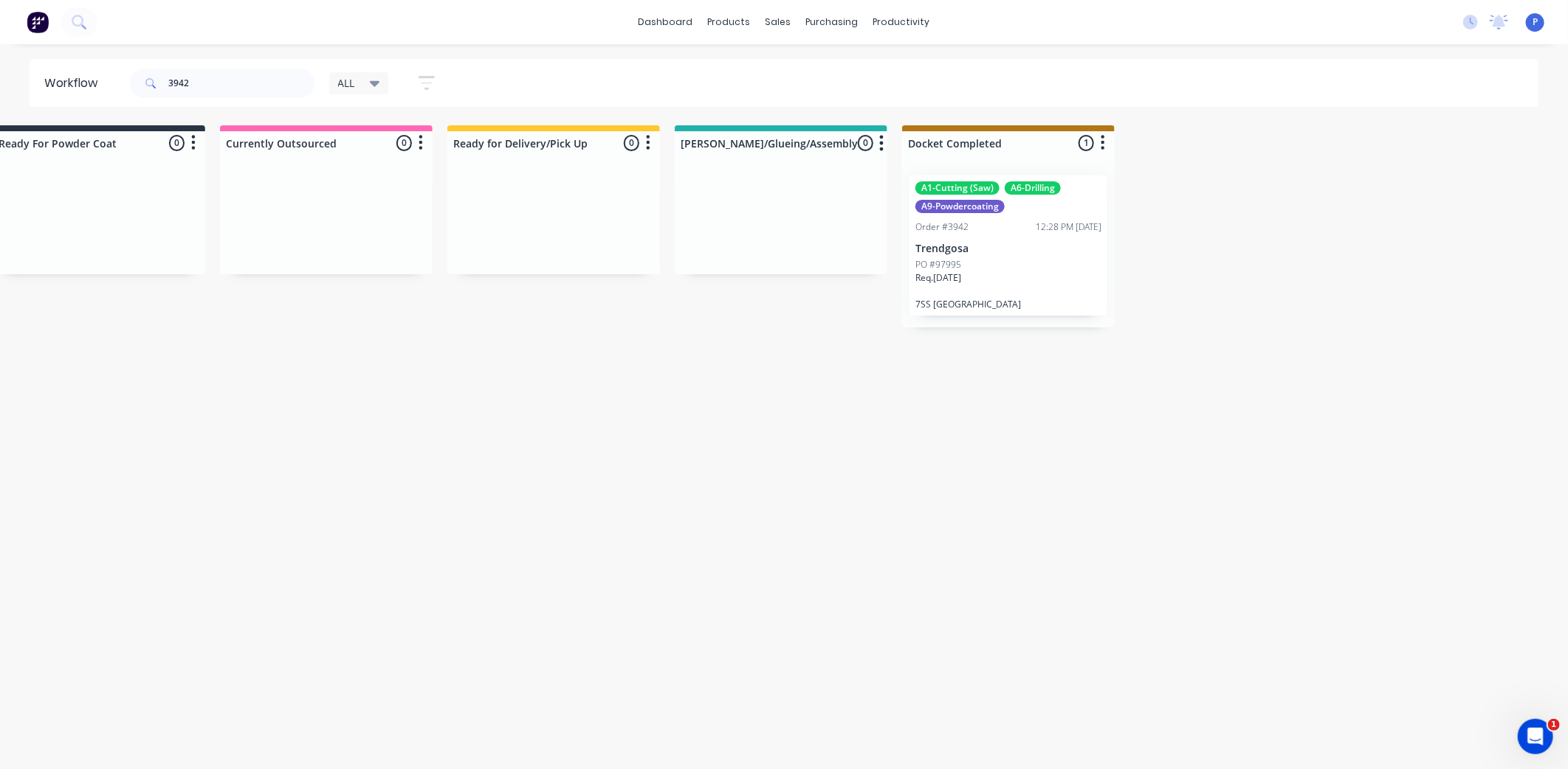
drag, startPoint x: 510, startPoint y: 559, endPoint x: 664, endPoint y: 562, distance: 154.0
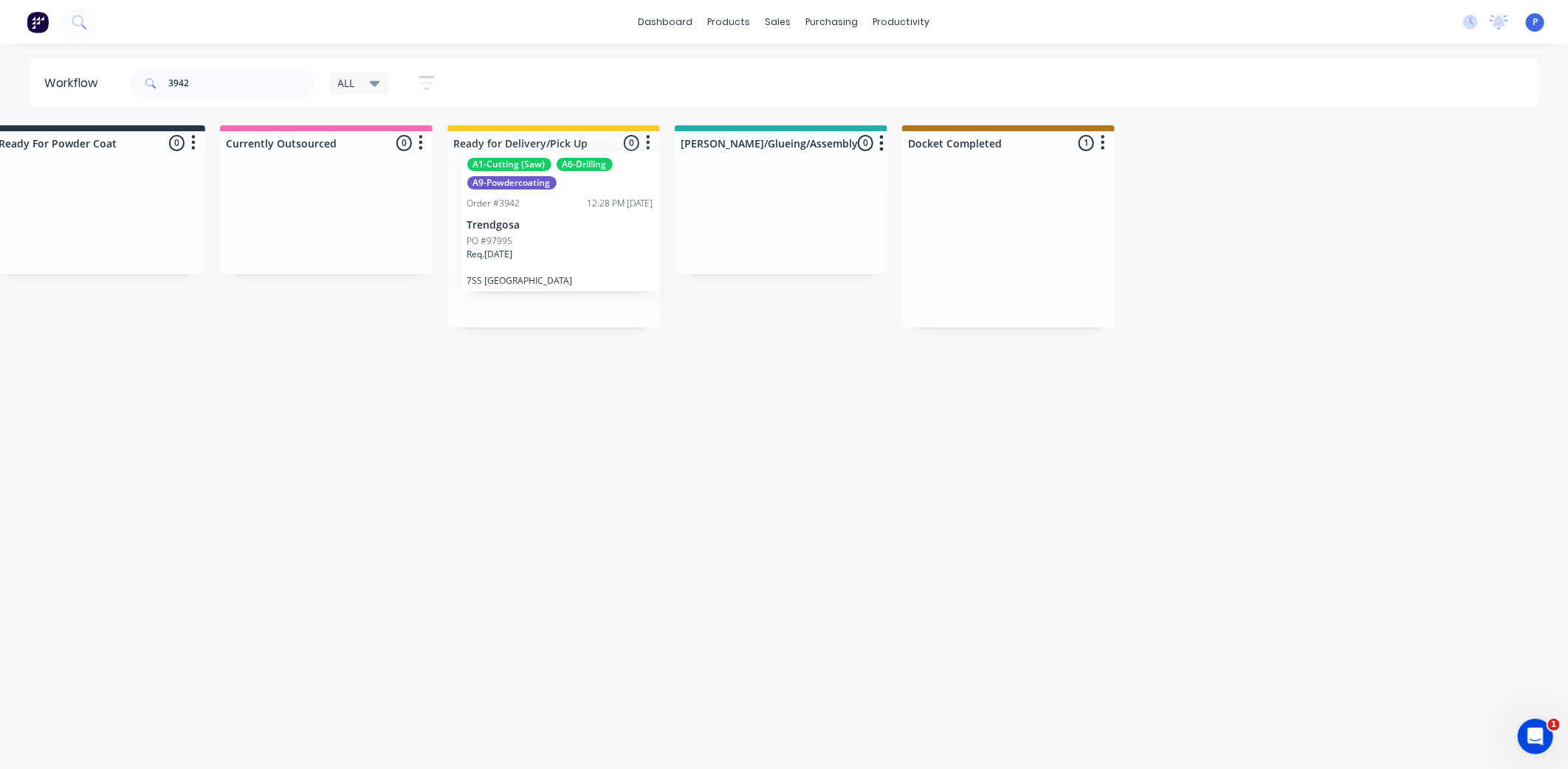
drag, startPoint x: 999, startPoint y: 233, endPoint x: 541, endPoint y: 212, distance: 458.5
click at [527, 258] on div "PO #97995" at bounding box center [553, 264] width 186 height 14
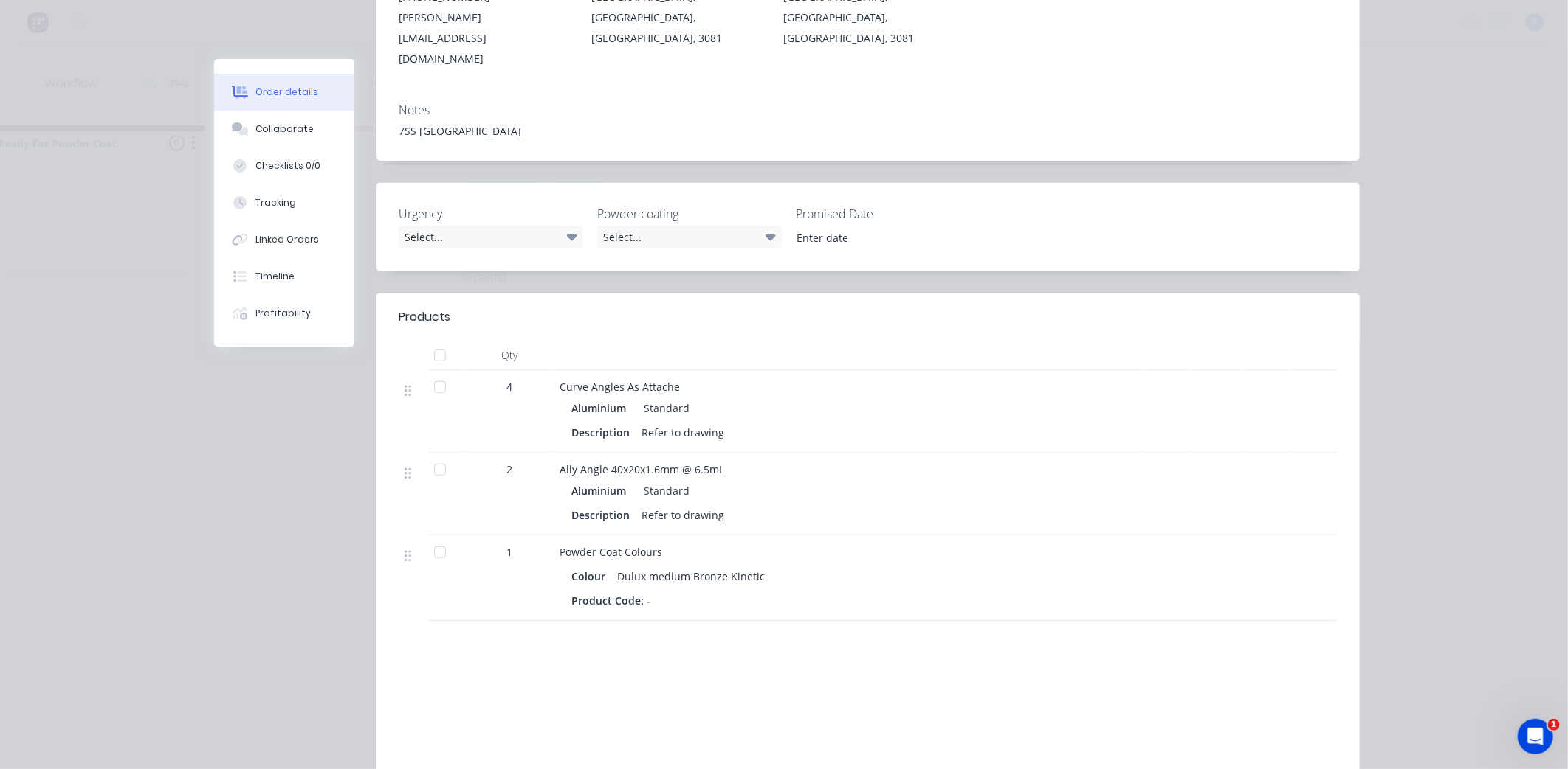
scroll to position [328, 0]
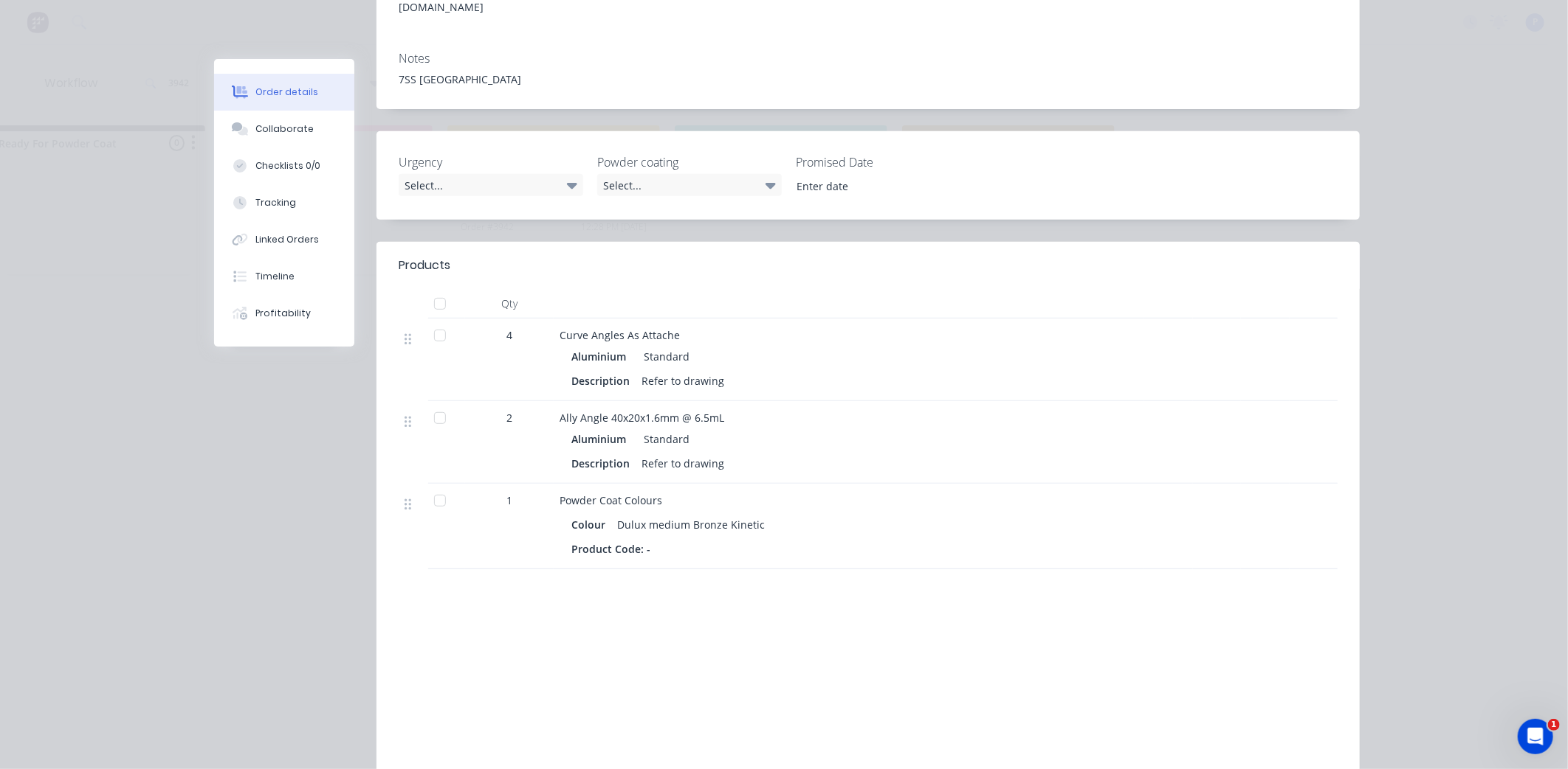
click at [435, 289] on div at bounding box center [440, 303] width 30 height 30
click at [238, 201] on icon at bounding box center [239, 203] width 14 height 14
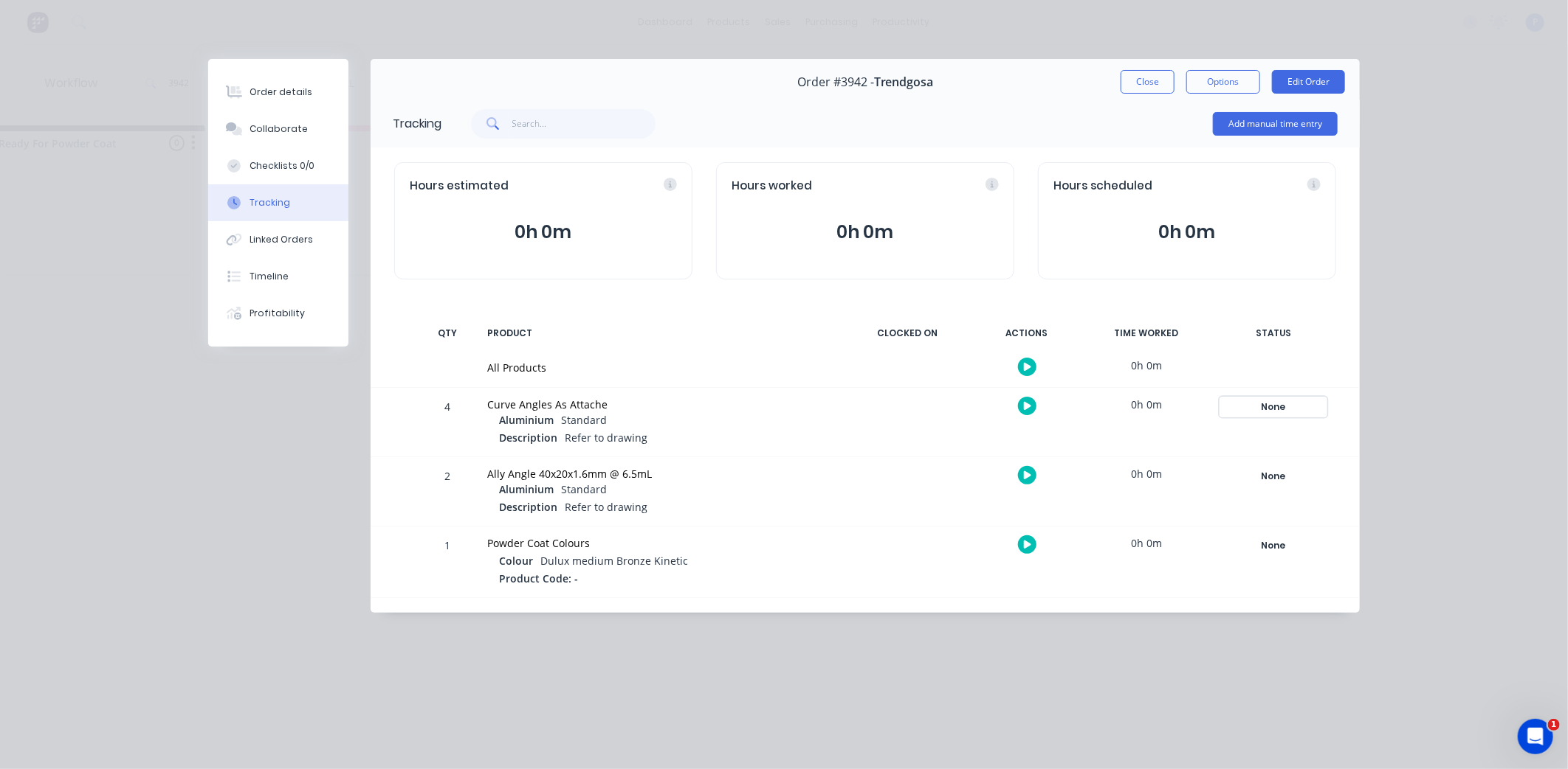
click at [1277, 415] on div "None" at bounding box center [1273, 407] width 106 height 19
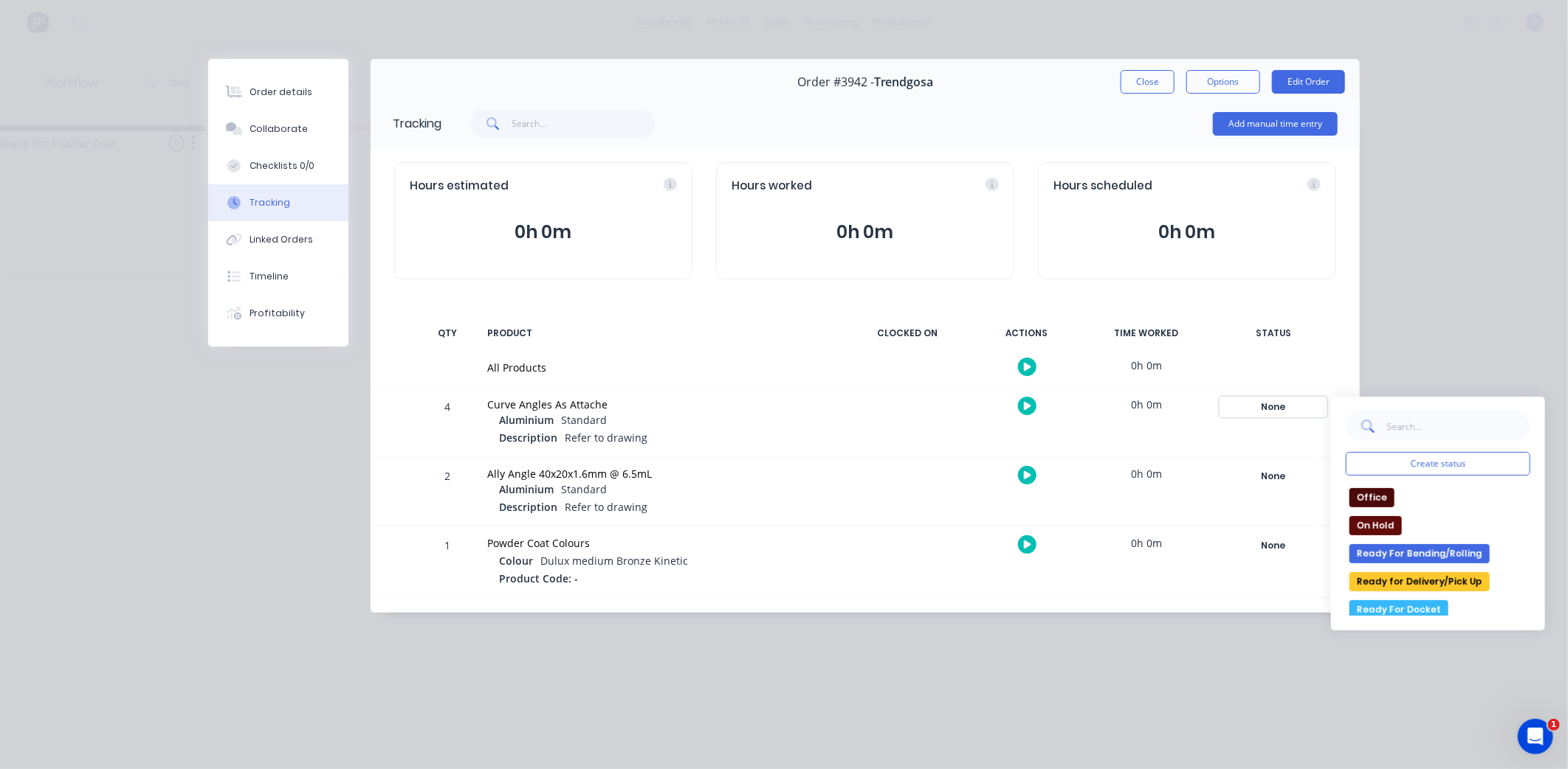
scroll to position [245, 0]
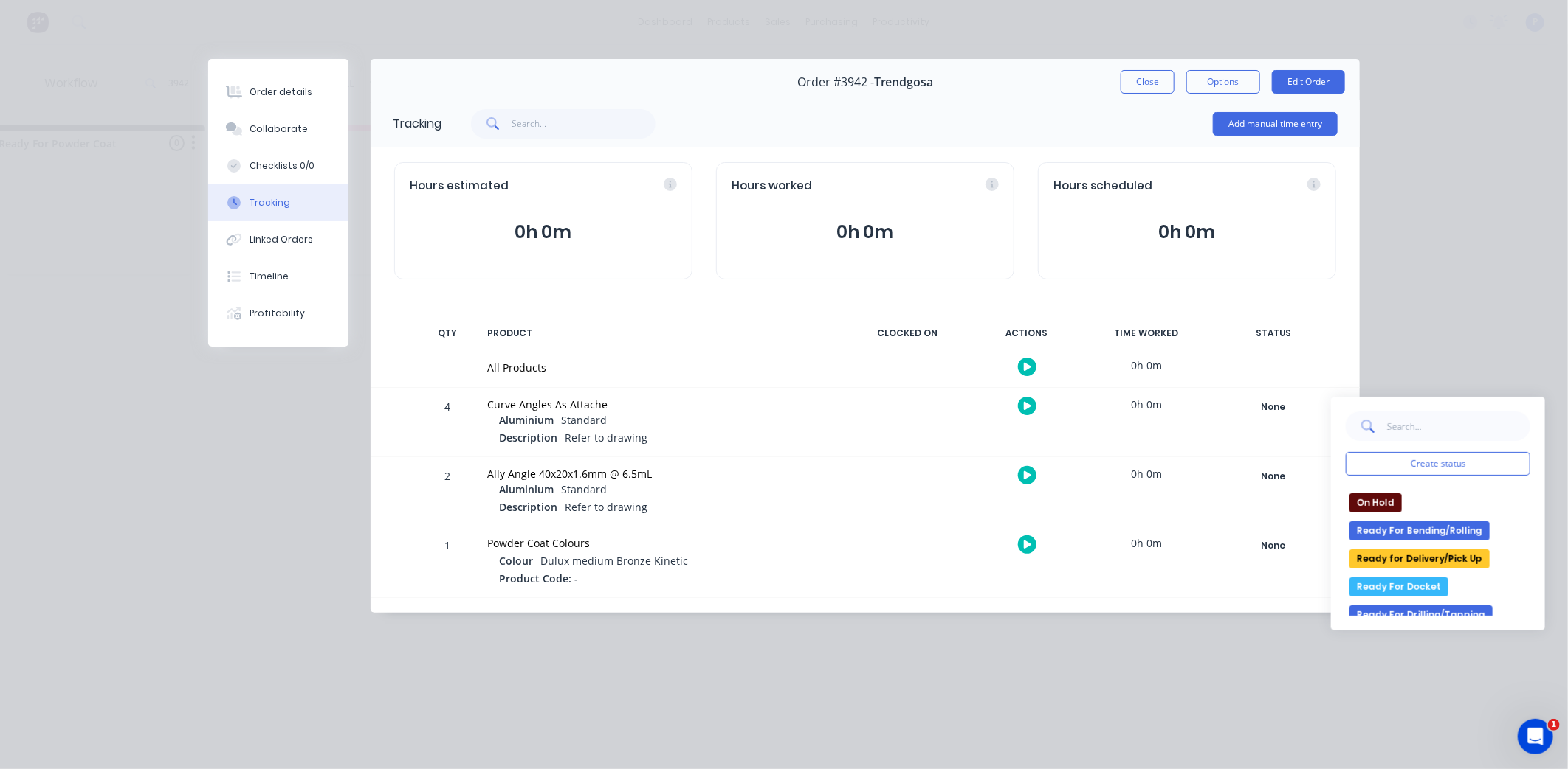
click at [1398, 562] on button "Ready for Delivery/Pick Up" at bounding box center [1419, 559] width 140 height 19
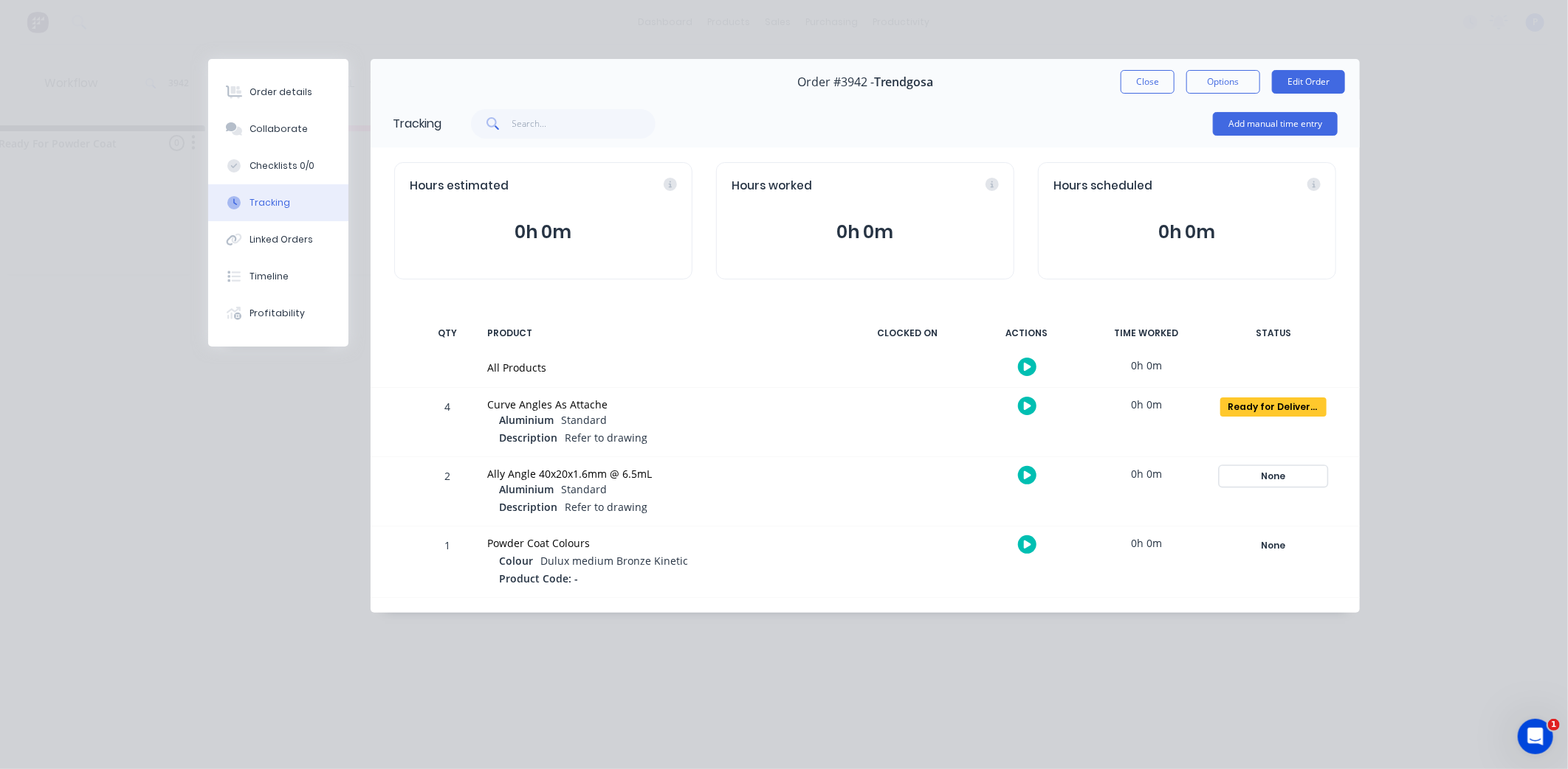
click at [1301, 470] on div "None" at bounding box center [1273, 476] width 106 height 19
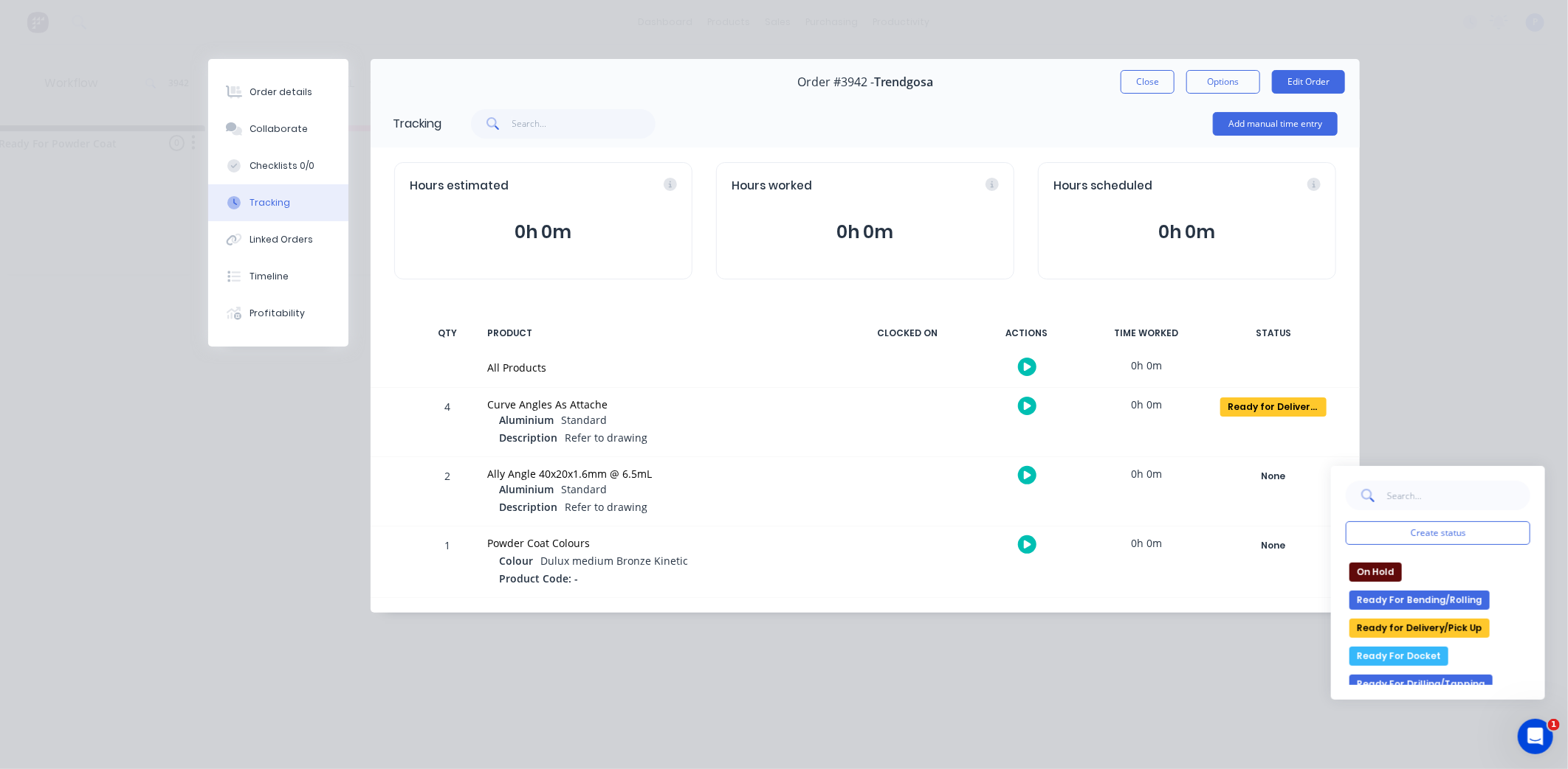
drag, startPoint x: 1398, startPoint y: 627, endPoint x: 1349, endPoint y: 594, distance: 59.1
click at [1398, 626] on button "Ready for Delivery/Pick Up" at bounding box center [1419, 628] width 140 height 19
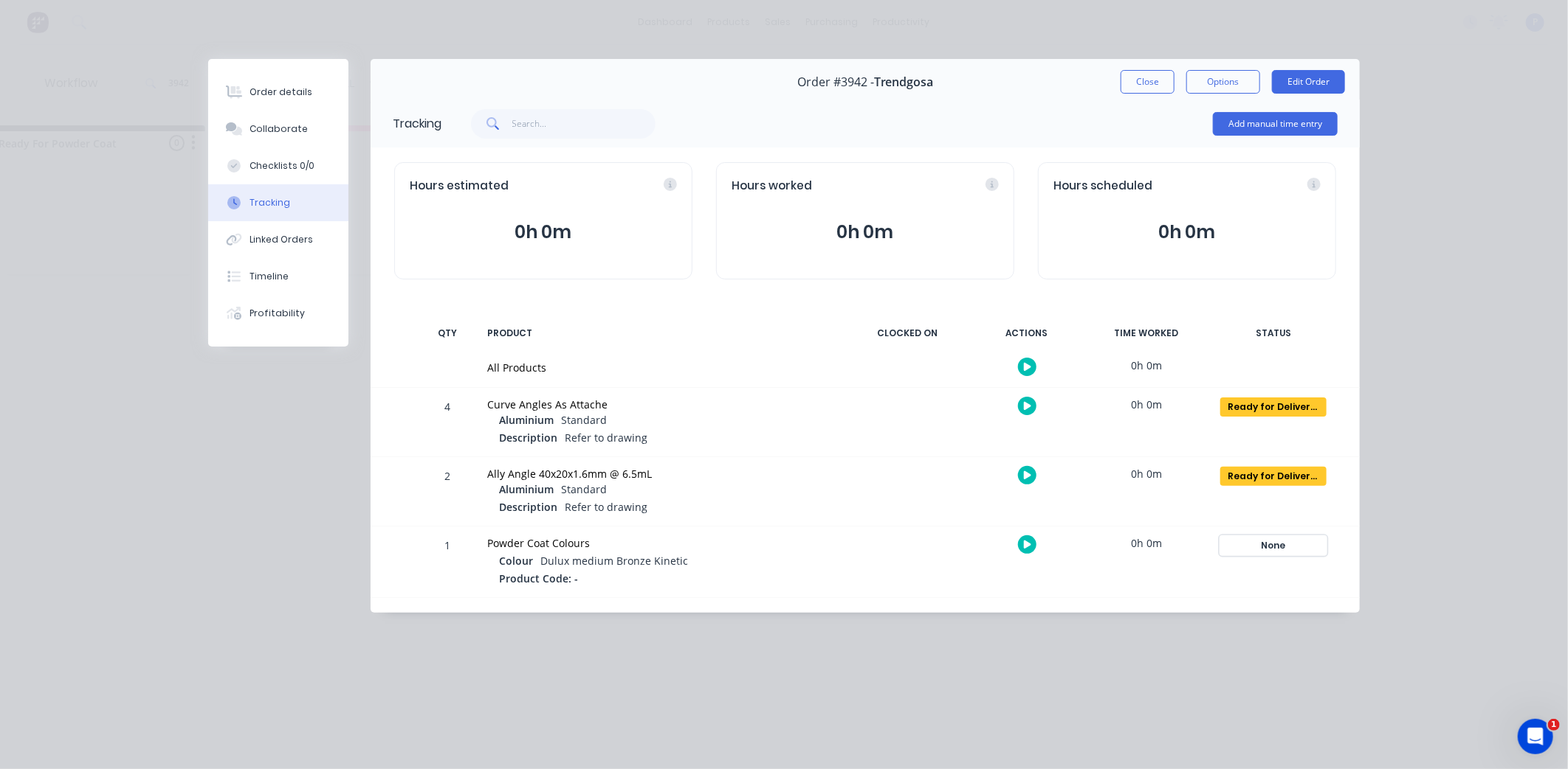
click at [1274, 543] on div "None" at bounding box center [1273, 545] width 106 height 19
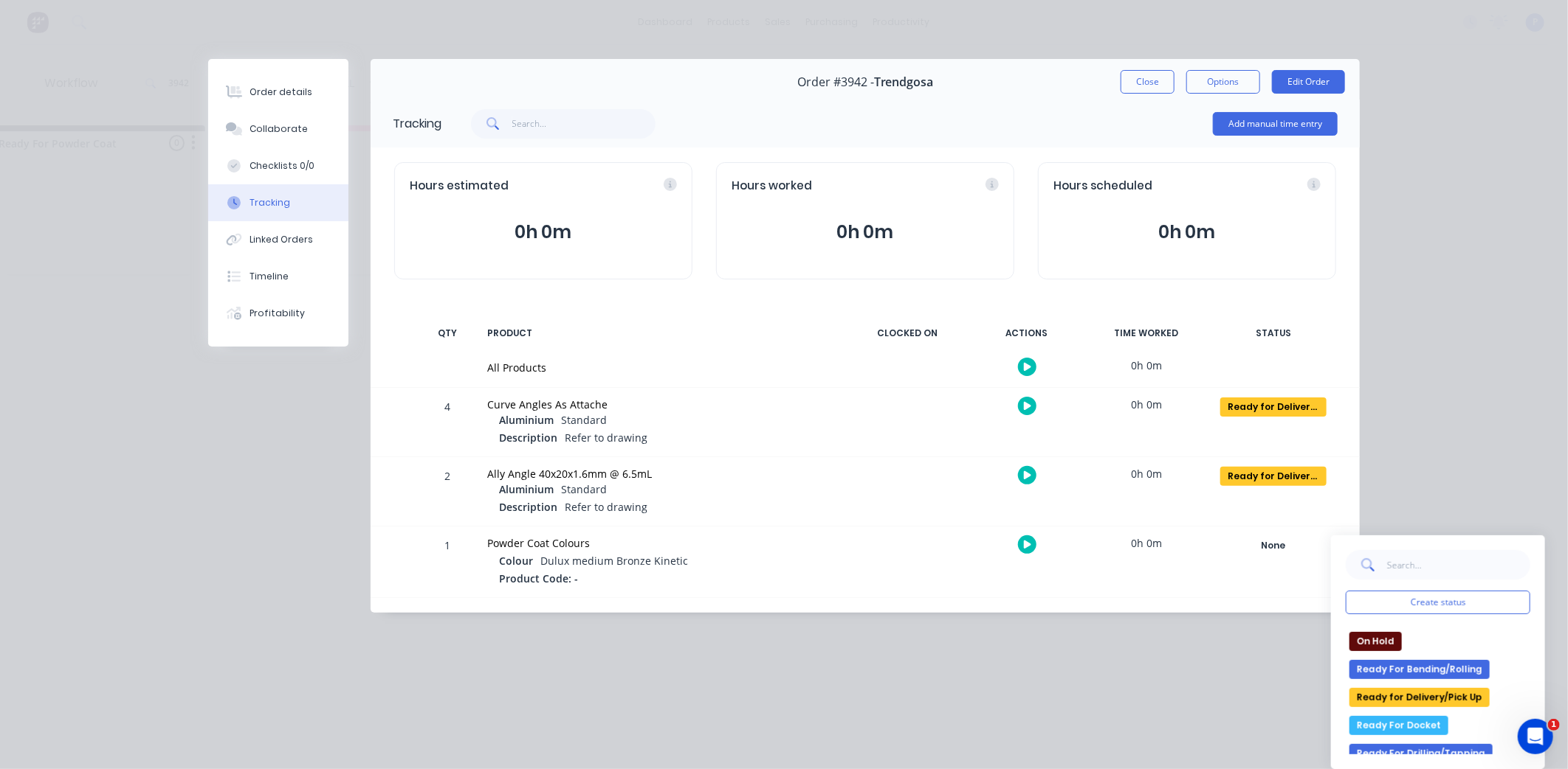
drag, startPoint x: 1390, startPoint y: 694, endPoint x: 1385, endPoint y: 687, distance: 8.6
click at [1389, 694] on button "Ready for Delivery/Pick Up" at bounding box center [1419, 697] width 140 height 19
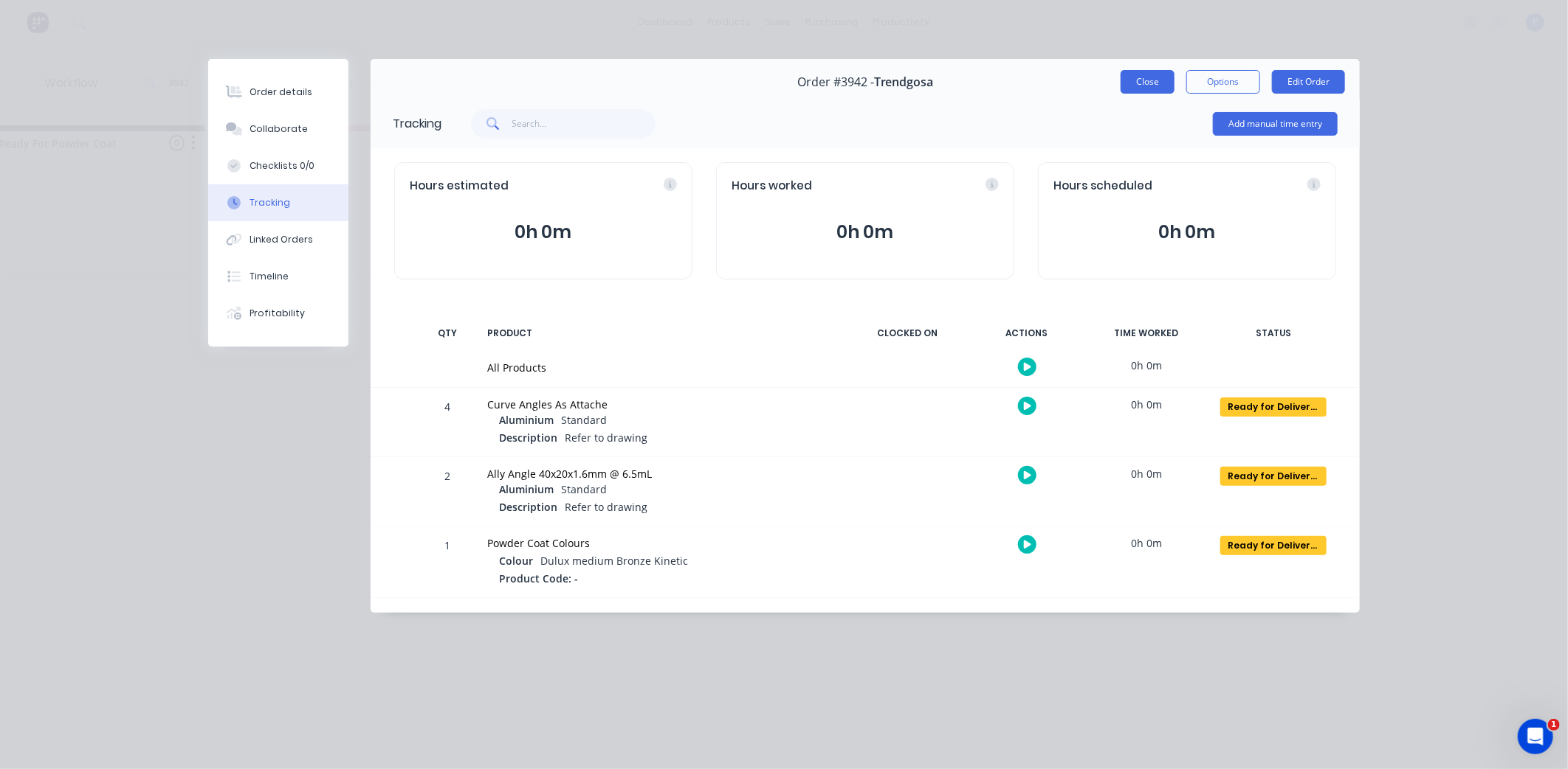
click at [1156, 82] on button "Close" at bounding box center [1147, 82] width 53 height 24
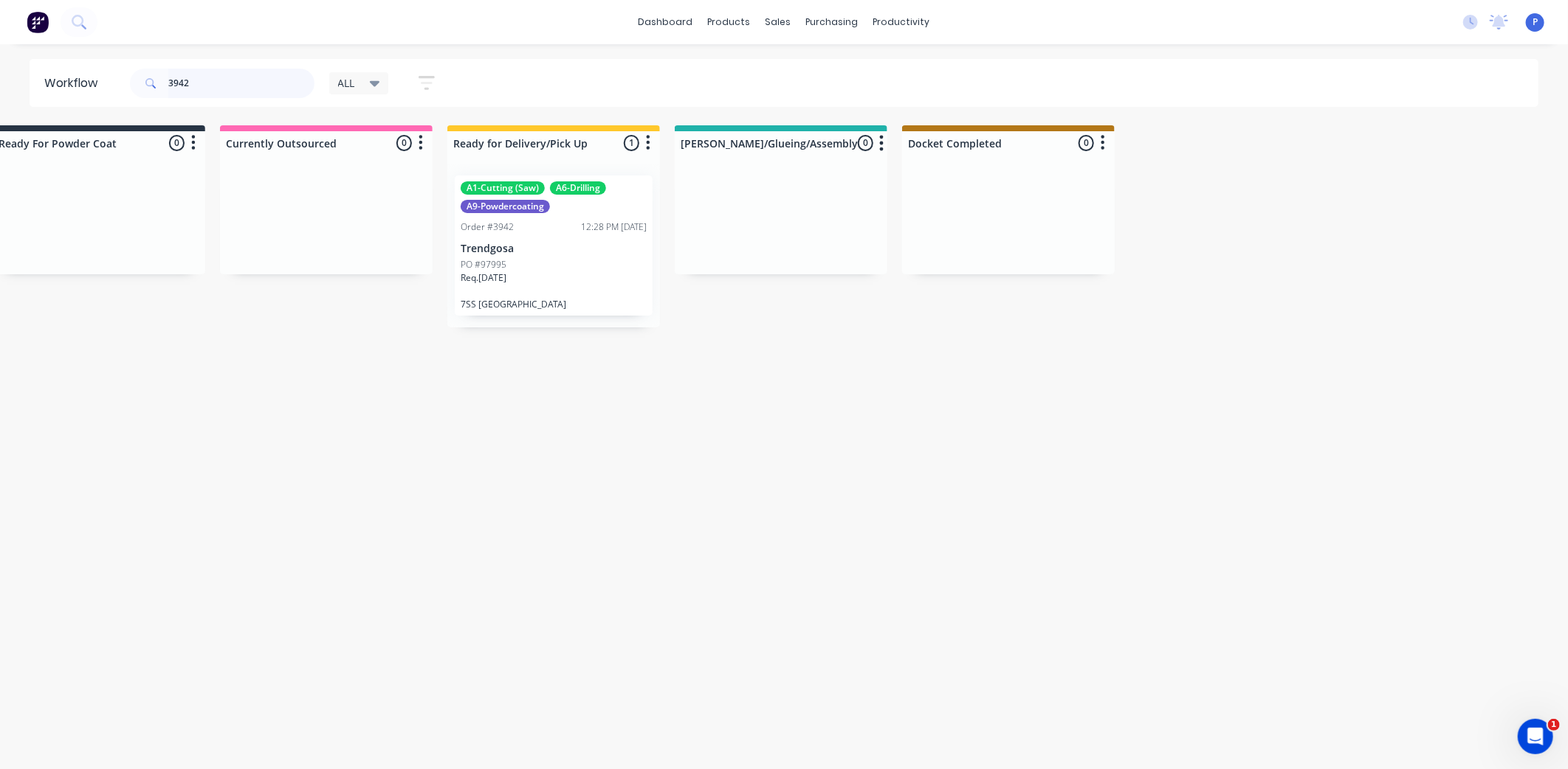
click at [253, 82] on input "3942" at bounding box center [241, 83] width 146 height 30
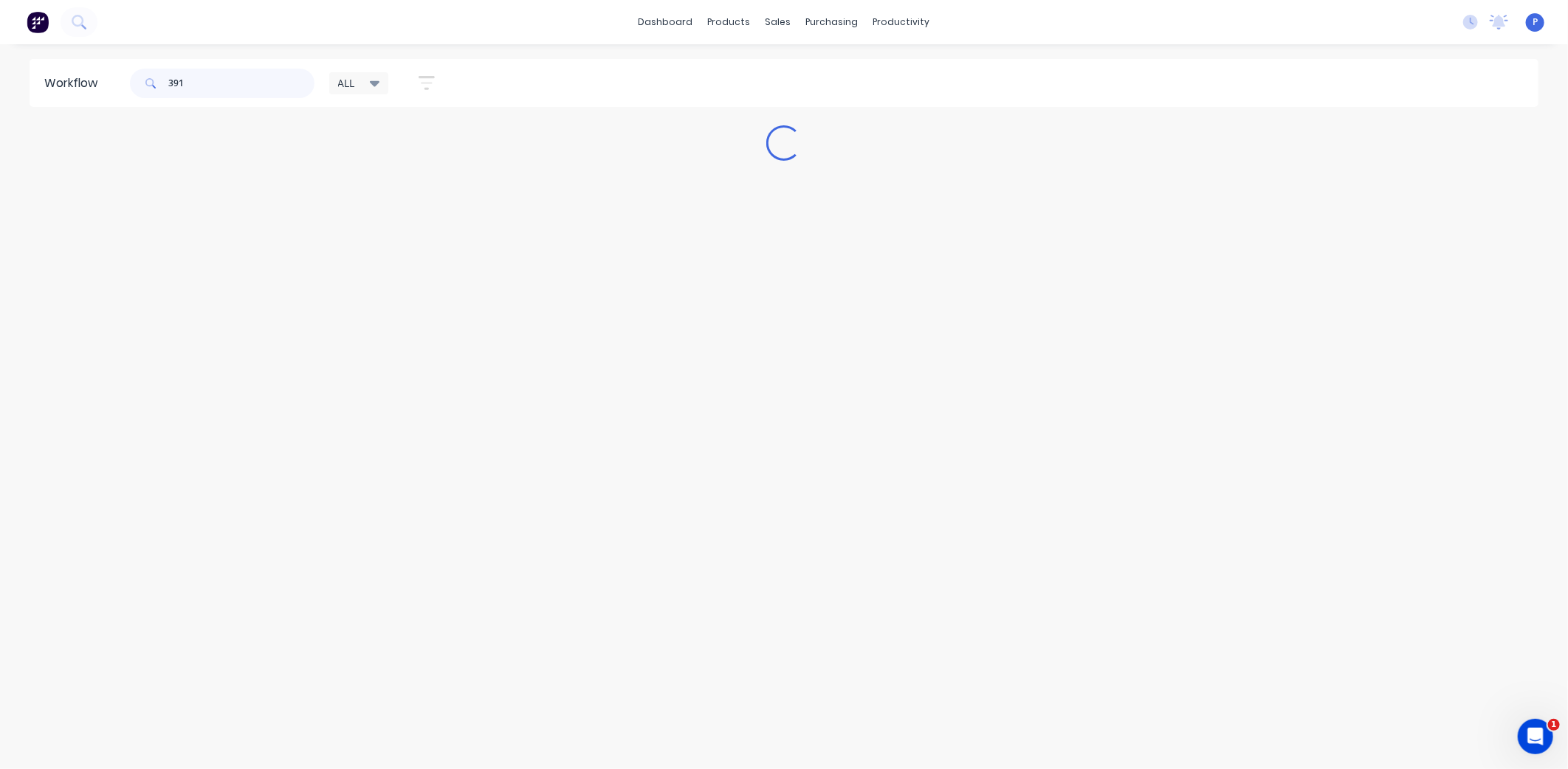
scroll to position [0, 0]
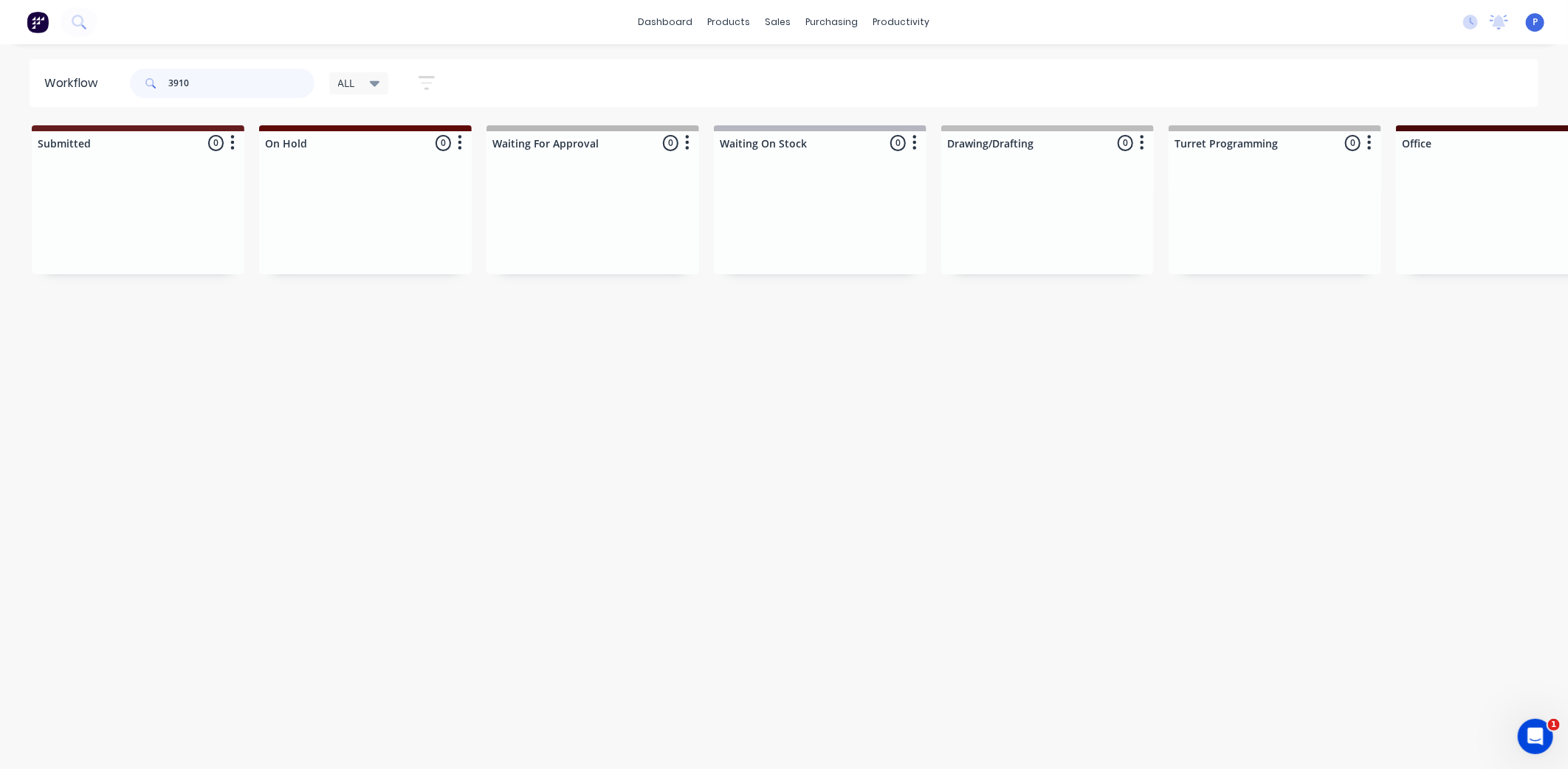
type input "3910"
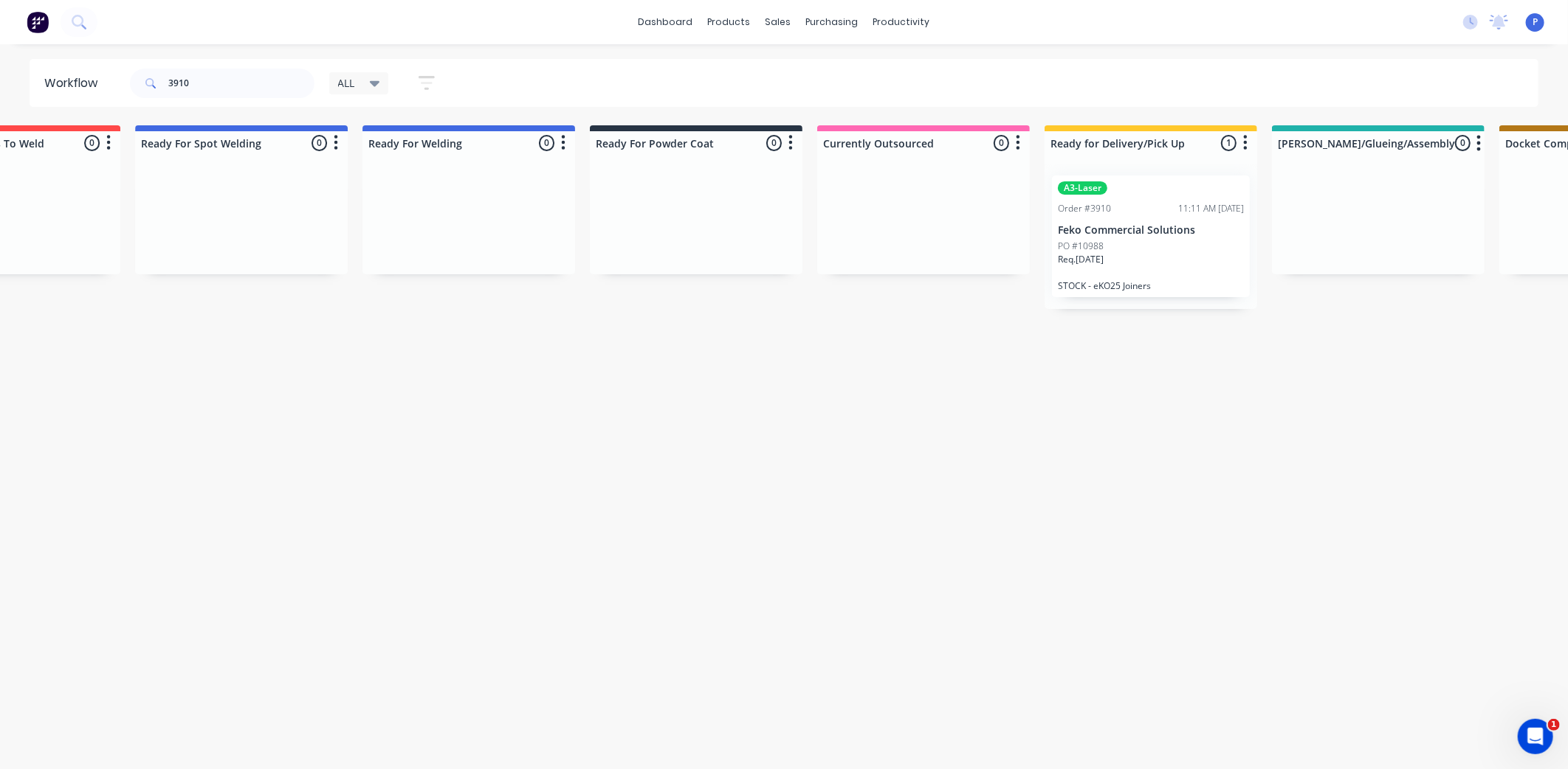
scroll to position [0, 3398]
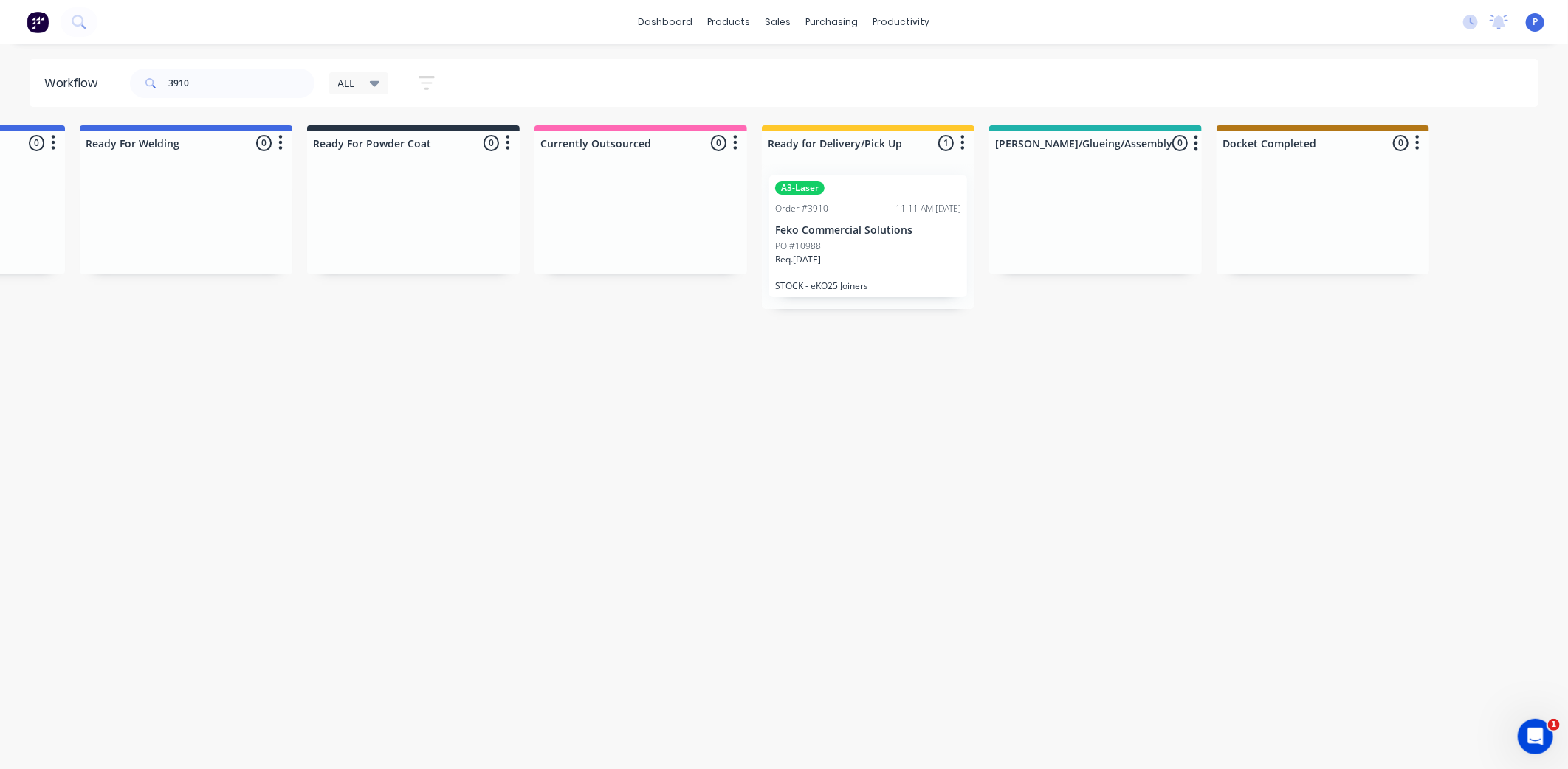
drag, startPoint x: 431, startPoint y: 395, endPoint x: 502, endPoint y: 409, distance: 72.4
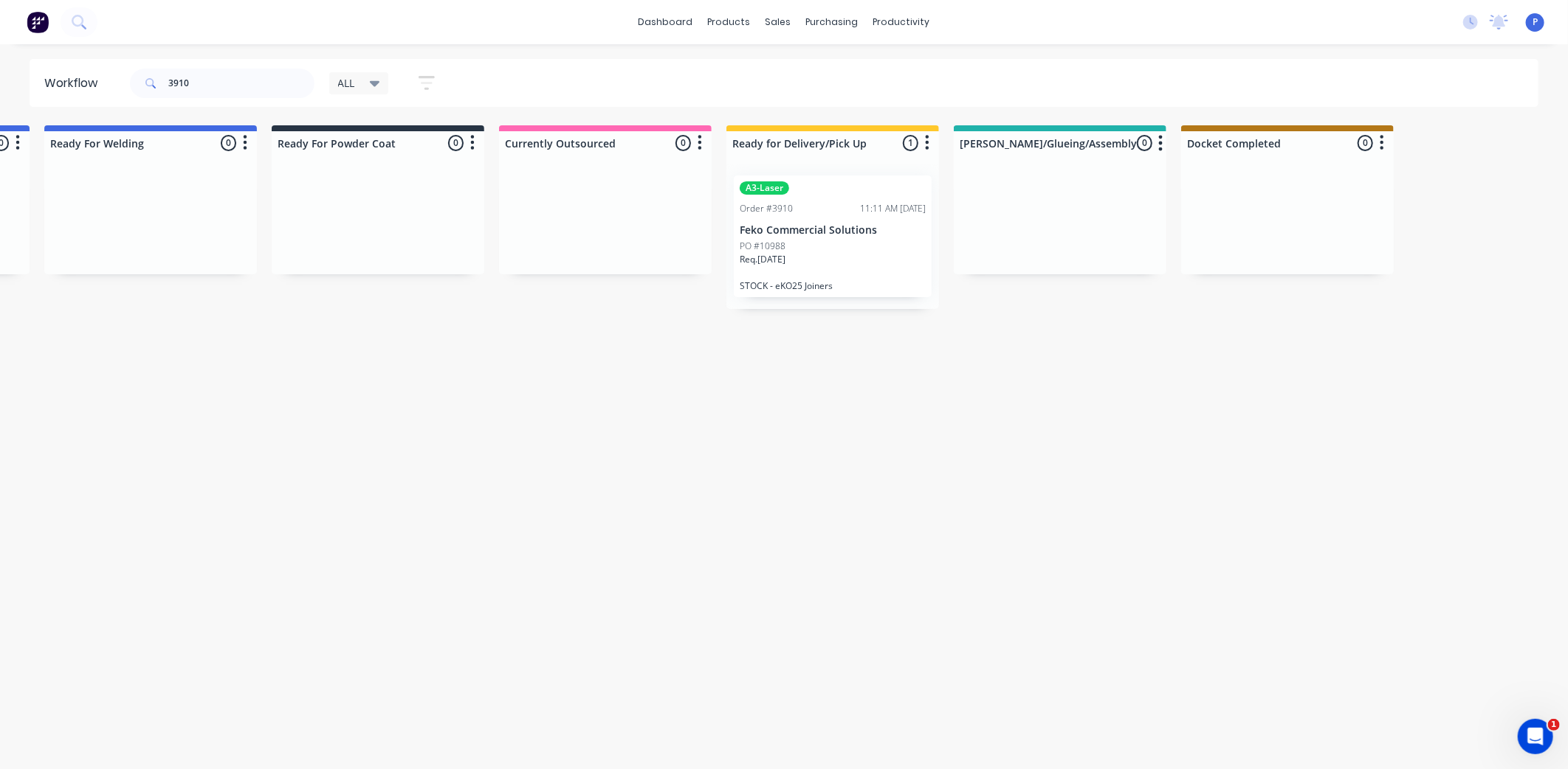
click at [843, 236] on p "Feko Commercial Solutions" at bounding box center [832, 231] width 186 height 13
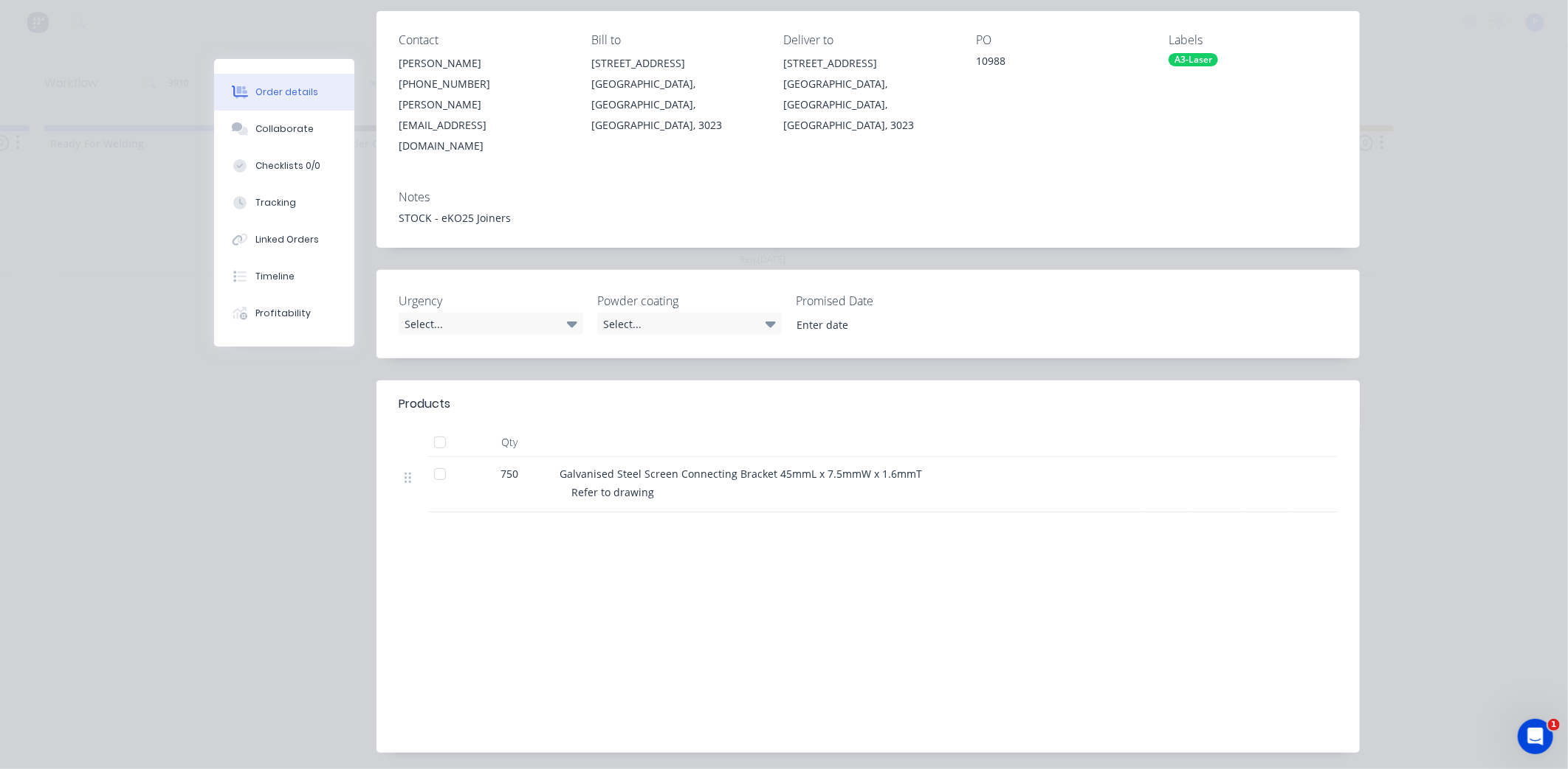
scroll to position [201, 0]
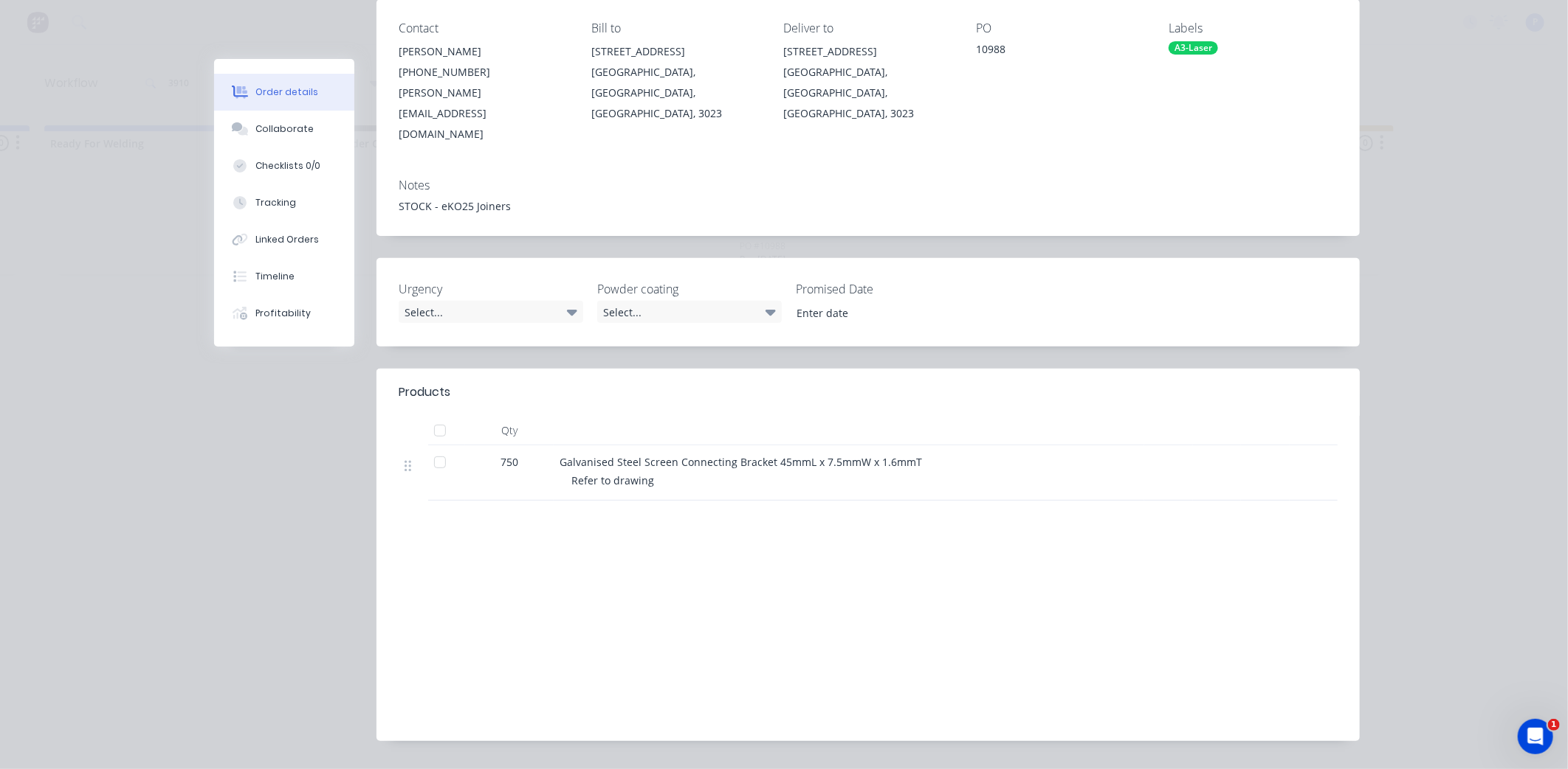
click at [435, 416] on div at bounding box center [440, 430] width 30 height 30
click at [293, 196] on button "Tracking" at bounding box center [284, 203] width 140 height 37
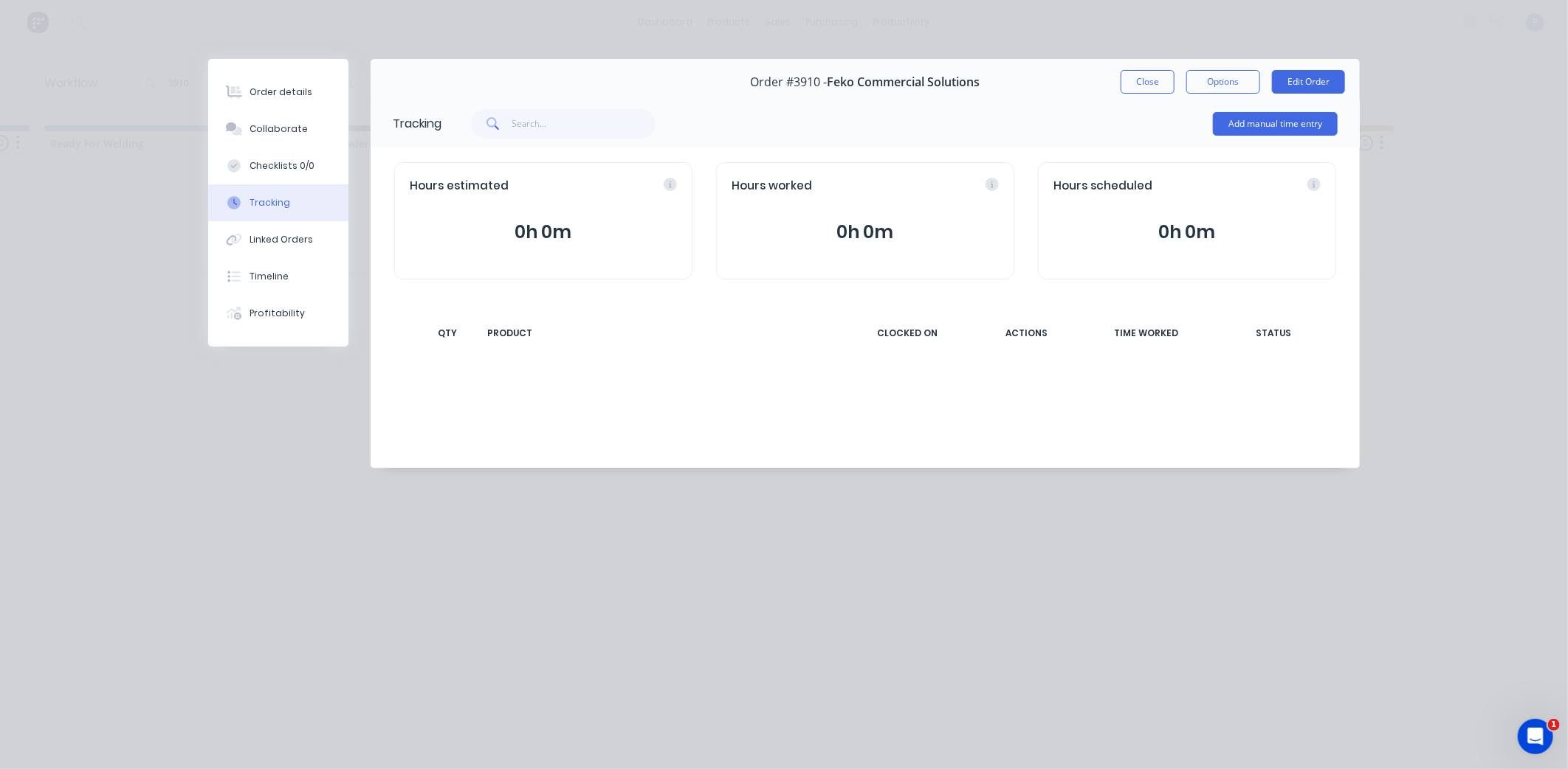
scroll to position [0, 0]
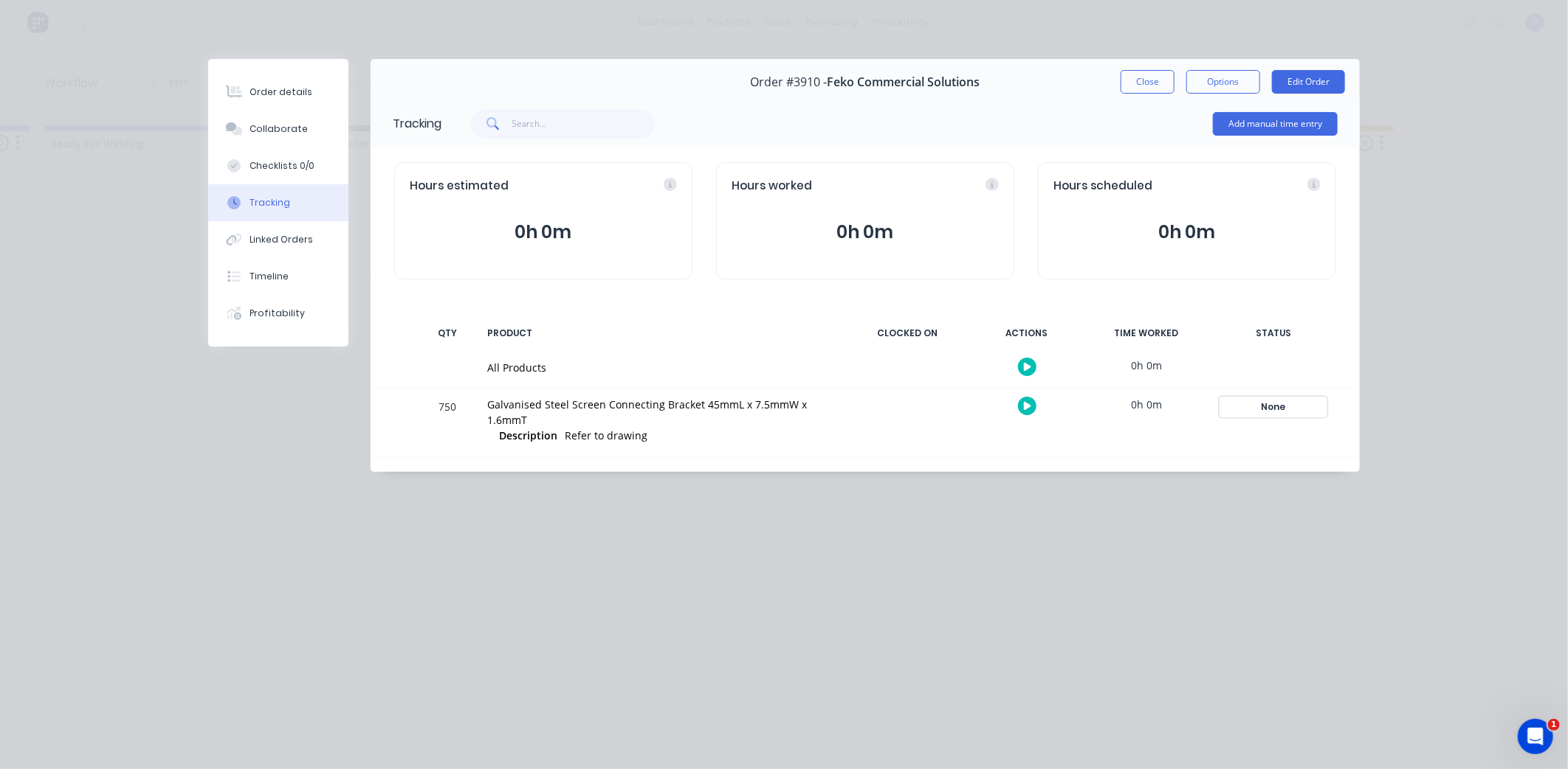
click at [1267, 410] on div "None" at bounding box center [1273, 407] width 106 height 19
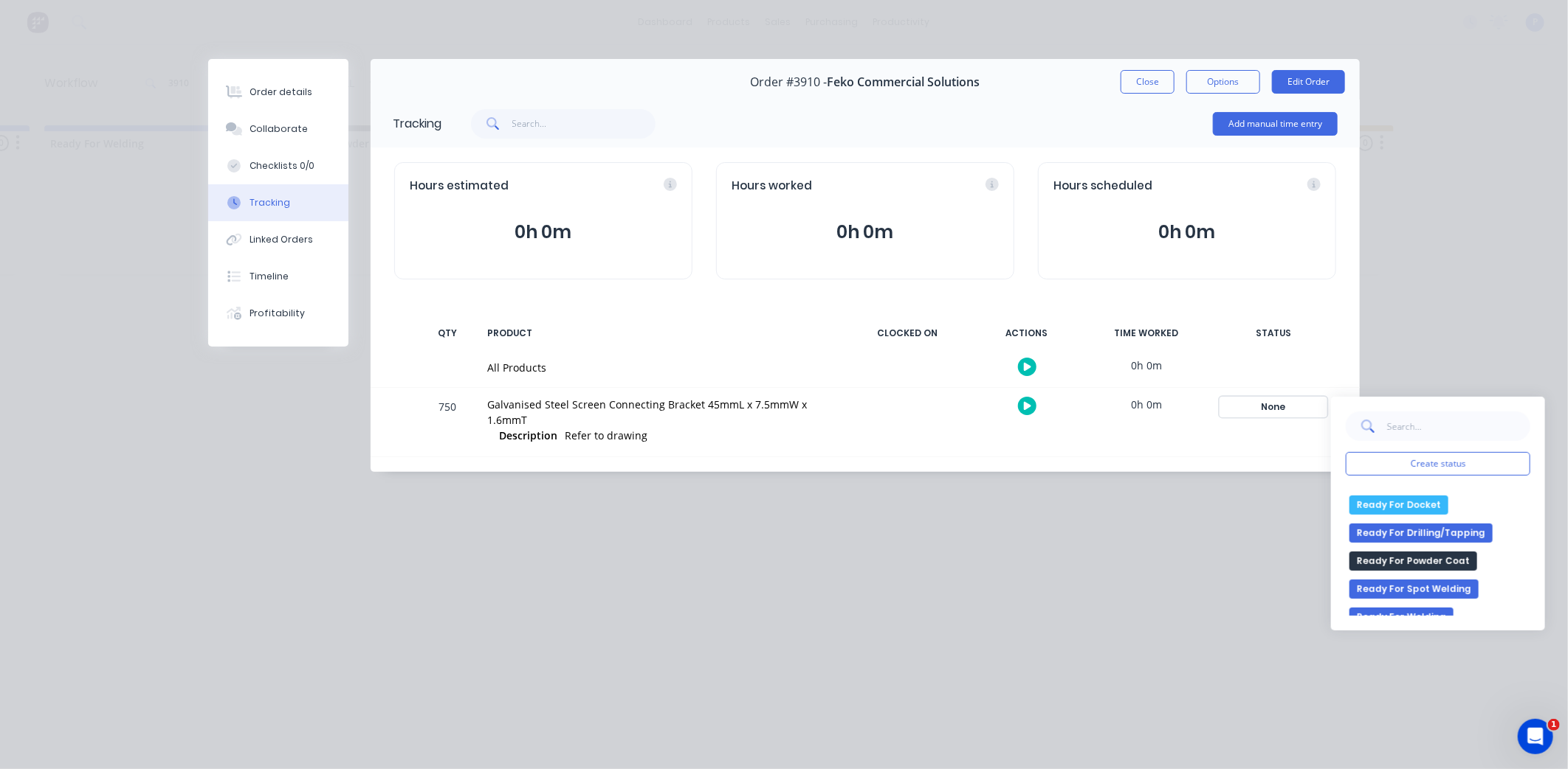
scroll to position [245, 0]
click at [1378, 553] on button "Ready for Delivery/Pick Up" at bounding box center [1419, 559] width 140 height 19
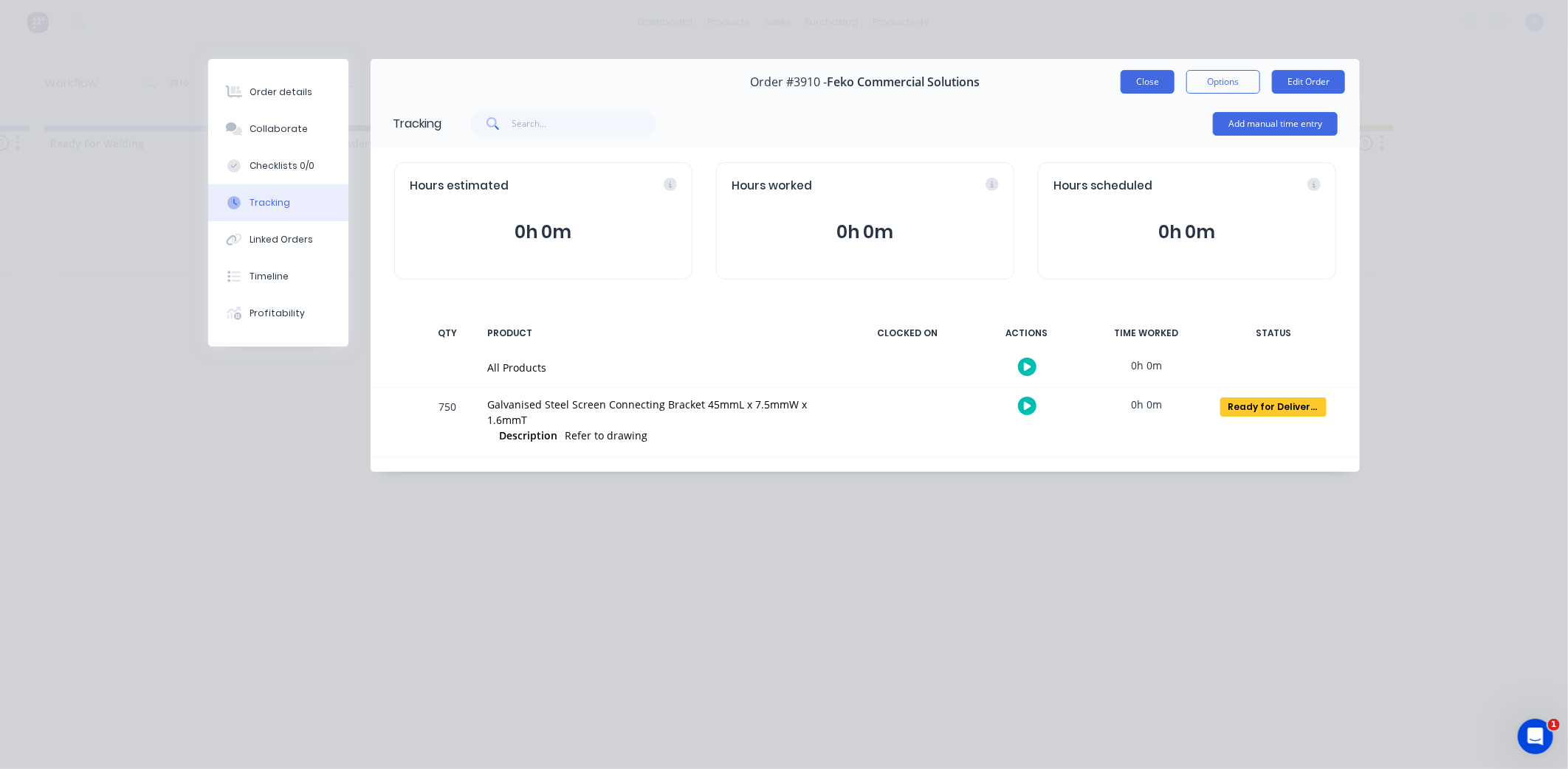
click at [1139, 82] on button "Close" at bounding box center [1147, 82] width 53 height 24
